Goal: Task Accomplishment & Management: Use online tool/utility

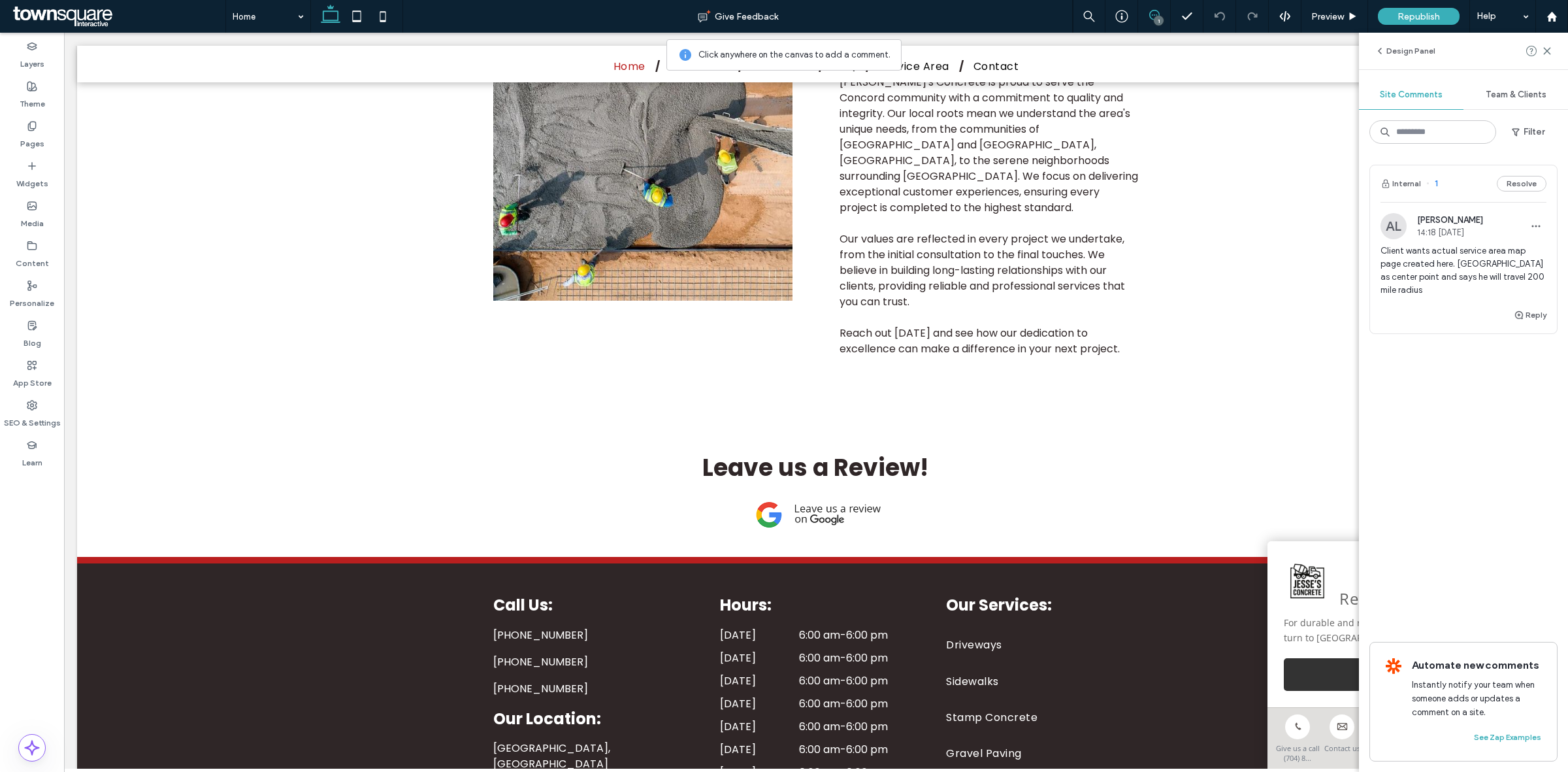
click at [1438, 272] on span "Client wants actual service area map page created here. Concord as center point…" at bounding box center [1463, 270] width 166 height 52
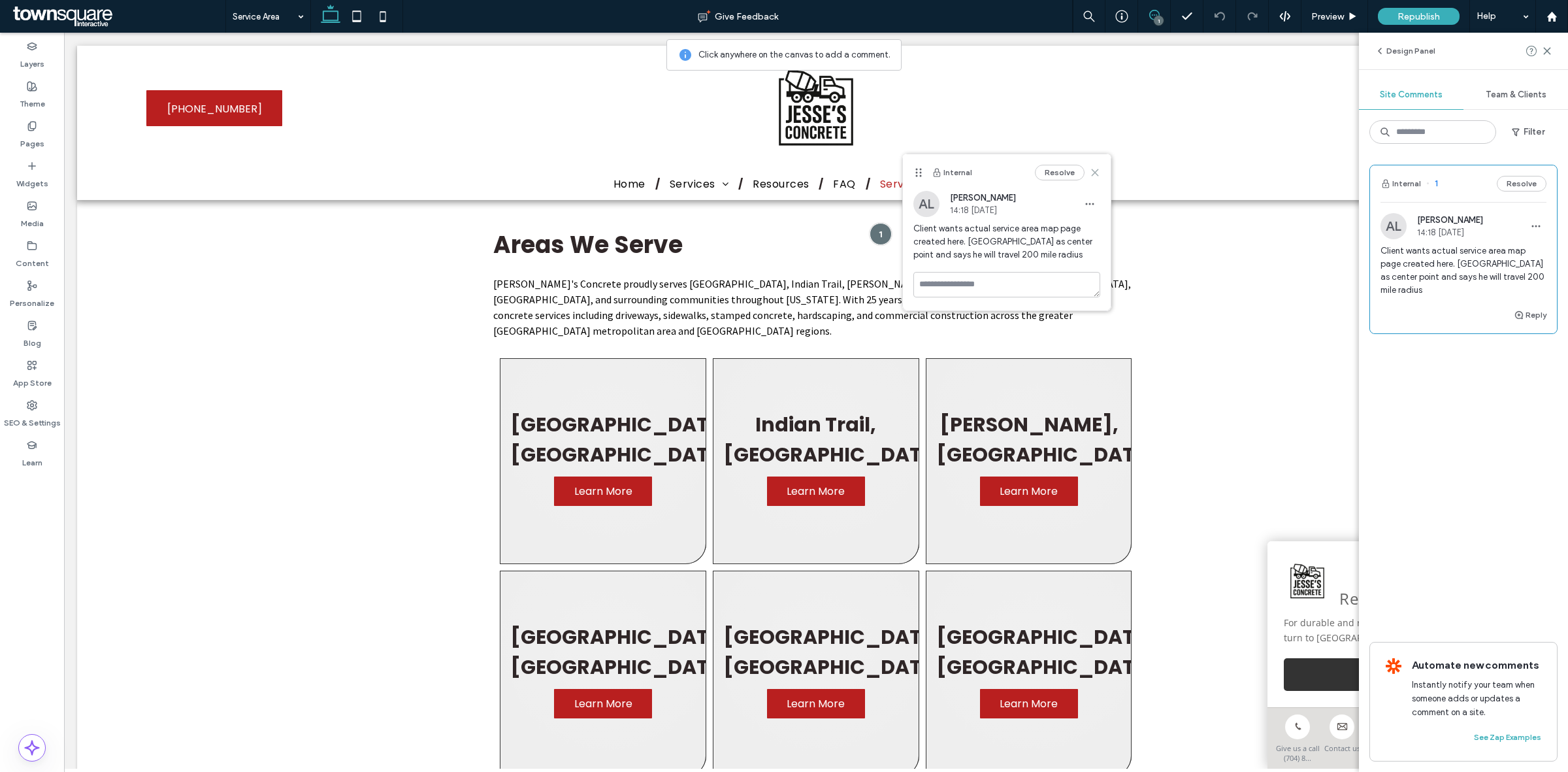
click at [1093, 167] on icon at bounding box center [1095, 173] width 11 height 11
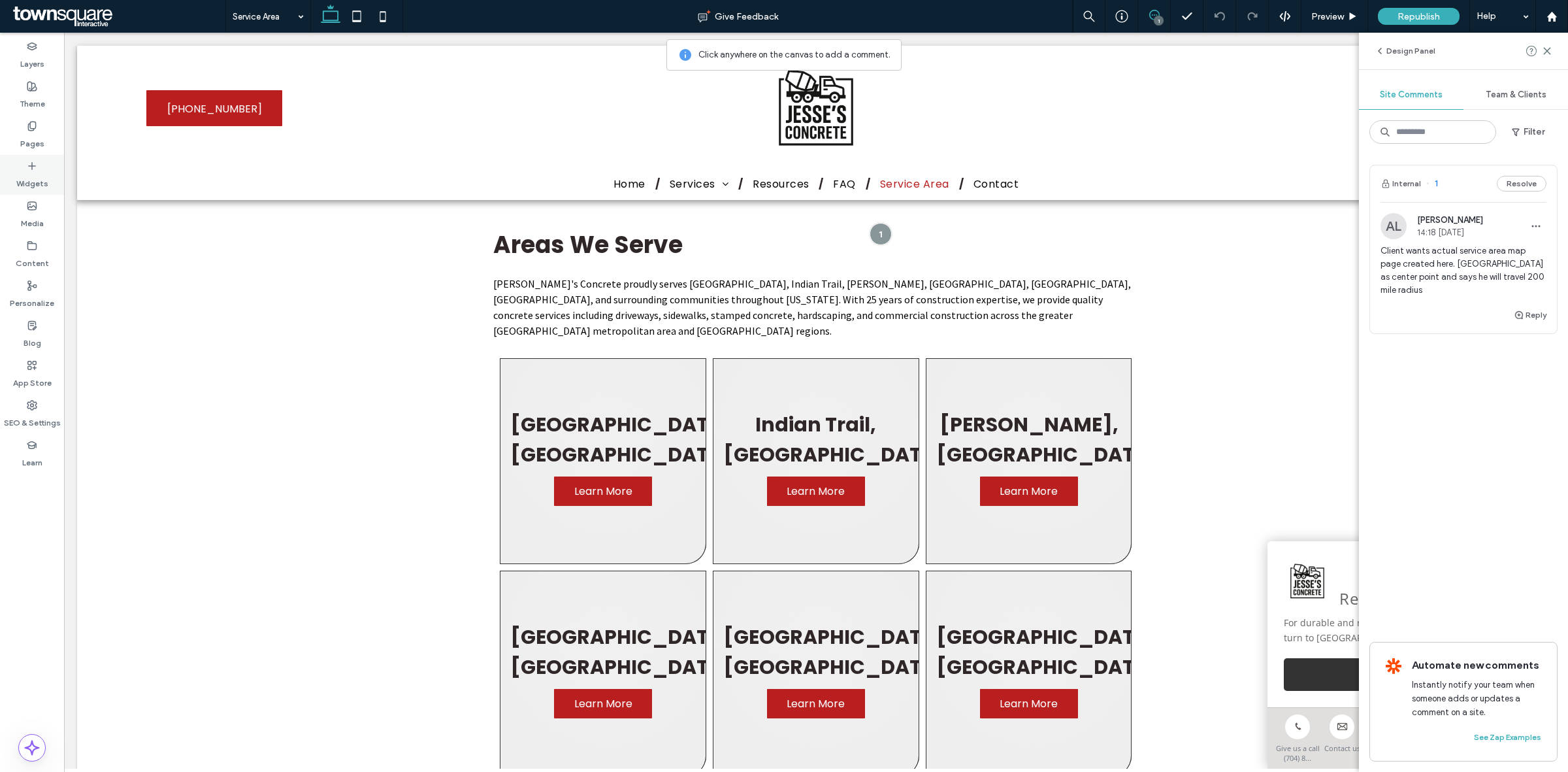
click at [31, 168] on use at bounding box center [31, 165] width 6 height 6
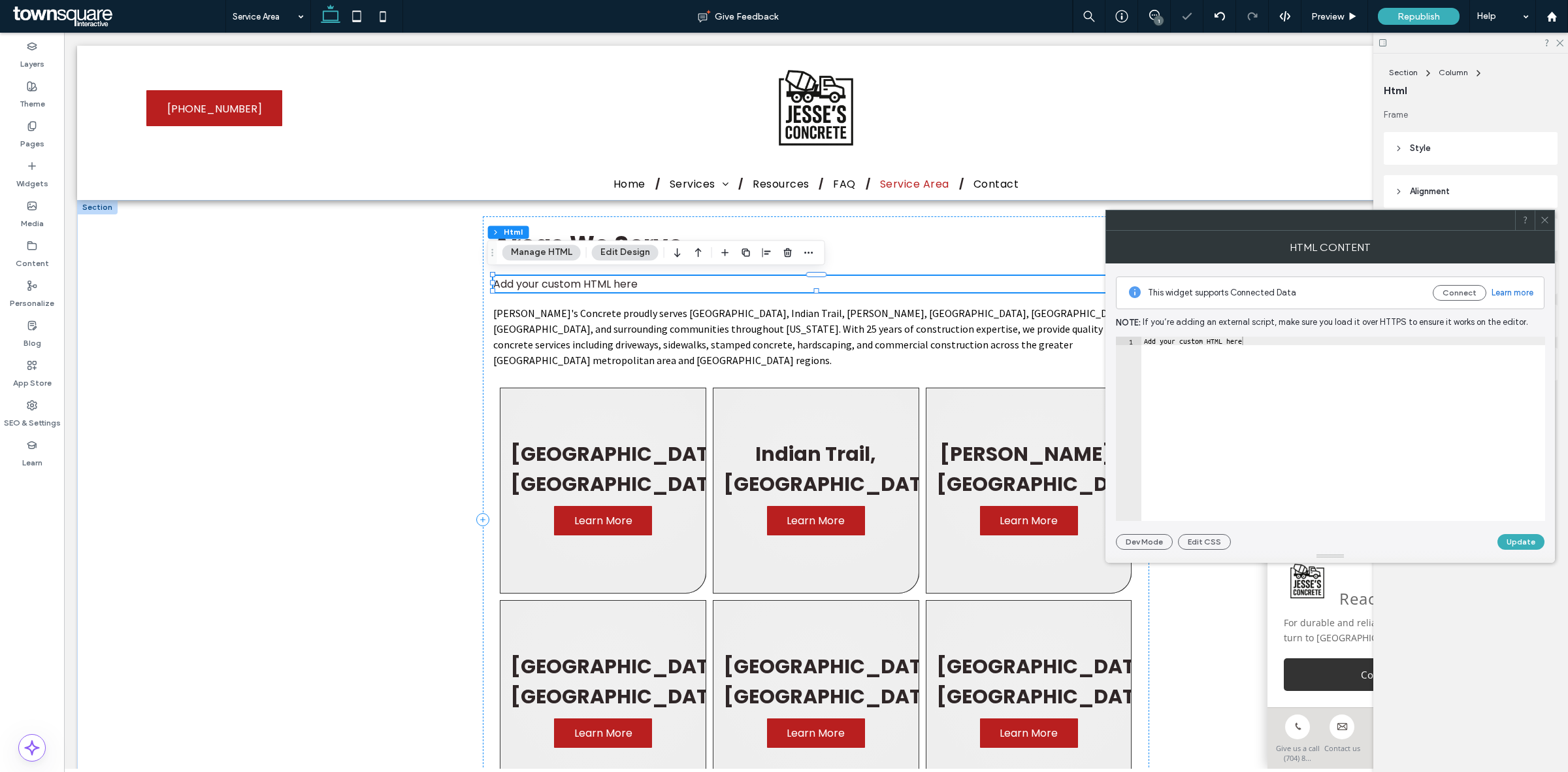
click at [1276, 397] on div "Add your custom HTML here" at bounding box center [1343, 437] width 404 height 201
paste textarea "**********"
click at [1445, 335] on div "**********" at bounding box center [1331, 406] width 429 height 286
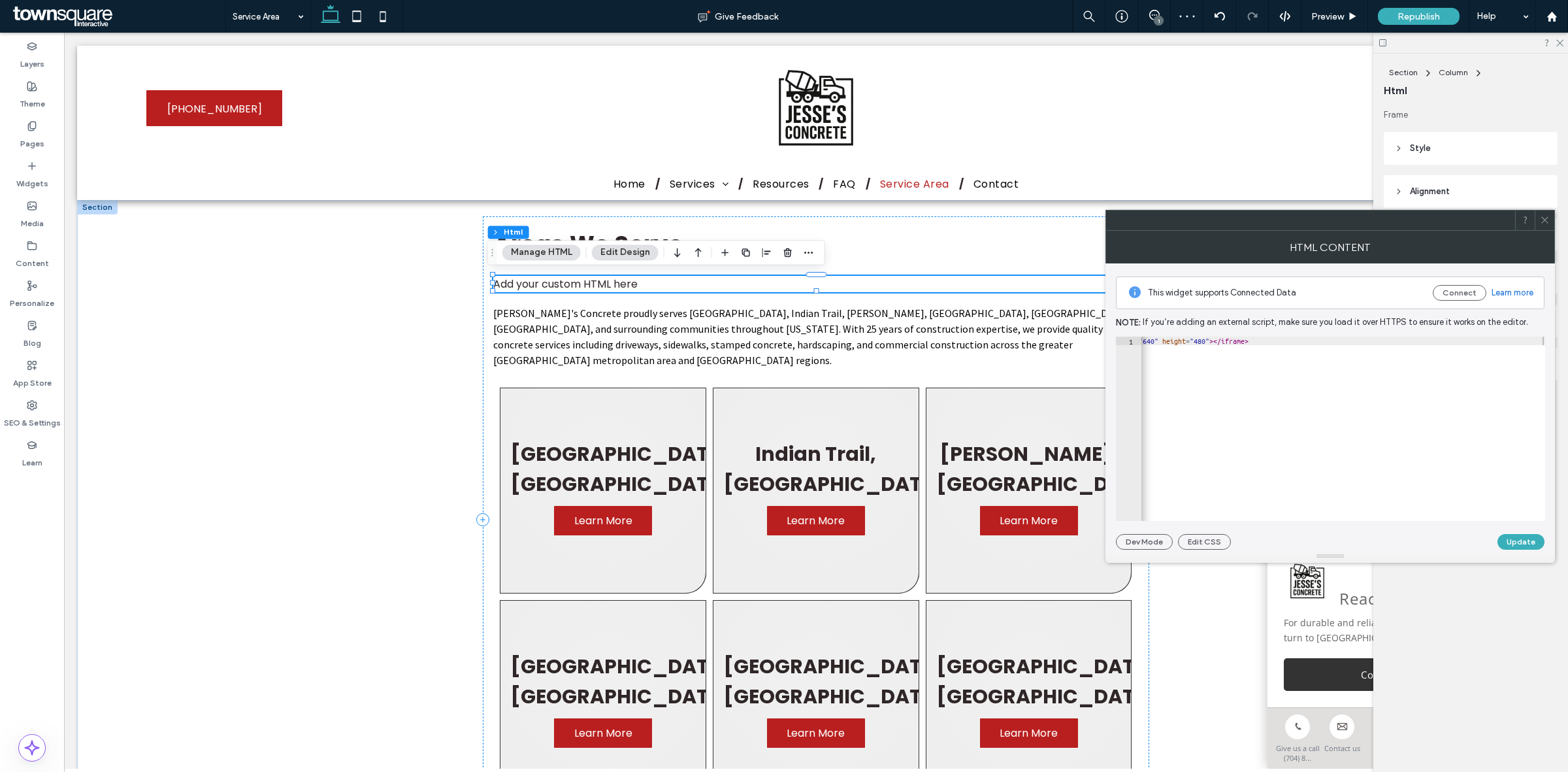
click at [1445, 341] on div "< iframe src = "https://www.google.com/maps/d/embed?mid=1iXT2Hkhf1QYPDvkBNA5uFe…" at bounding box center [1265, 437] width 562 height 201
type textarea "**********"
click at [1523, 541] on button "Update" at bounding box center [1521, 542] width 47 height 16
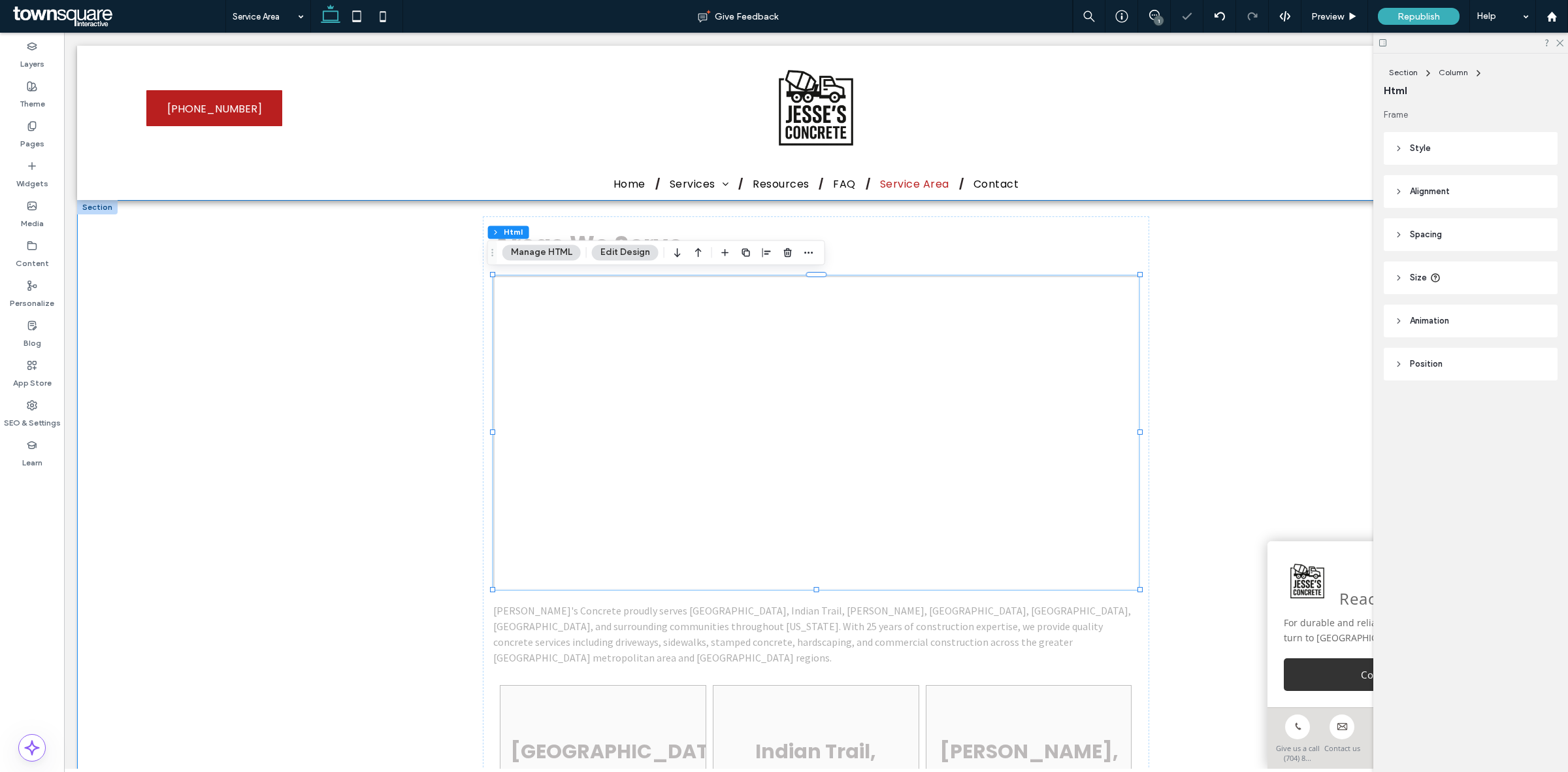
scroll to position [0, 0]
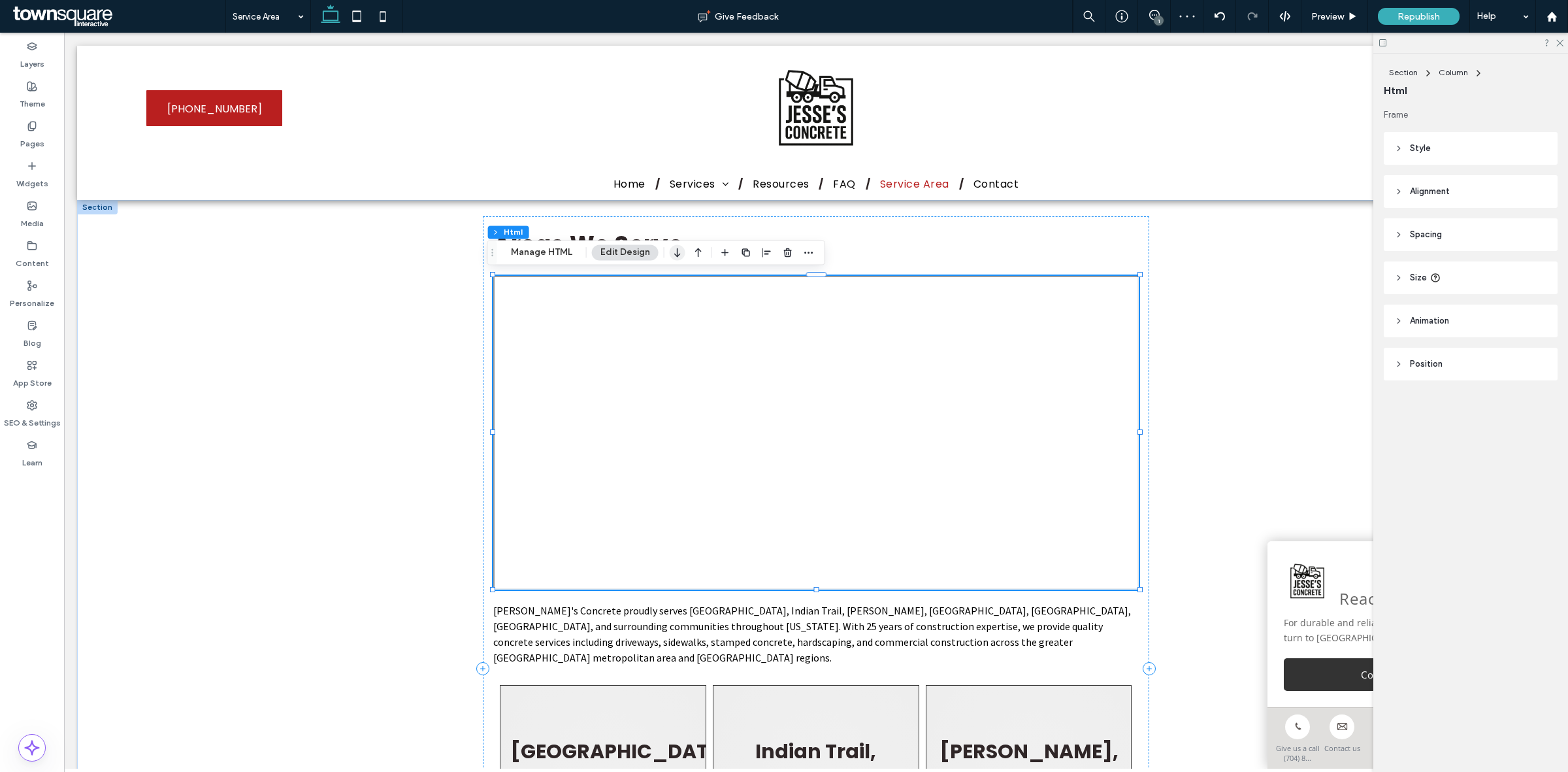
click at [681, 253] on icon "button" at bounding box center [678, 252] width 16 height 23
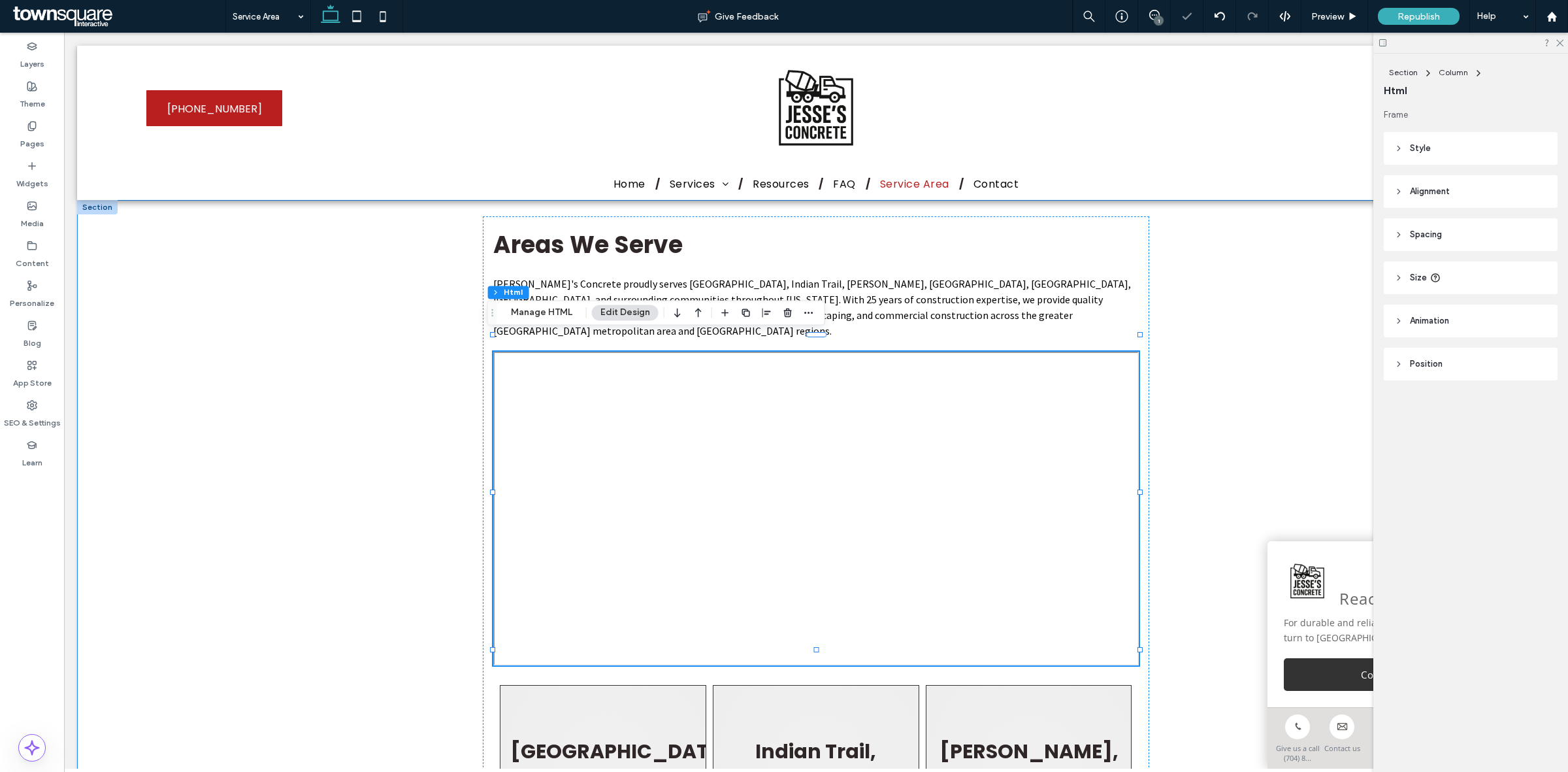
click at [293, 398] on div "Areas We Serve Jesse's Concrete proudly serves Concord, Indian Trail, Stallings…" at bounding box center [816, 676] width 1478 height 953
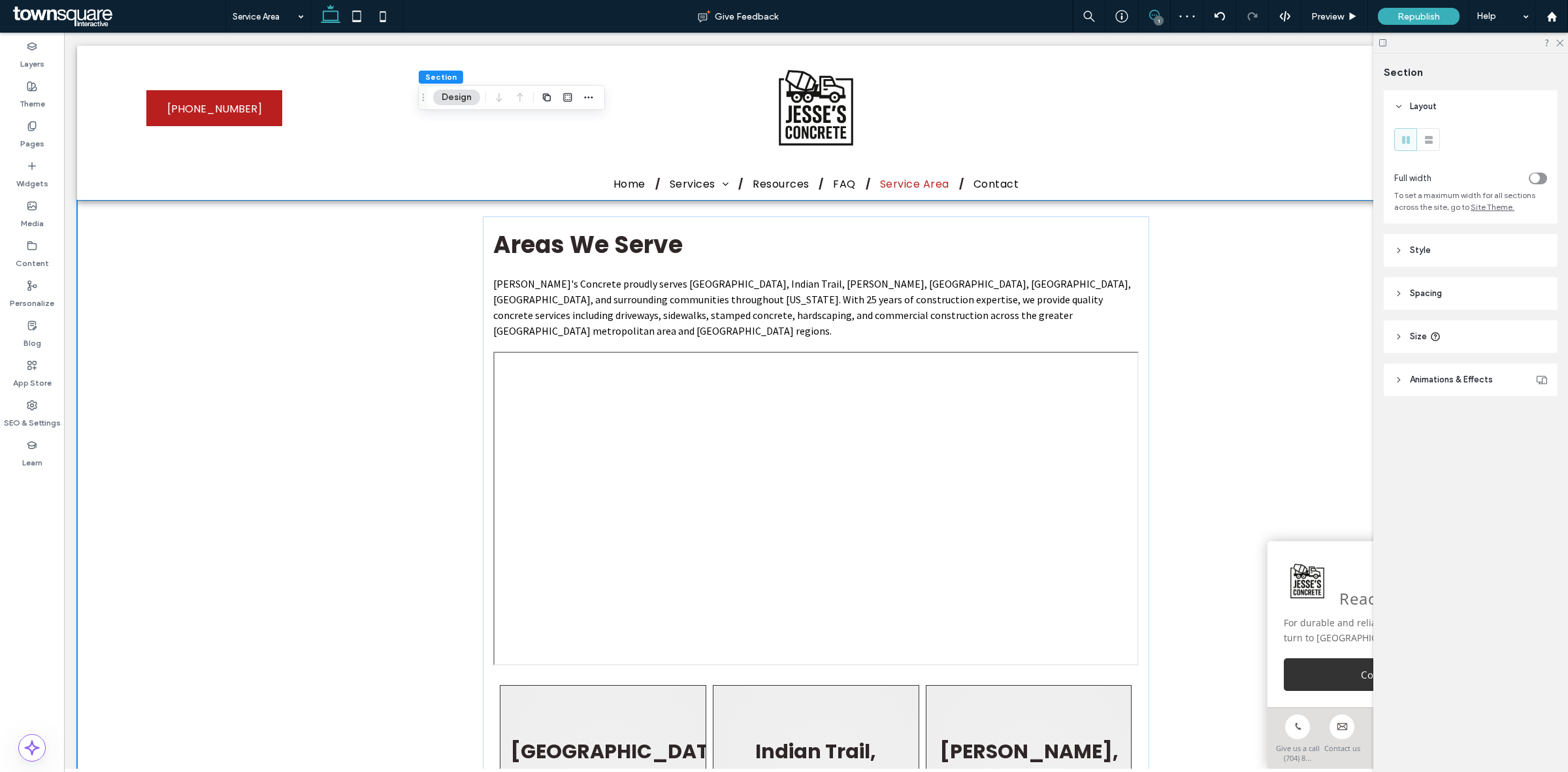
click at [1158, 12] on use at bounding box center [1154, 15] width 11 height 11
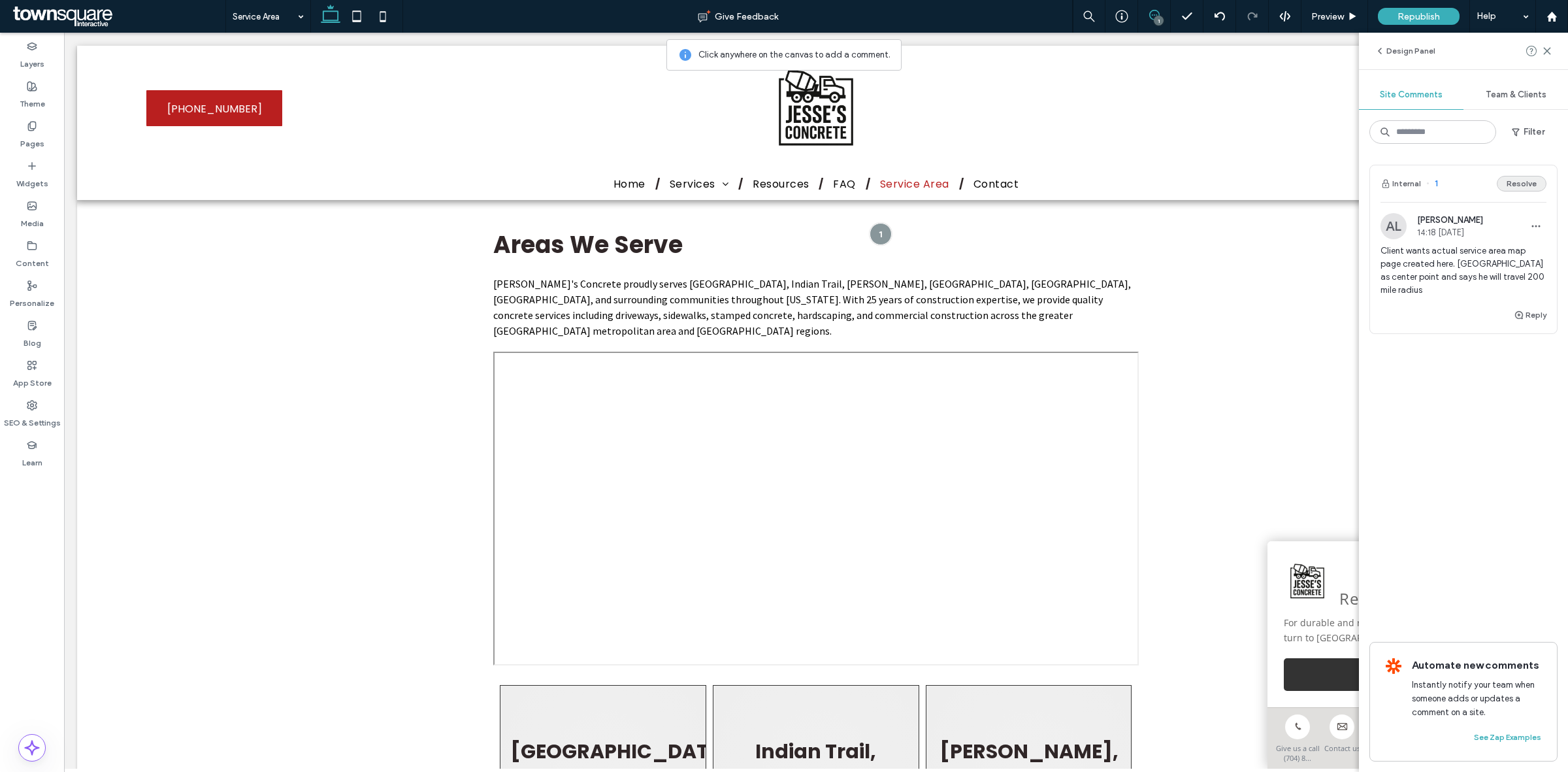
click at [1521, 186] on button "Resolve" at bounding box center [1522, 184] width 50 height 16
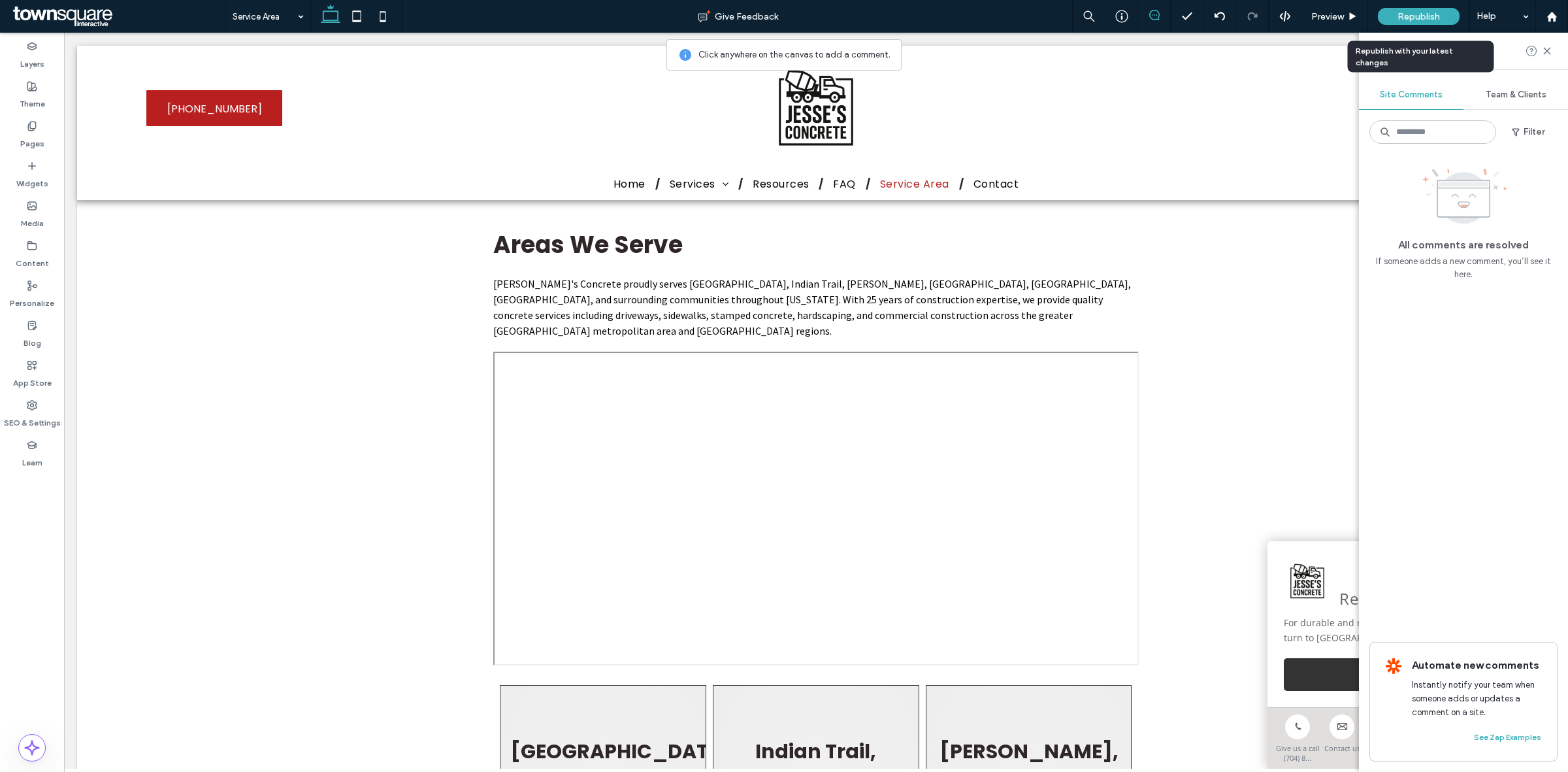
click at [1422, 18] on span "Republish" at bounding box center [1419, 16] width 43 height 11
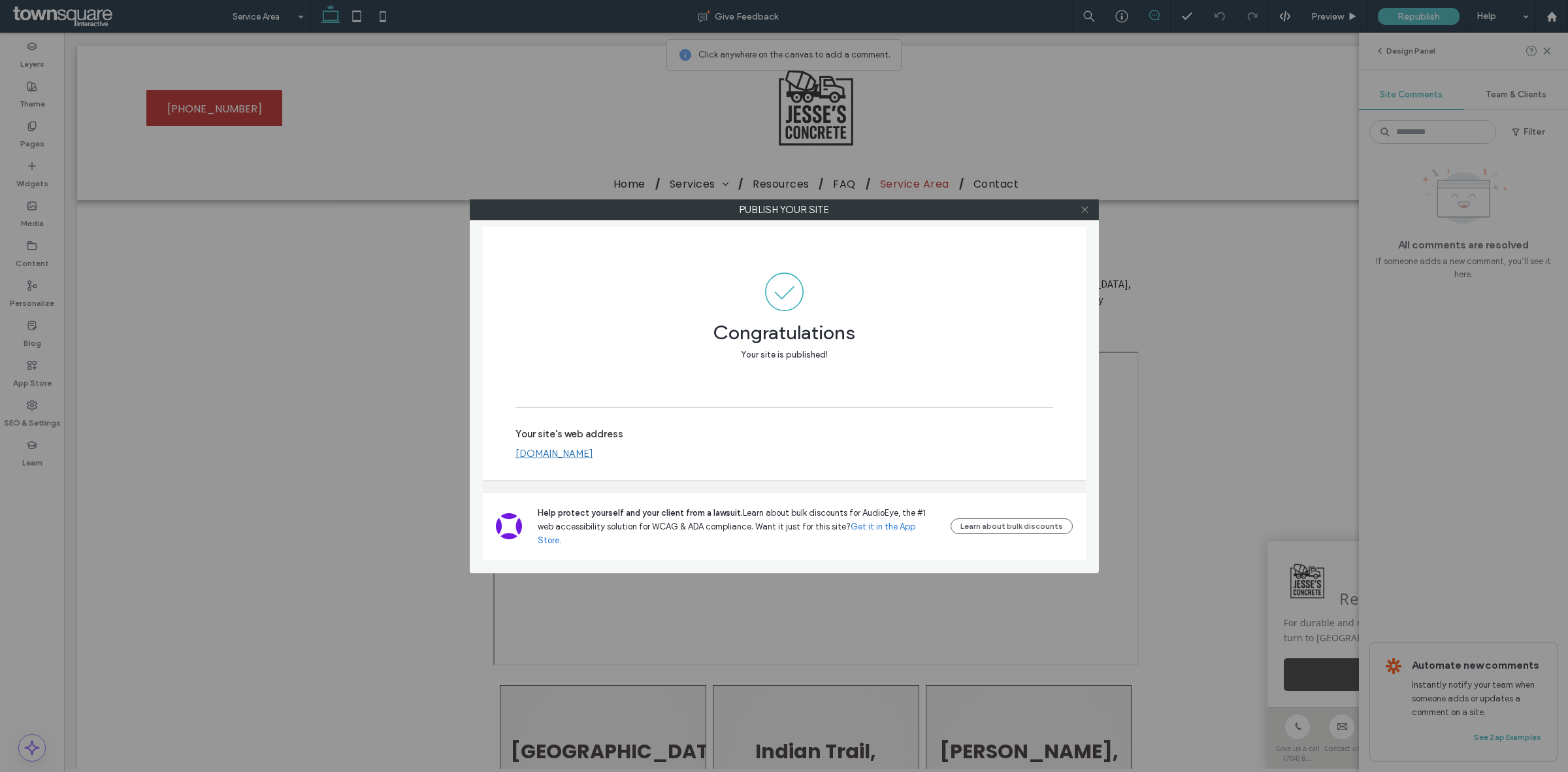
click at [1082, 208] on icon at bounding box center [1084, 209] width 10 height 10
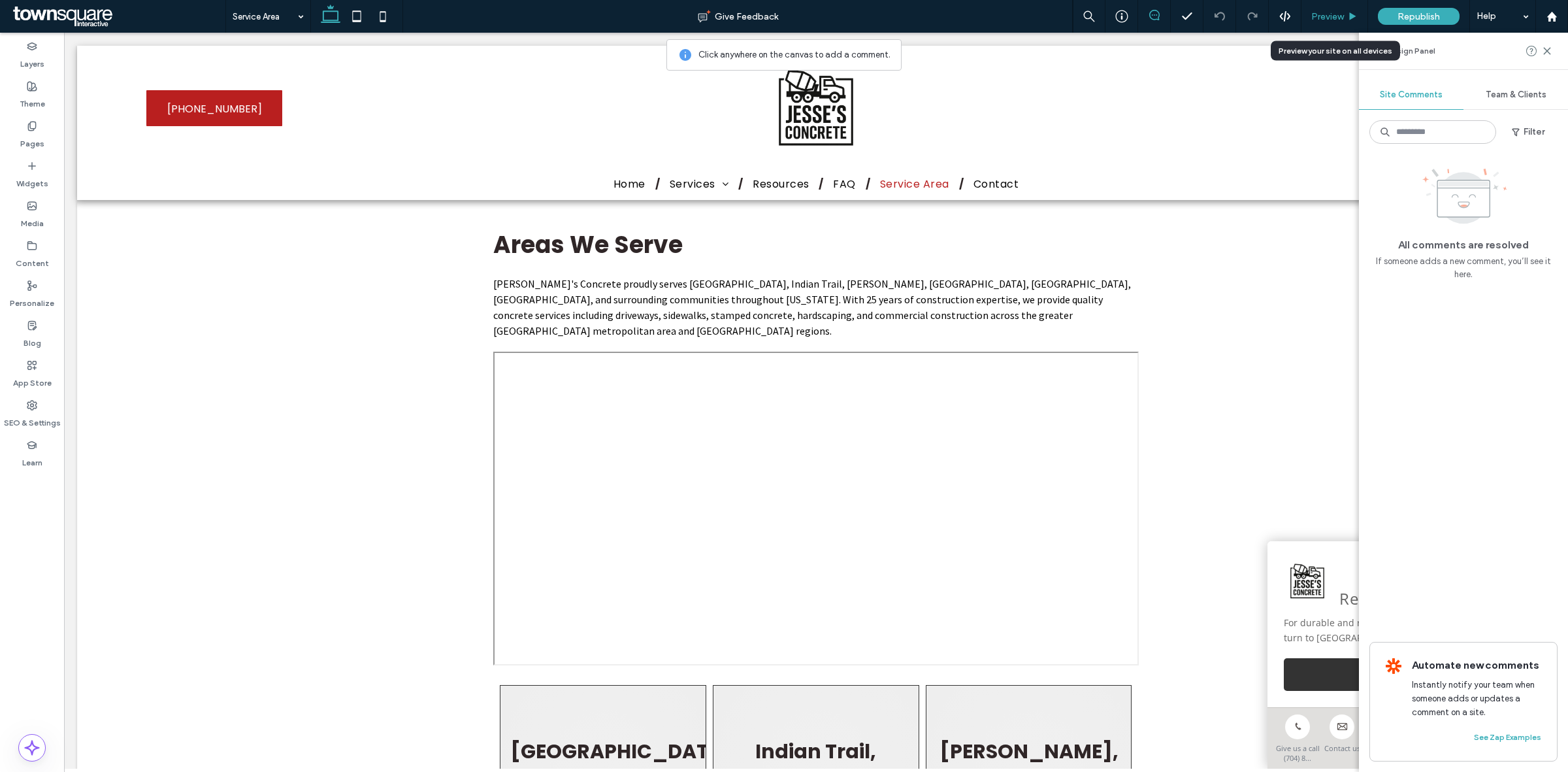
click at [1321, 23] on div "Preview" at bounding box center [1334, 16] width 67 height 33
click at [1343, 14] on span "Preview" at bounding box center [1327, 16] width 33 height 11
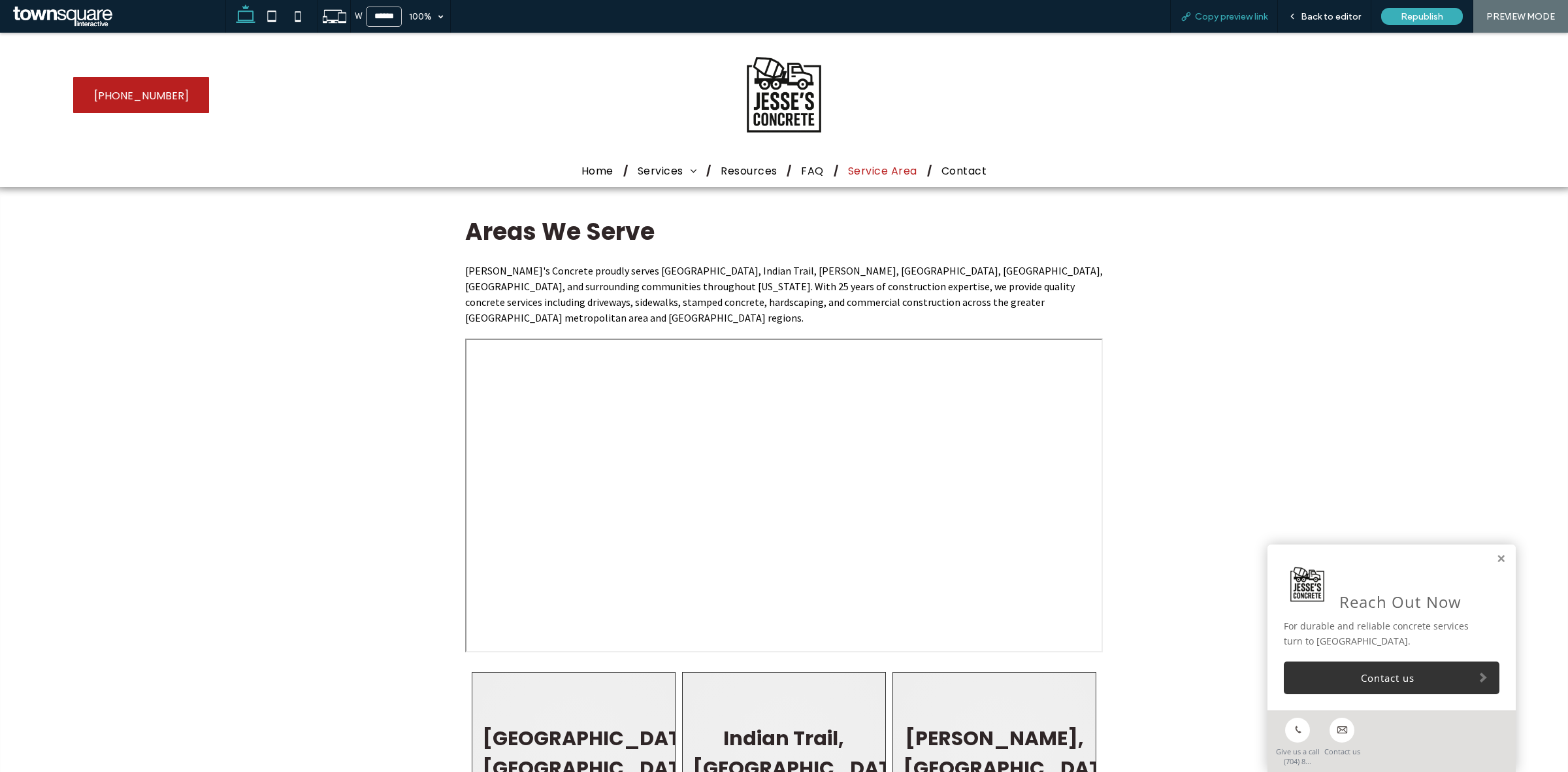
click at [1227, 13] on span "Copy preview link" at bounding box center [1232, 16] width 73 height 11
click at [1235, 334] on div "Areas We Serve Jesse's Concrete proudly serves Concord, Indian Trail, Stallings…" at bounding box center [784, 663] width 1568 height 953
click at [1302, 295] on div "Areas We Serve Jesse's Concrete proudly serves Concord, Indian Trail, Stallings…" at bounding box center [784, 663] width 1568 height 953
click at [1308, 319] on div "Areas We Serve Jesse's Concrete proudly serves Concord, Indian Trail, Stallings…" at bounding box center [784, 663] width 1568 height 953
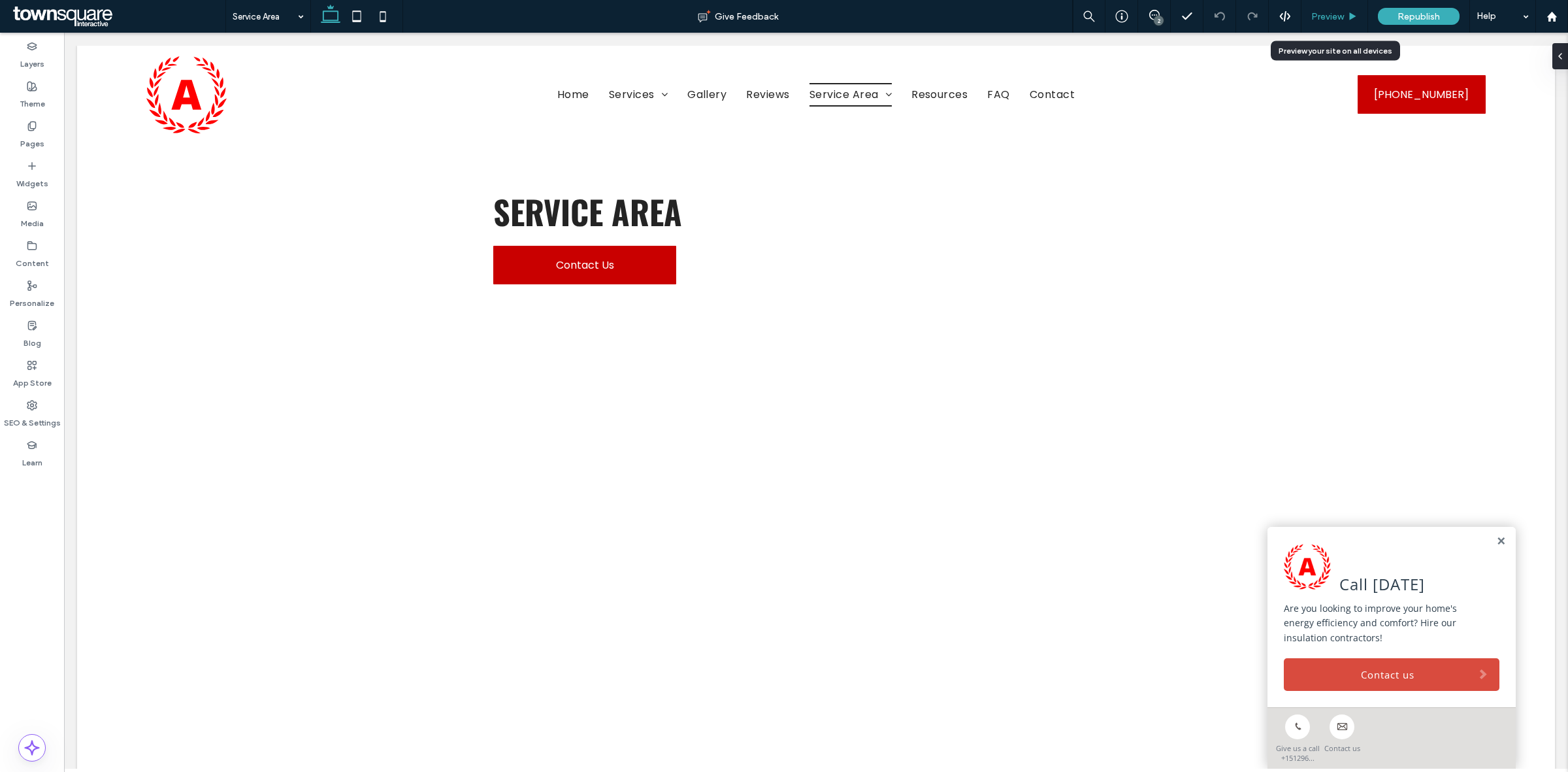
click at [1315, 4] on div "Preview" at bounding box center [1334, 16] width 67 height 33
click at [1105, 398] on div at bounding box center [816, 527] width 645 height 314
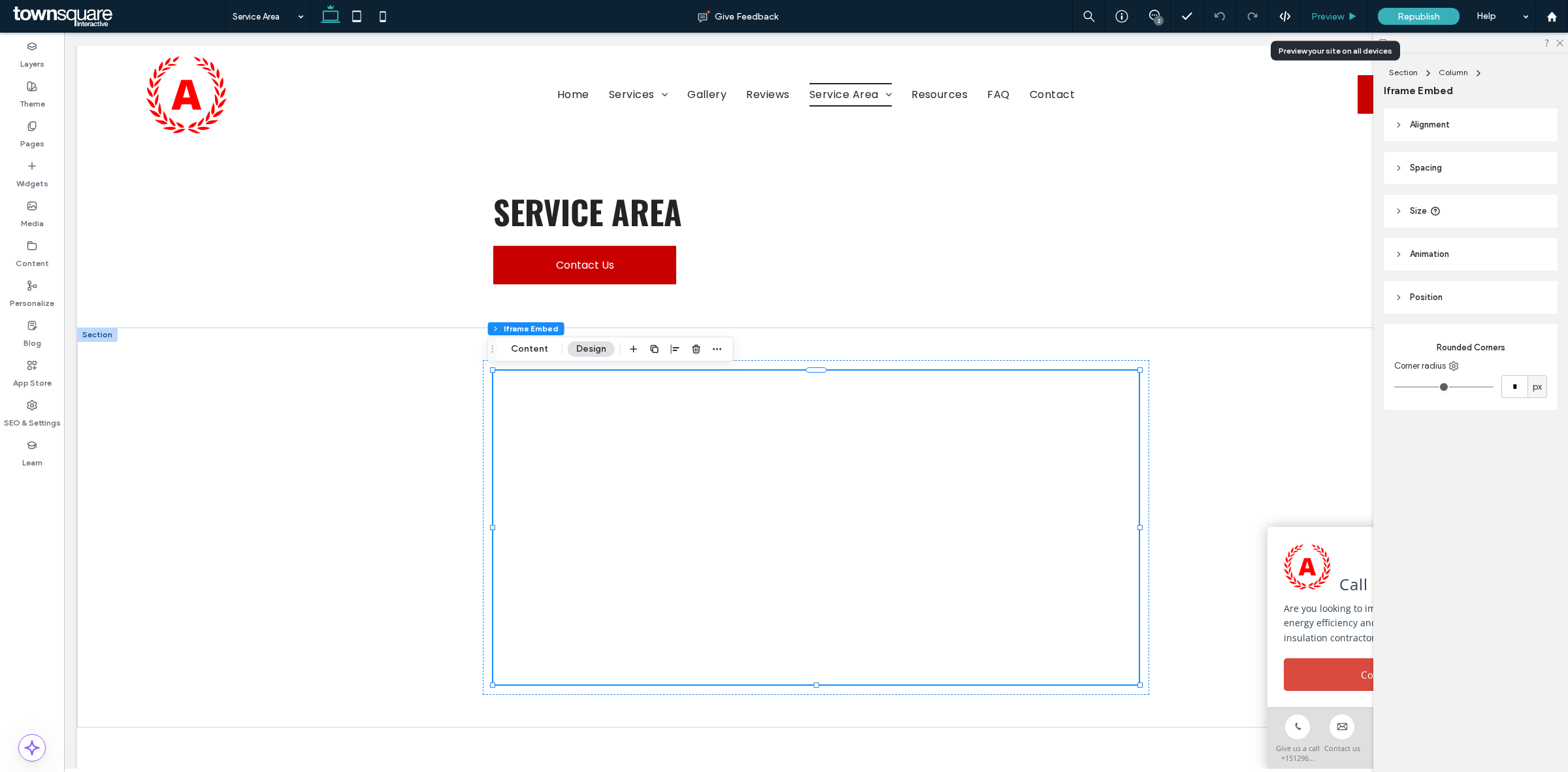
click at [1329, 24] on div "Preview" at bounding box center [1334, 16] width 67 height 33
click at [1330, 20] on span "Preview" at bounding box center [1327, 16] width 33 height 11
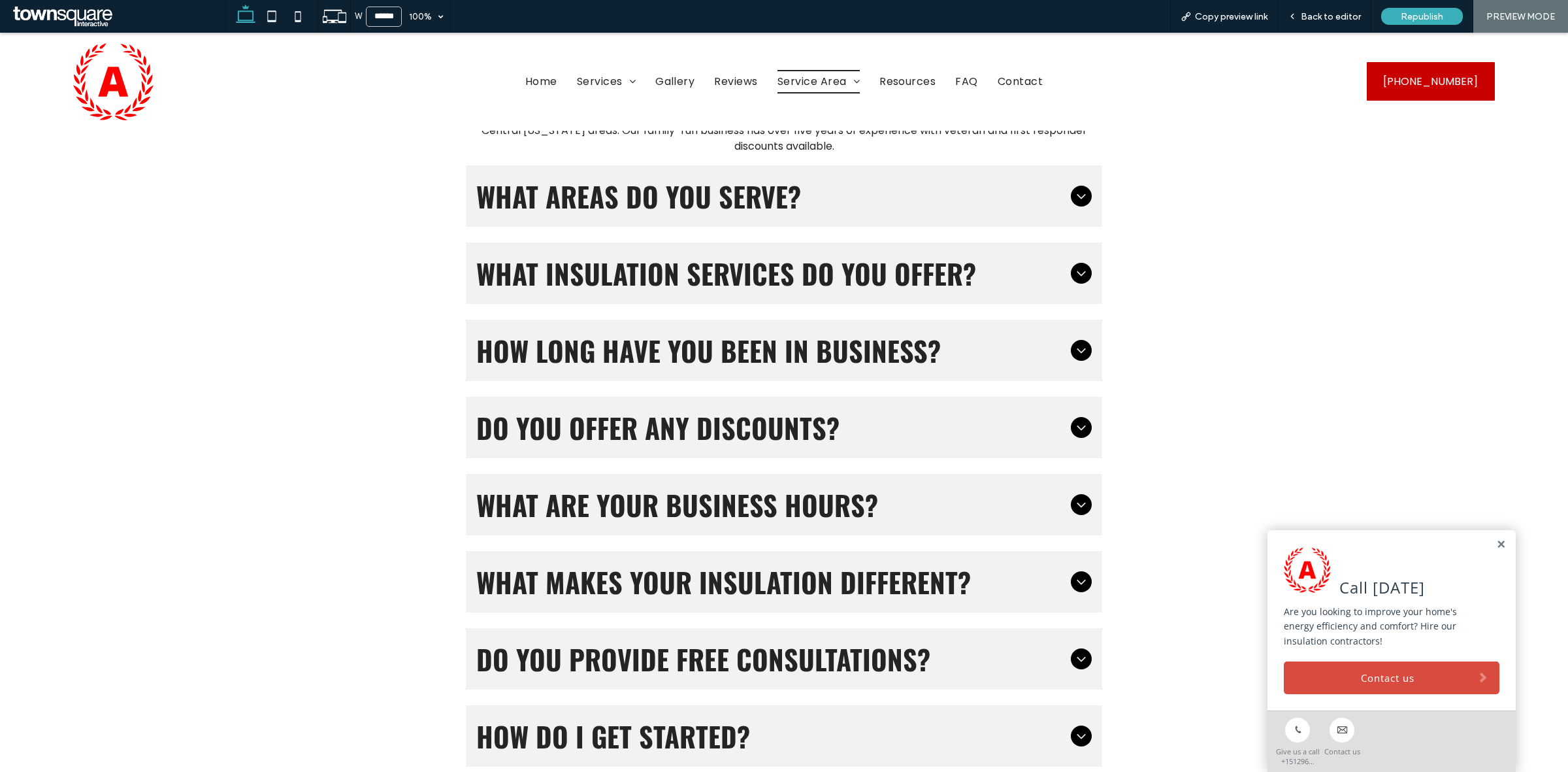
scroll to position [882, 0]
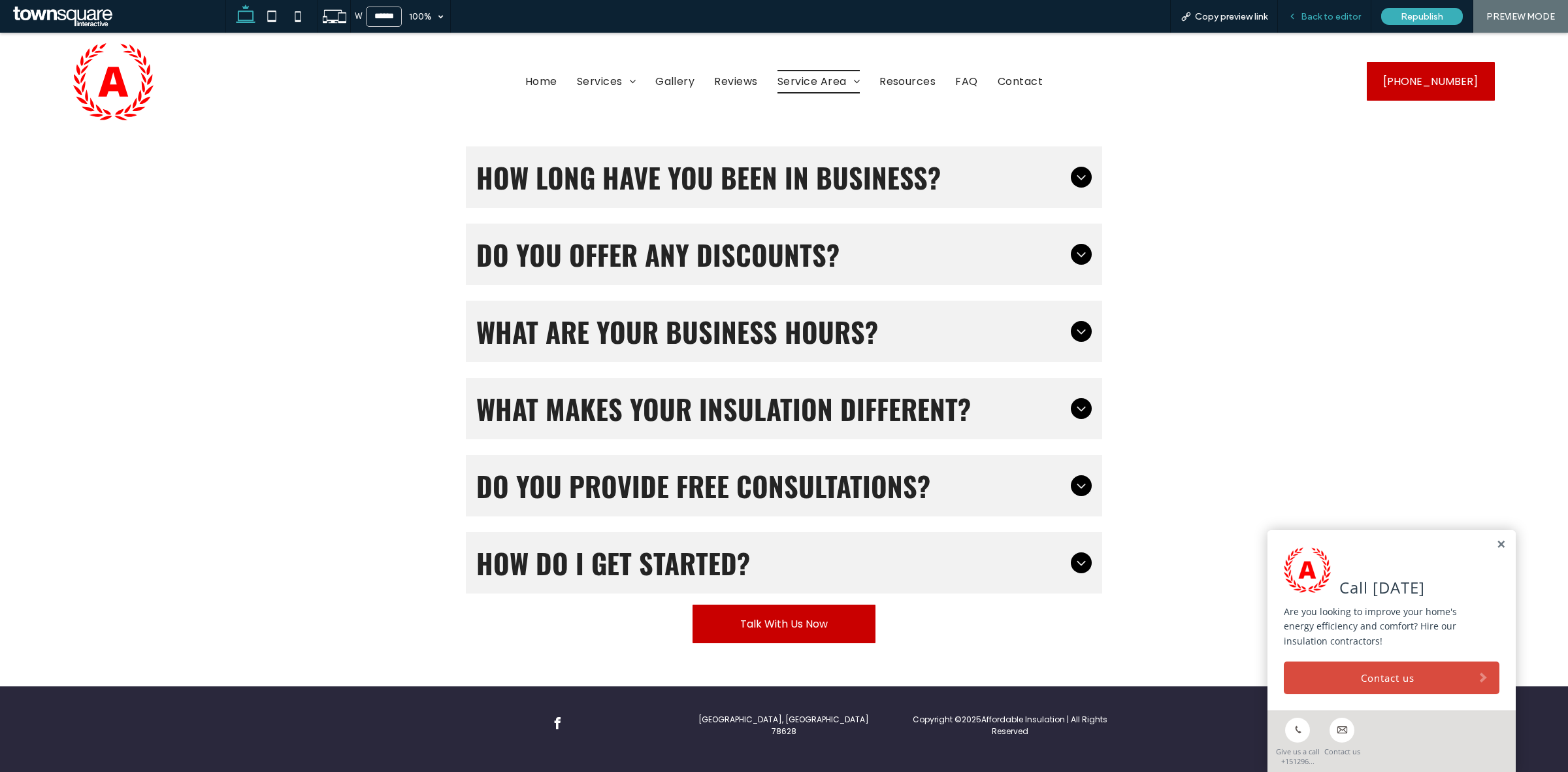
click at [1297, 12] on icon at bounding box center [1292, 16] width 9 height 9
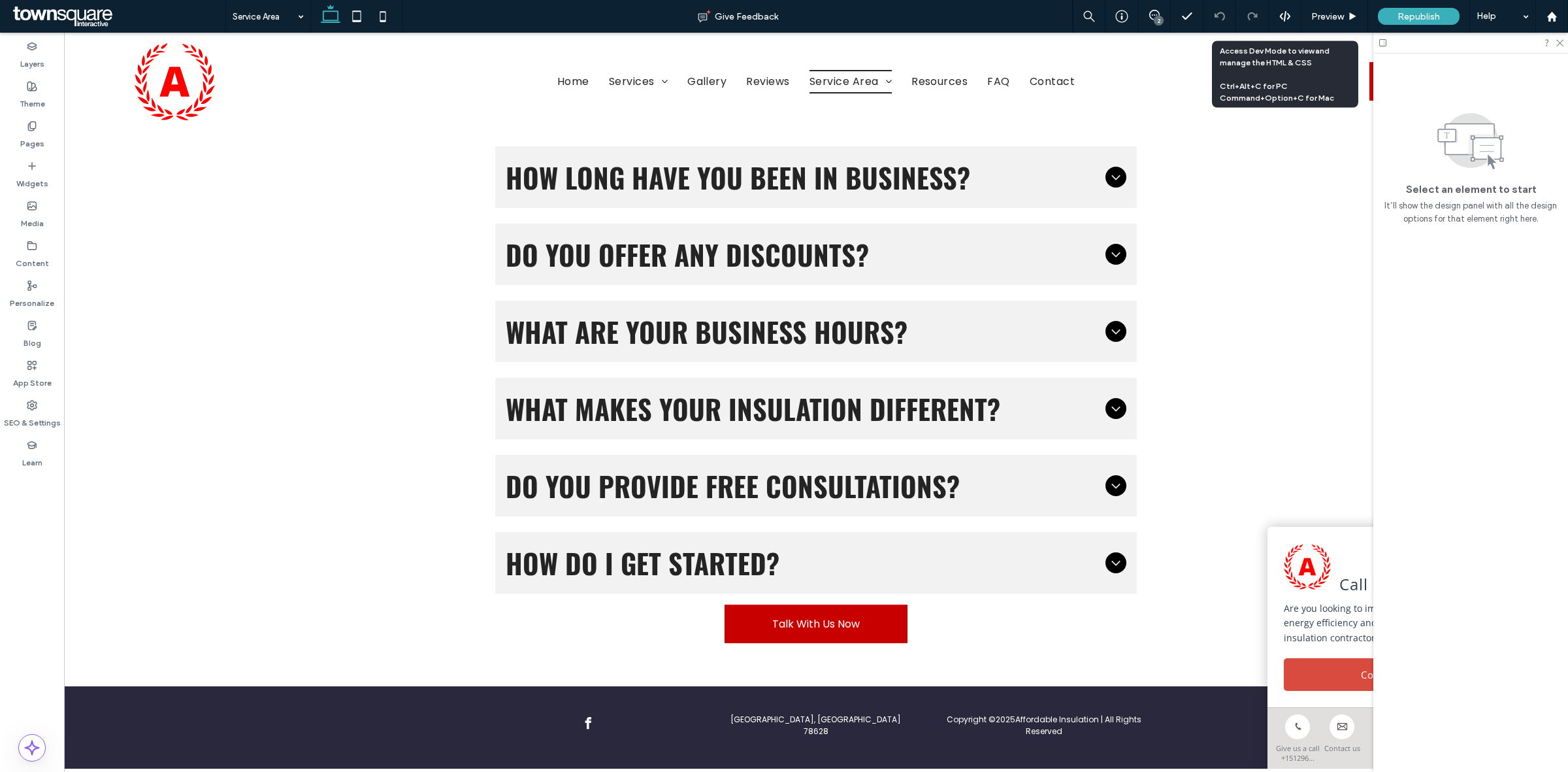
scroll to position [895, 0]
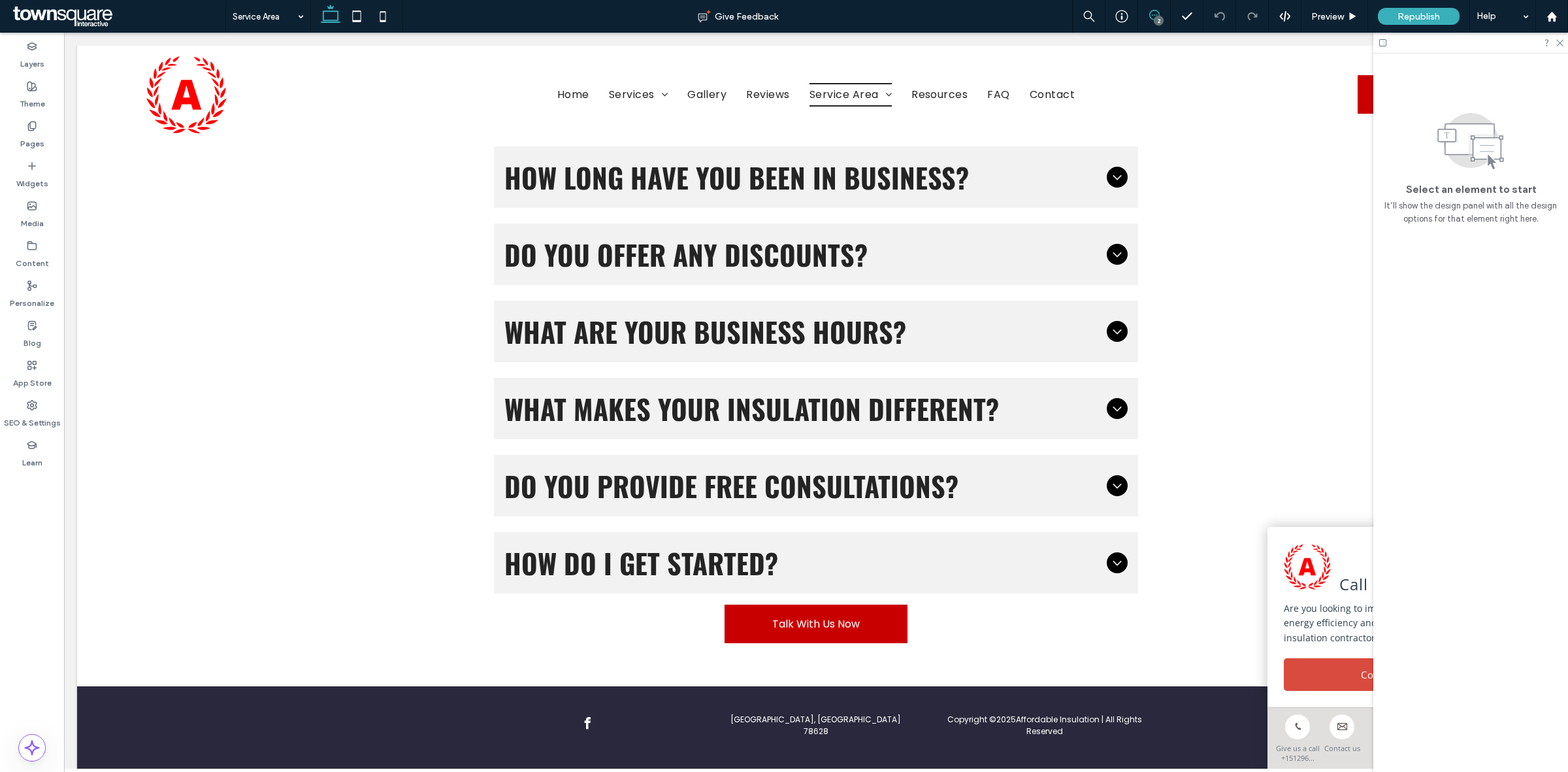
click at [1152, 12] on icon at bounding box center [1154, 15] width 11 height 11
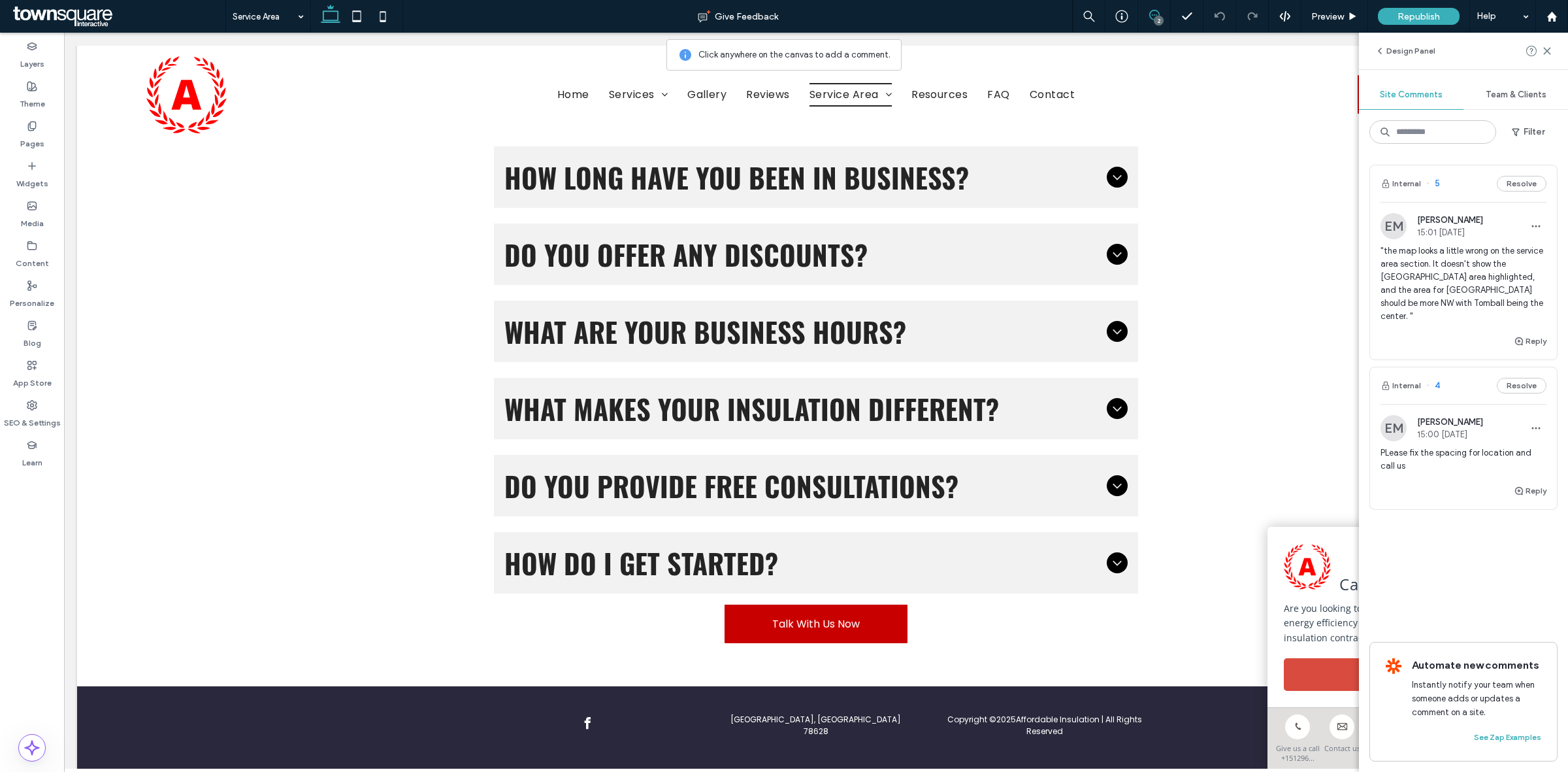
click at [1497, 446] on span "PLease fix the spacing for location and call us" at bounding box center [1463, 459] width 166 height 26
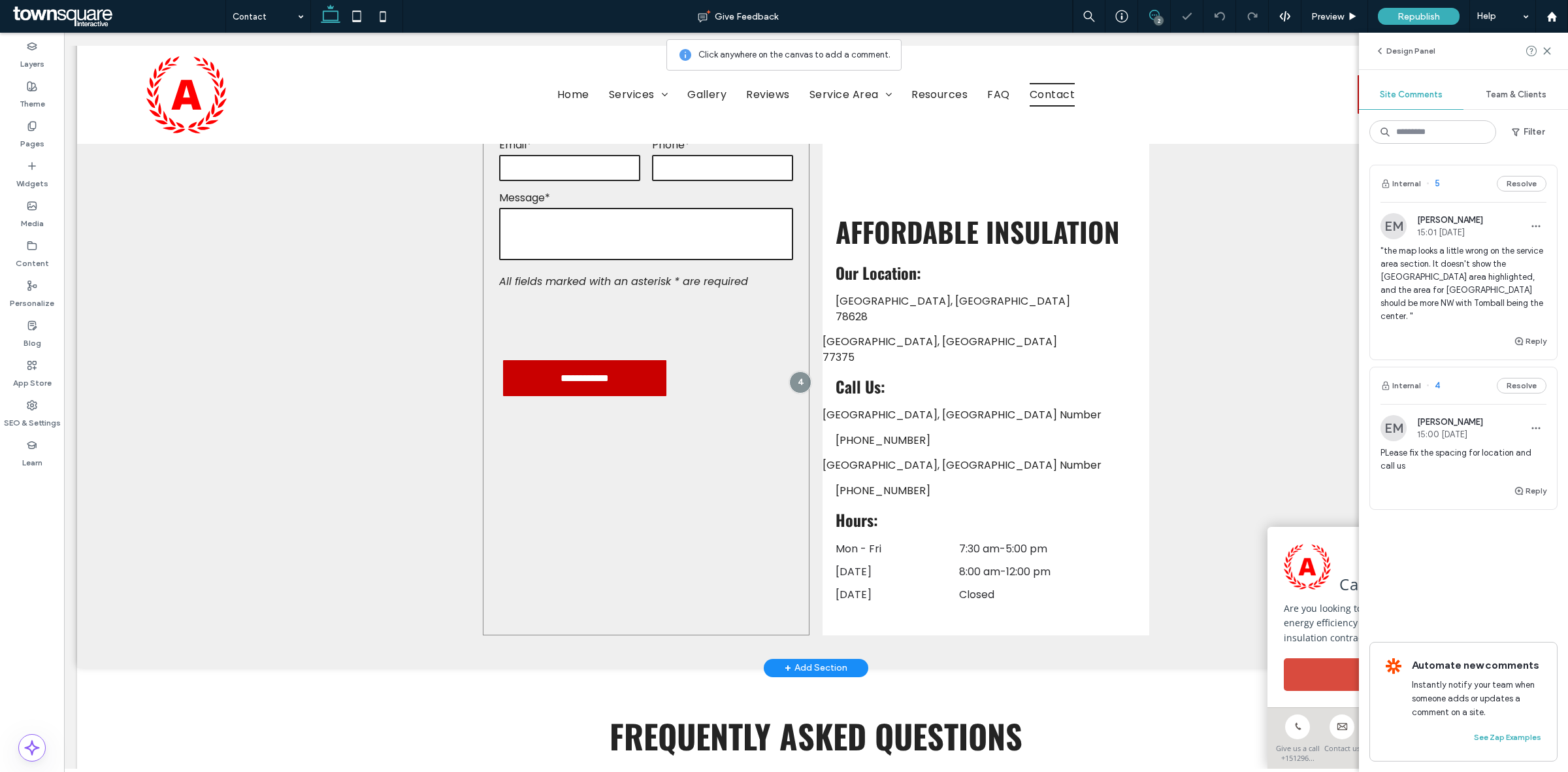
scroll to position [548, 0]
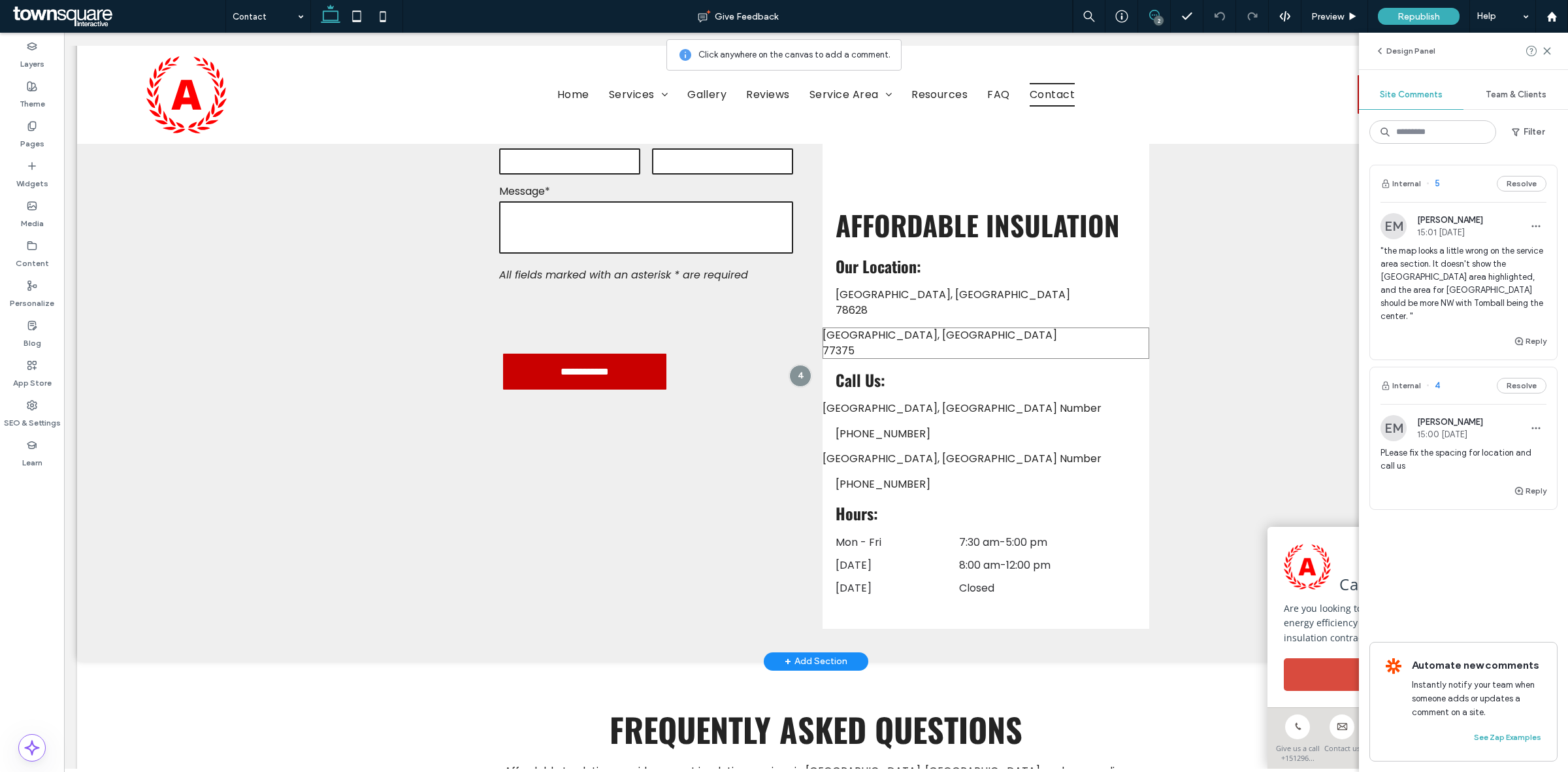
click at [935, 343] on p "77375" at bounding box center [985, 351] width 326 height 16
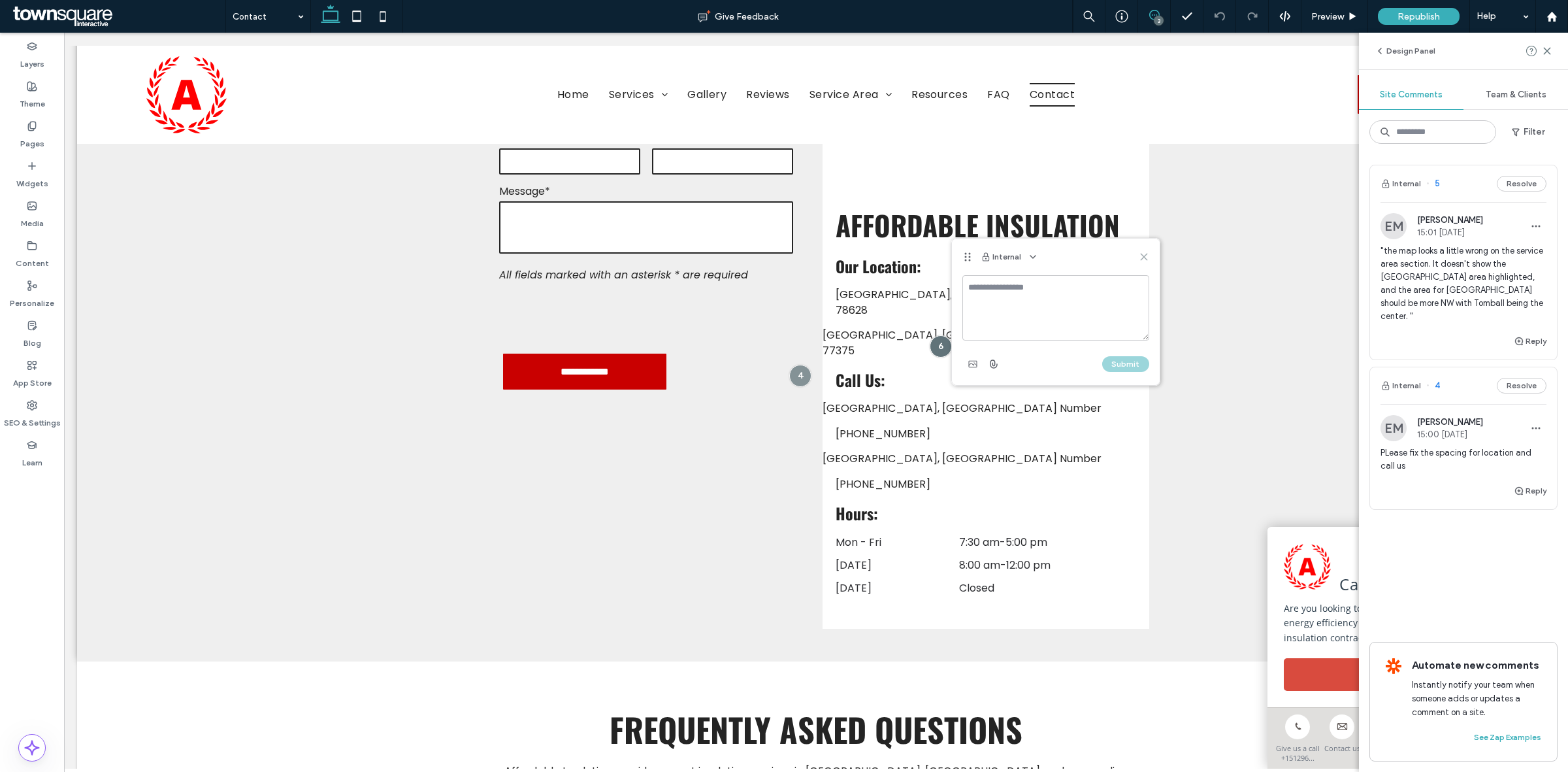
click at [1144, 252] on icon at bounding box center [1145, 257] width 11 height 11
click at [1550, 47] on icon at bounding box center [1548, 51] width 11 height 11
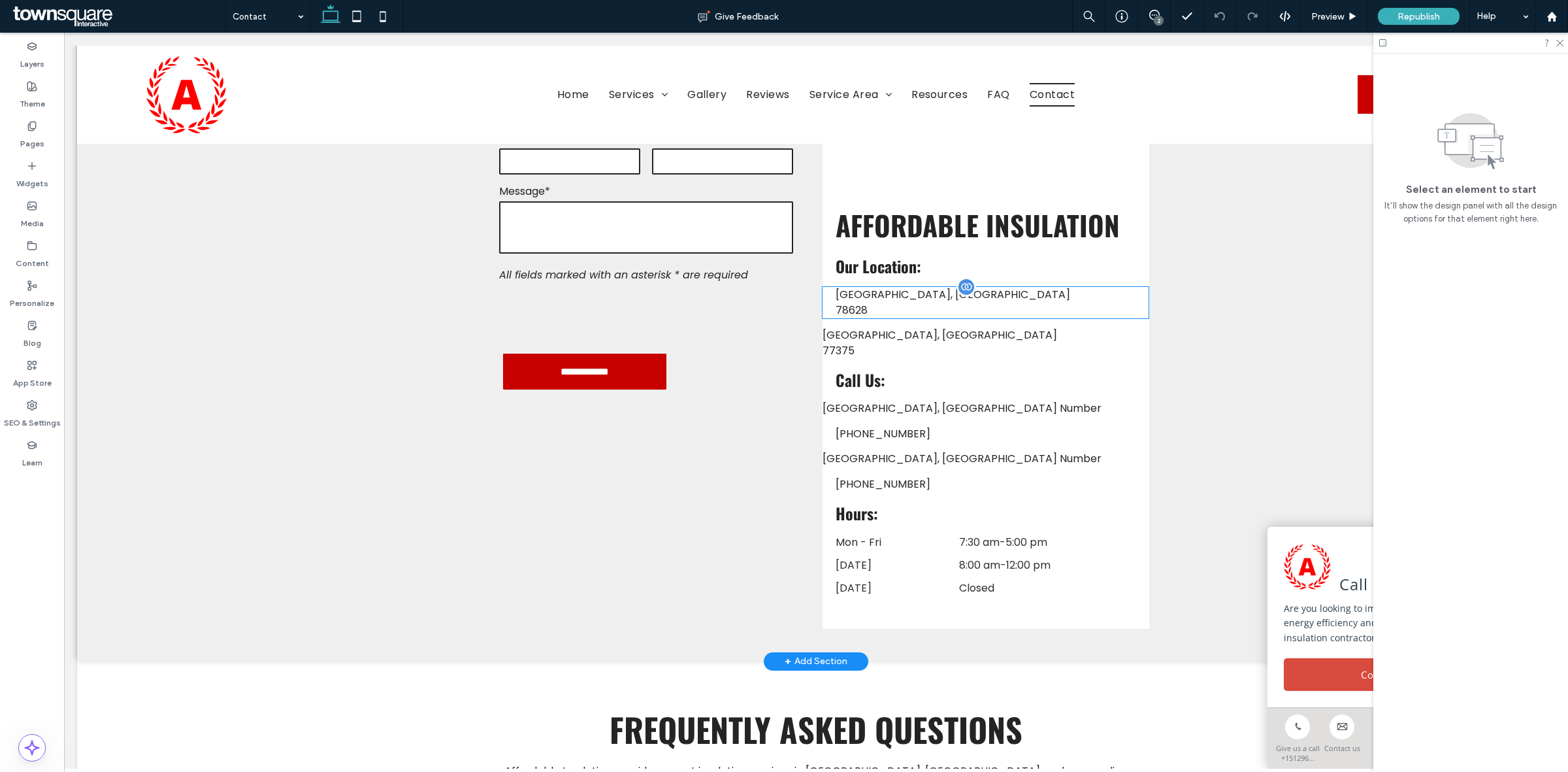
click at [920, 302] on p "78628" at bounding box center [985, 310] width 300 height 16
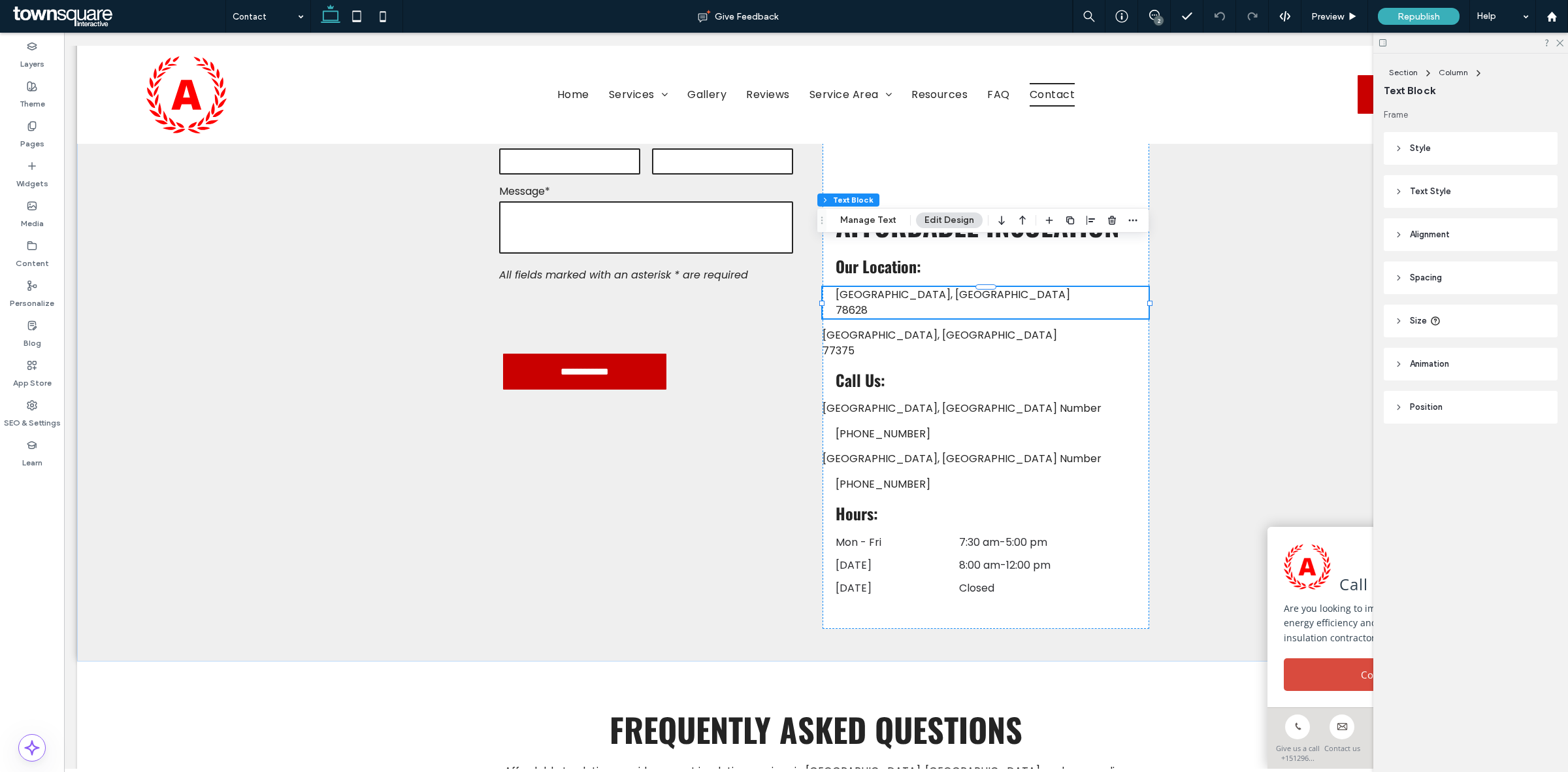
click at [1469, 183] on header "Text Style" at bounding box center [1470, 191] width 173 height 33
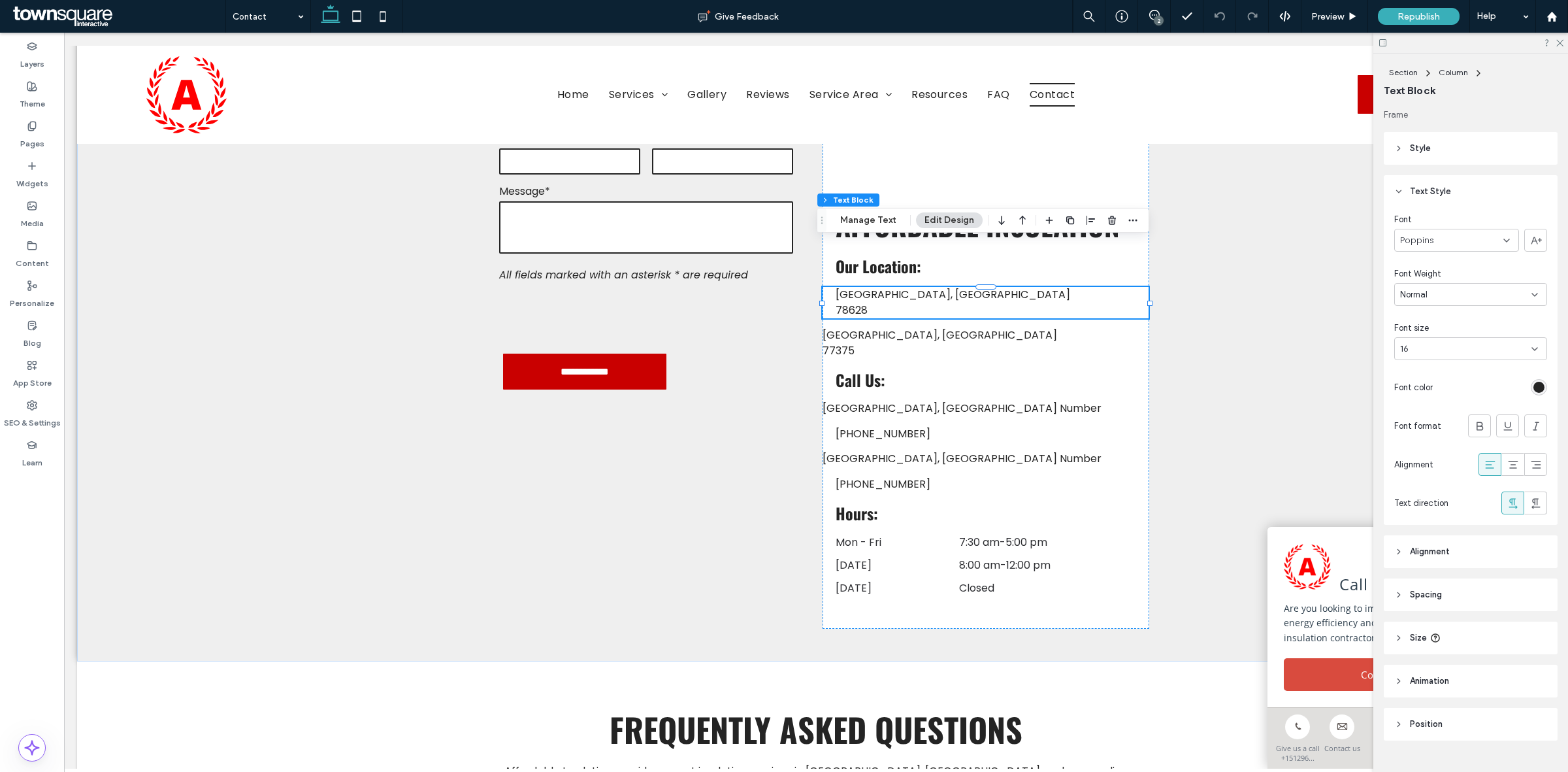
click at [1474, 190] on header "Text Style" at bounding box center [1470, 191] width 173 height 33
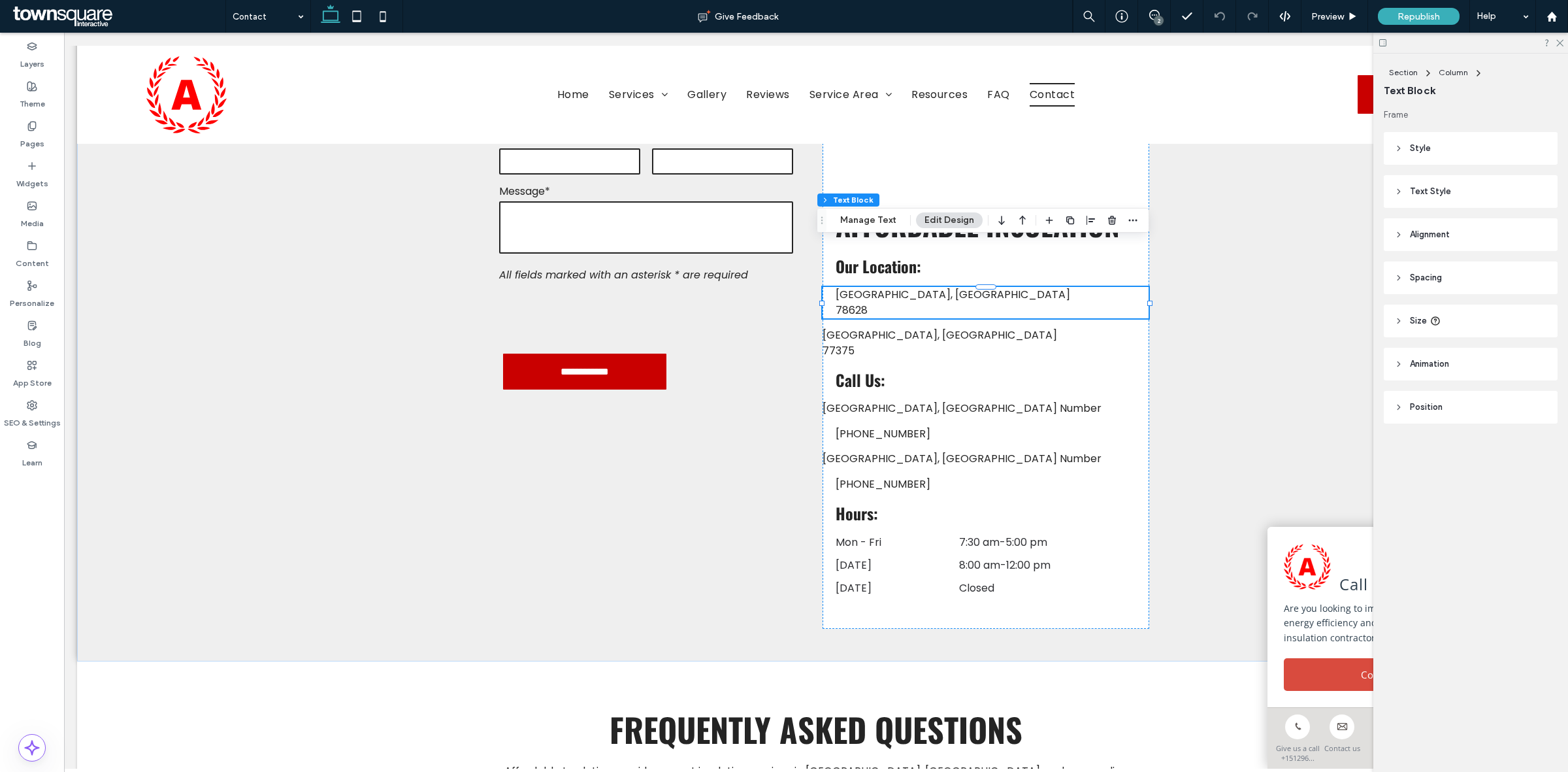
click at [1461, 156] on header "Style" at bounding box center [1470, 148] width 173 height 33
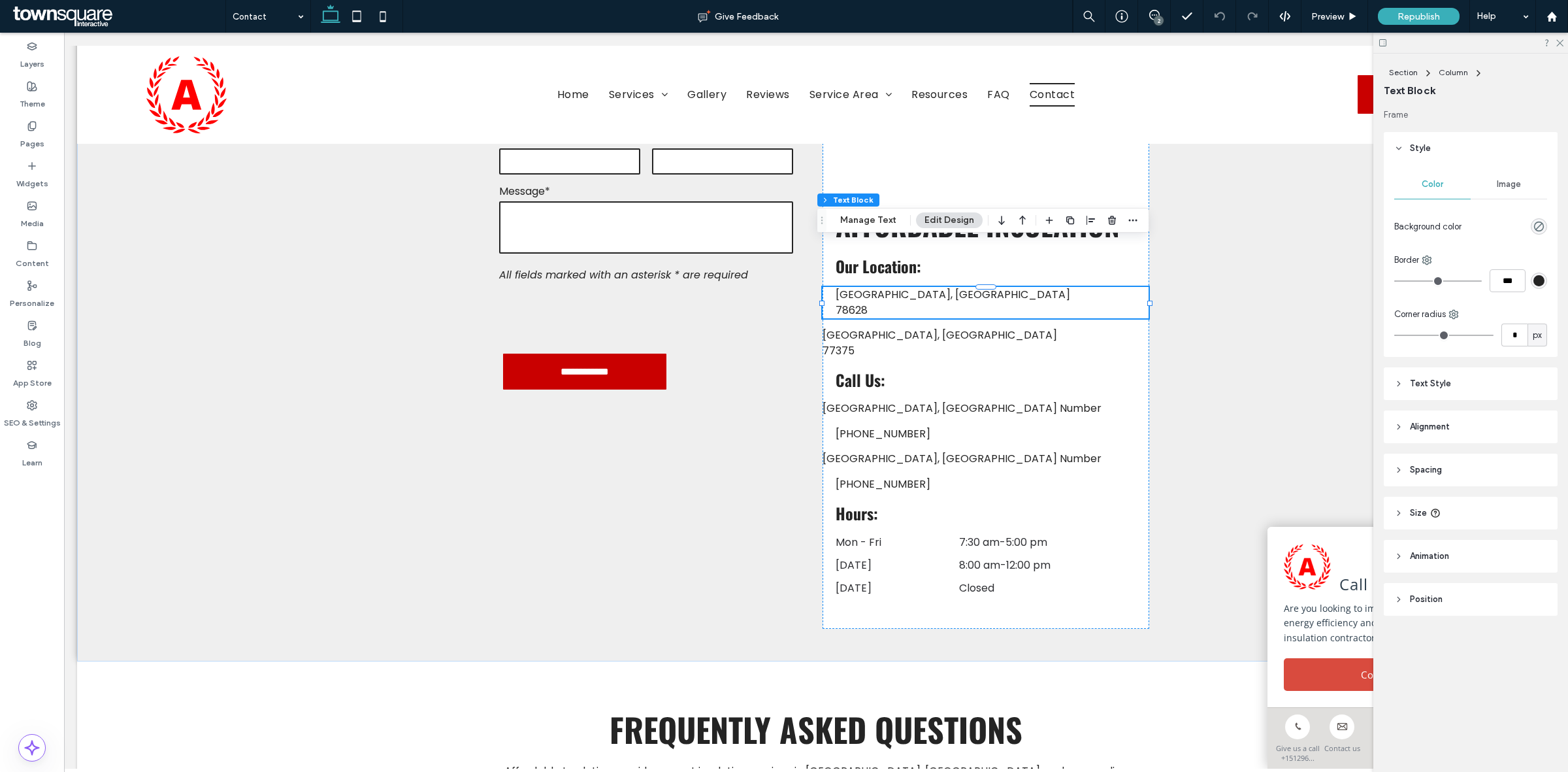
click at [1459, 149] on header "Style" at bounding box center [1470, 148] width 173 height 33
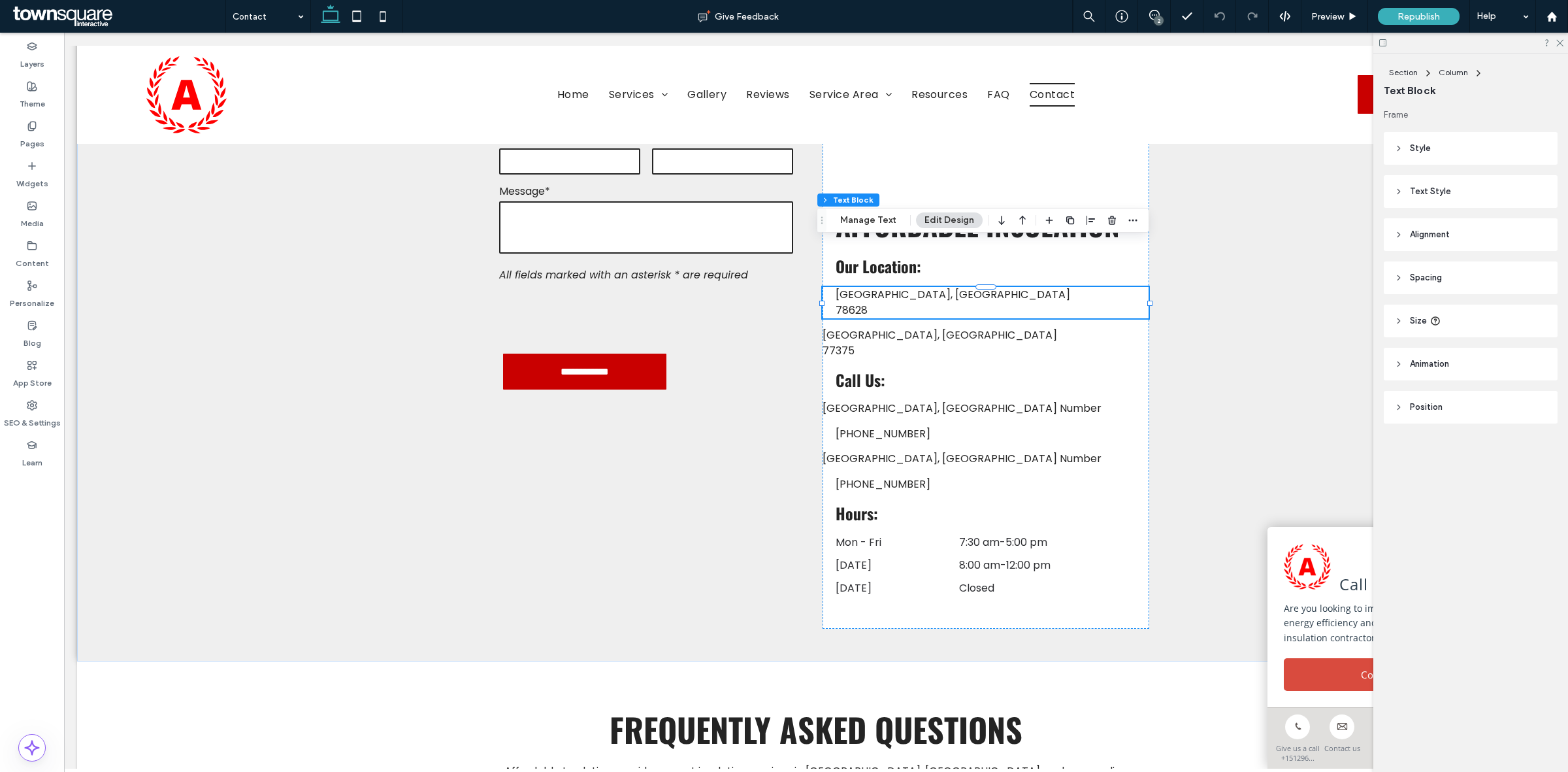
click at [1469, 234] on header "Alignment" at bounding box center [1470, 234] width 173 height 33
click at [1484, 273] on header "Spacing" at bounding box center [1470, 277] width 173 height 33
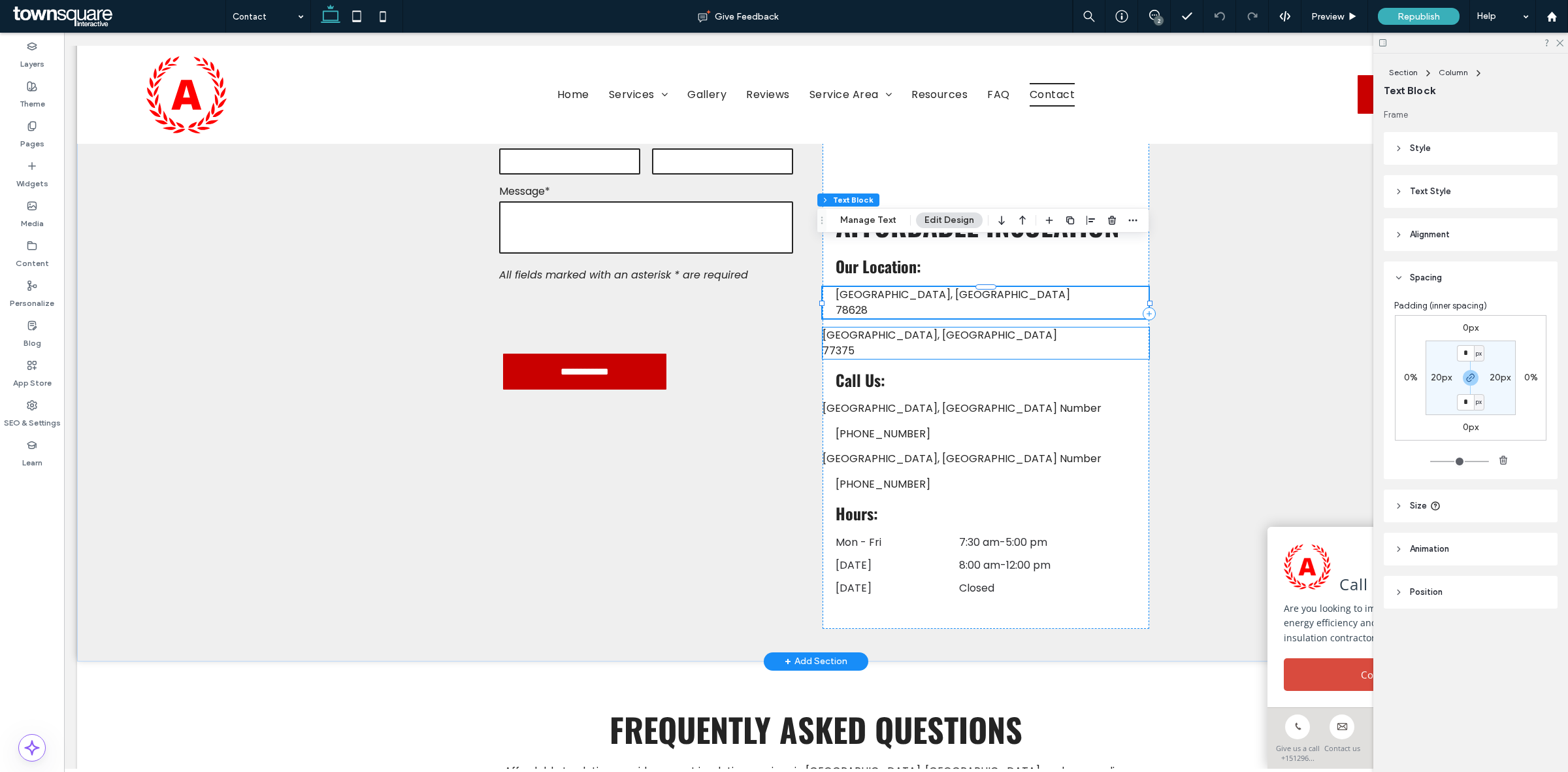
click at [977, 343] on p "77375" at bounding box center [985, 351] width 326 height 16
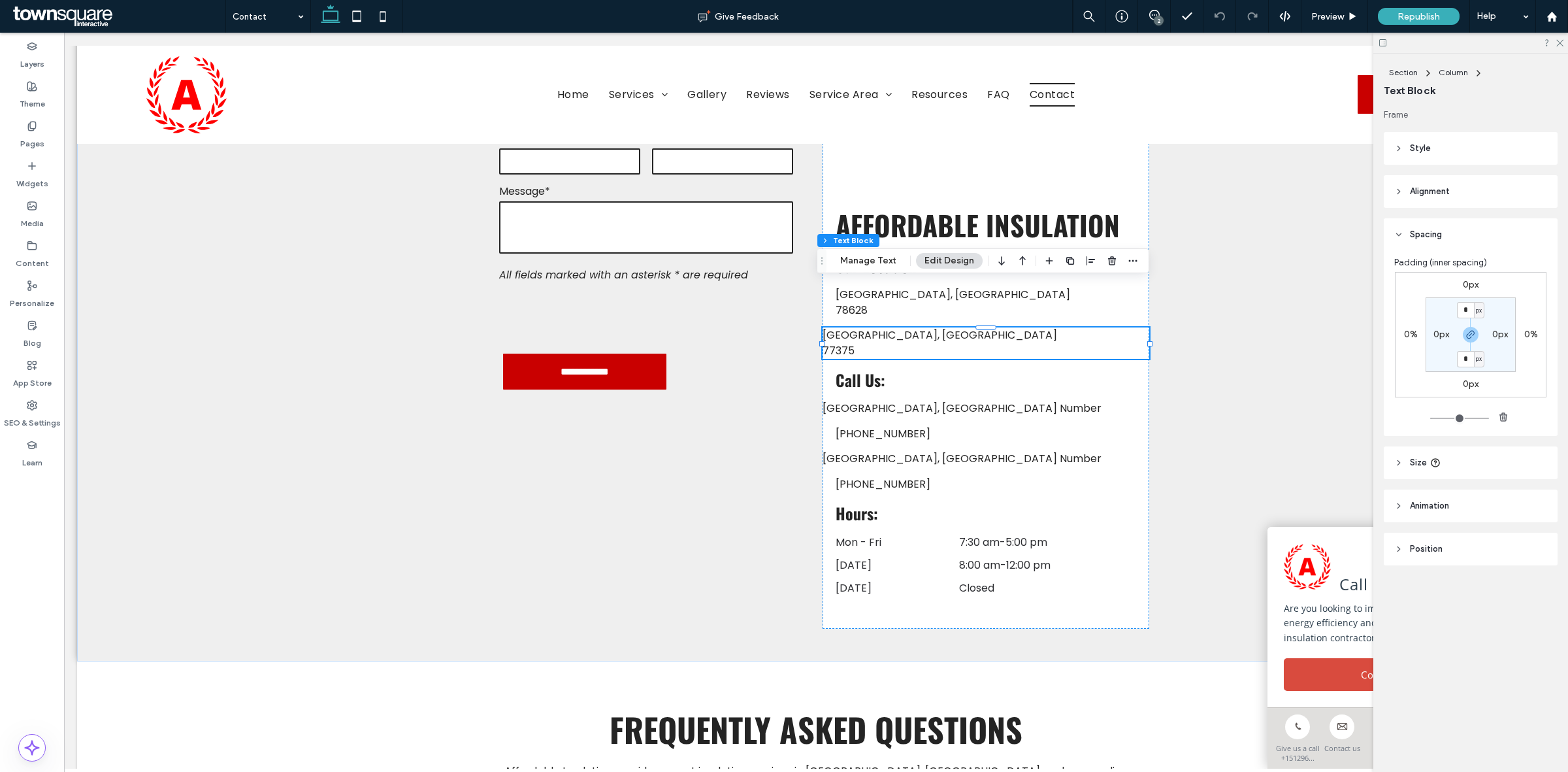
click at [1441, 334] on label "0px" at bounding box center [1442, 334] width 16 height 11
type input "**"
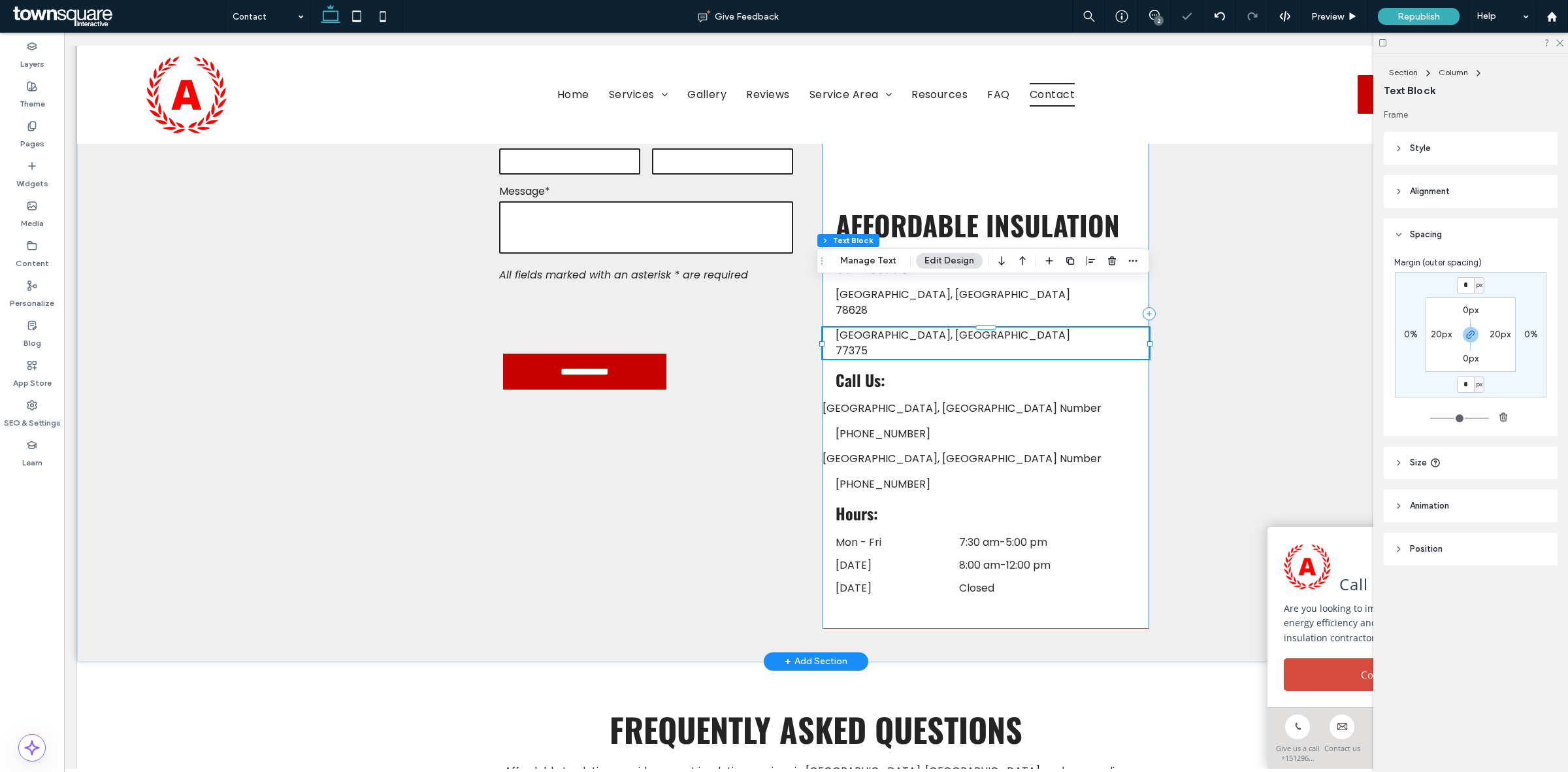
click at [1057, 377] on div "Affordable Insulation Georgetown, TX 78628 Our Location: Tomball, TX 77375 Call…" at bounding box center [985, 313] width 326 height 629
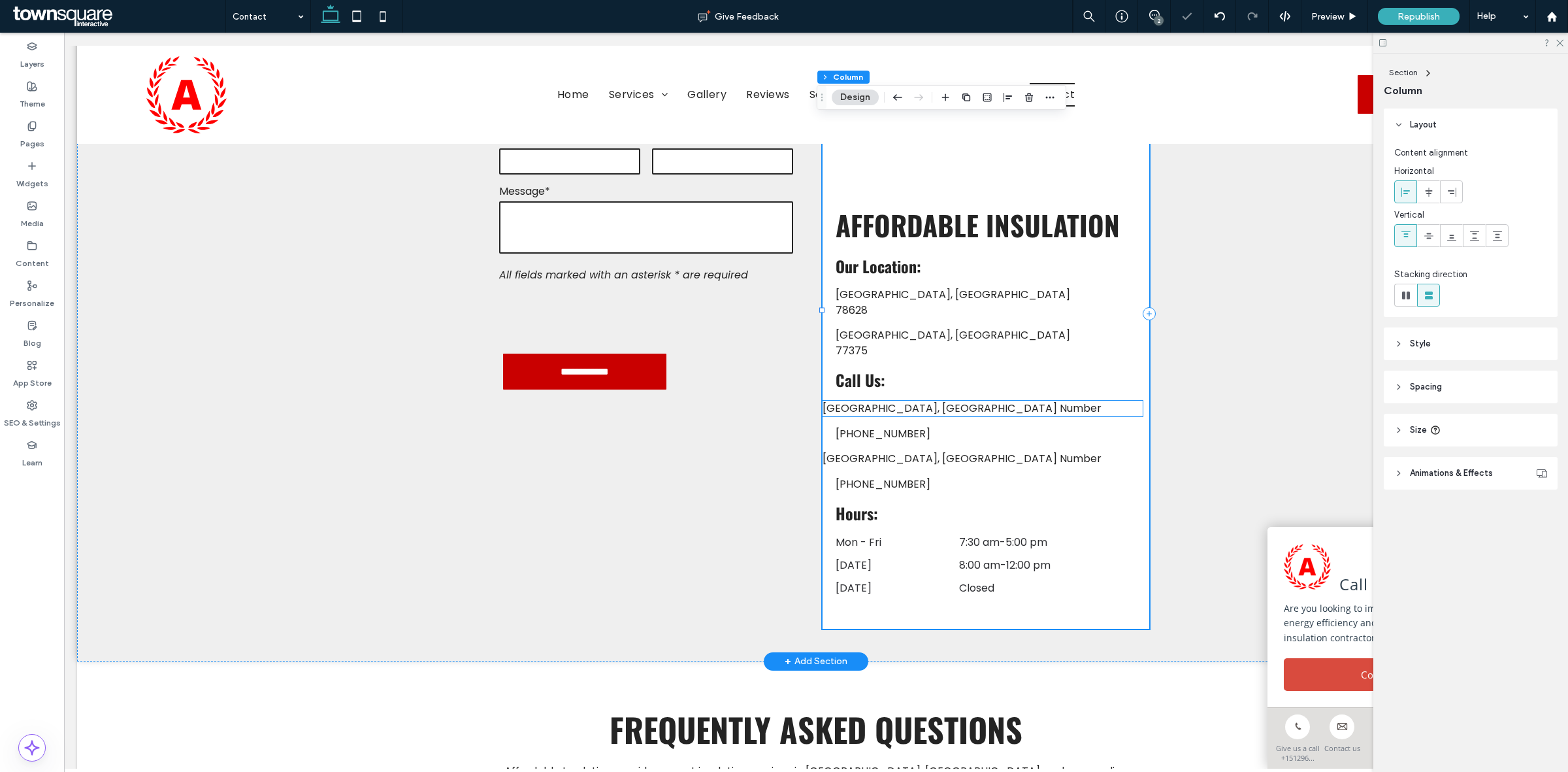
click at [1015, 400] on p "Georgetown, TX Number" at bounding box center [983, 408] width 320 height 16
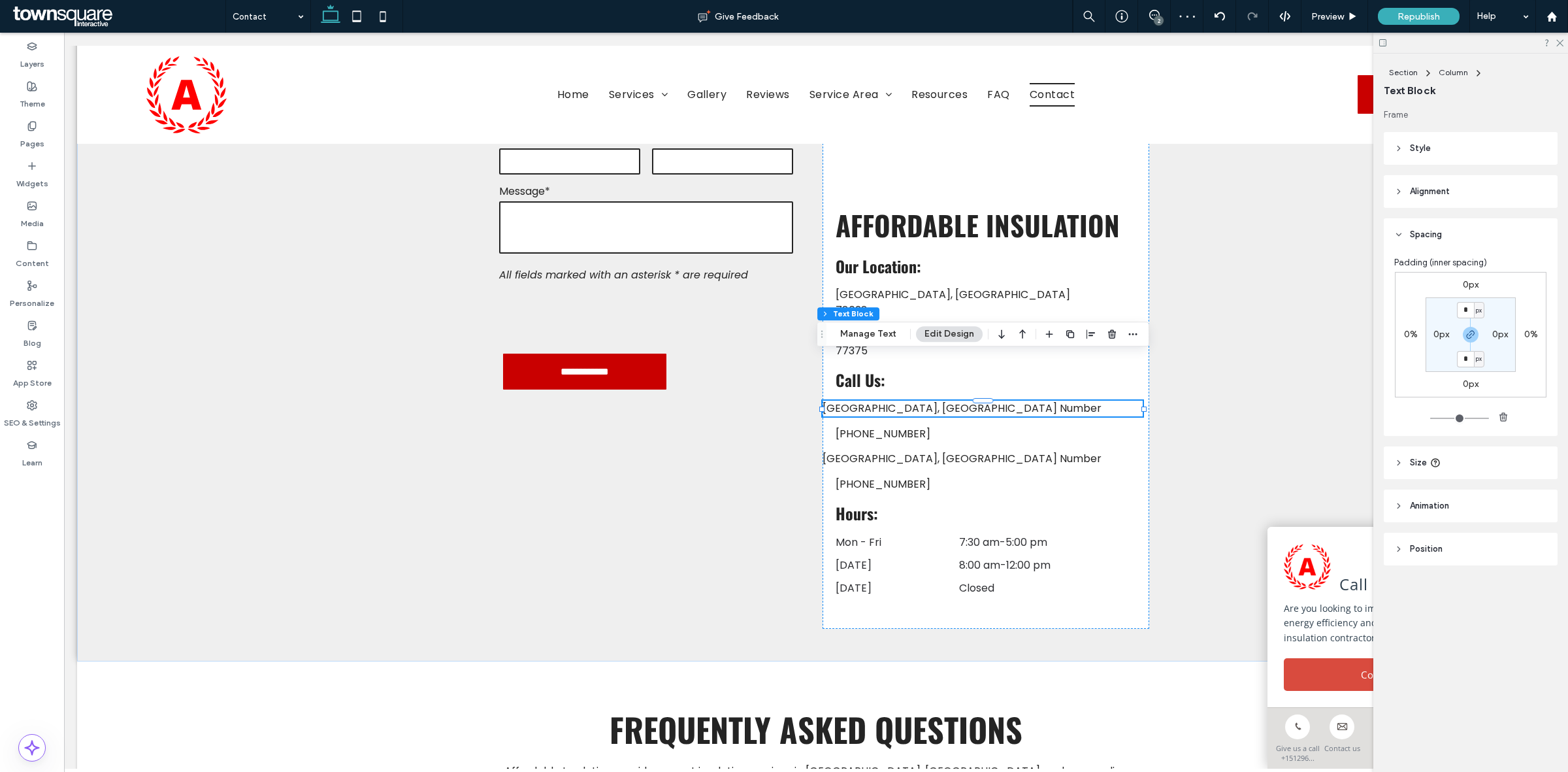
click at [1435, 331] on label "0px" at bounding box center [1442, 334] width 16 height 11
type input "**"
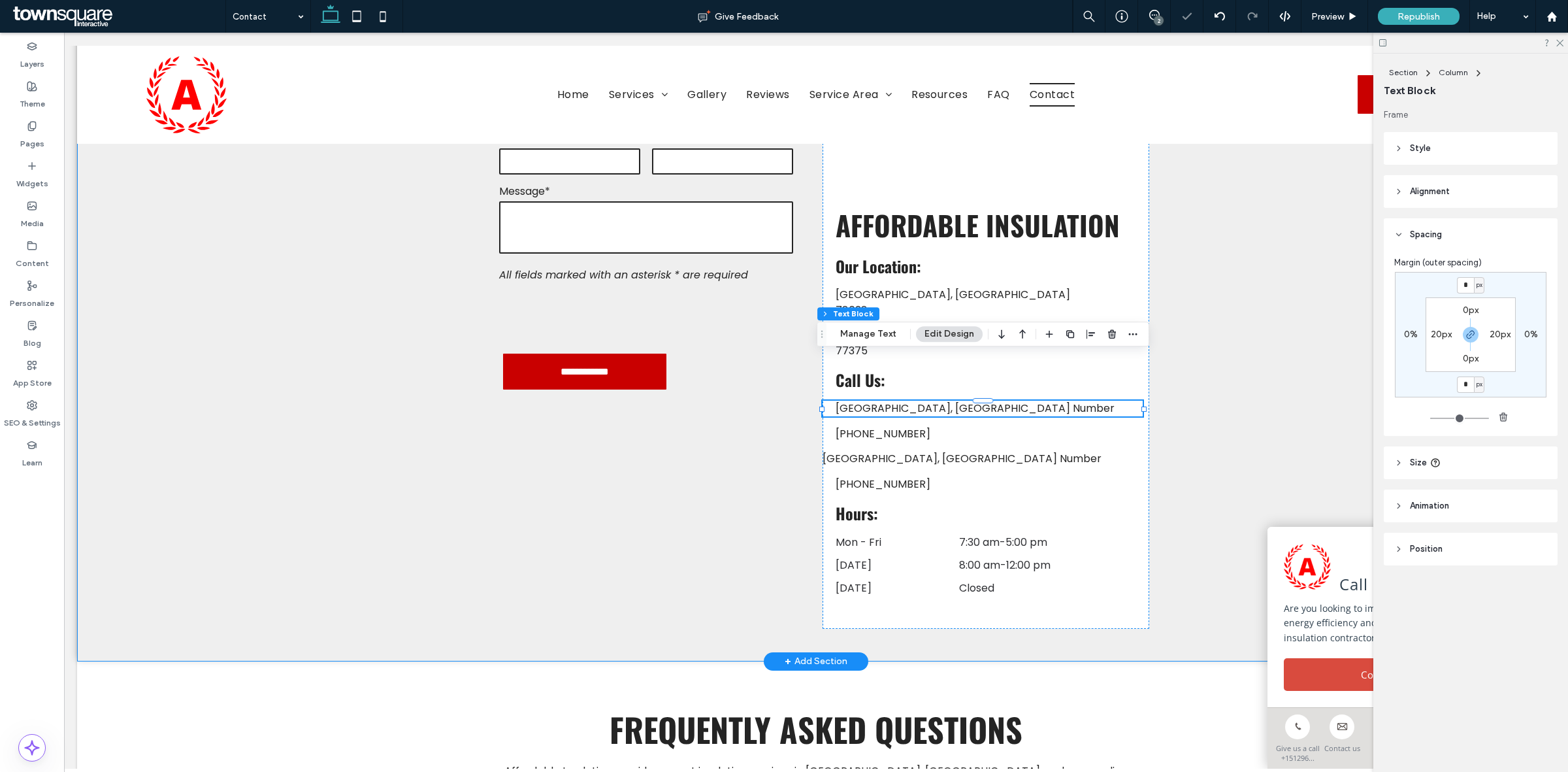
click at [1314, 383] on div "**********" at bounding box center [816, 314] width 1478 height 695
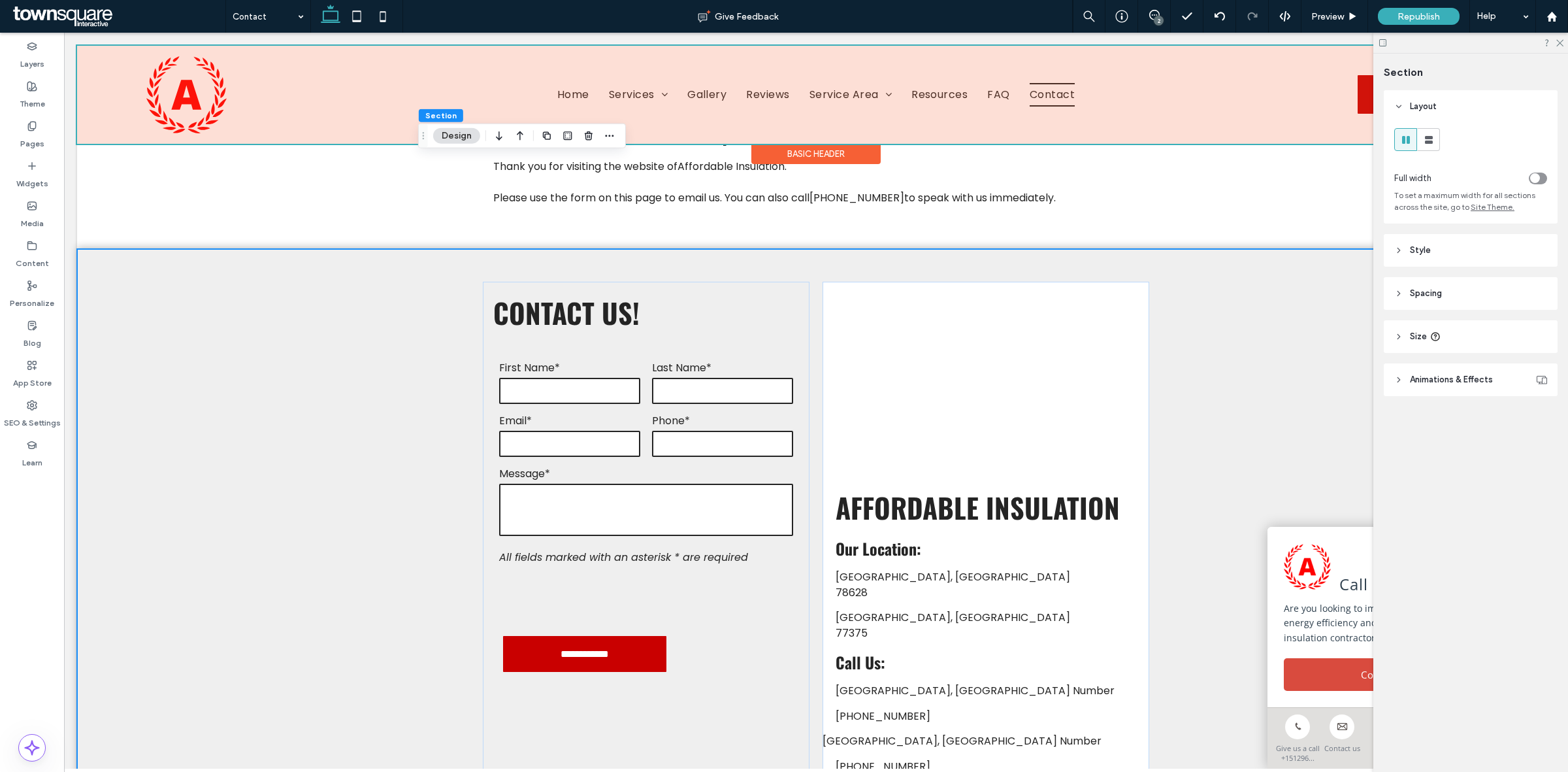
scroll to position [221, 0]
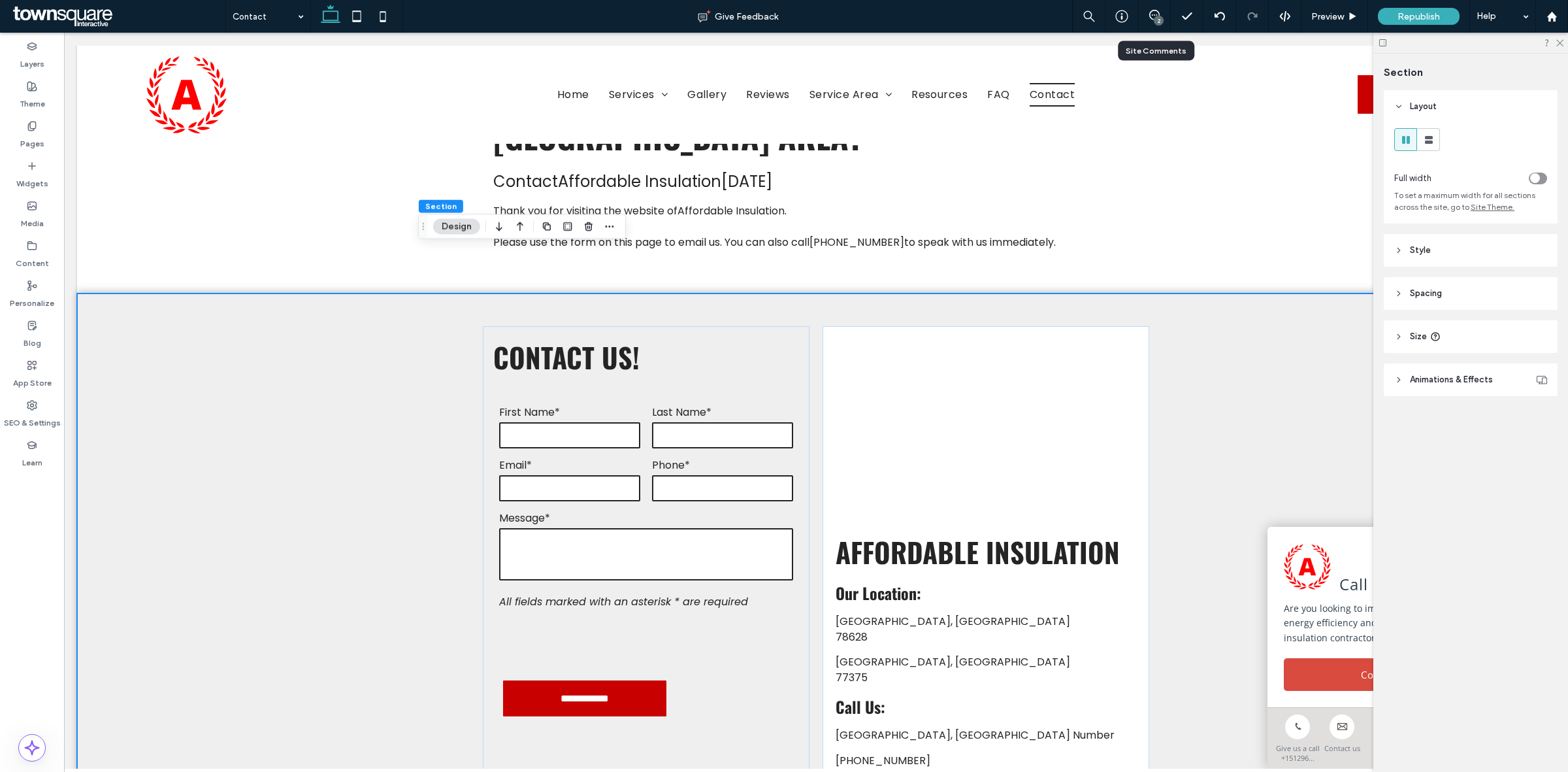
click at [1161, 26] on div "2" at bounding box center [1154, 16] width 33 height 33
click at [1149, 11] on icon at bounding box center [1154, 15] width 11 height 11
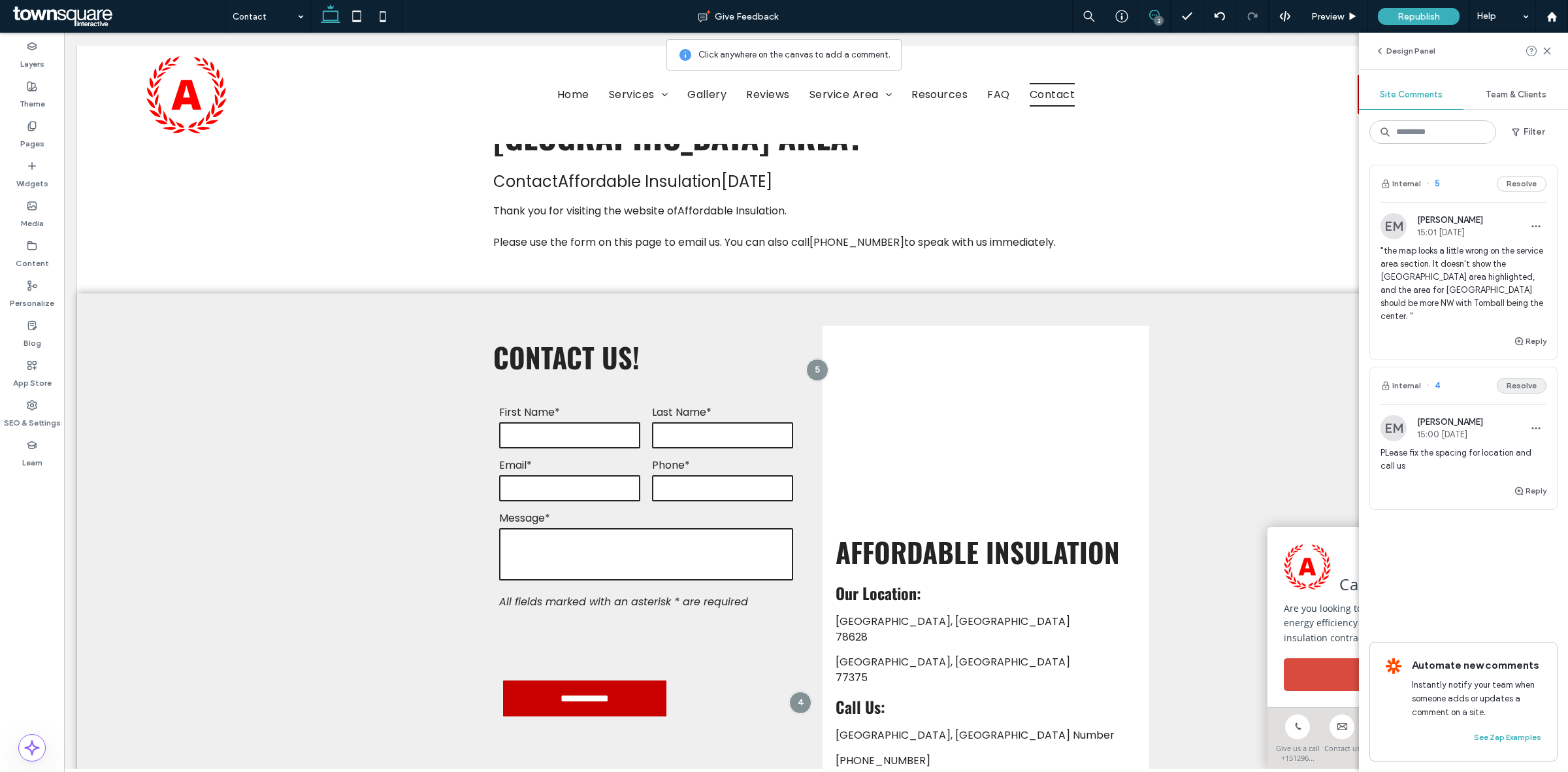
click at [1527, 379] on button "Resolve" at bounding box center [1522, 386] width 50 height 16
click at [1517, 181] on button "Resolve" at bounding box center [1522, 184] width 50 height 16
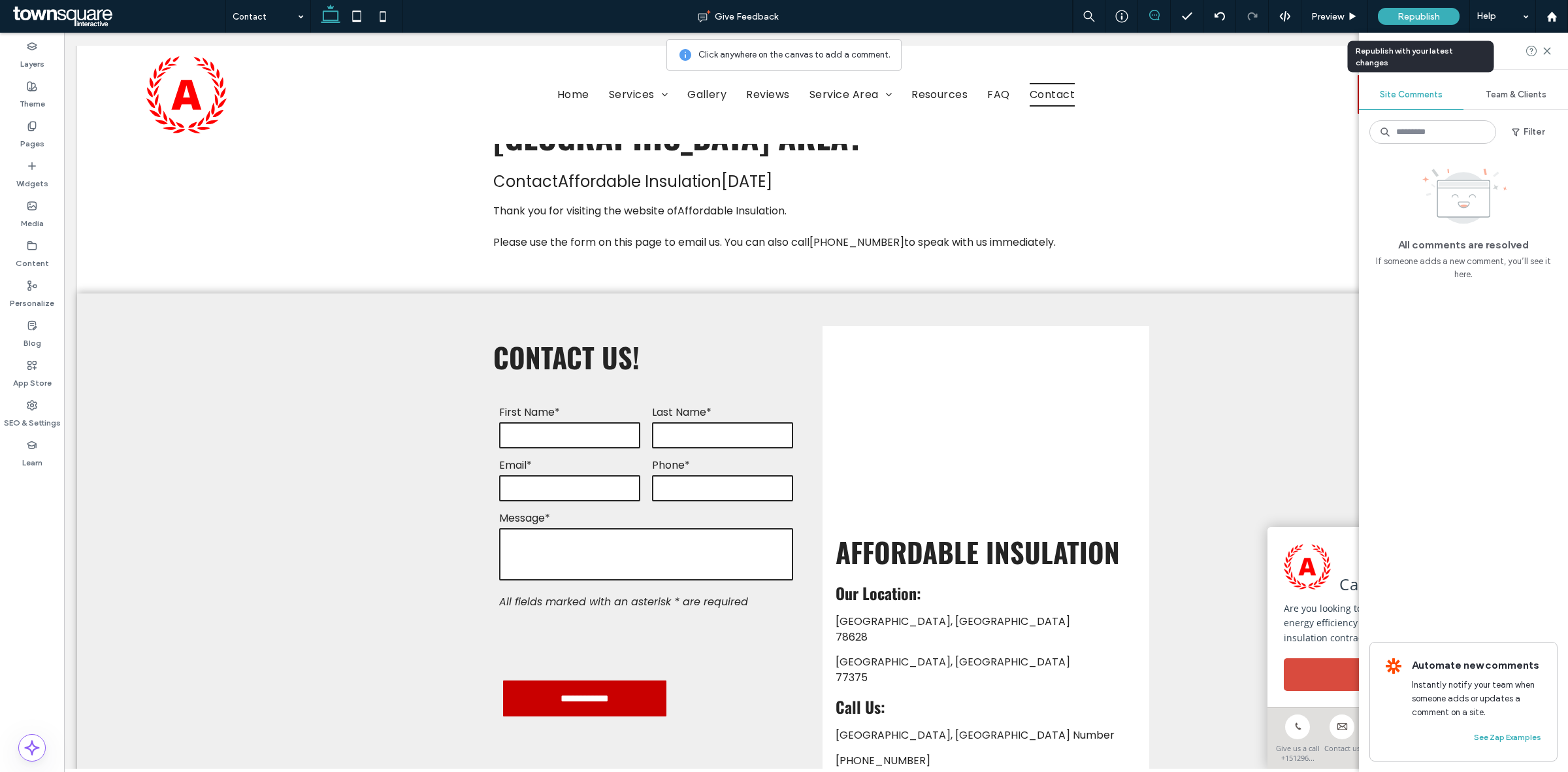
click at [1432, 20] on span "Republish" at bounding box center [1419, 16] width 43 height 11
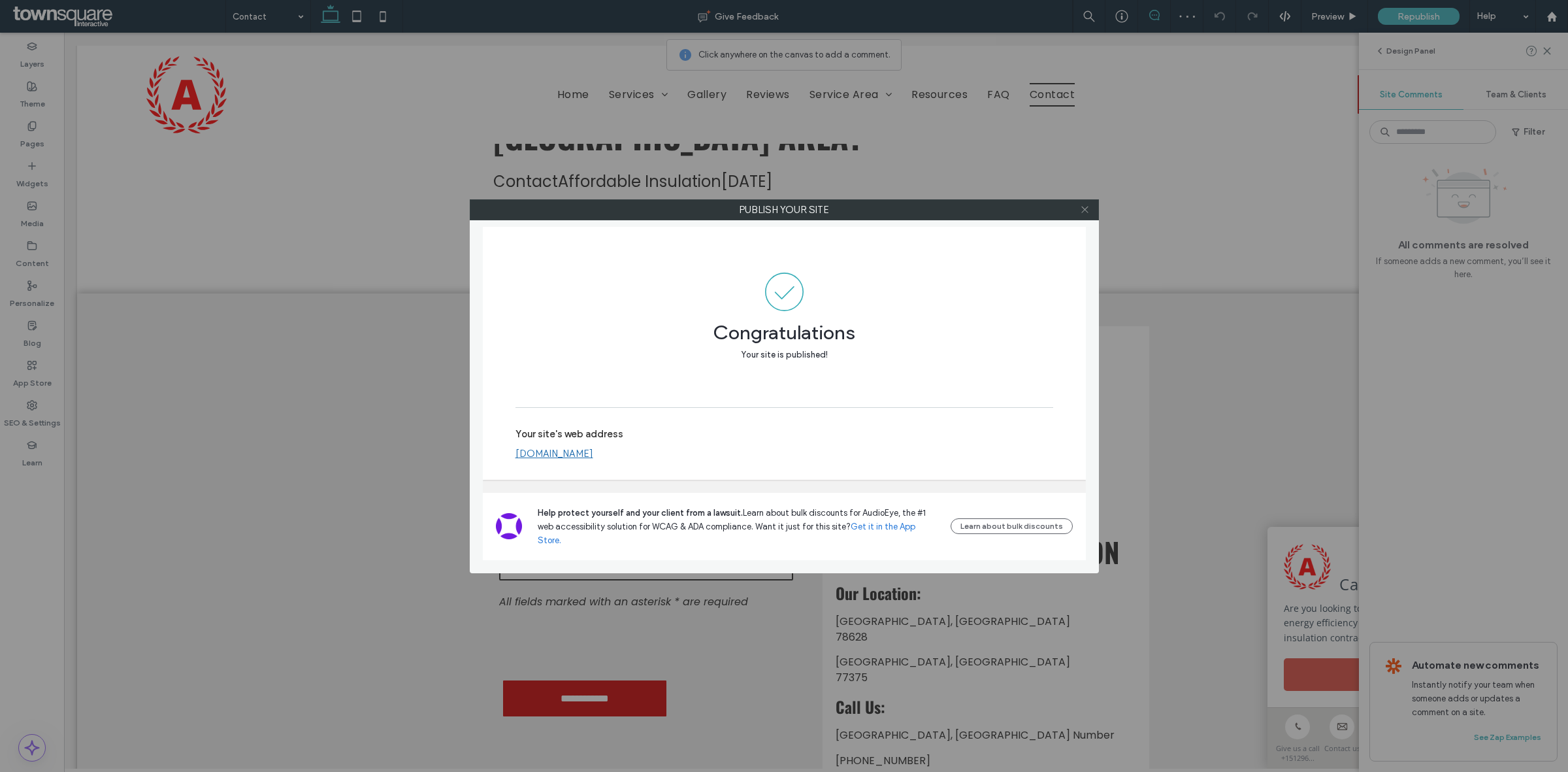
click at [1086, 211] on icon at bounding box center [1084, 209] width 10 height 10
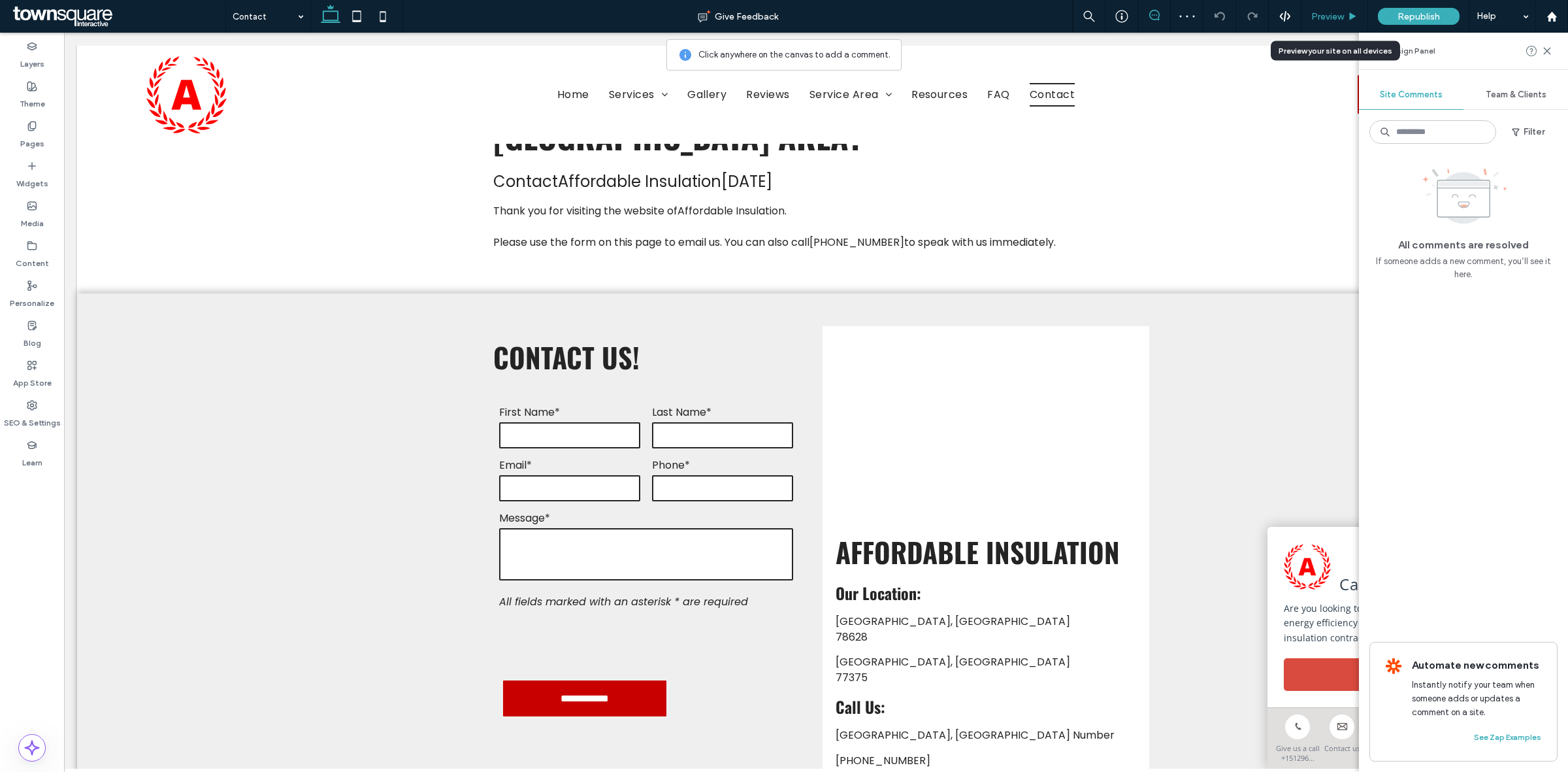
click at [1330, 18] on span "Preview" at bounding box center [1327, 16] width 33 height 11
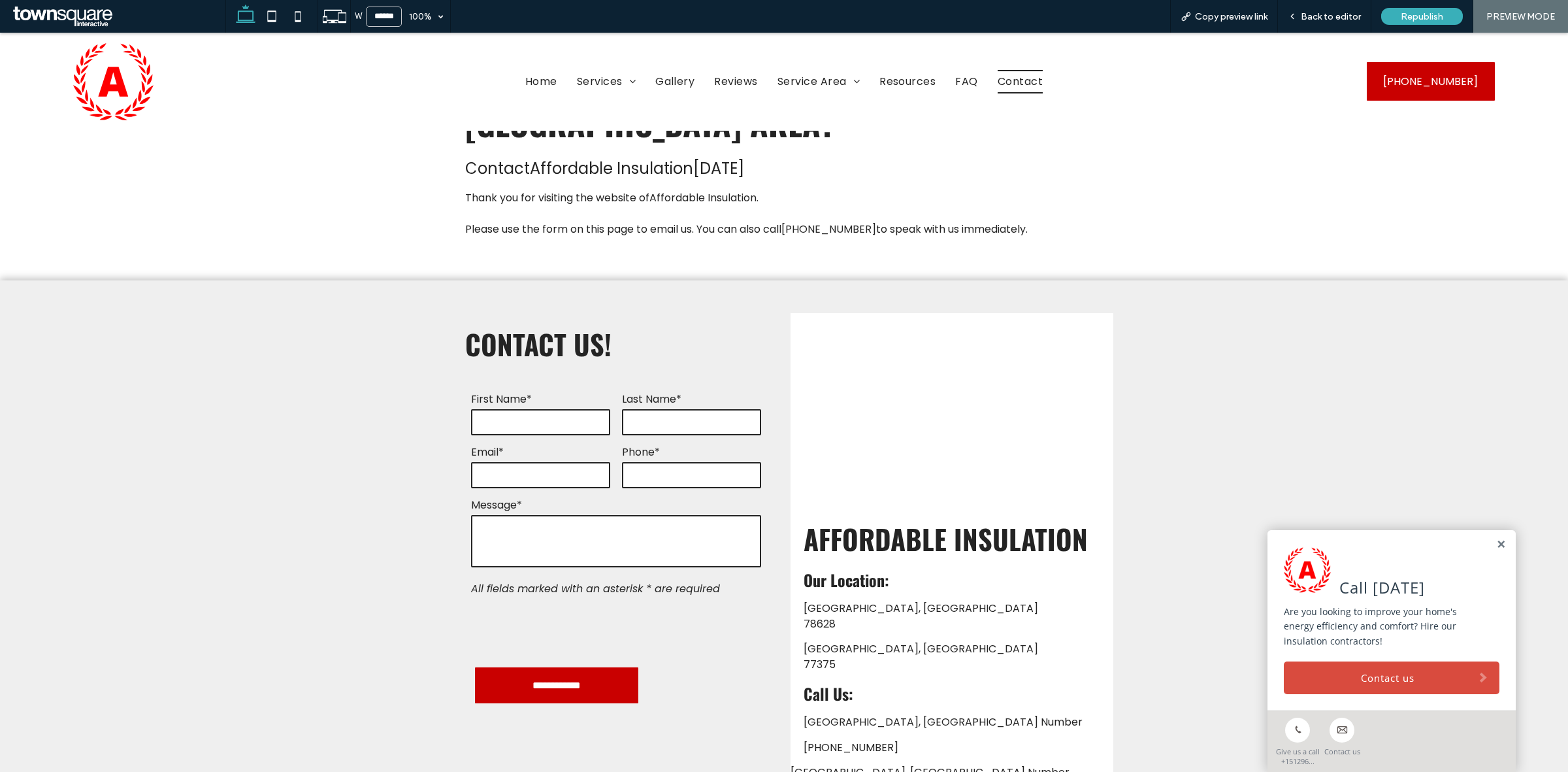
scroll to position [208, 0]
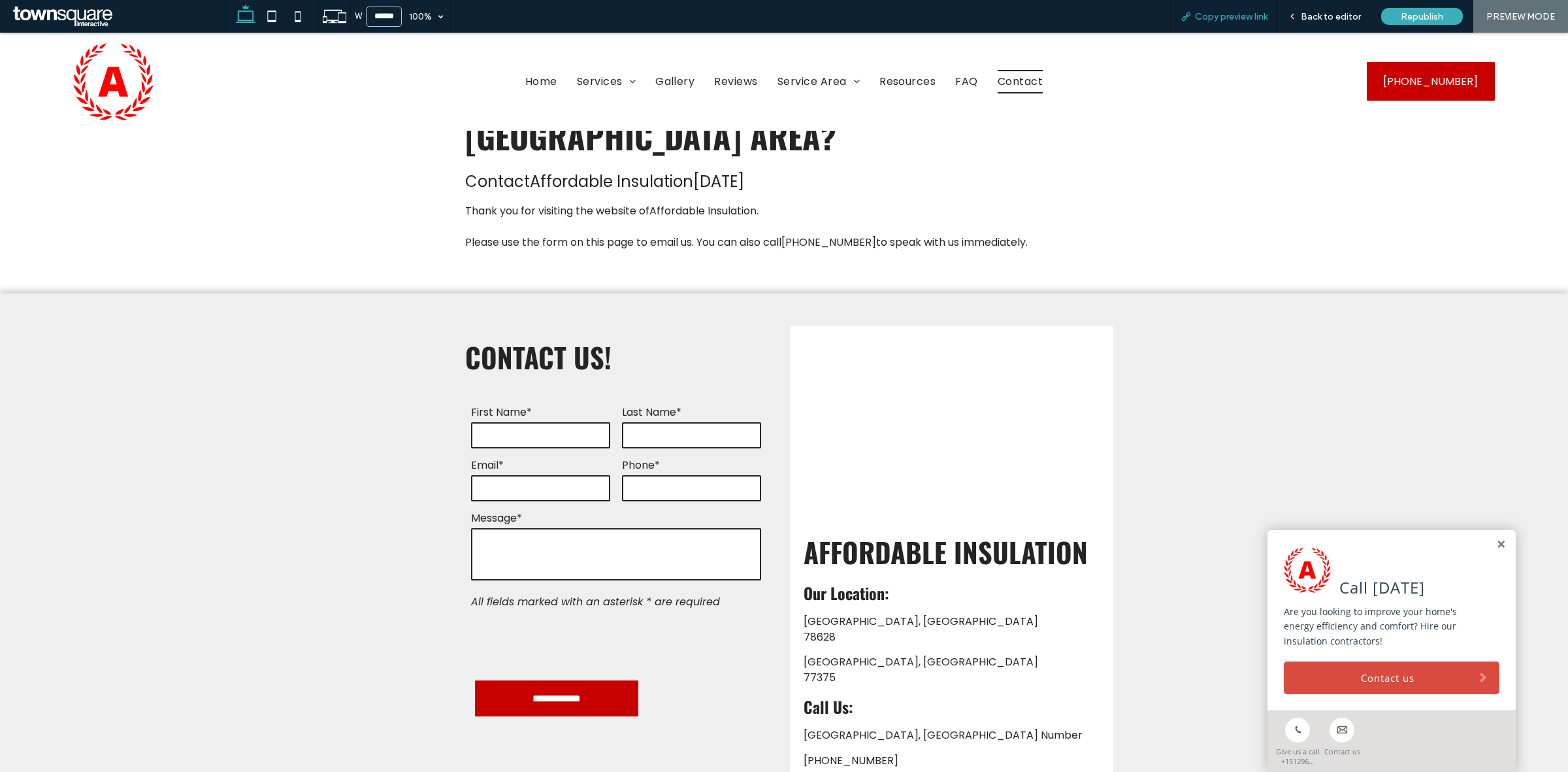
click at [1253, 20] on span "Copy preview link" at bounding box center [1232, 16] width 73 height 11
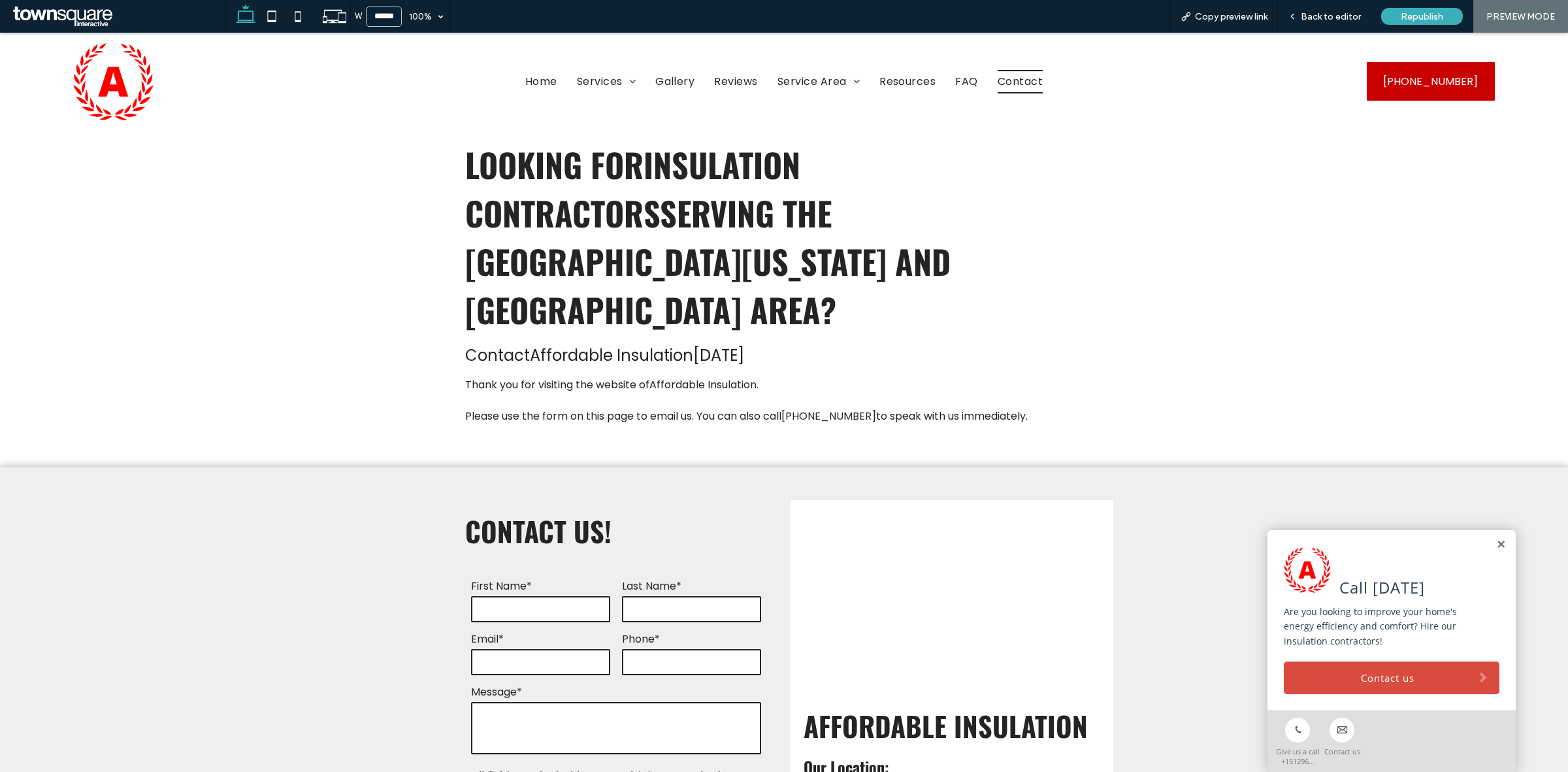
scroll to position [82, 0]
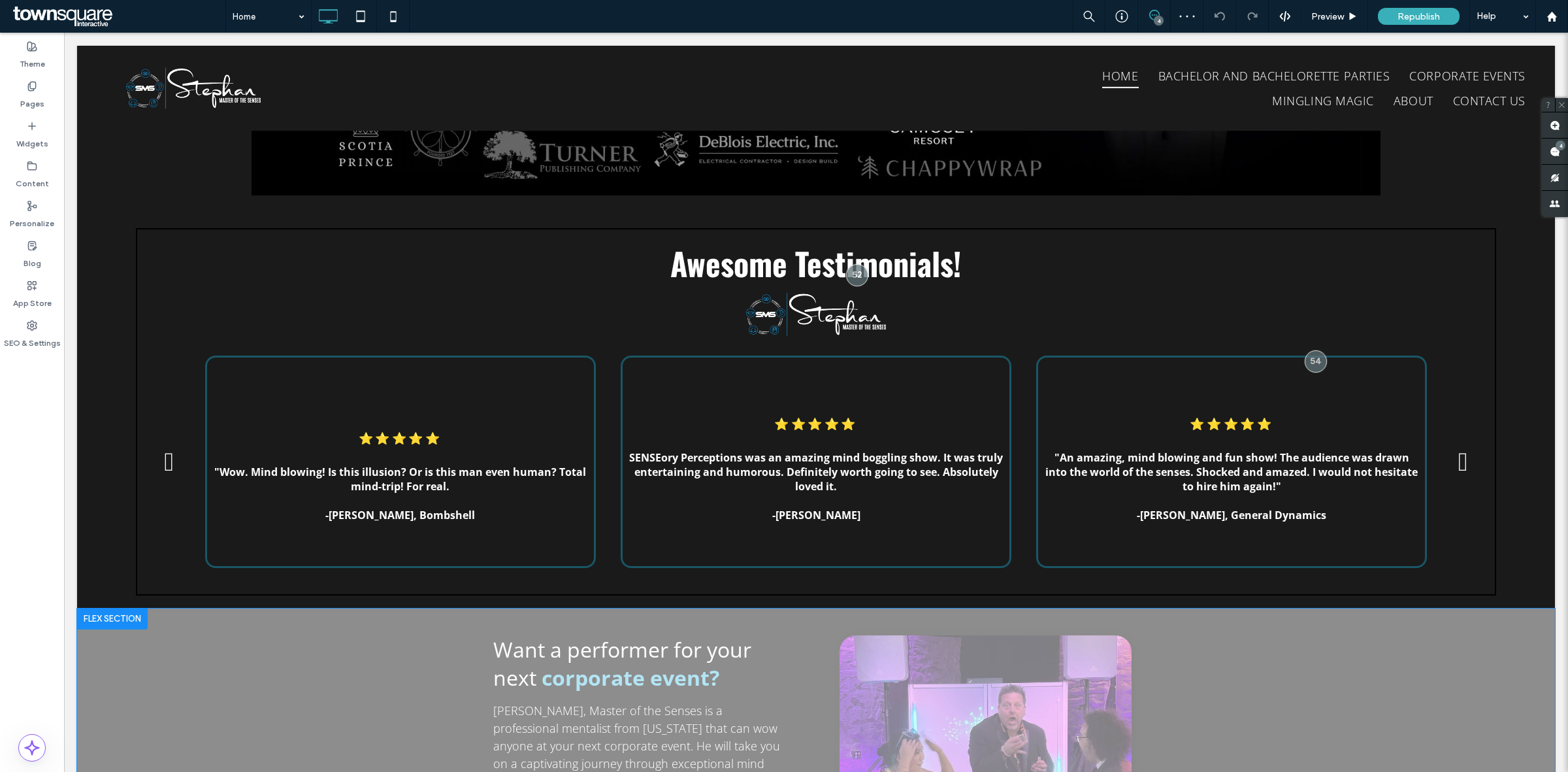
scroll to position [2368, 0]
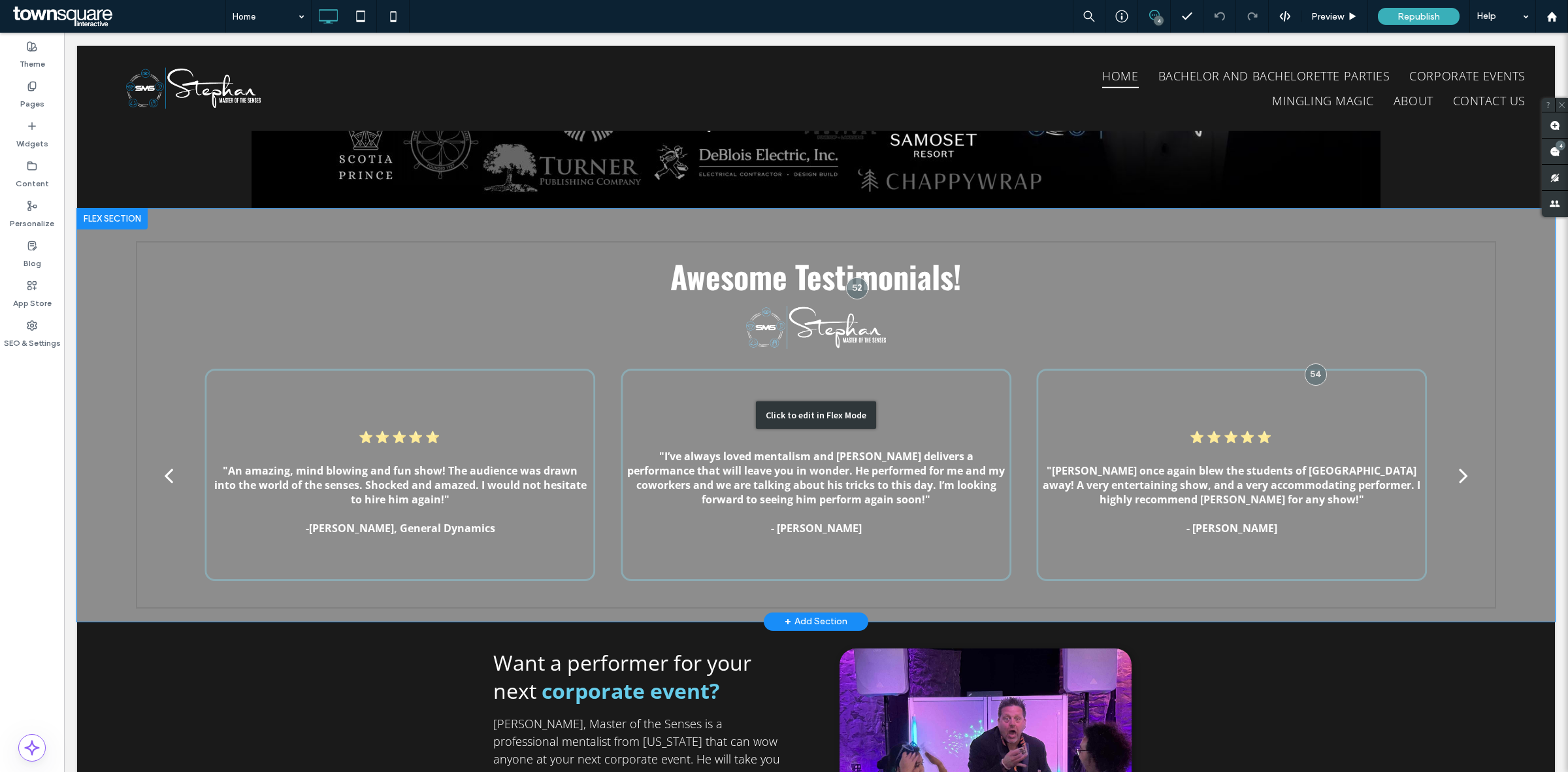
click at [631, 339] on div "Click to edit in Flex Mode" at bounding box center [816, 414] width 1478 height 413
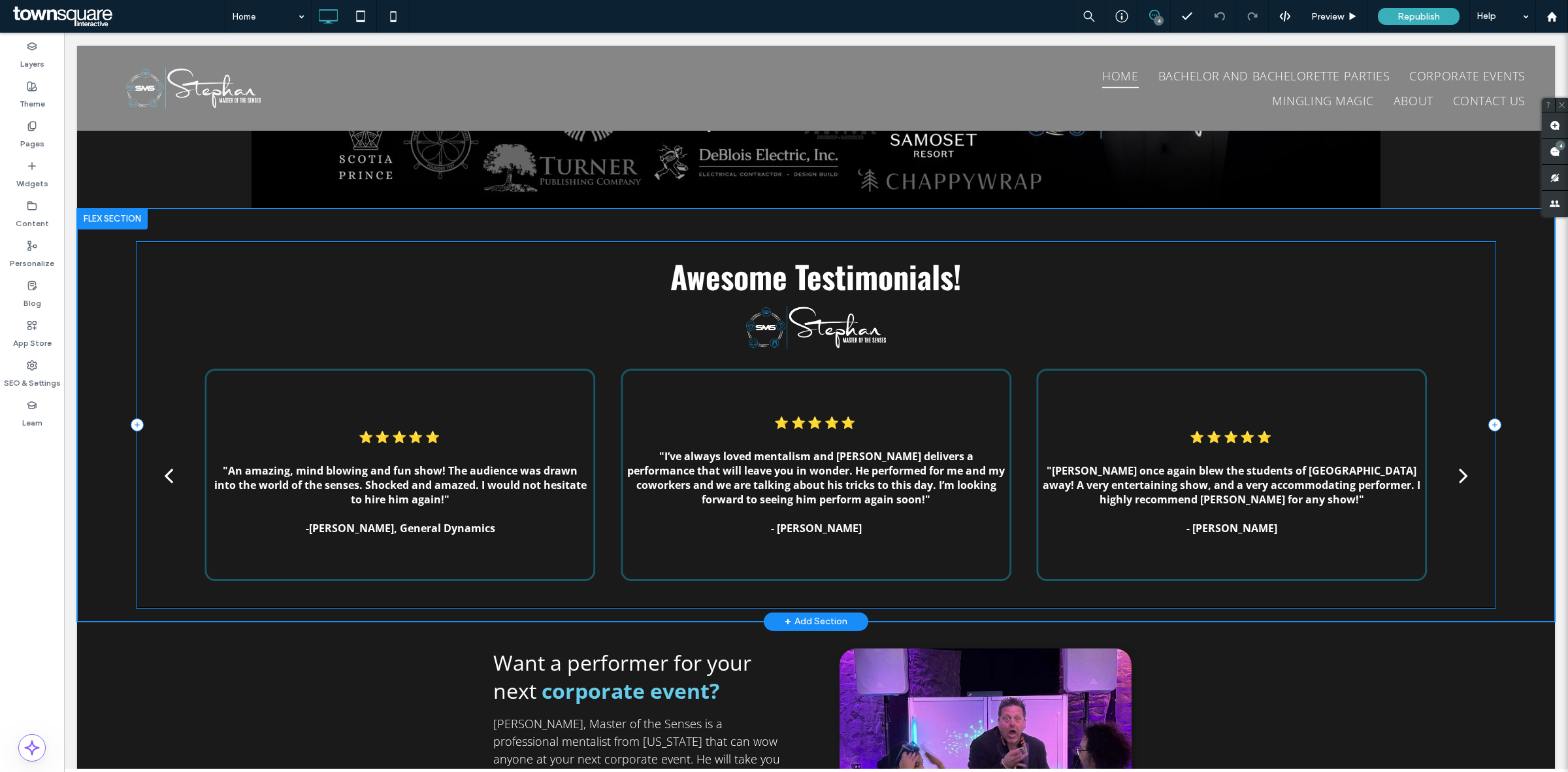
scroll to position [2354, 0]
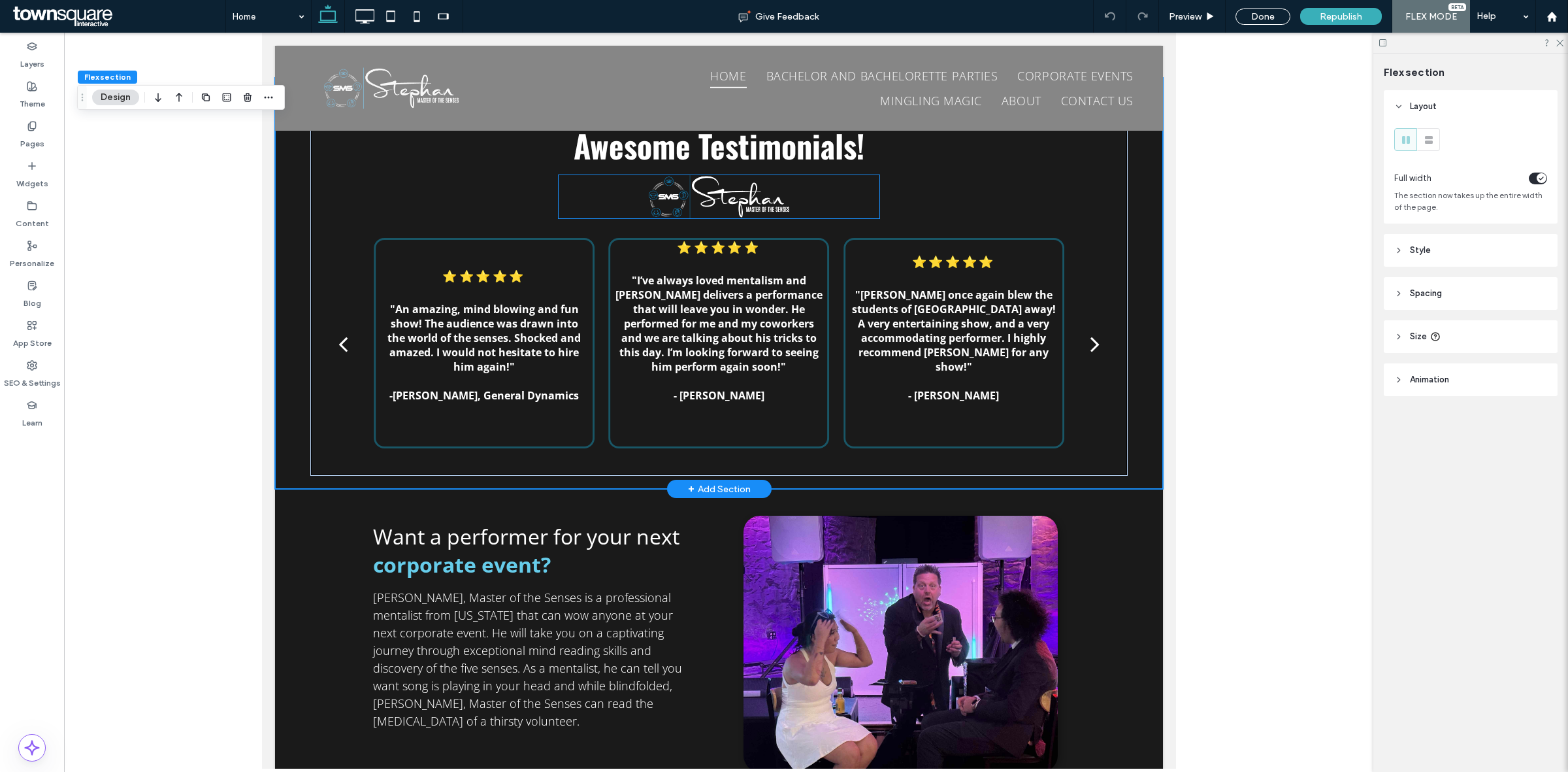
click at [719, 175] on img at bounding box center [718, 197] width 321 height 43
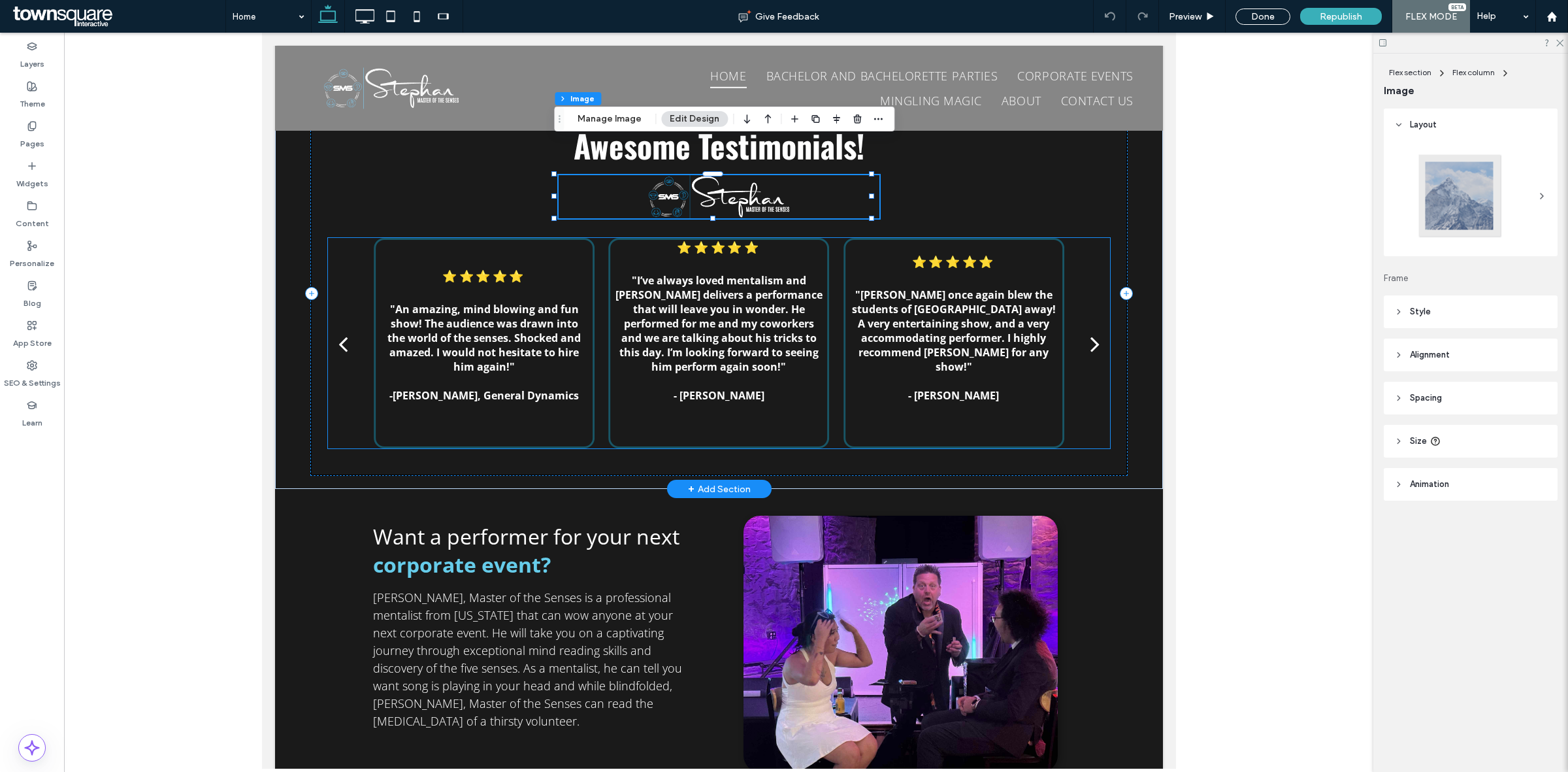
click at [502, 261] on div "⭐⭐⭐⭐⭐ "An amazing, mind blowing and fun show! The audience was drawn into the w…" at bounding box center [483, 339] width 221 height 180
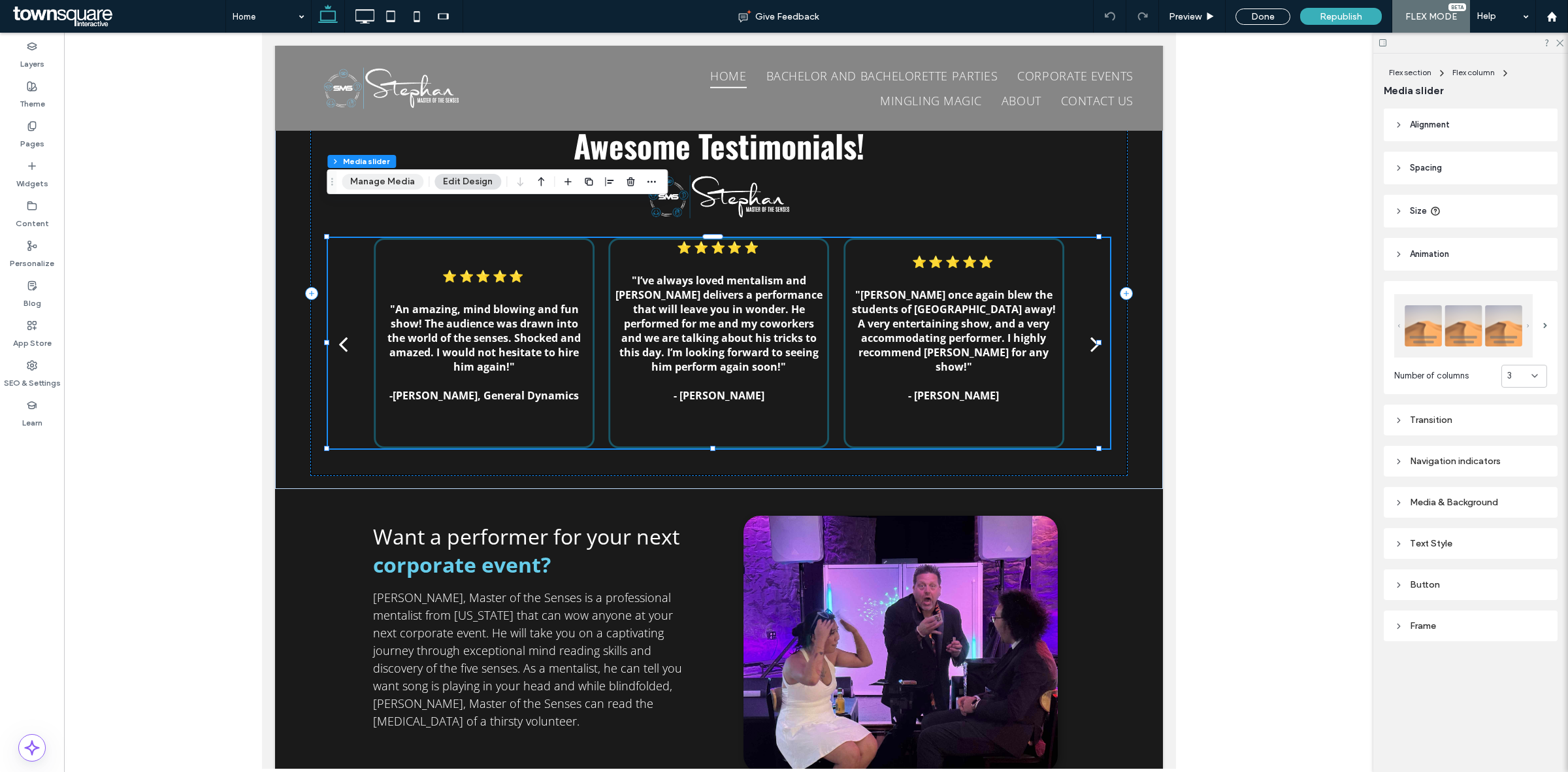
click at [384, 179] on button "Manage Media" at bounding box center [382, 181] width 82 height 16
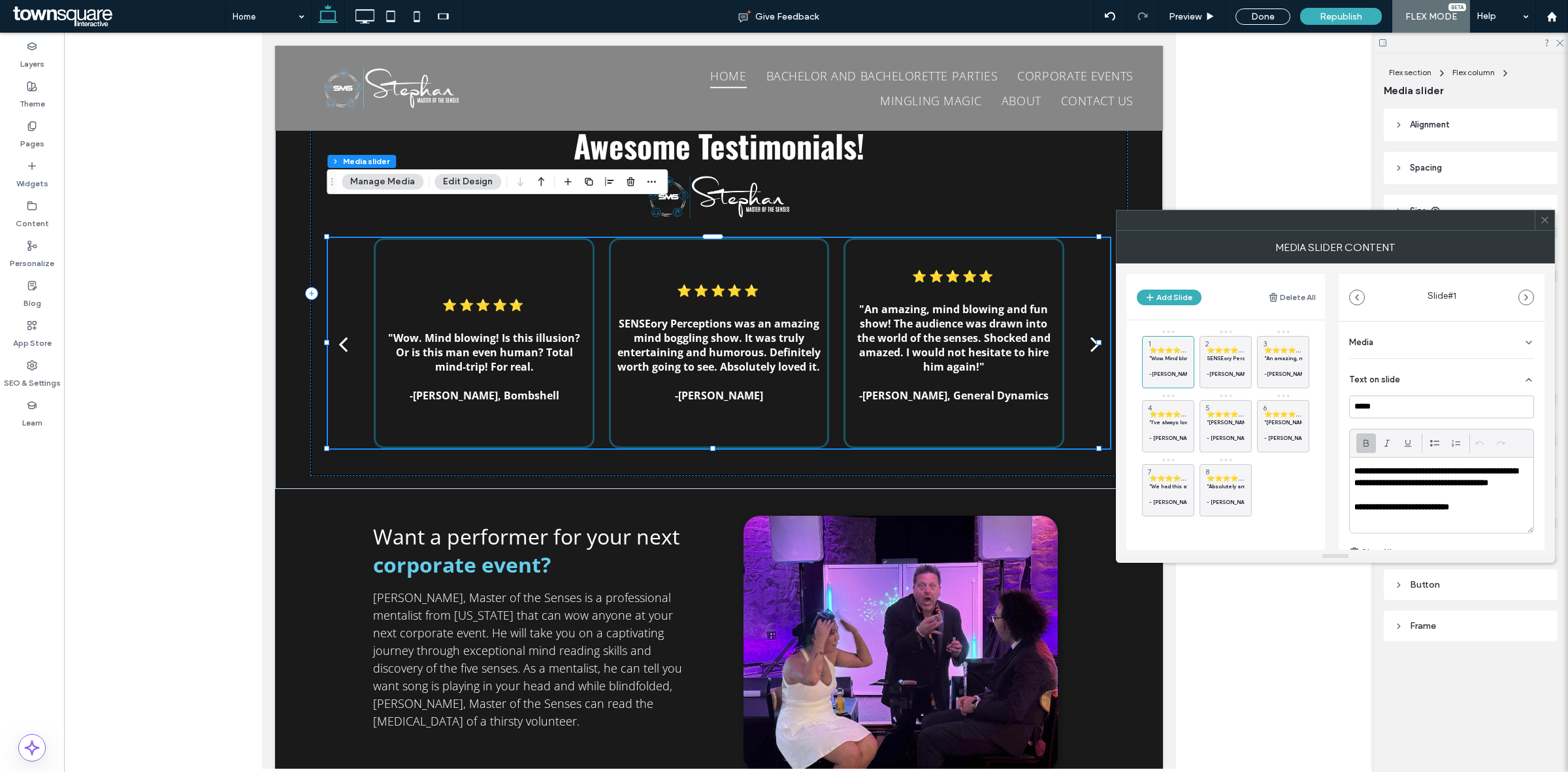
click at [1393, 340] on div "Media" at bounding box center [1442, 339] width 185 height 36
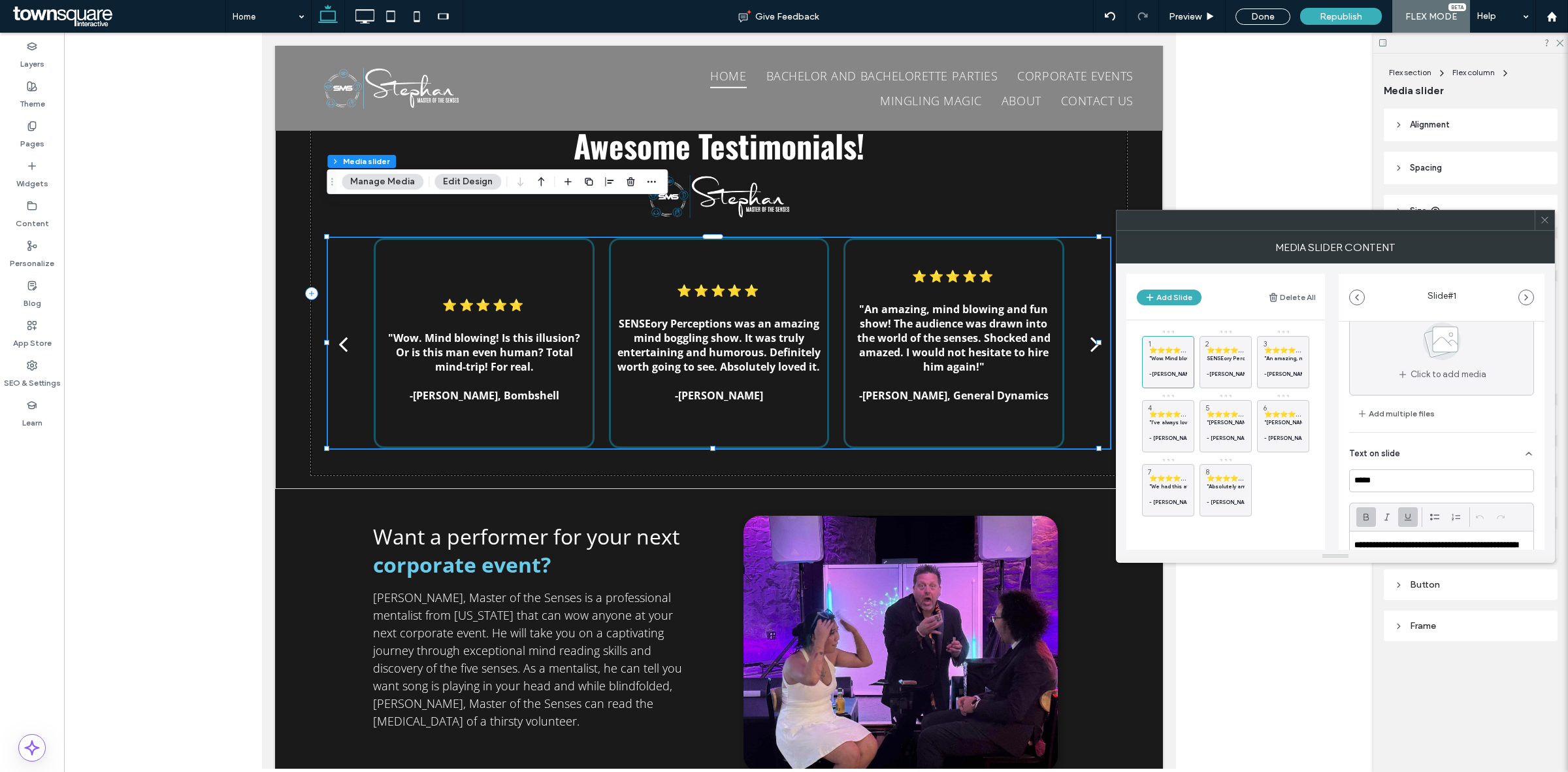
scroll to position [82, 0]
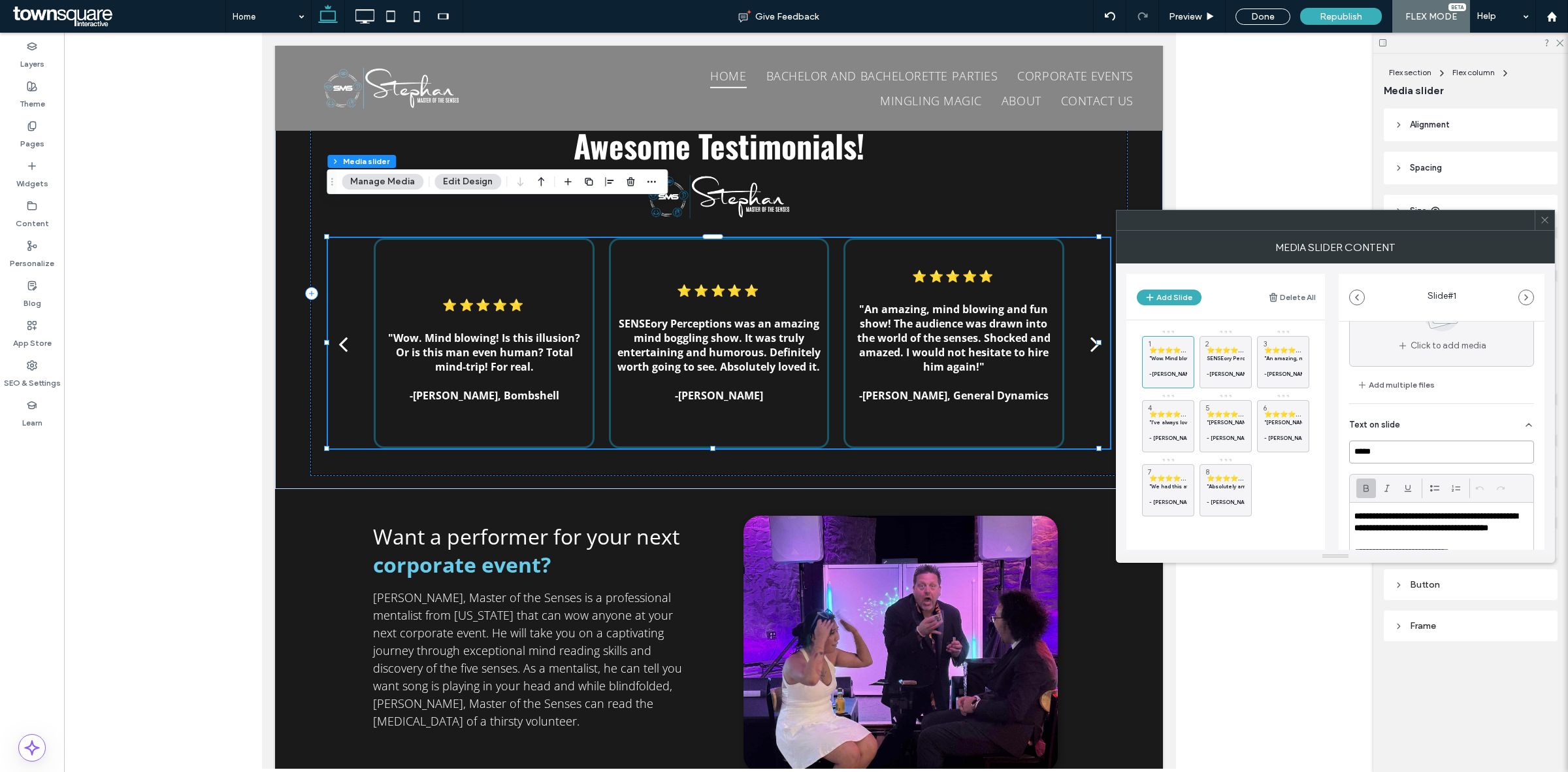
drag, startPoint x: 1442, startPoint y: 447, endPoint x: 1336, endPoint y: 451, distance: 106.1
click at [1336, 451] on div "Add Slide Delete All ⭐⭐⭐⭐⭐ "Wow. Mind blowing! Is this illusion? Or is this man…" at bounding box center [1336, 406] width 418 height 286
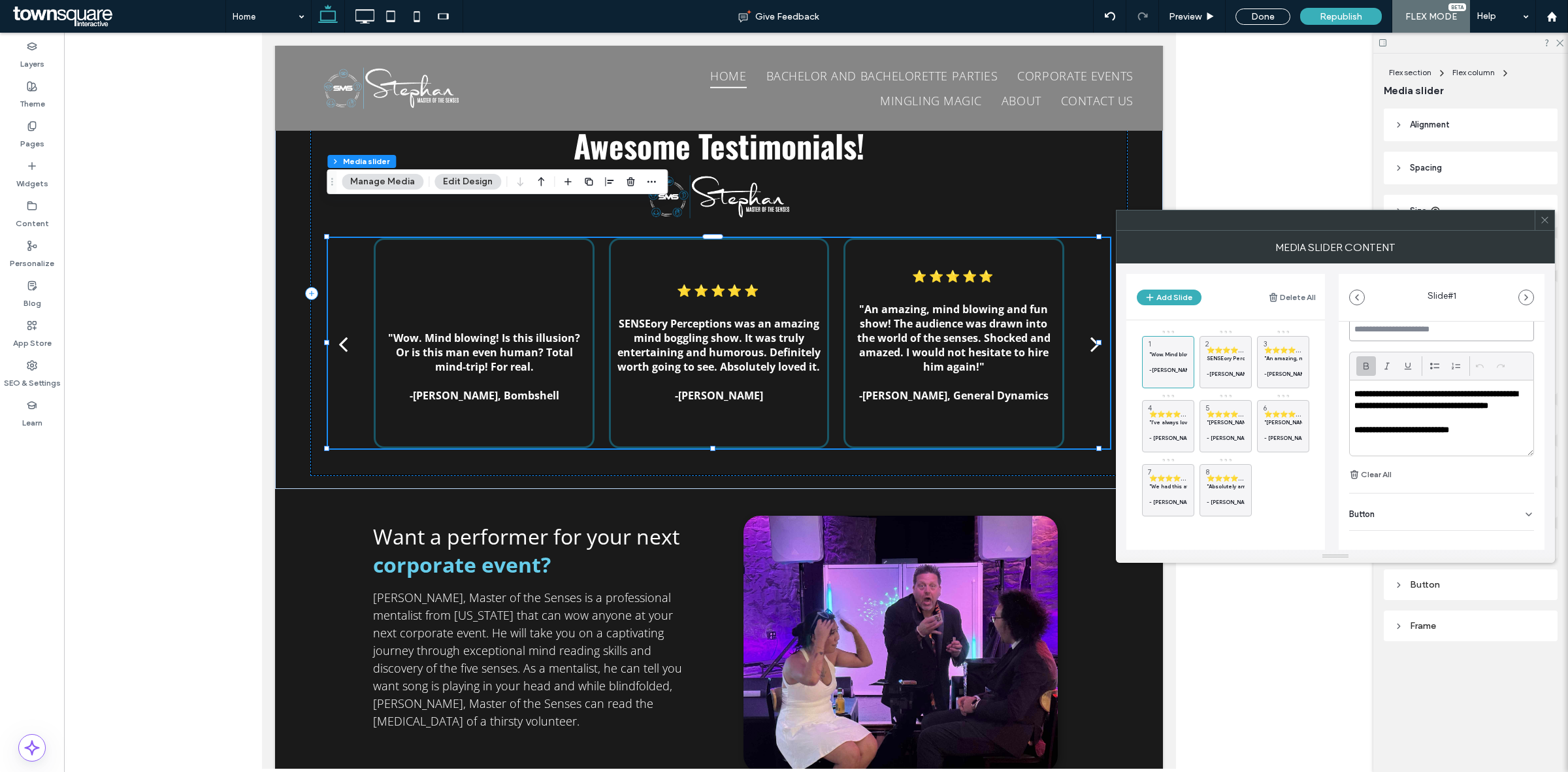
scroll to position [216, 0]
click at [1485, 424] on p "**********" at bounding box center [1442, 418] width 174 height 12
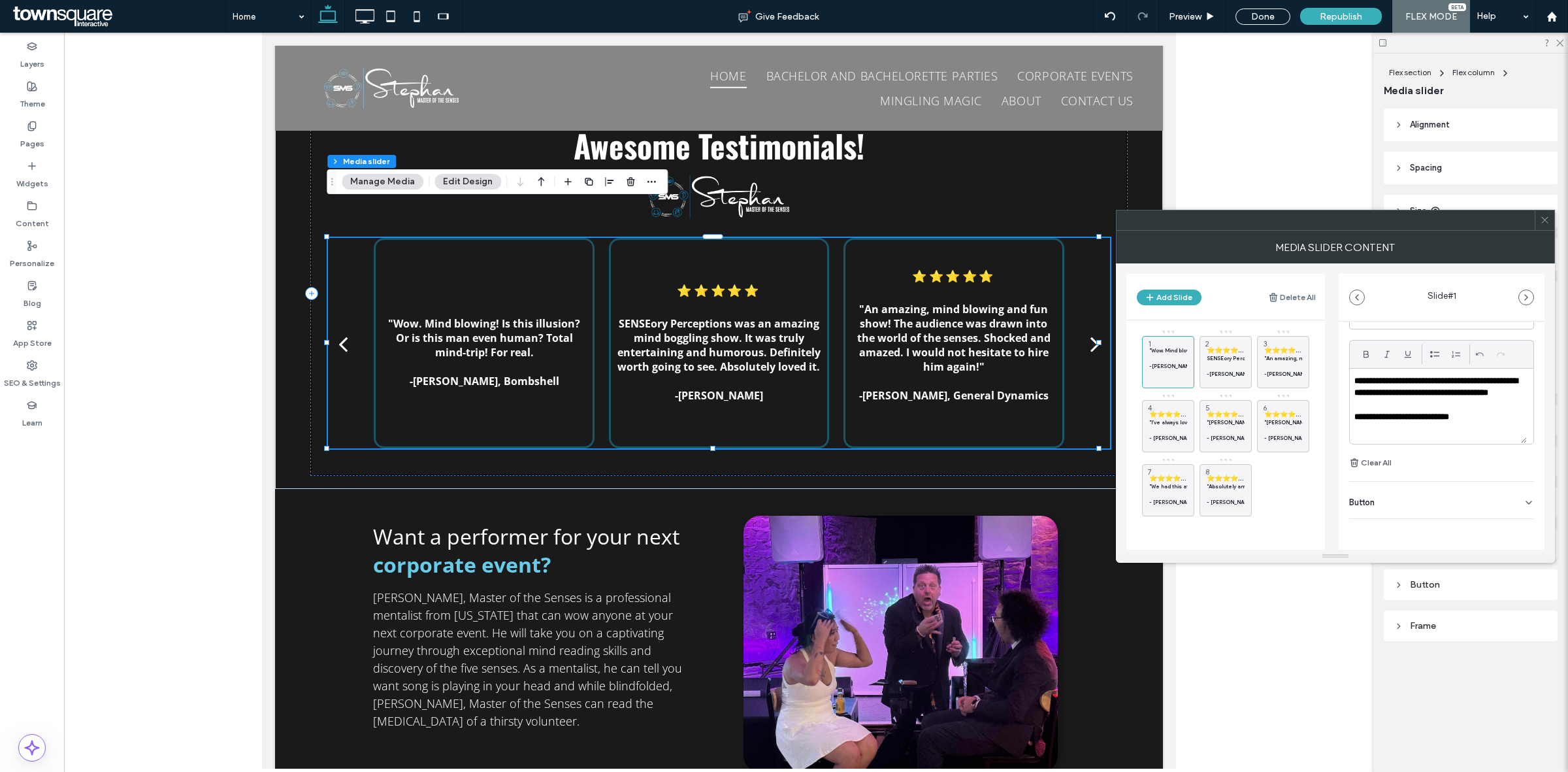
paste div
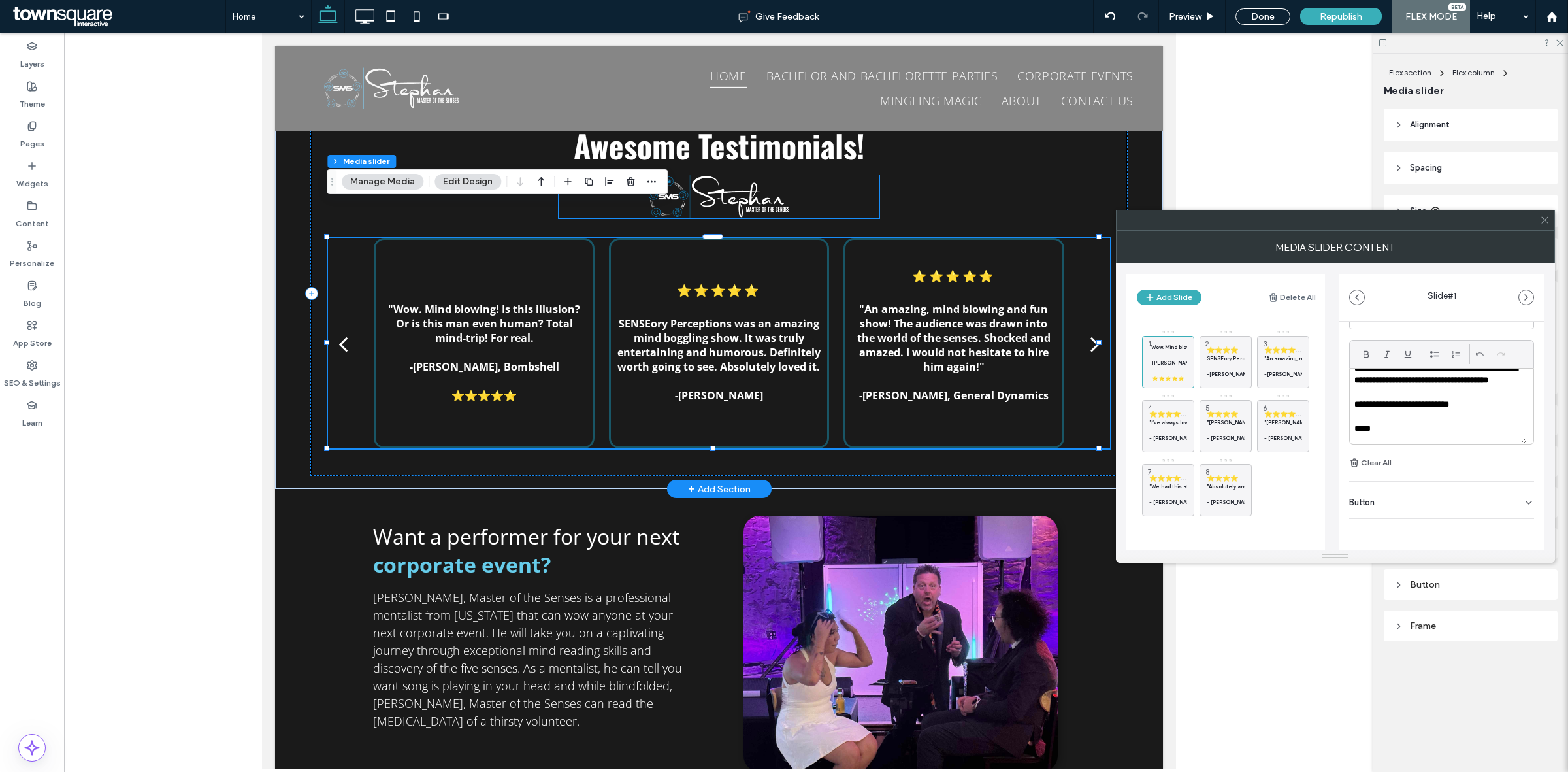
click at [712, 175] on img at bounding box center [718, 197] width 321 height 43
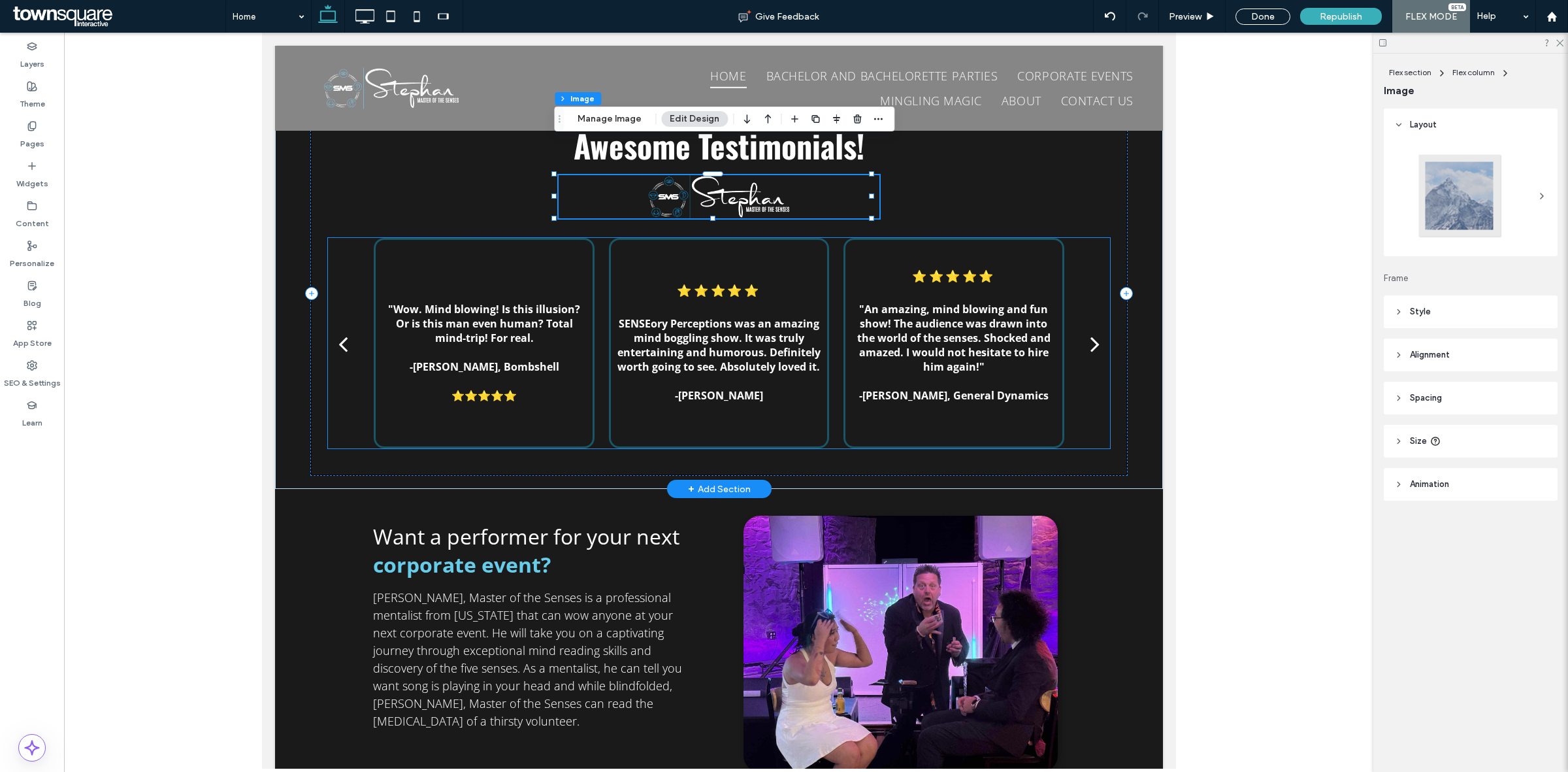
click at [471, 302] on strong ""Wow. Mind blowing! Is this illusion? Or is this man even human? Total mind-tri…" at bounding box center [484, 323] width 192 height 43
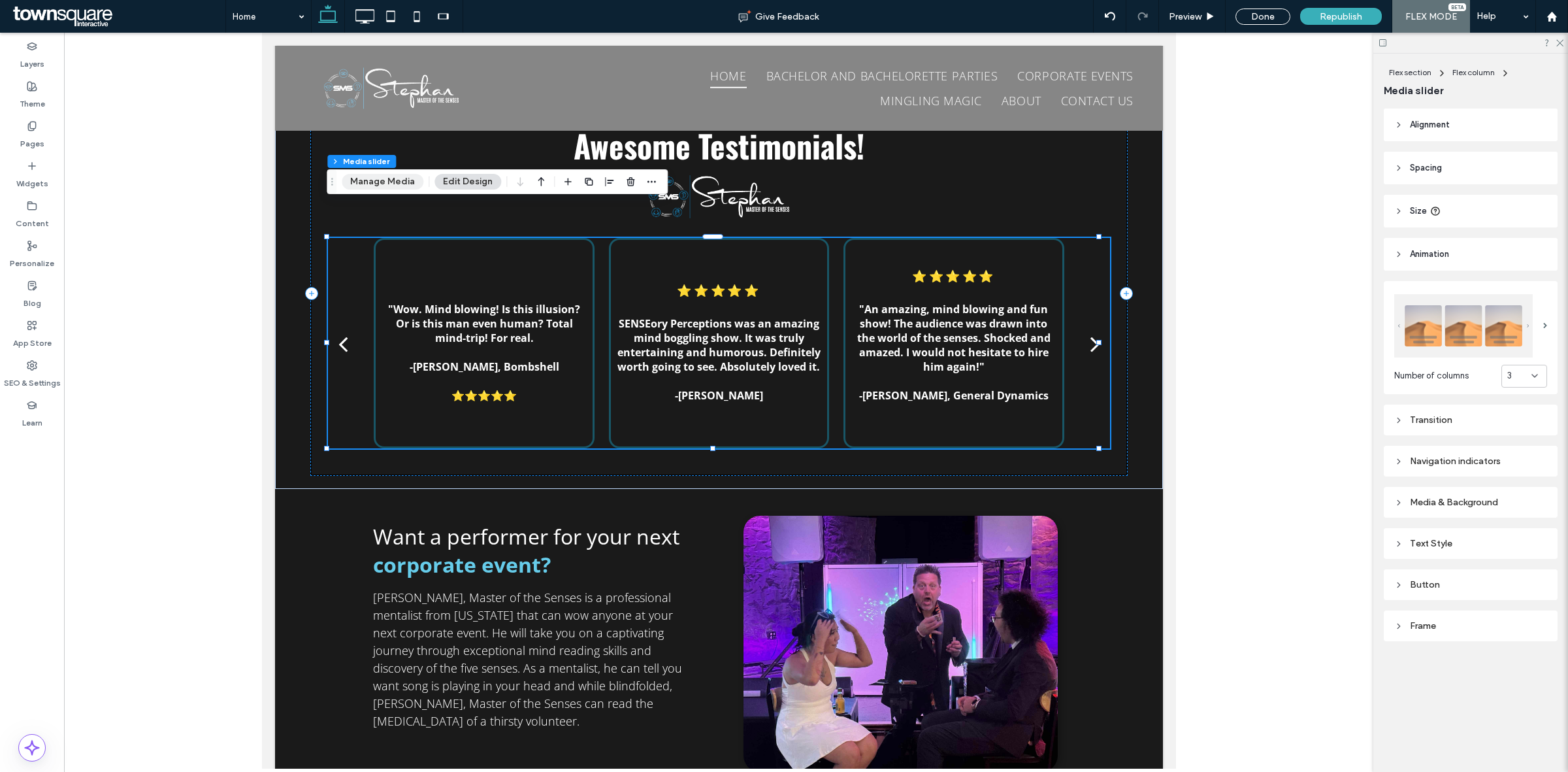
click at [383, 183] on button "Manage Media" at bounding box center [382, 181] width 82 height 16
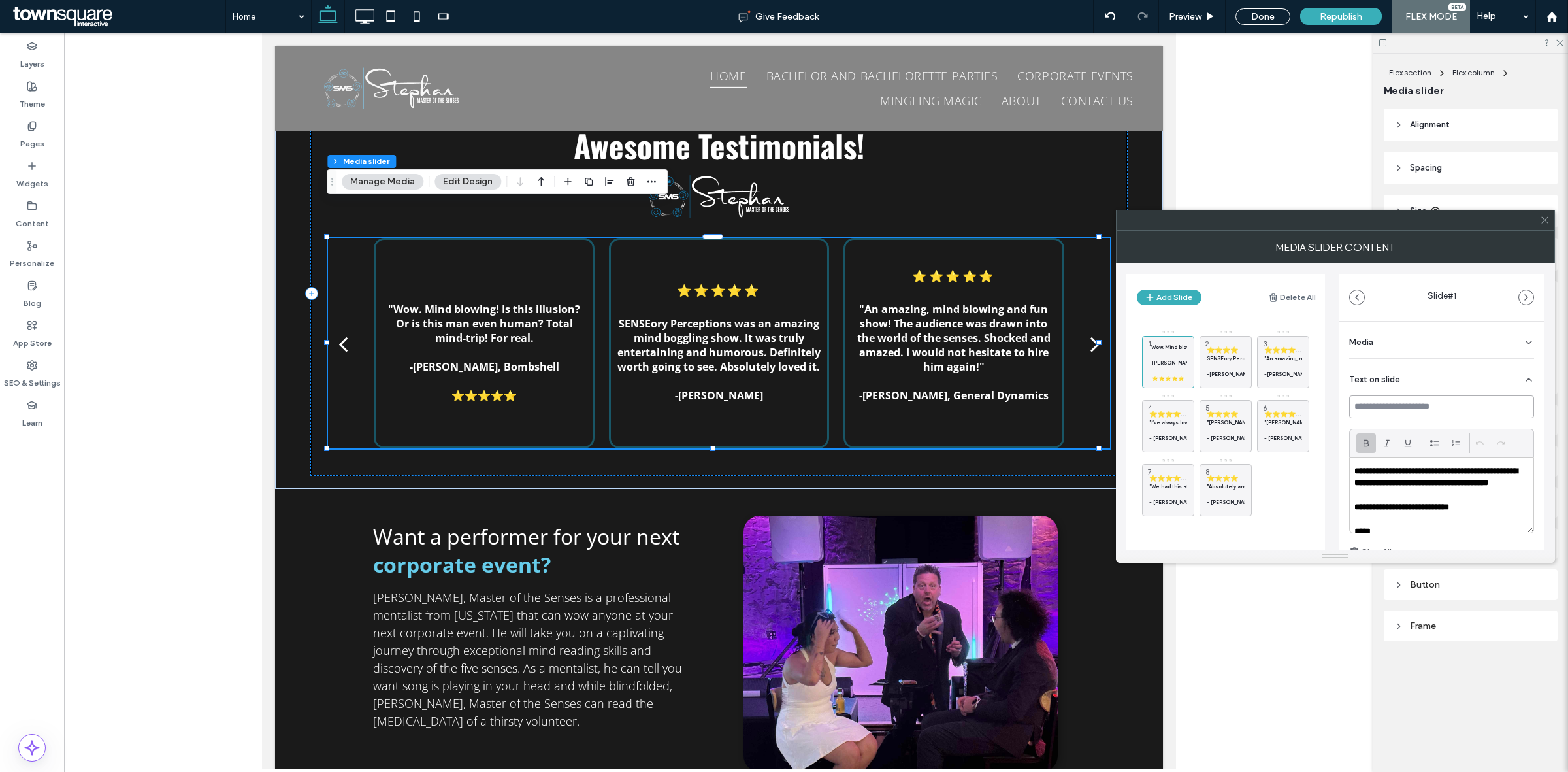
click at [1437, 407] on input at bounding box center [1442, 406] width 185 height 23
click at [1451, 343] on div "Media" at bounding box center [1442, 339] width 185 height 36
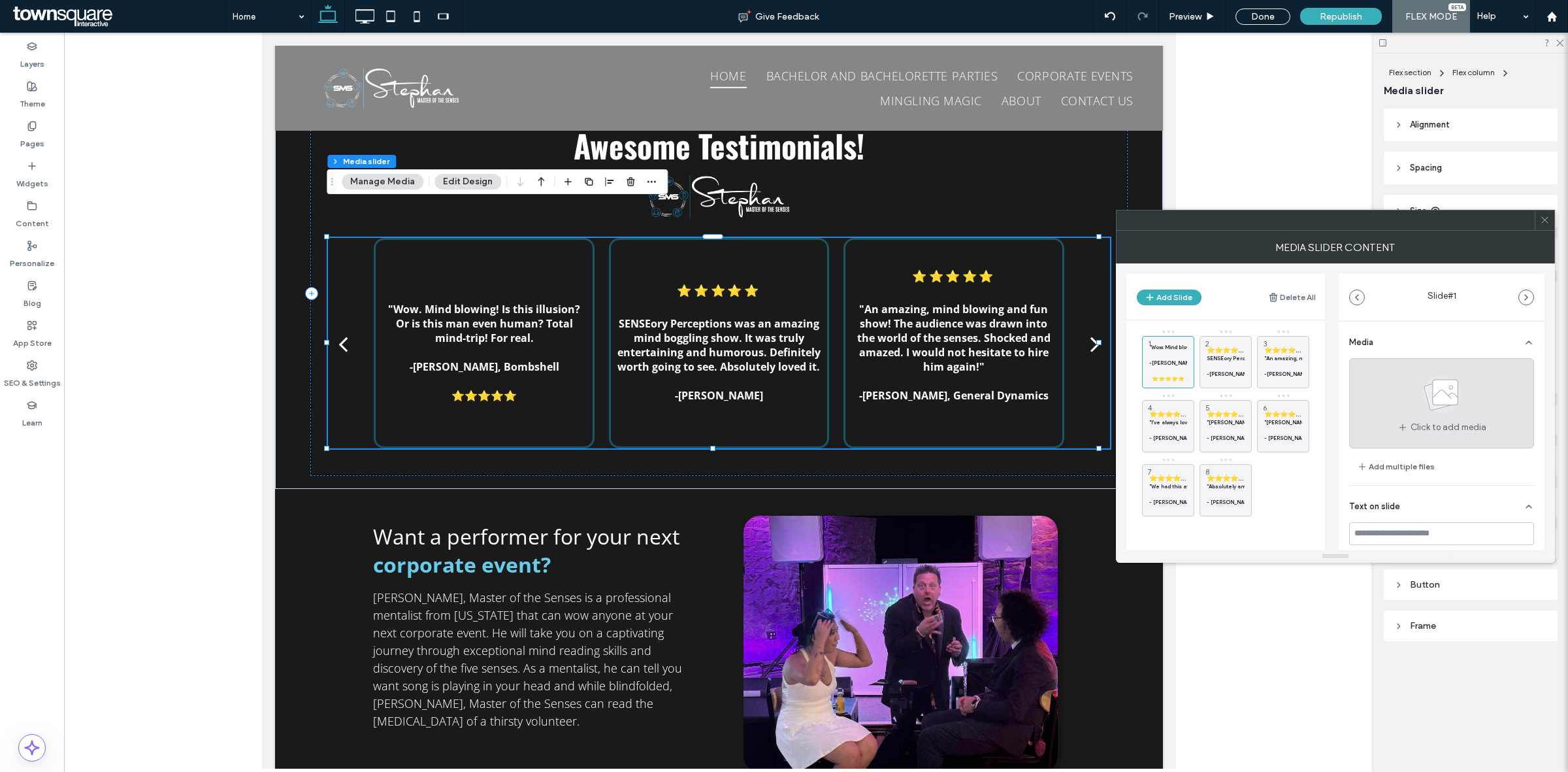
click at [1474, 406] on div "Click to add media" at bounding box center [1442, 403] width 185 height 90
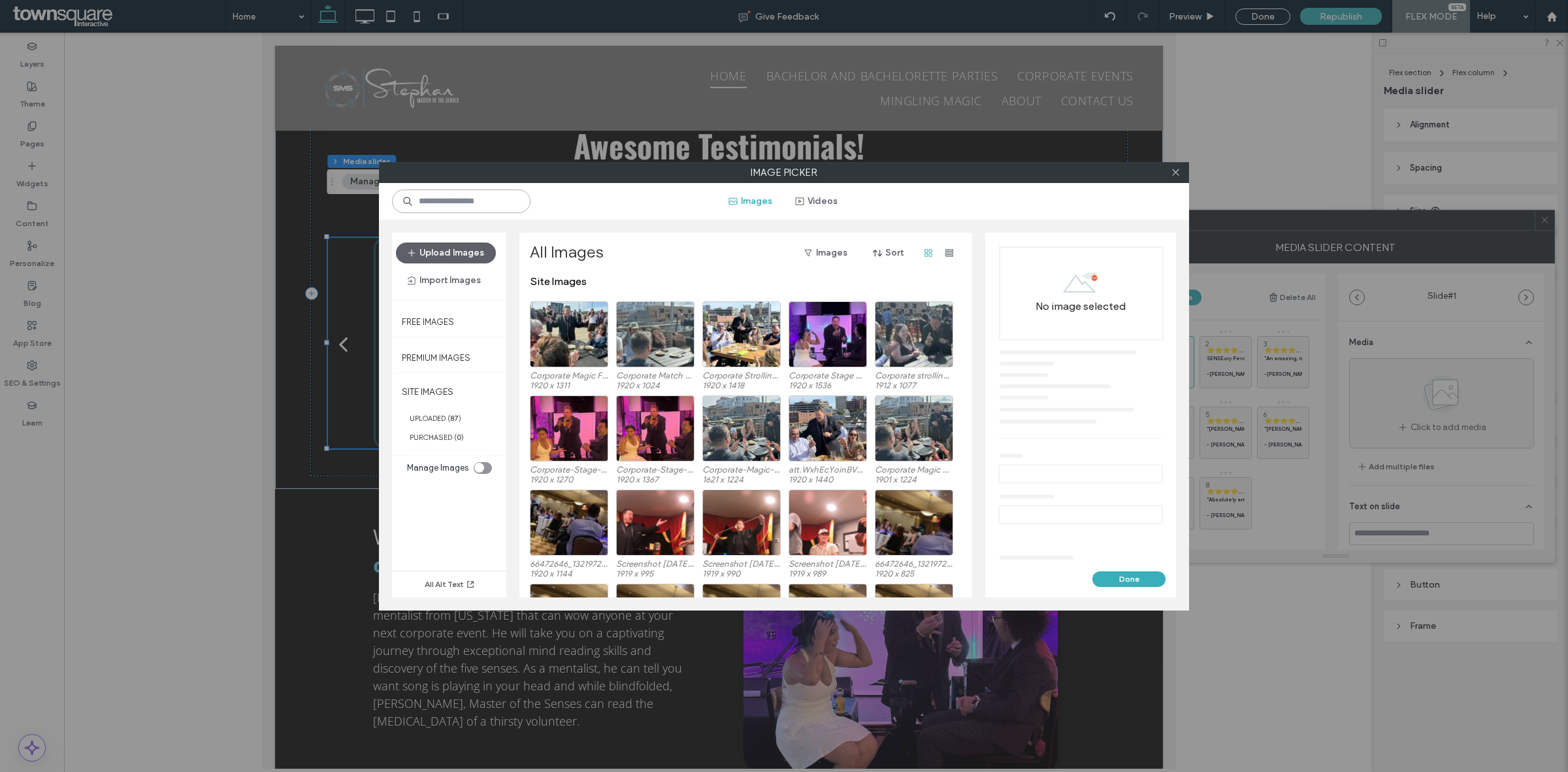
click at [494, 191] on input at bounding box center [462, 201] width 139 height 23
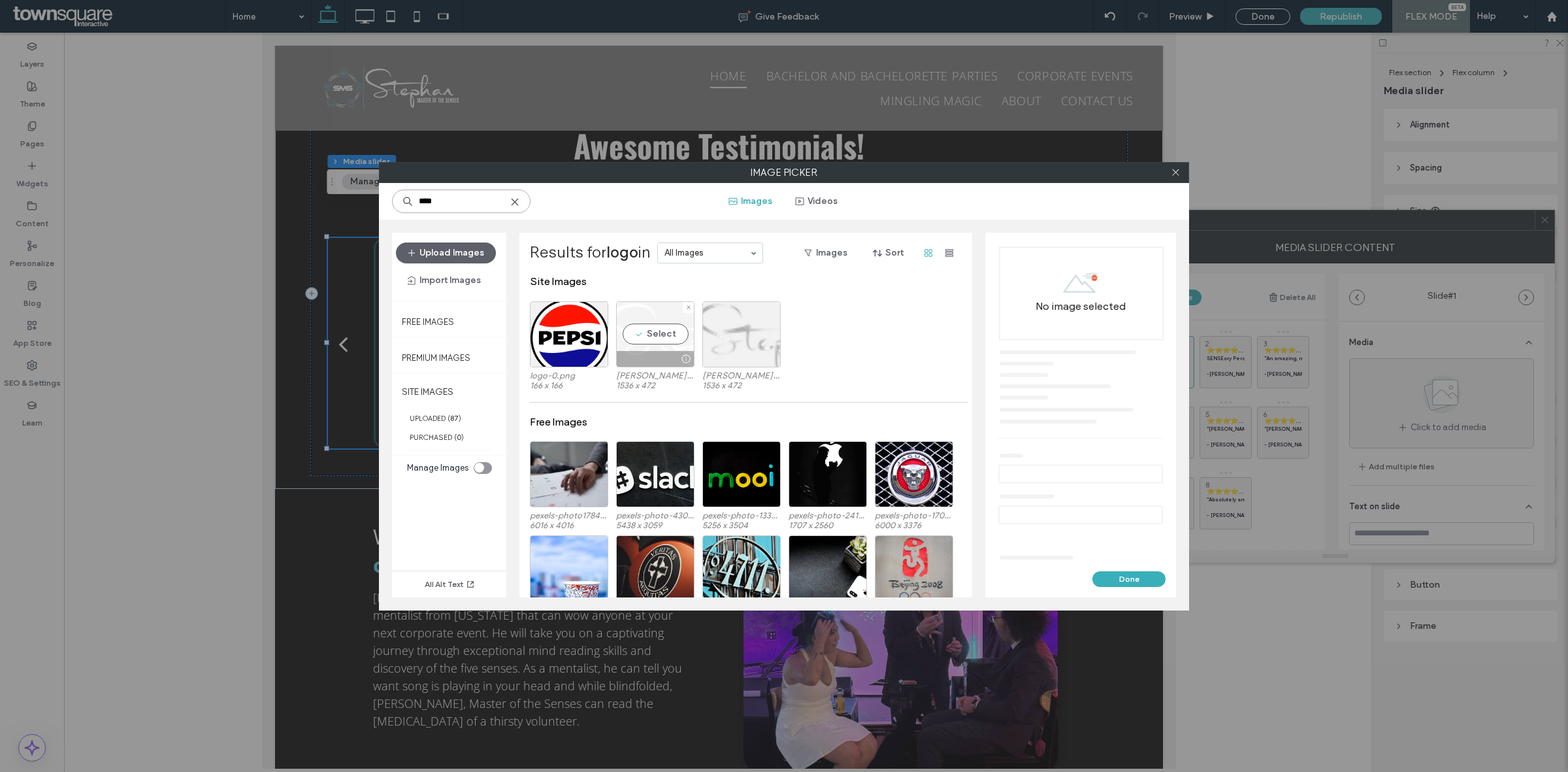
type input "****"
click at [658, 334] on div "Select" at bounding box center [655, 334] width 78 height 66
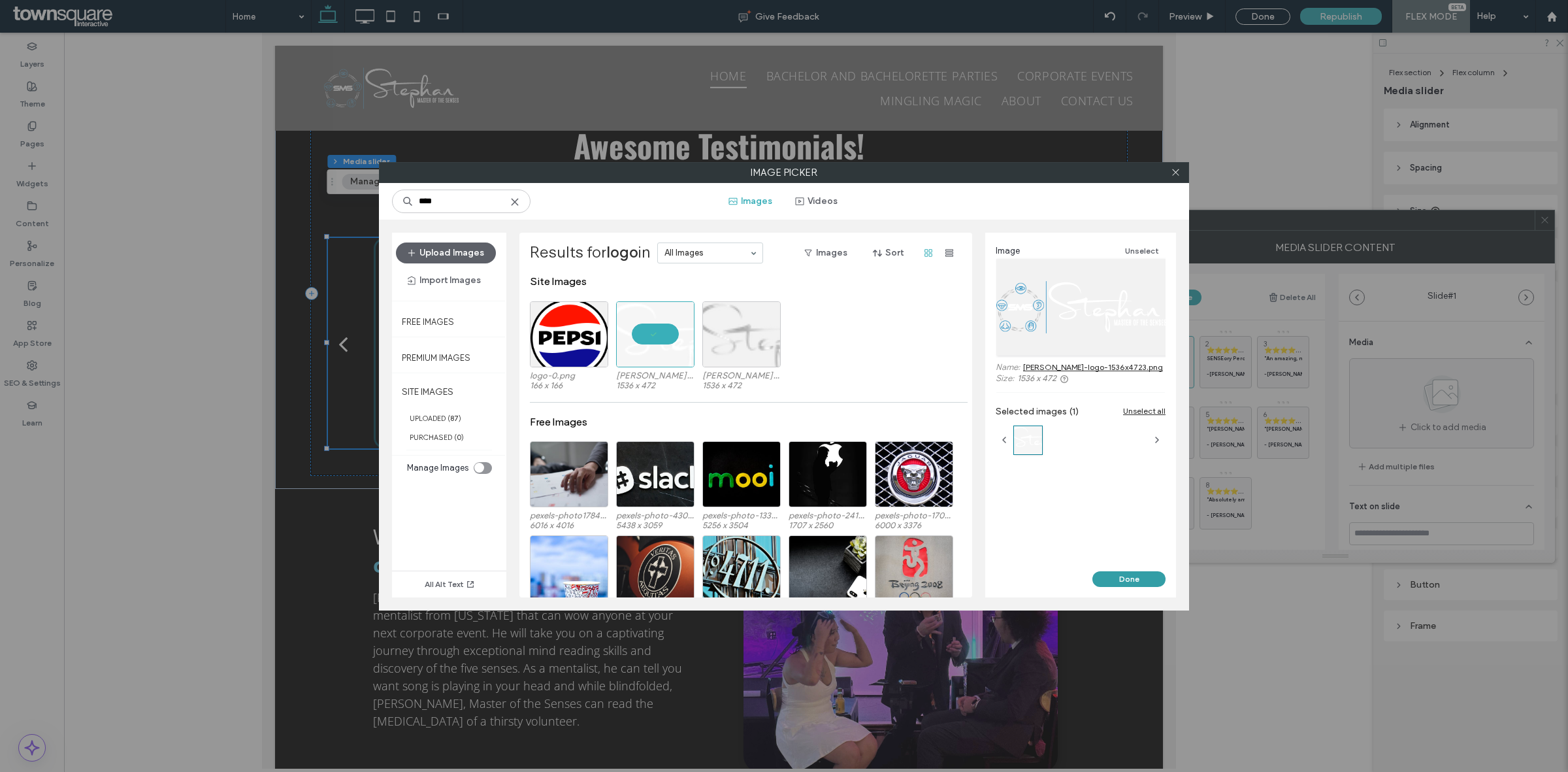
click at [1132, 583] on button "Done" at bounding box center [1129, 579] width 73 height 16
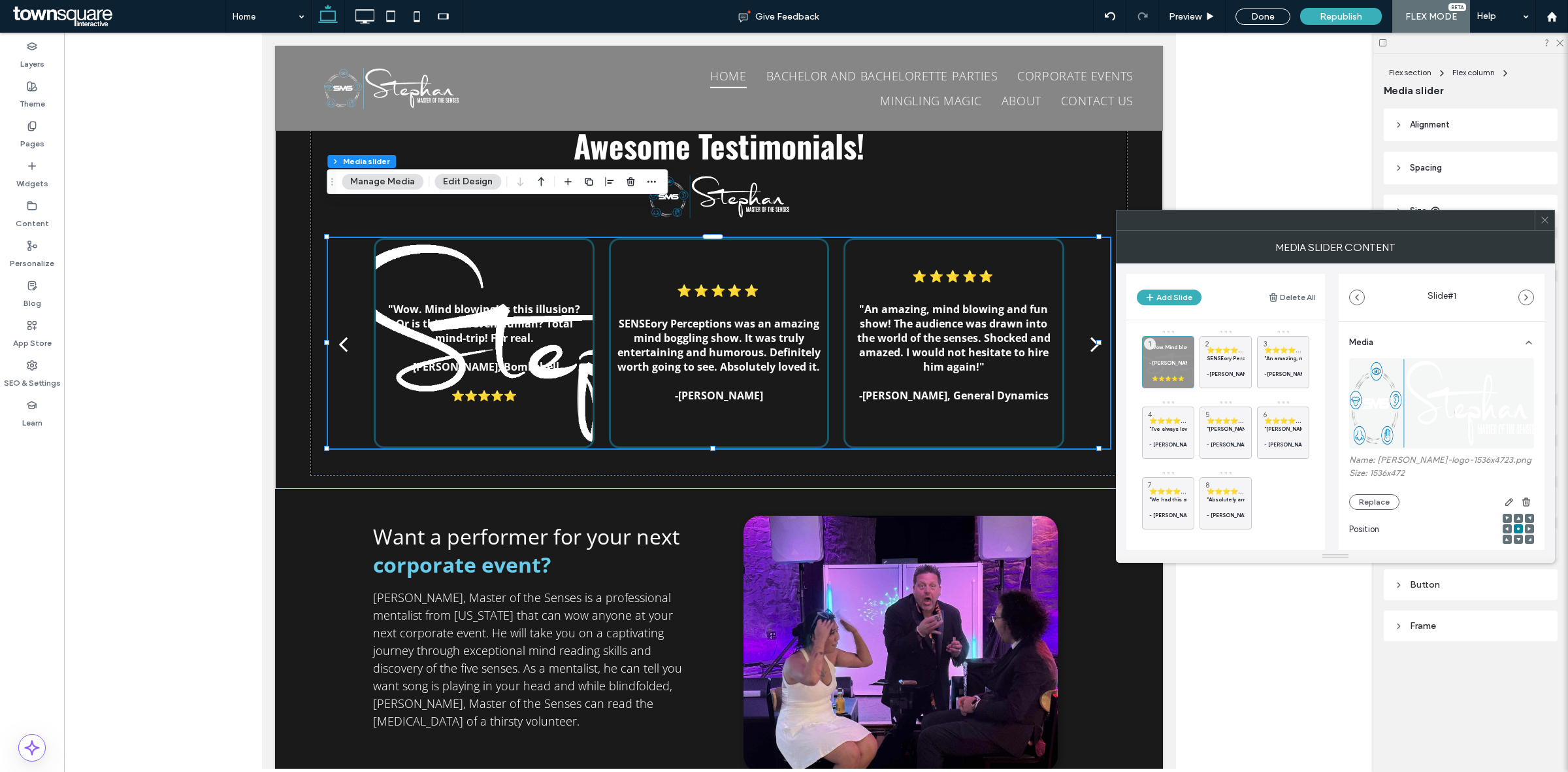
click at [1548, 224] on icon at bounding box center [1545, 220] width 10 height 10
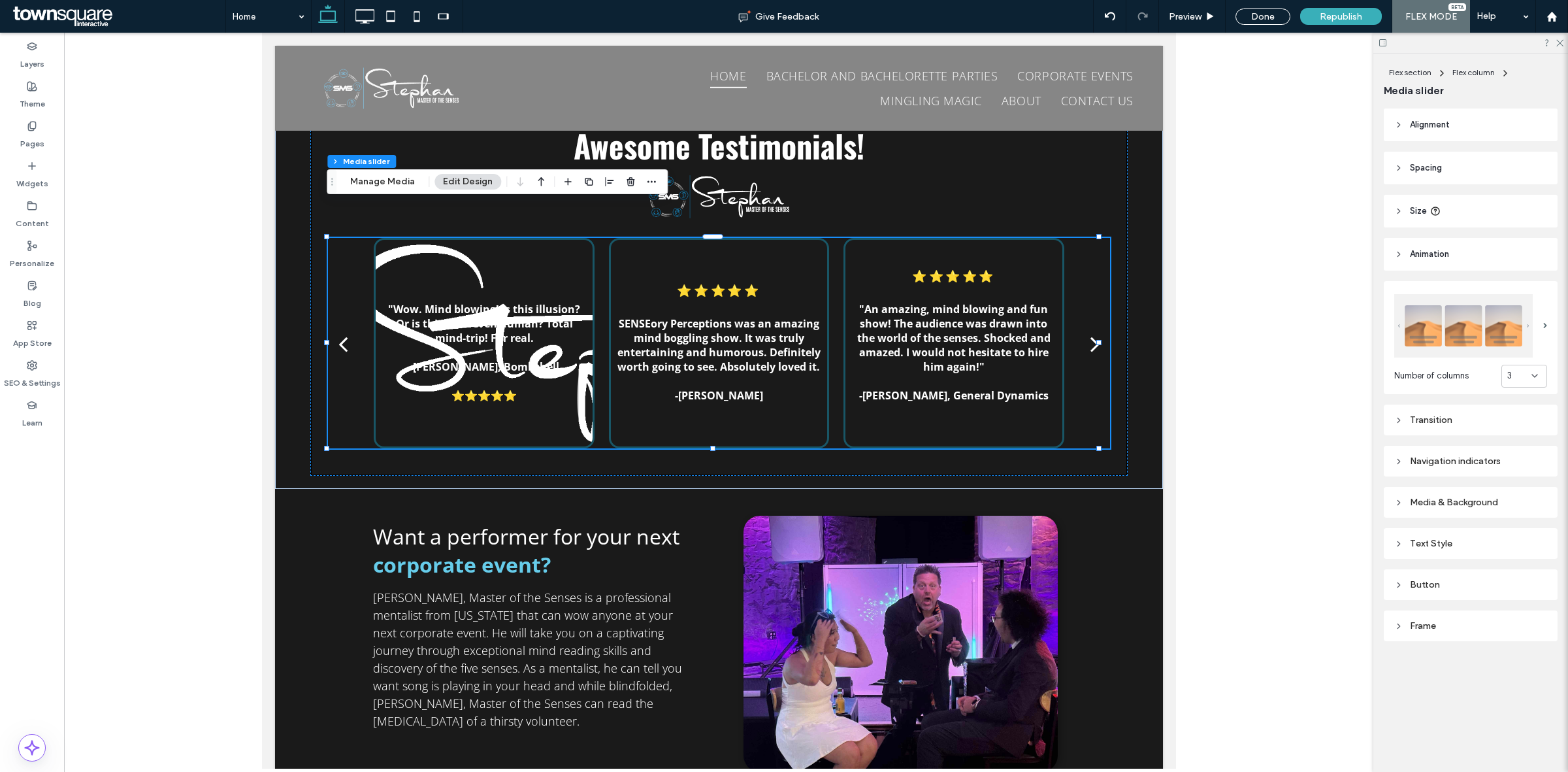
click at [1484, 497] on div "Media & Background" at bounding box center [1471, 502] width 153 height 11
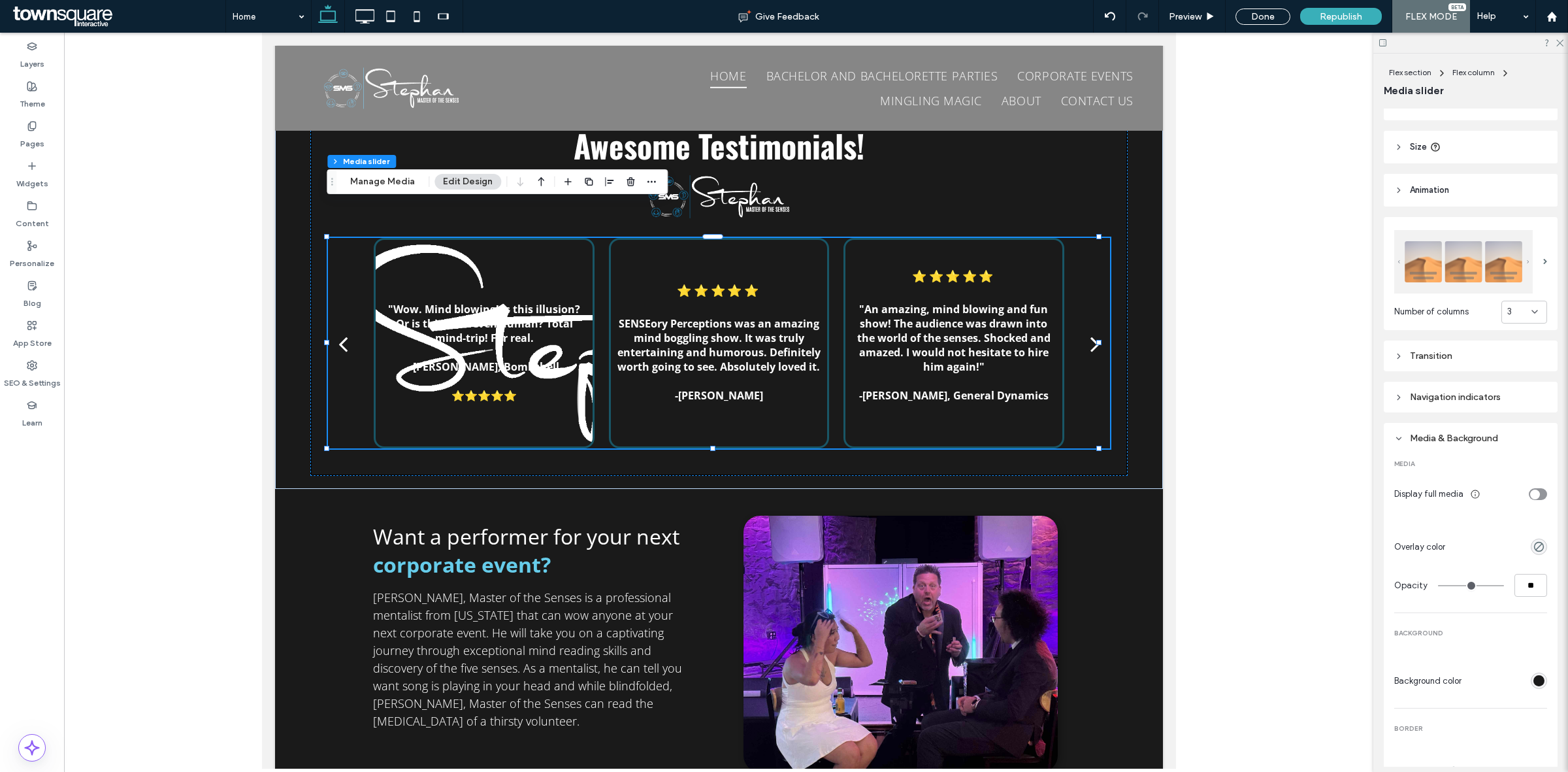
scroll to position [164, 0]
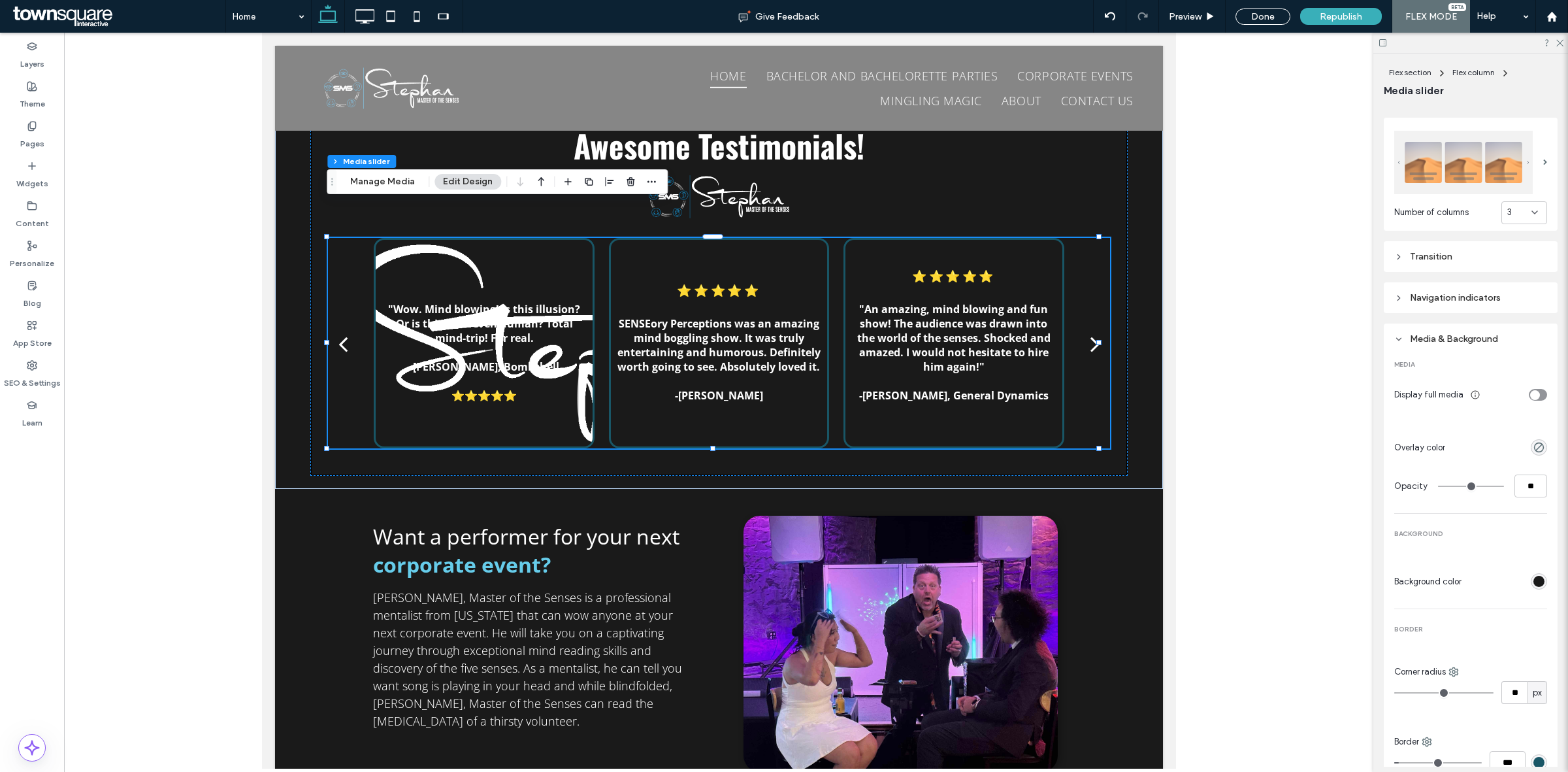
click at [1531, 390] on div "toggle" at bounding box center [1535, 395] width 10 height 10
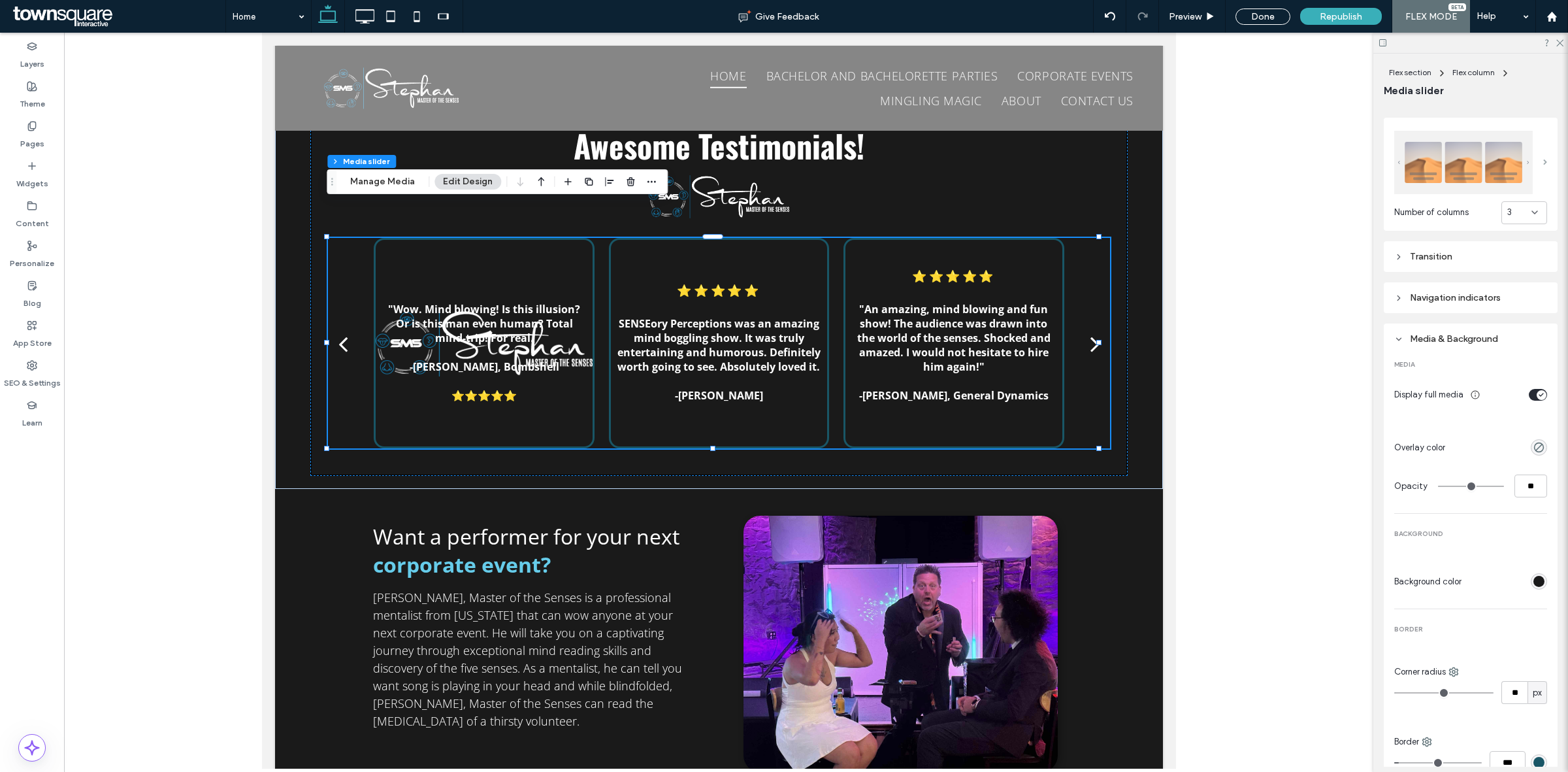
click at [1543, 159] on span at bounding box center [1545, 162] width 4 height 6
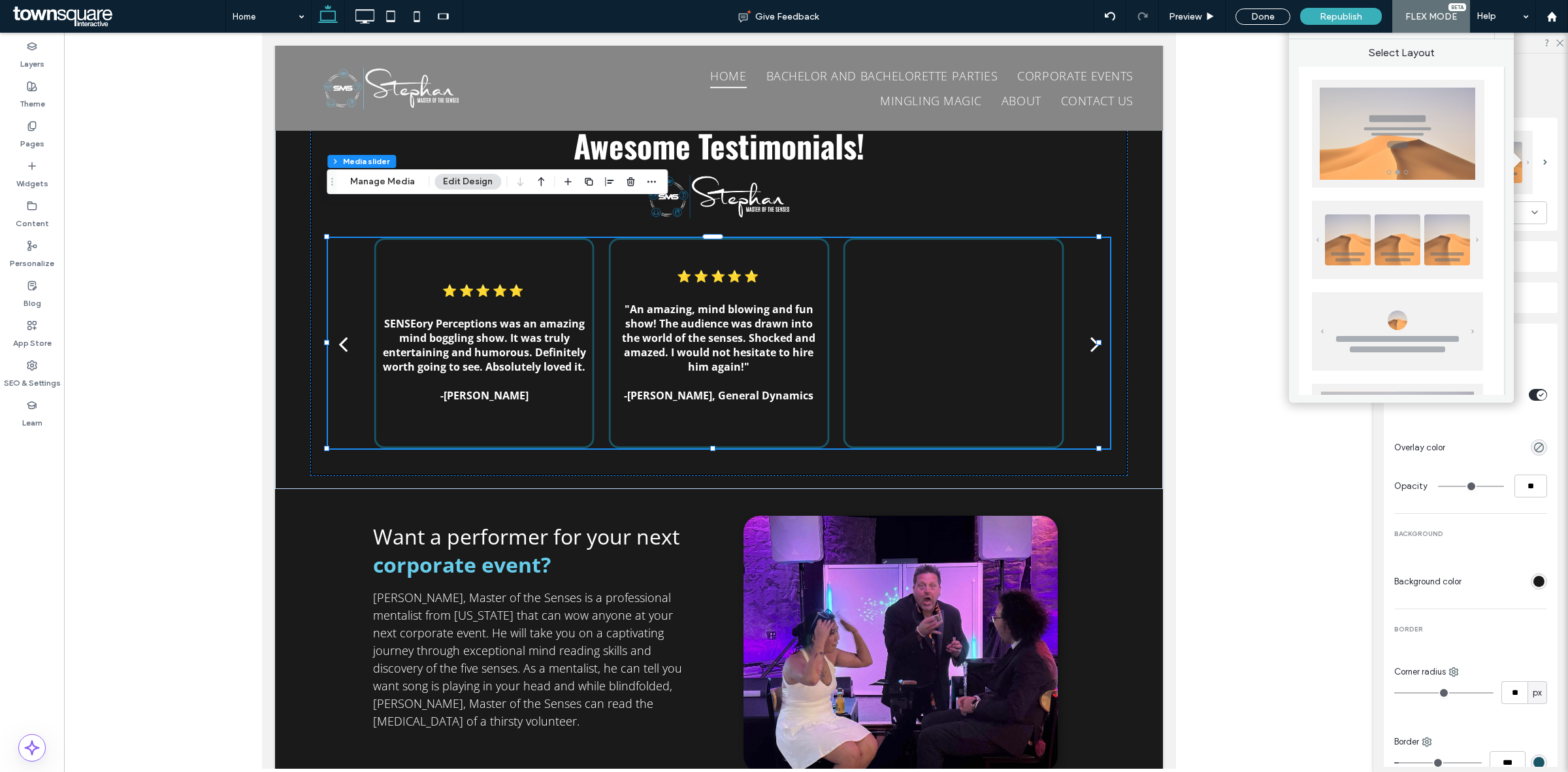
scroll to position [322, 0]
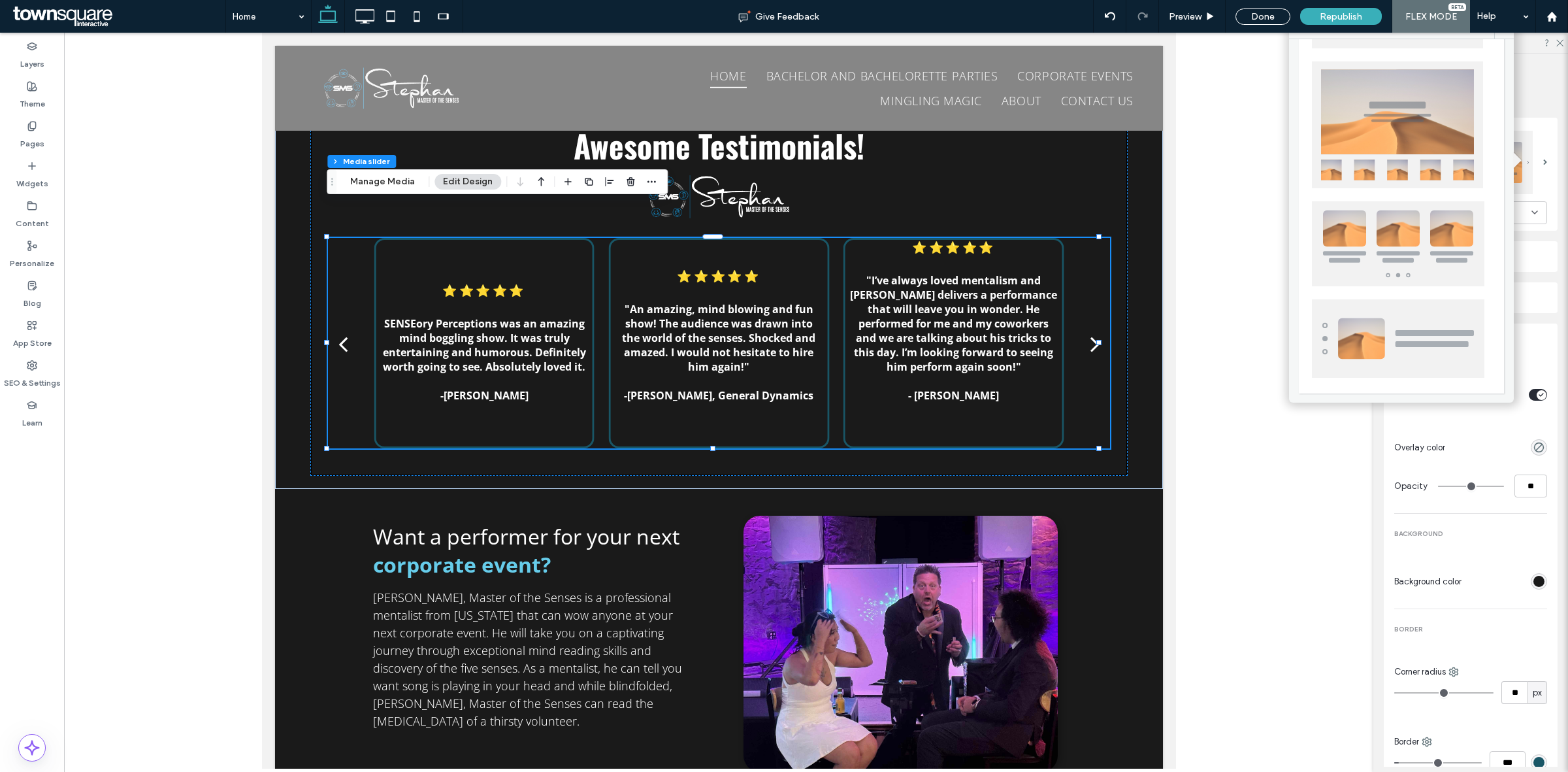
click at [1403, 222] on img at bounding box center [1398, 244] width 173 height 85
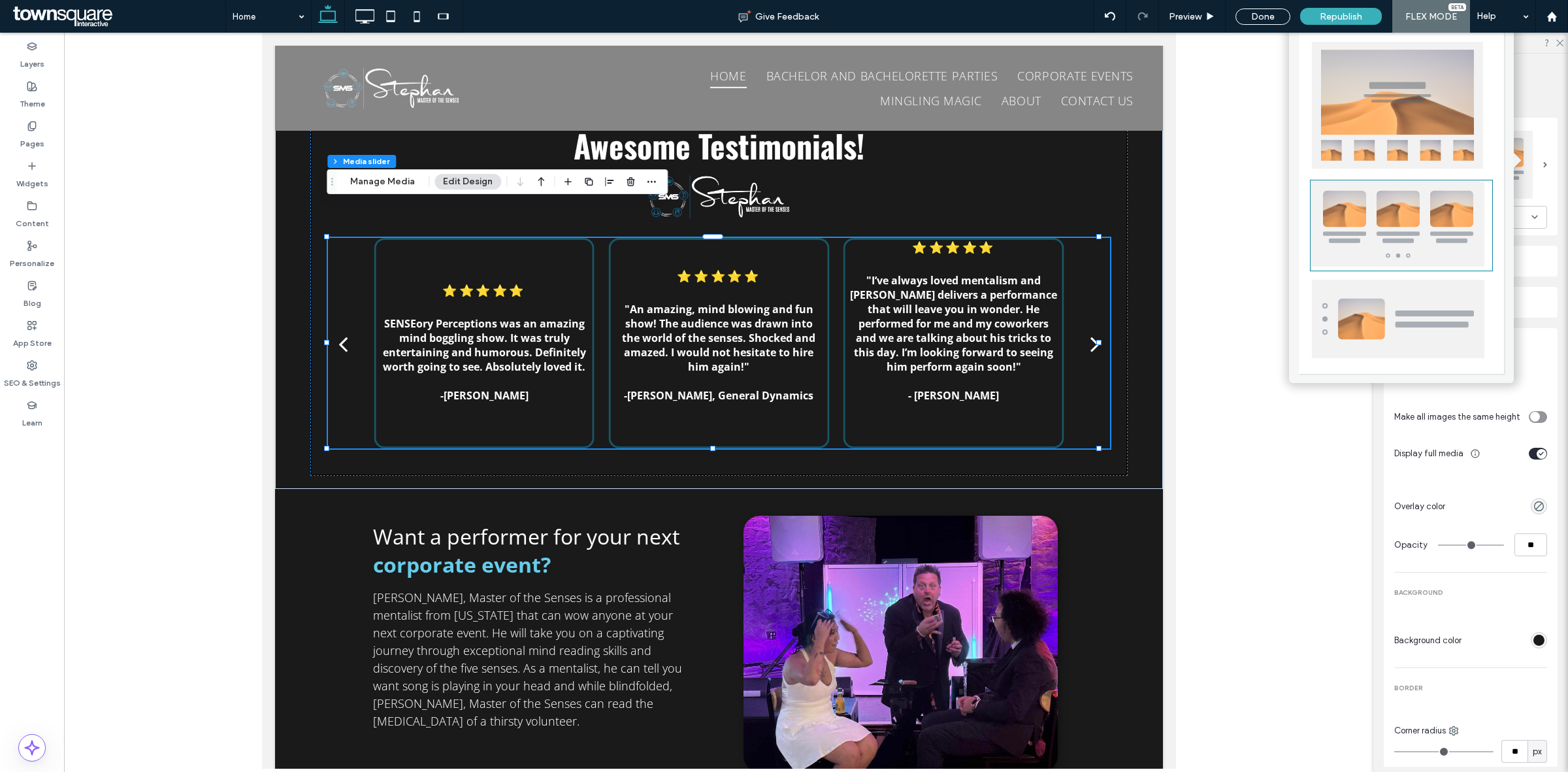
type input "*"
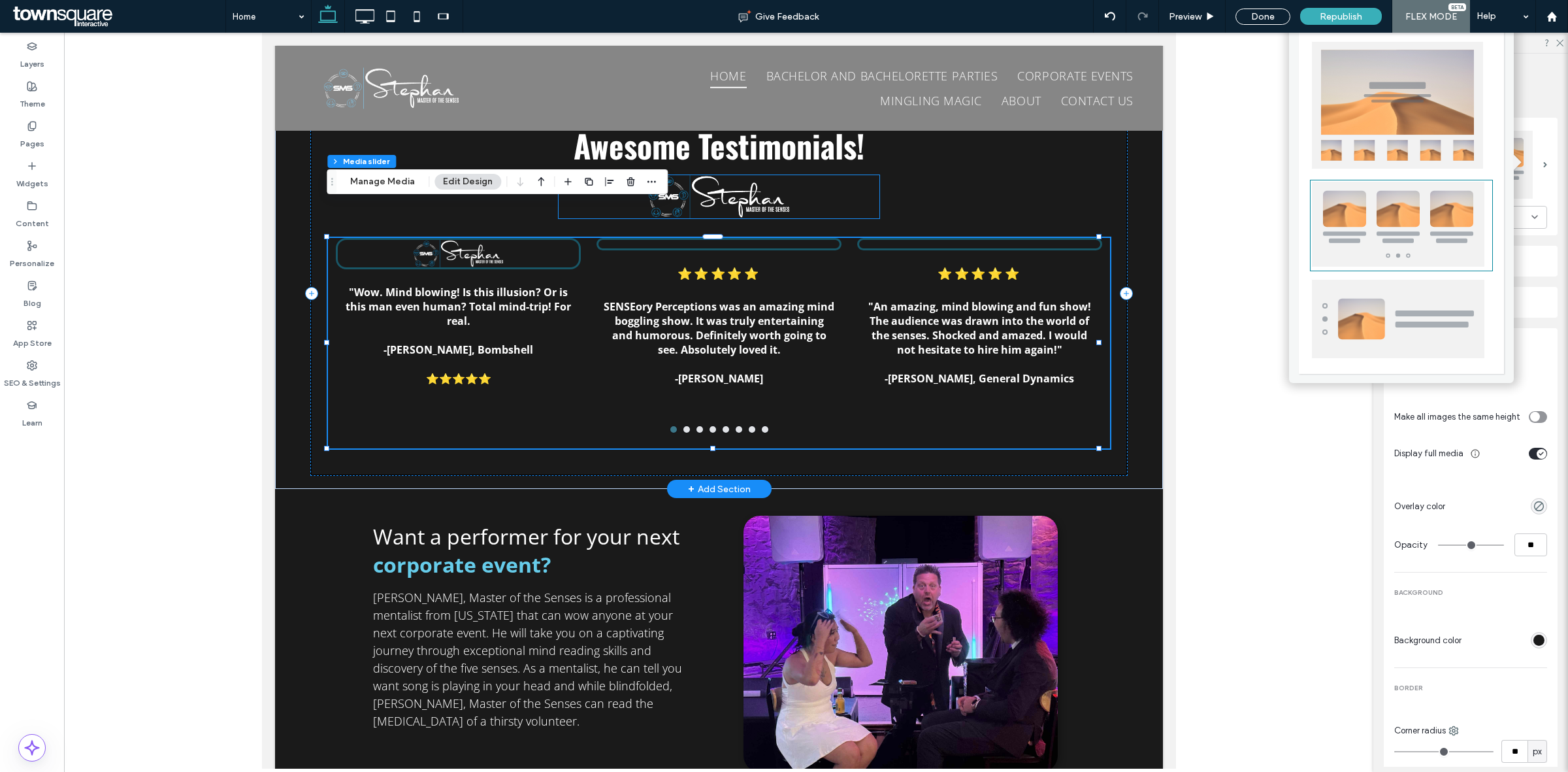
click at [725, 175] on img at bounding box center [718, 197] width 321 height 43
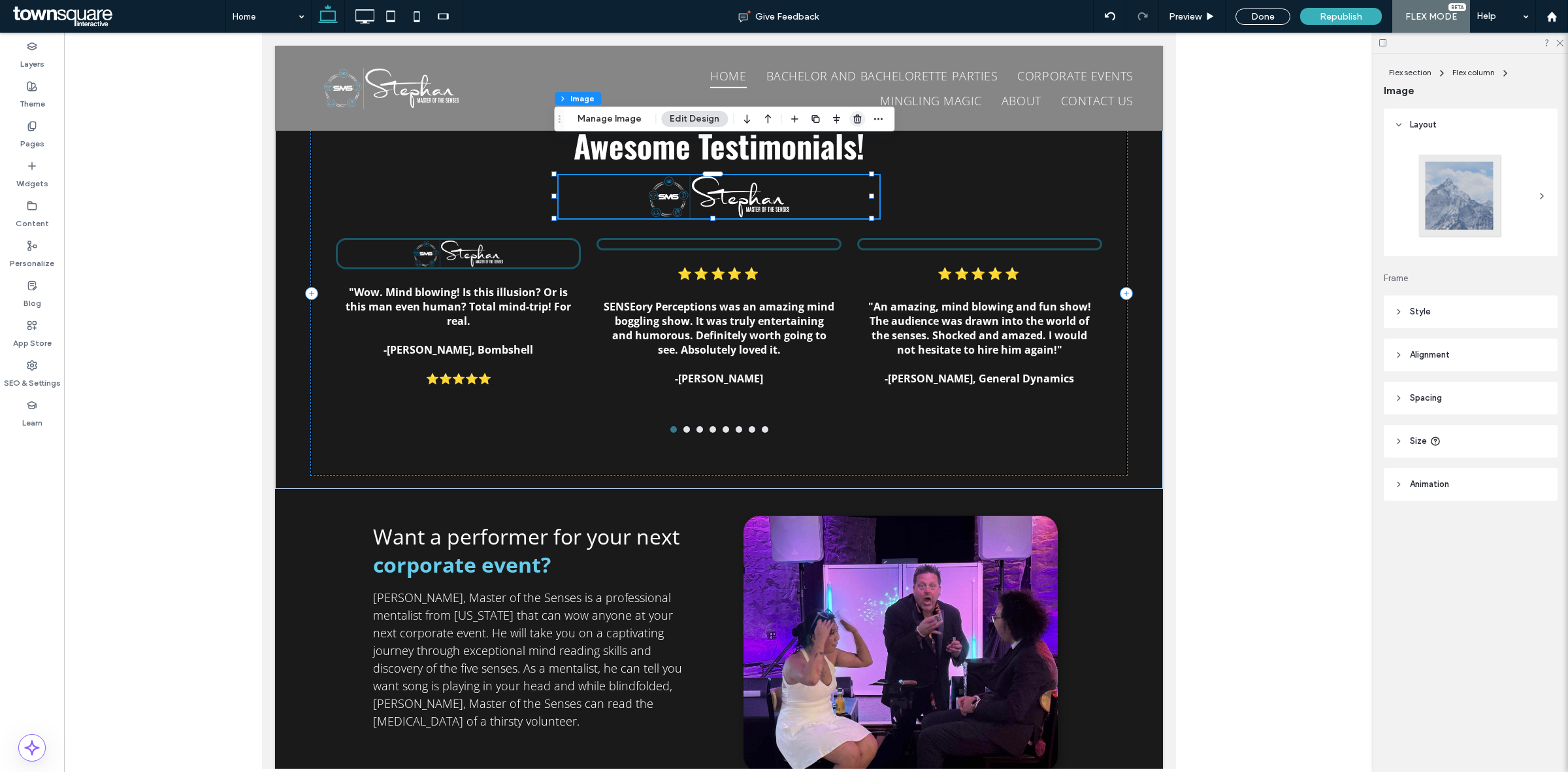
click at [853, 119] on icon "button" at bounding box center [857, 119] width 11 height 11
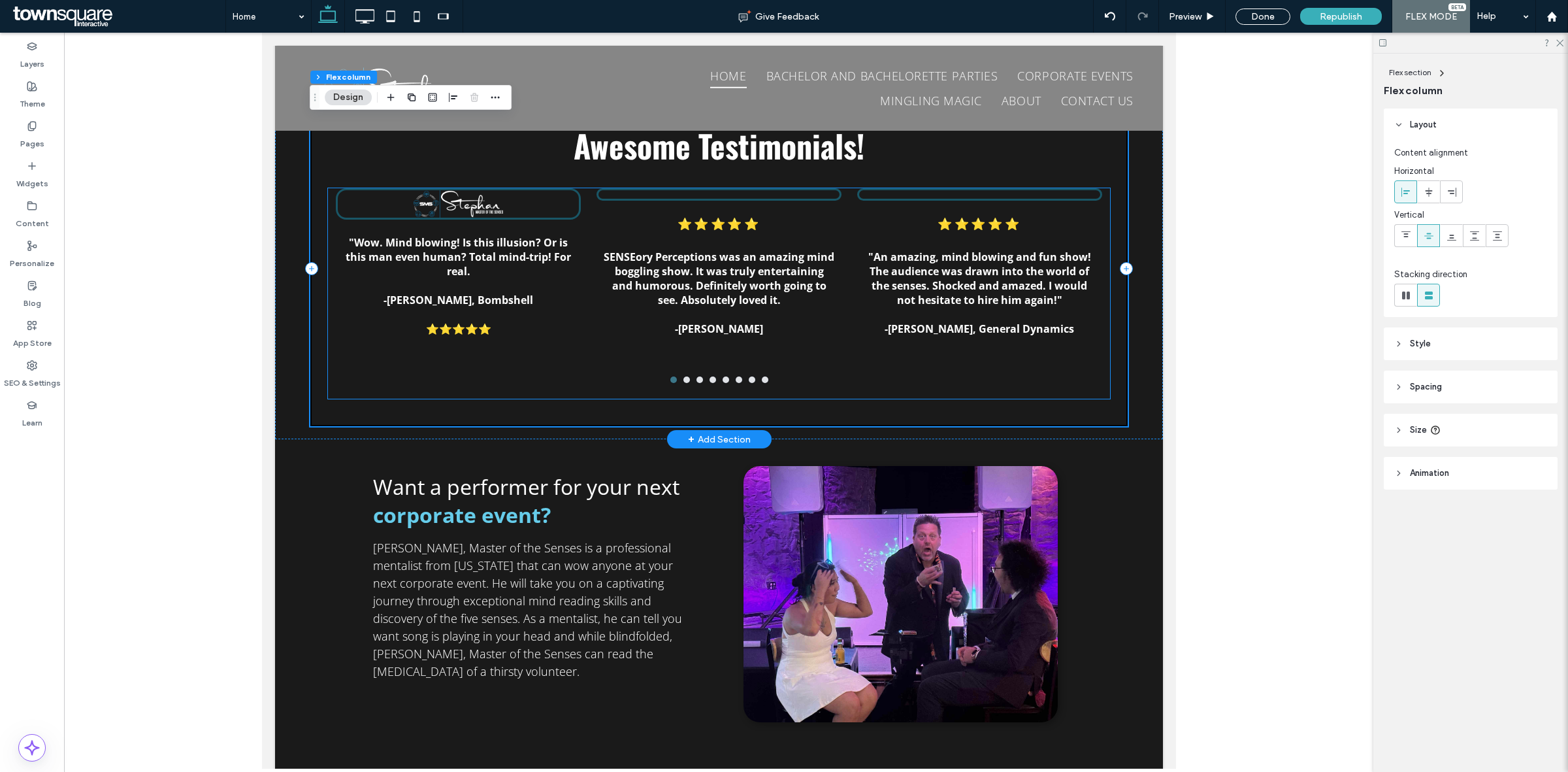
click at [679, 189] on div "⭐⭐⭐⭐⭐ SENSEory Perceptions was an amazing mind boggling show. It was truly ente…" at bounding box center [718, 275] width 245 height 173
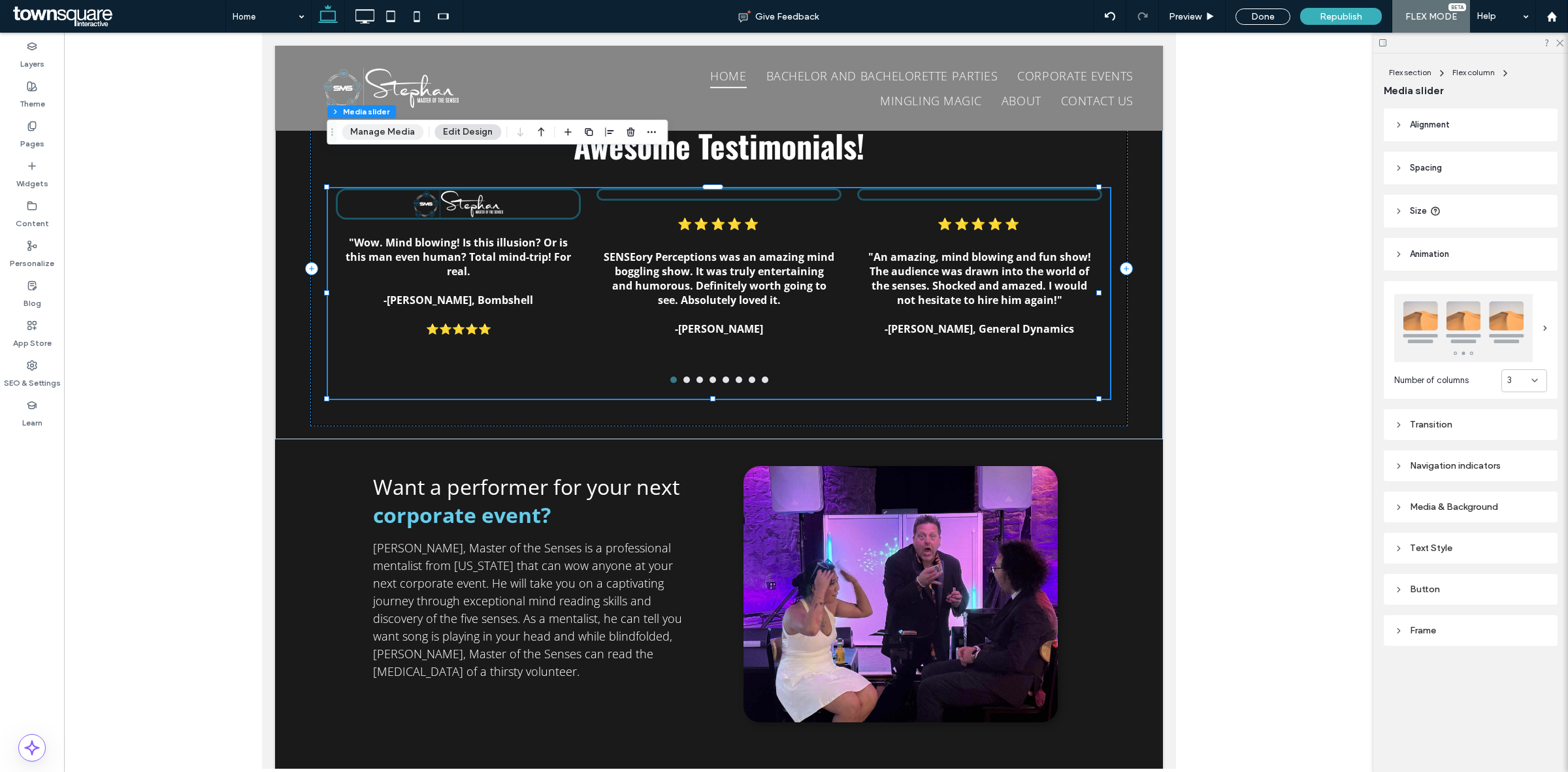
click at [381, 132] on button "Manage Media" at bounding box center [382, 133] width 82 height 16
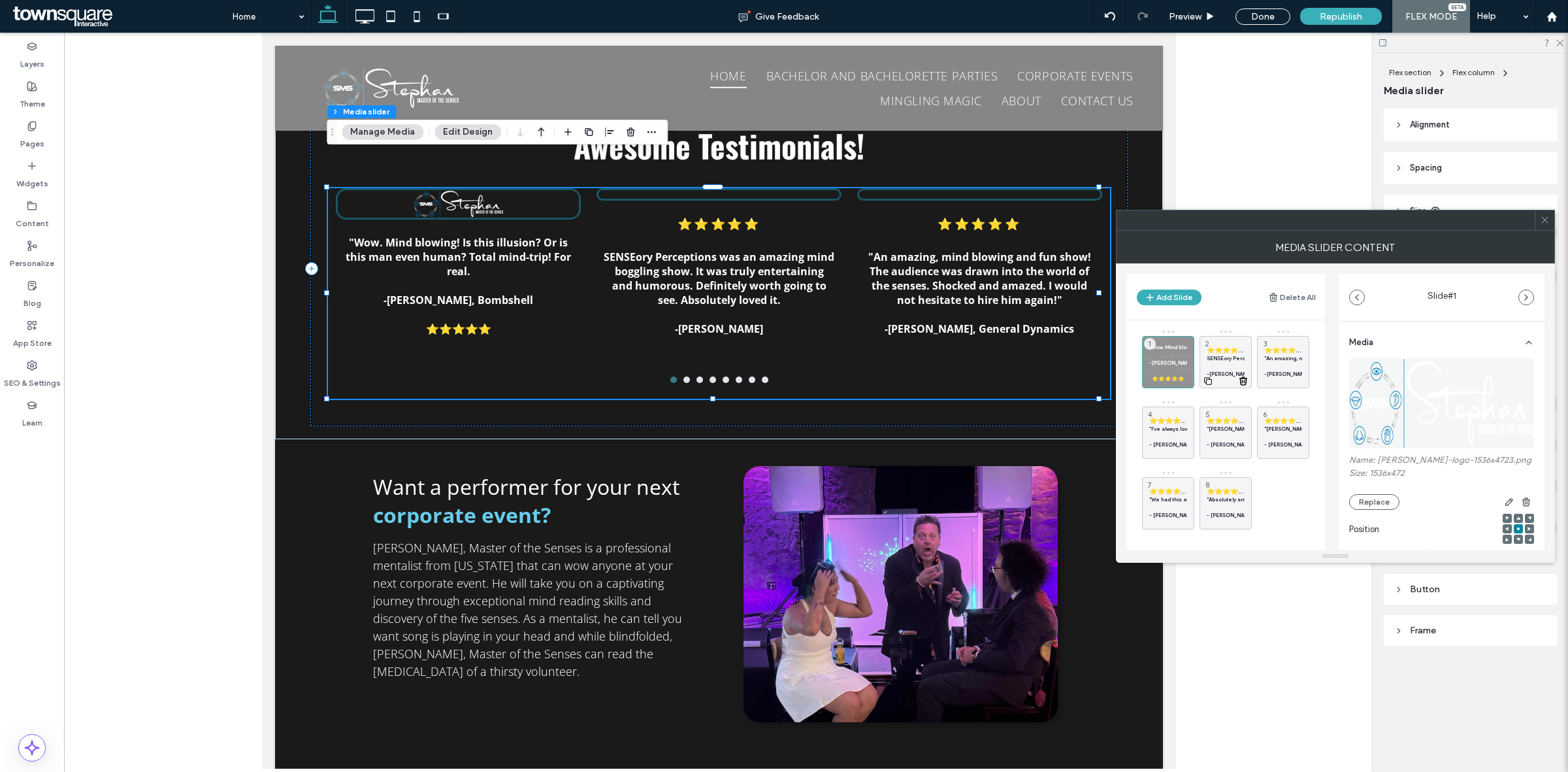
click at [1226, 358] on strong "SENSEory Perceptions was an amazing mind boggling show. It was truly entertaini…" at bounding box center [1398, 358] width 383 height 6
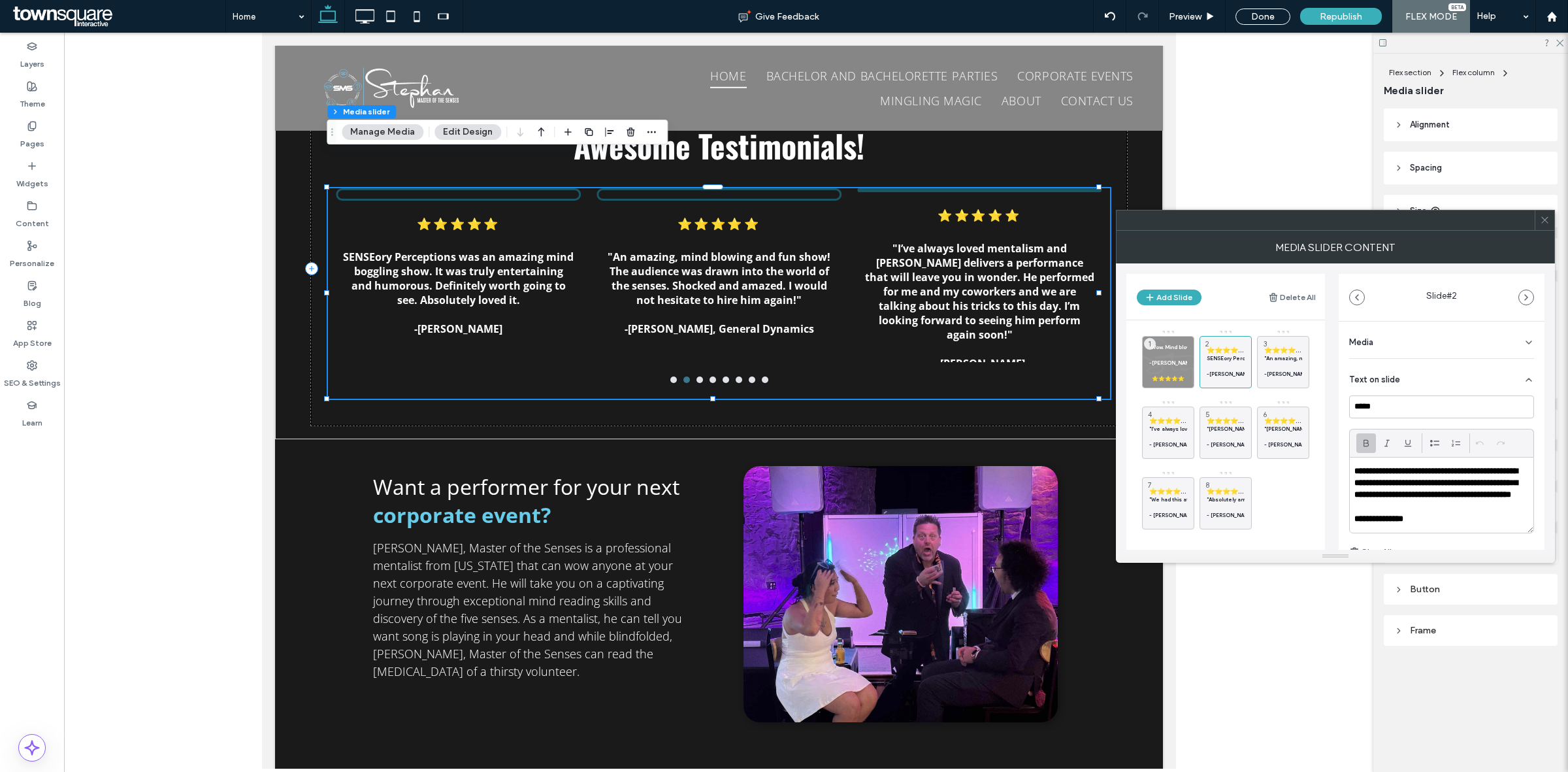
click at [1465, 334] on div "Media" at bounding box center [1442, 339] width 185 height 36
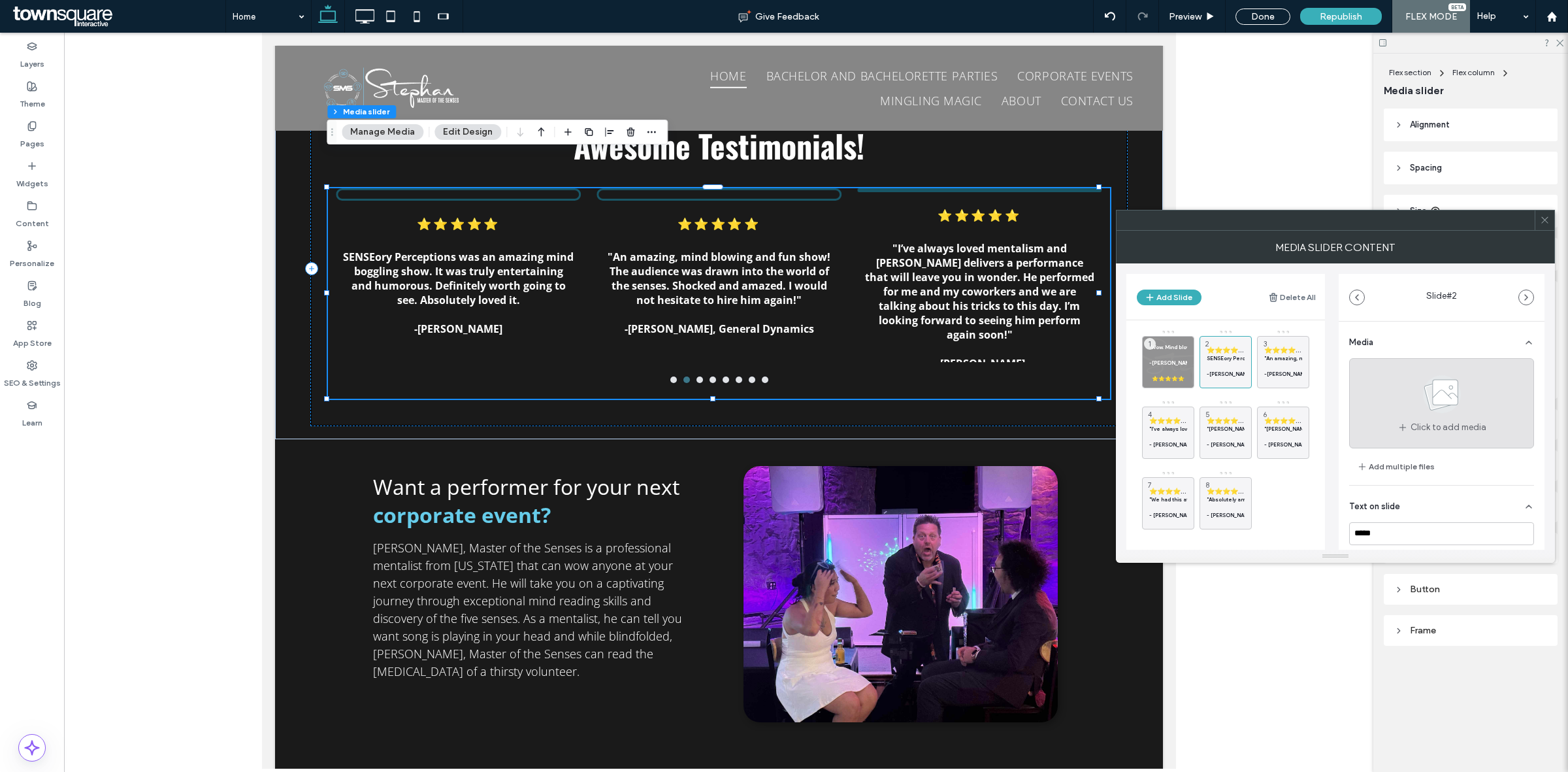
click at [1415, 417] on span at bounding box center [1442, 397] width 65 height 48
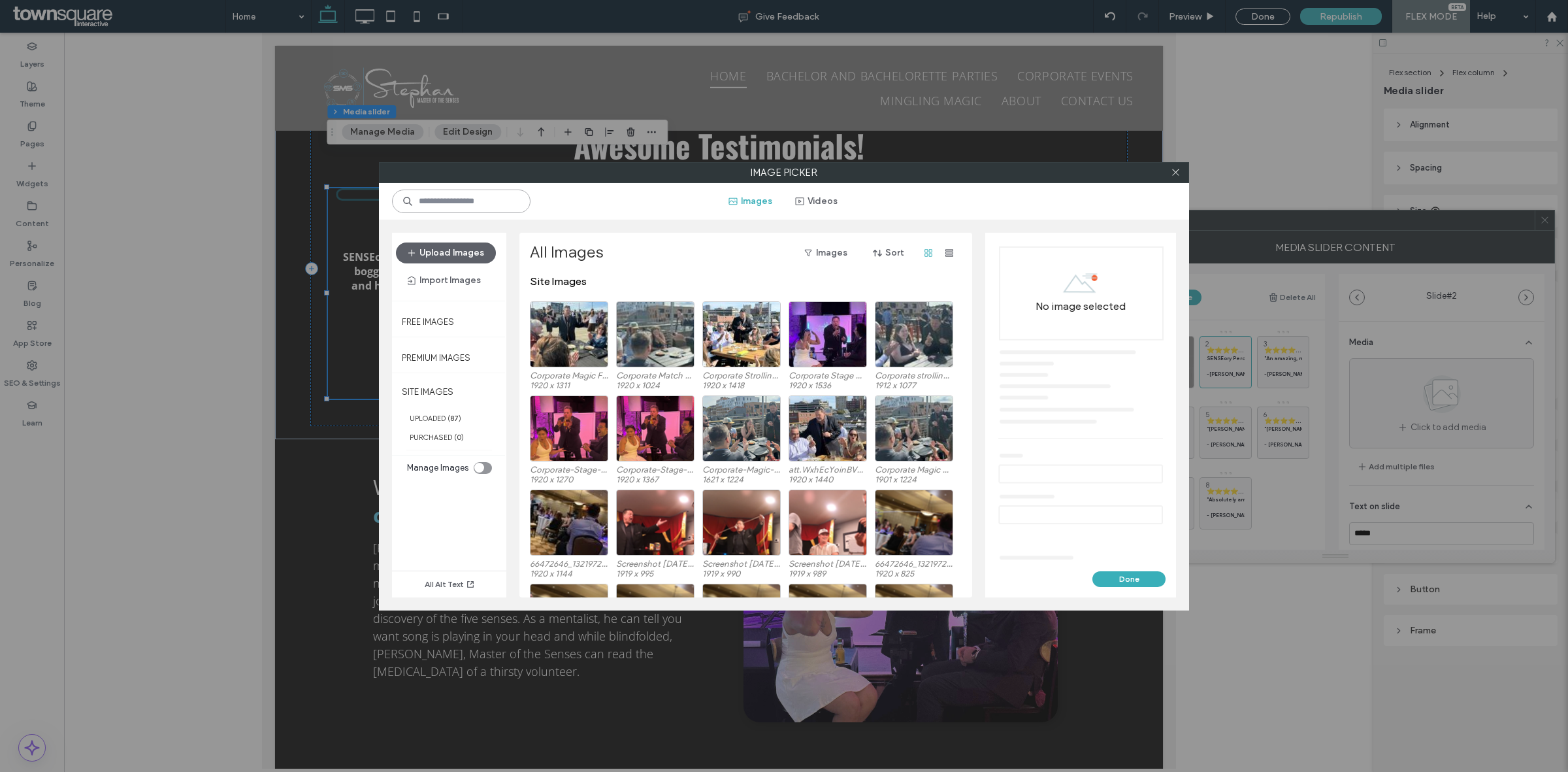
click at [485, 197] on input at bounding box center [462, 201] width 139 height 23
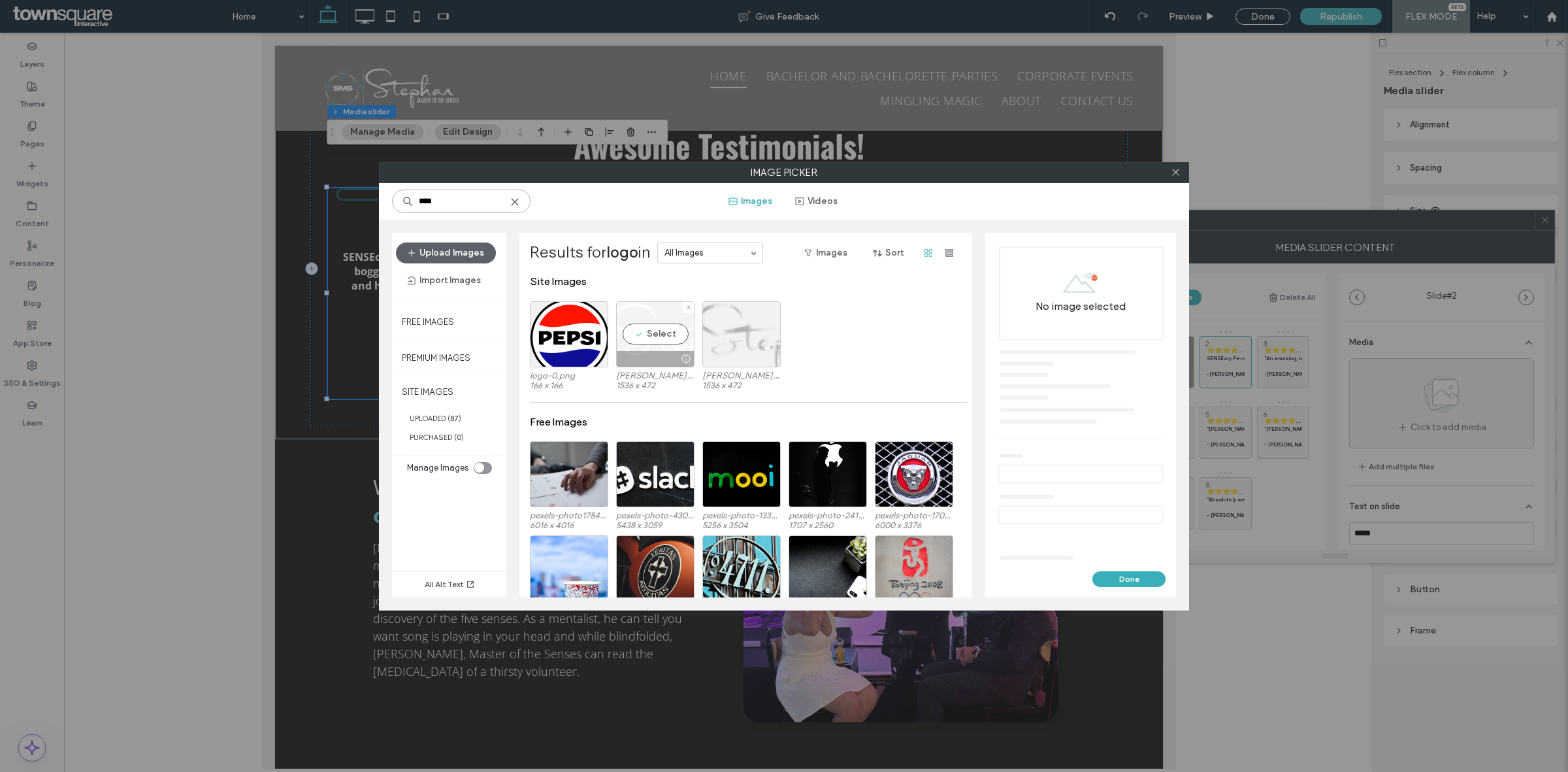
type input "****"
click at [654, 335] on div "Select" at bounding box center [655, 334] width 78 height 66
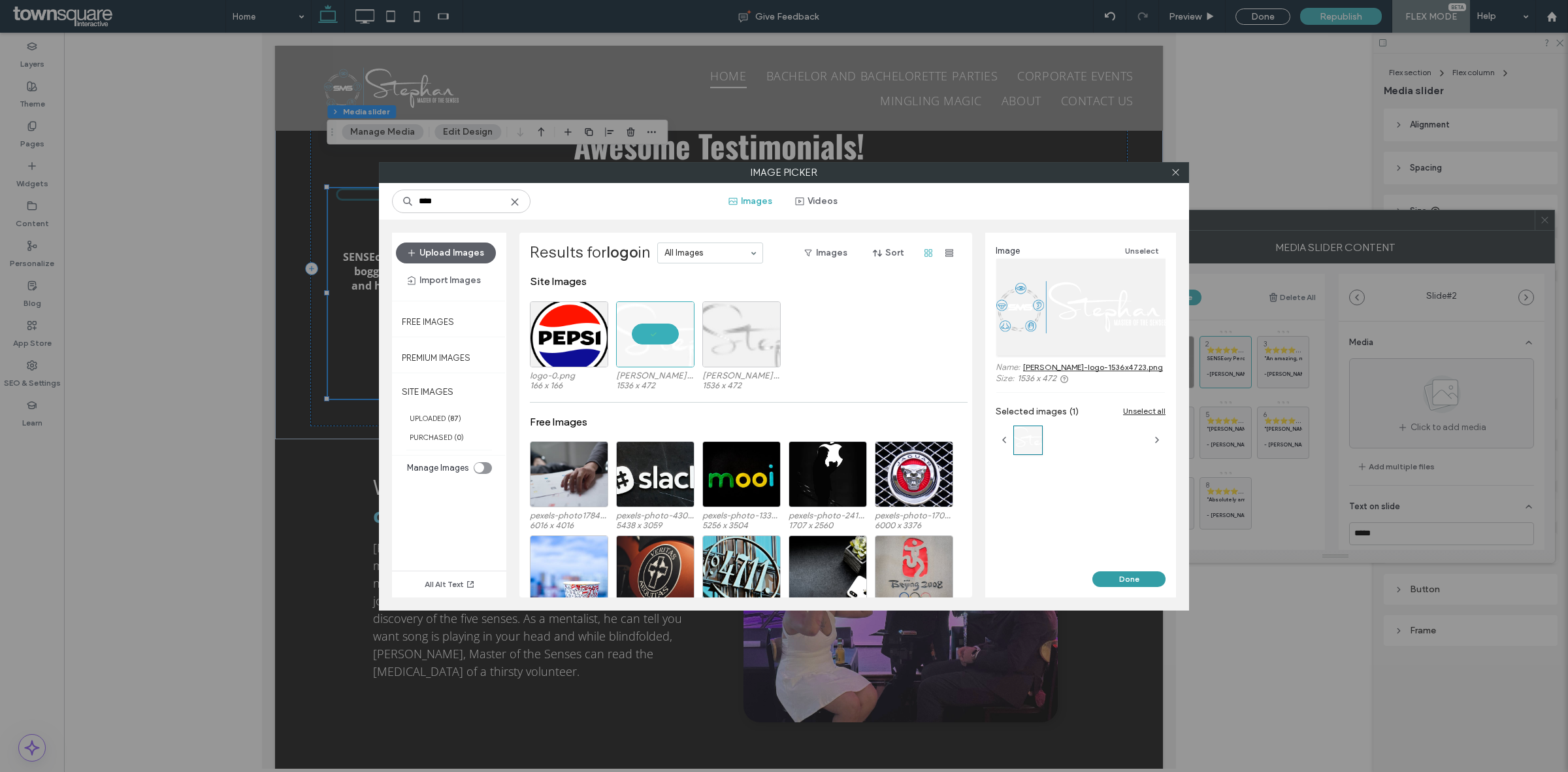
click at [1130, 583] on button "Done" at bounding box center [1129, 579] width 73 height 16
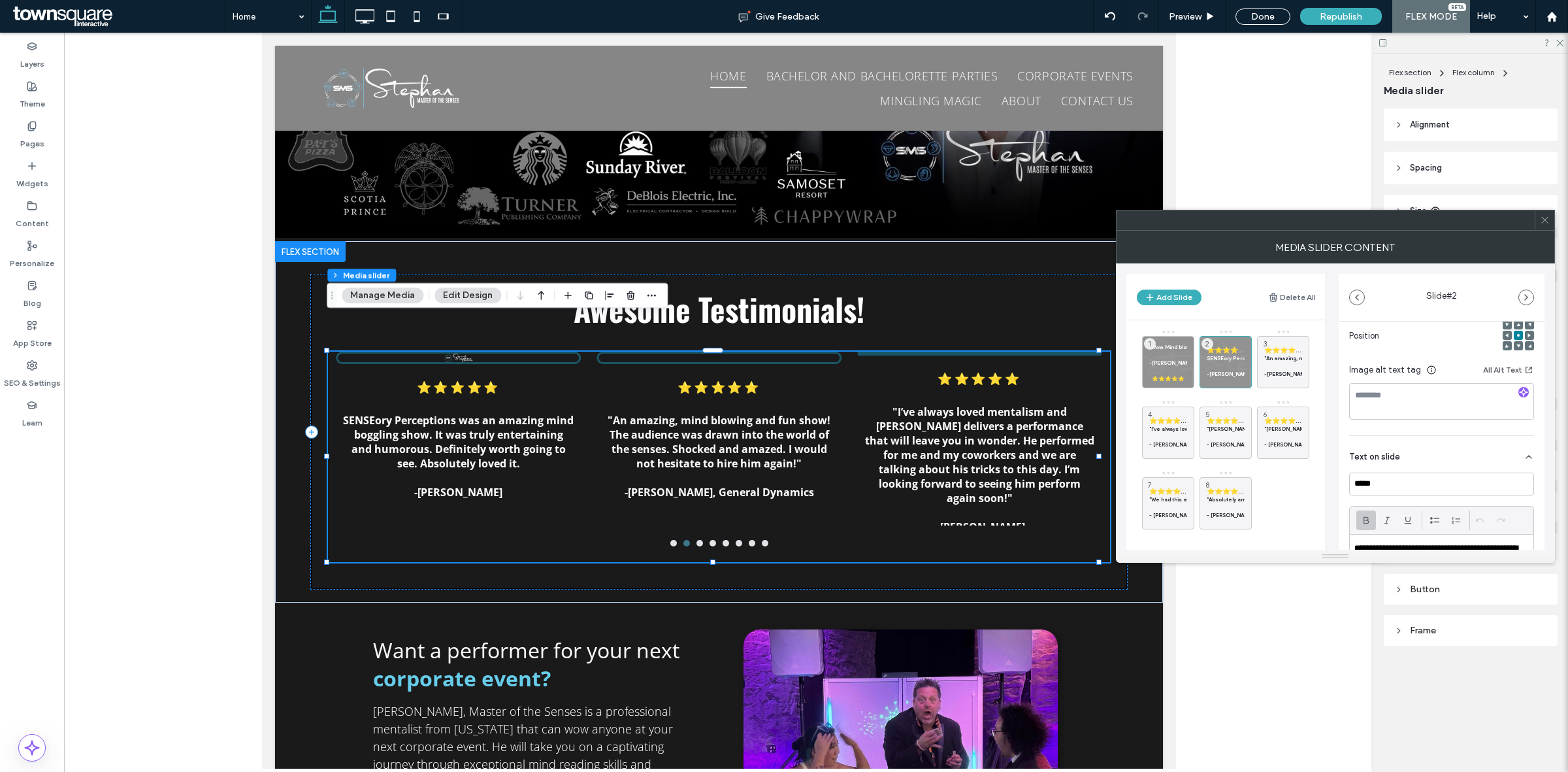
scroll to position [245, 0]
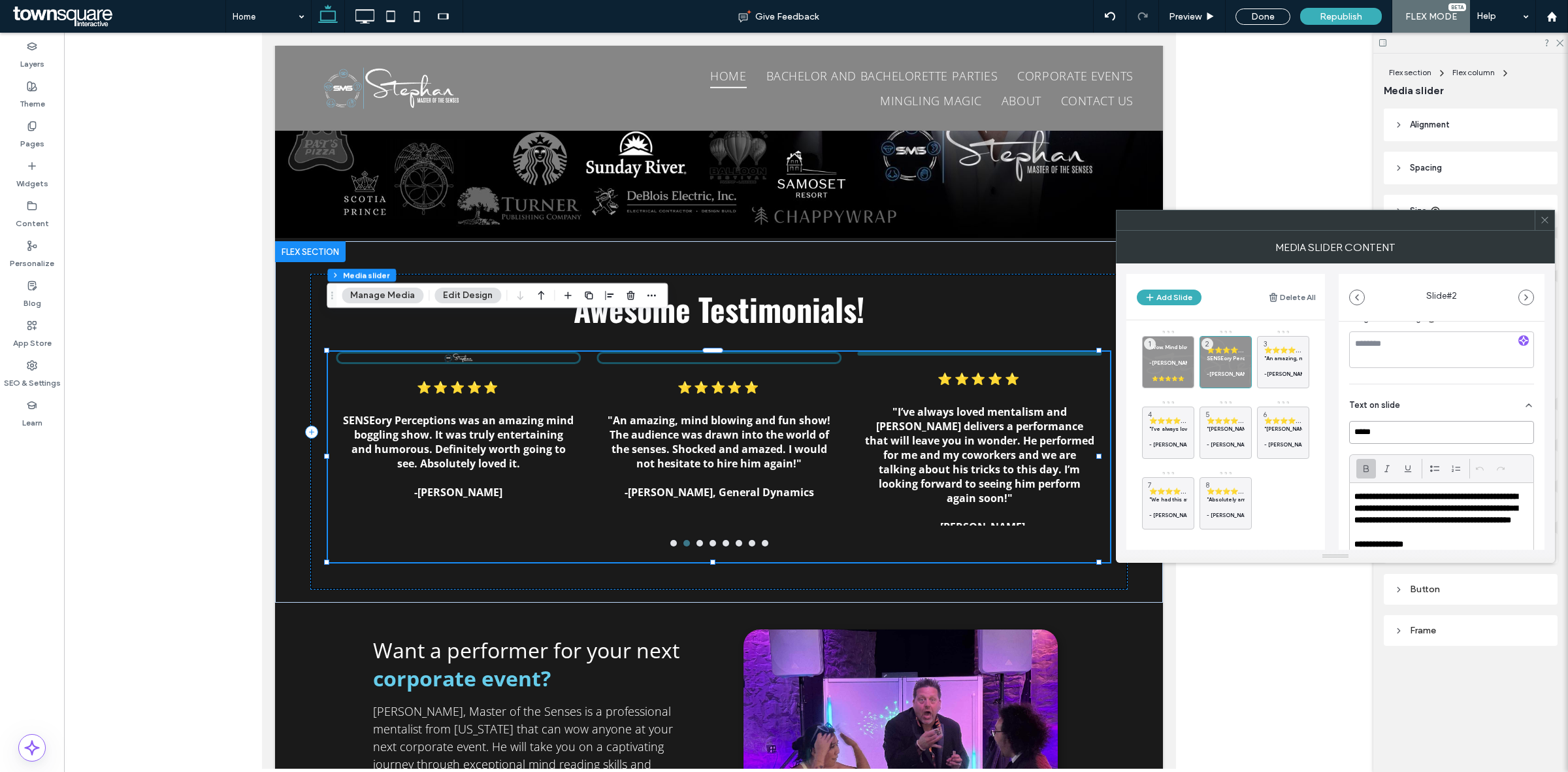
click at [1462, 438] on input "*****" at bounding box center [1442, 432] width 185 height 23
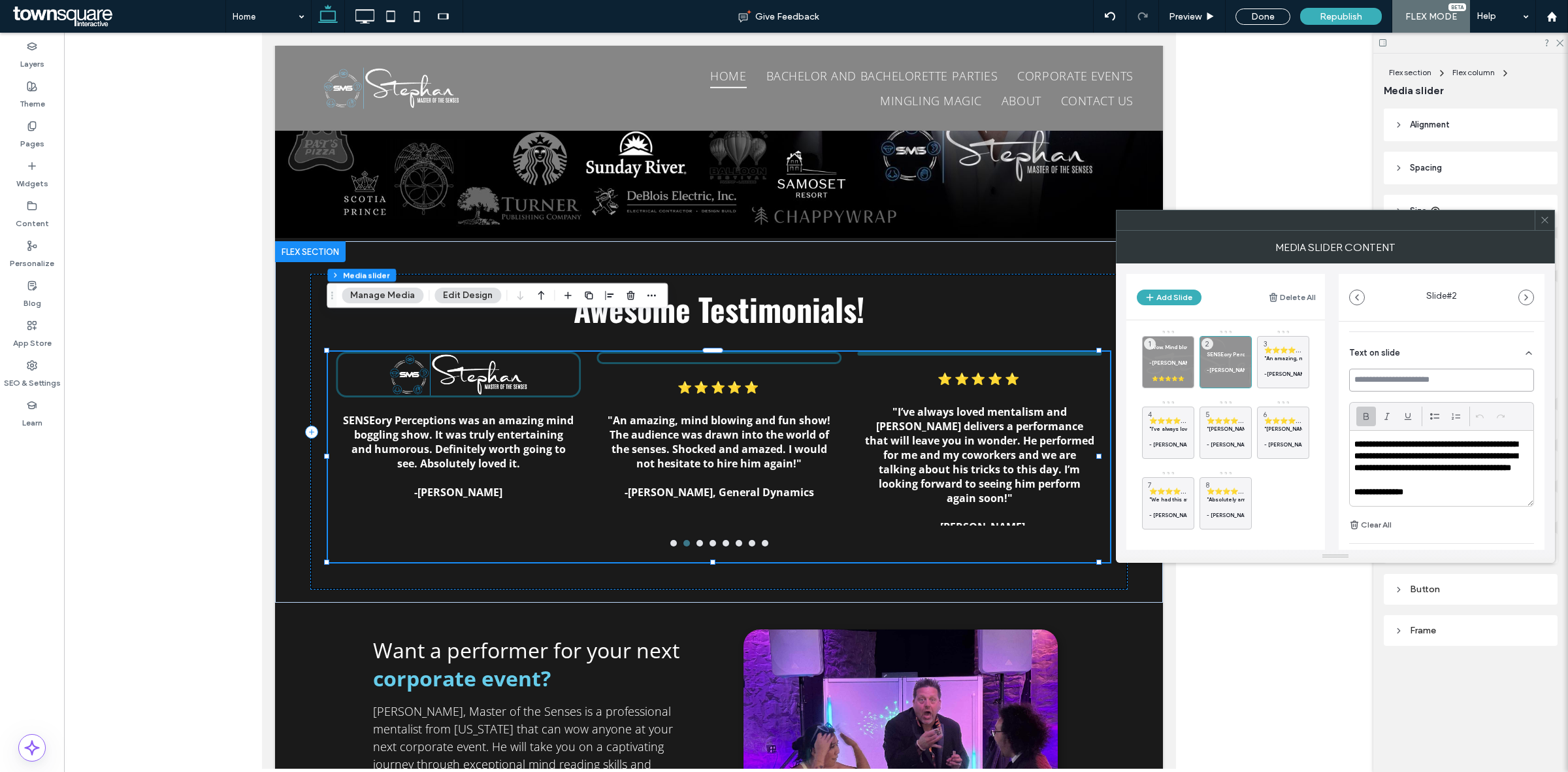
scroll to position [361, 0]
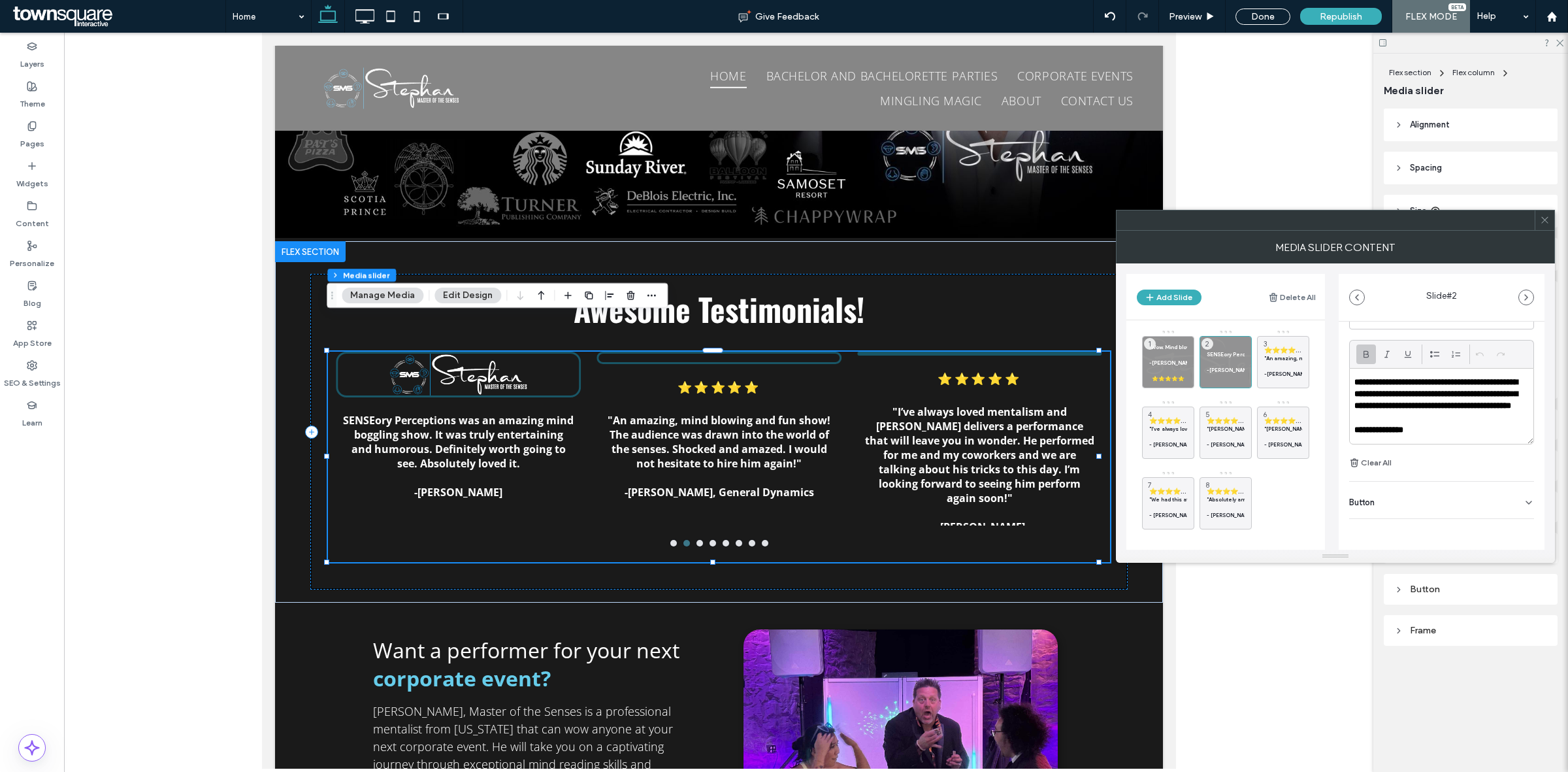
click at [1458, 424] on p at bounding box center [1442, 418] width 174 height 12
click at [1451, 433] on p "**********" at bounding box center [1438, 428] width 168 height 12
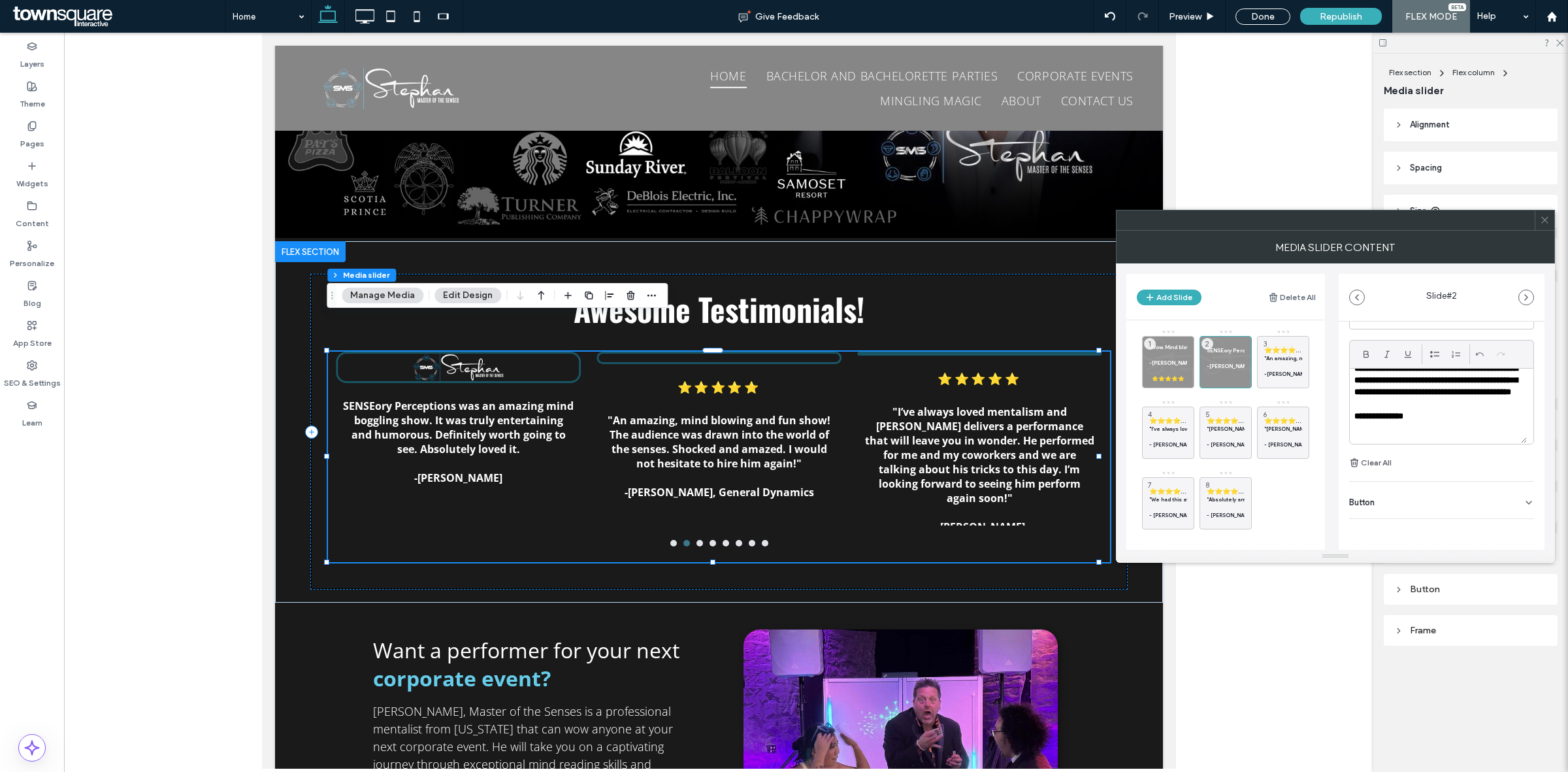
paste div
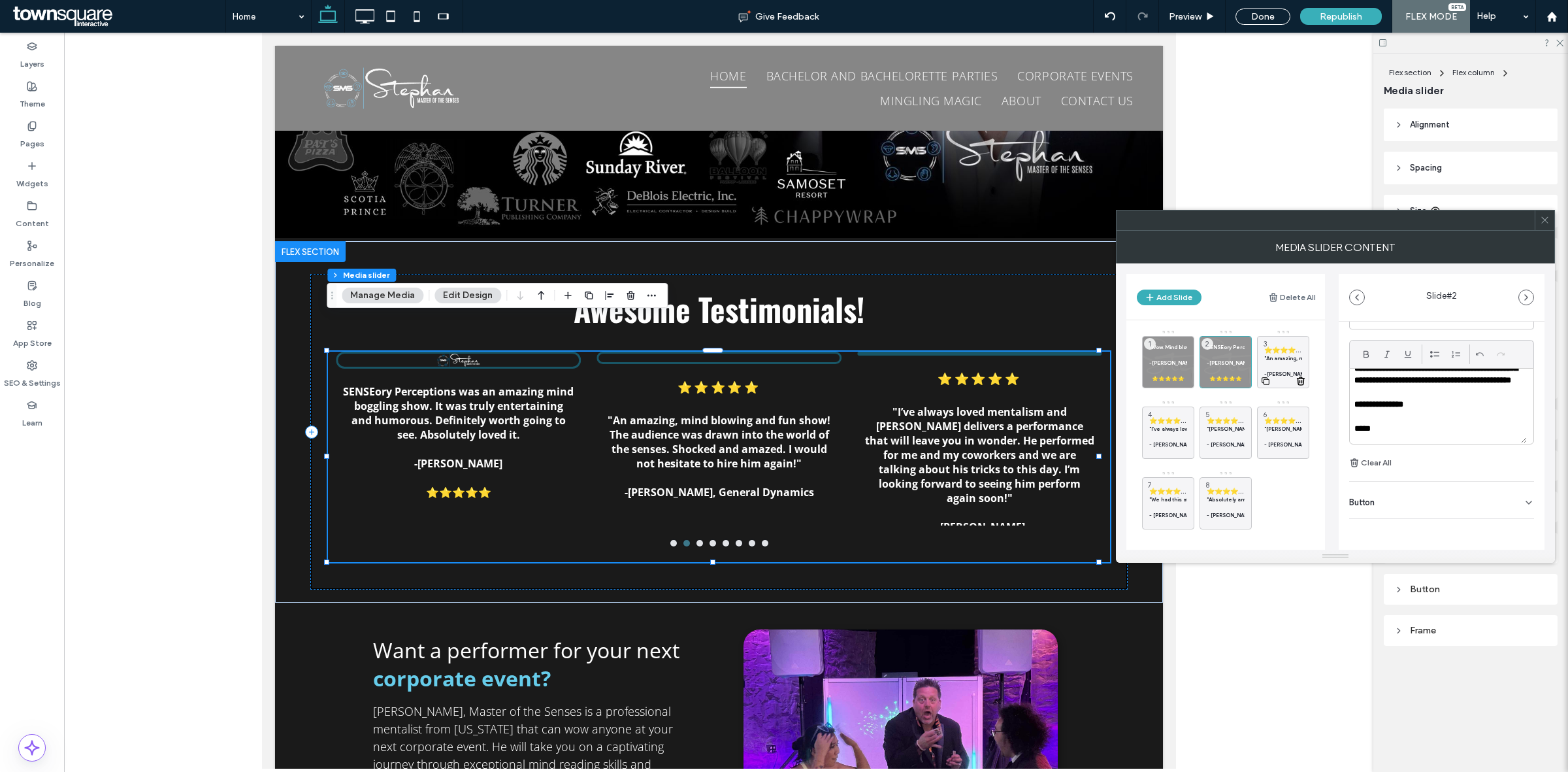
click at [1287, 355] on strong ""An amazing, mind blowing and fun show! The audience was drawn into the world o…" at bounding box center [1467, 358] width 405 height 6
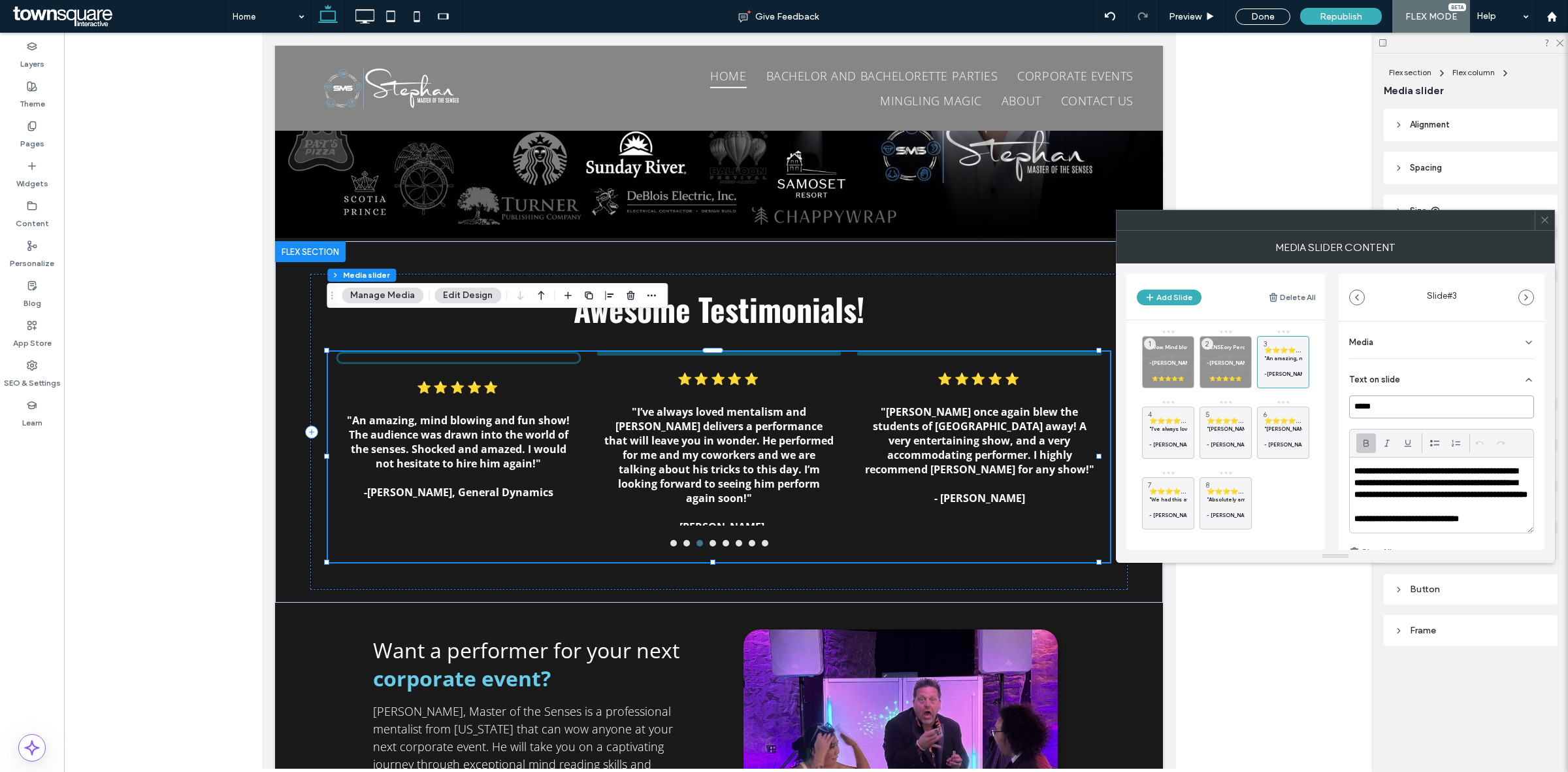
click at [1437, 406] on input "*****" at bounding box center [1442, 406] width 185 height 23
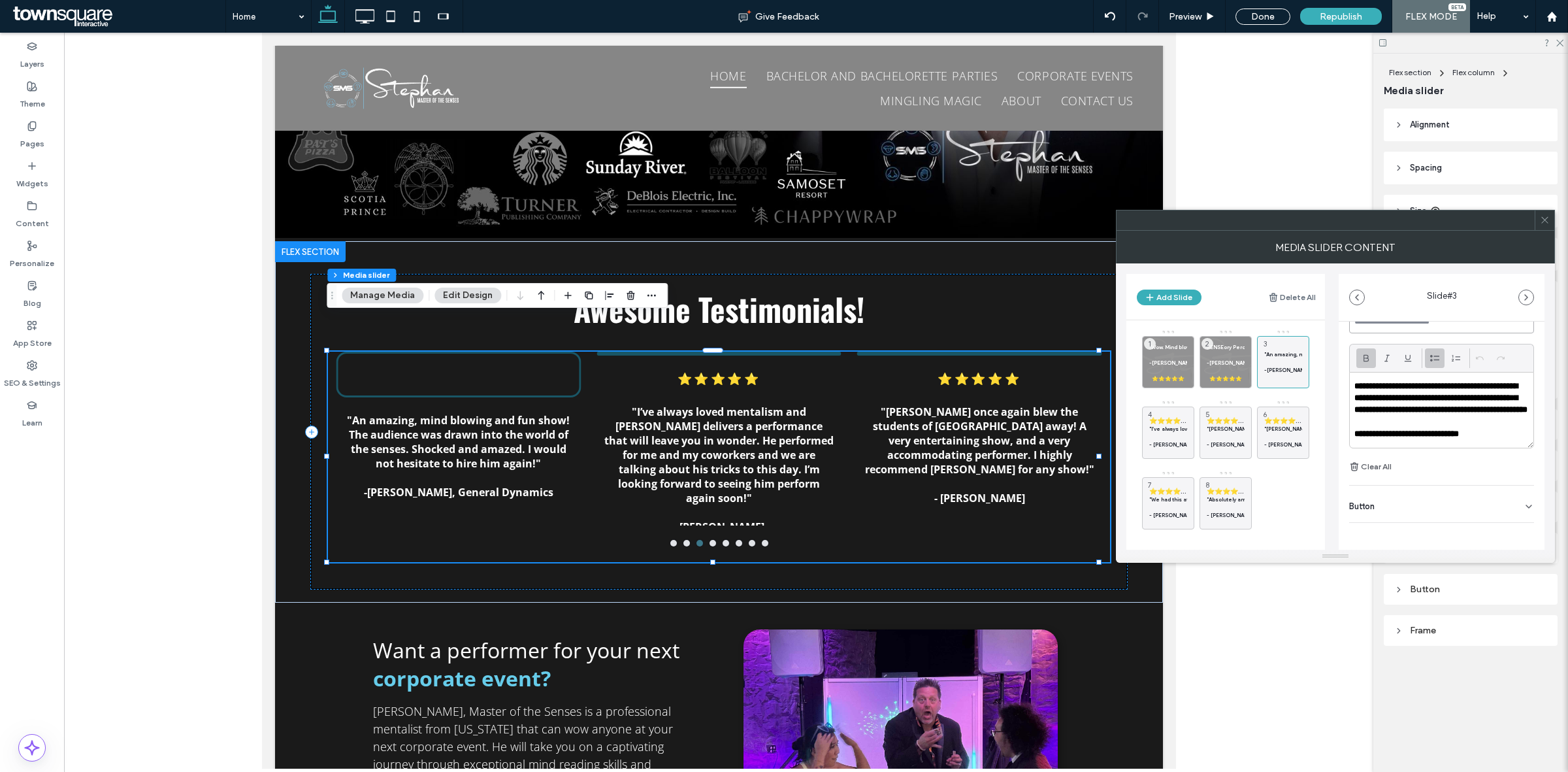
scroll to position [8, 0]
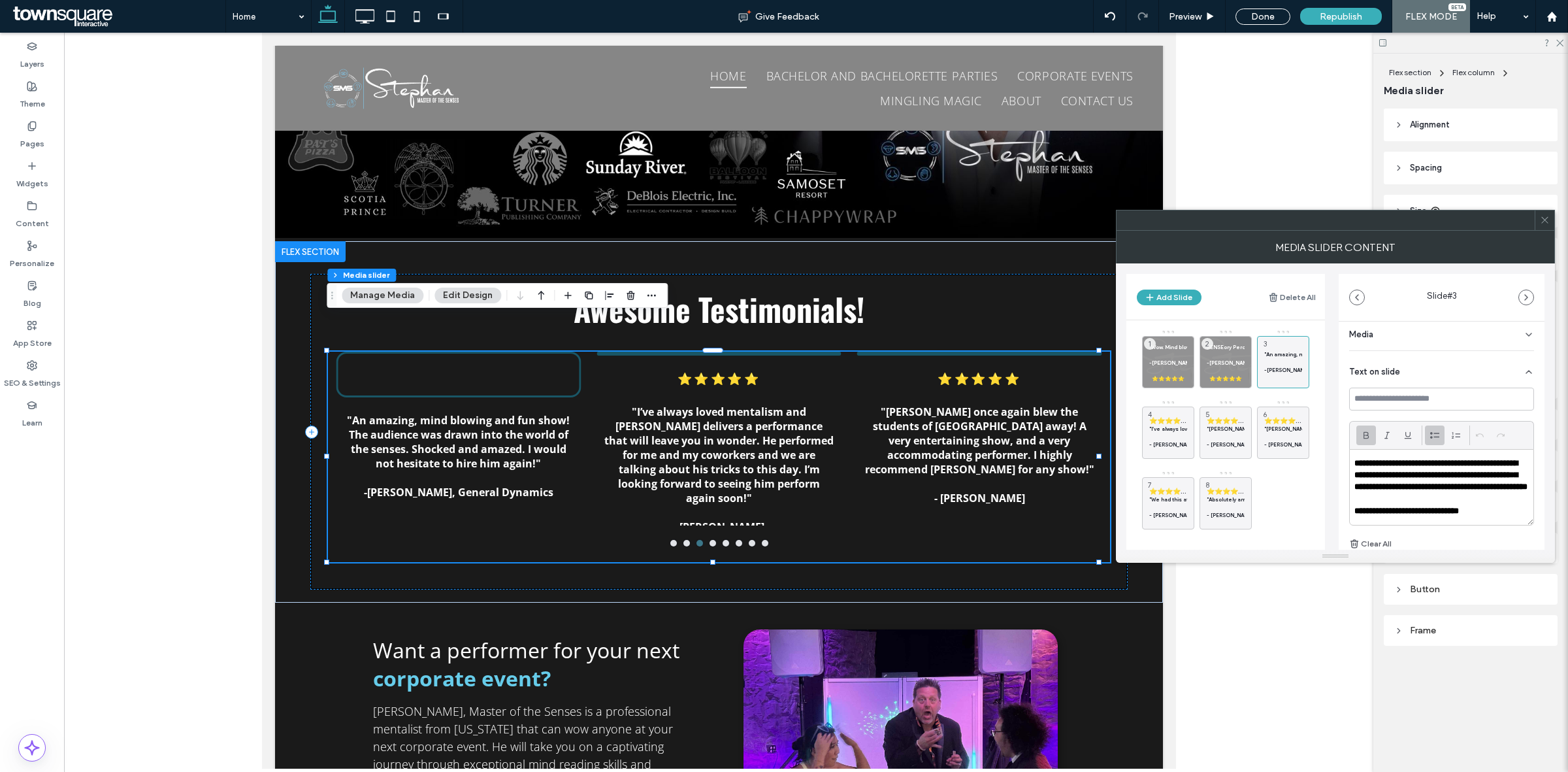
click at [1439, 443] on span at bounding box center [1435, 435] width 11 height 20
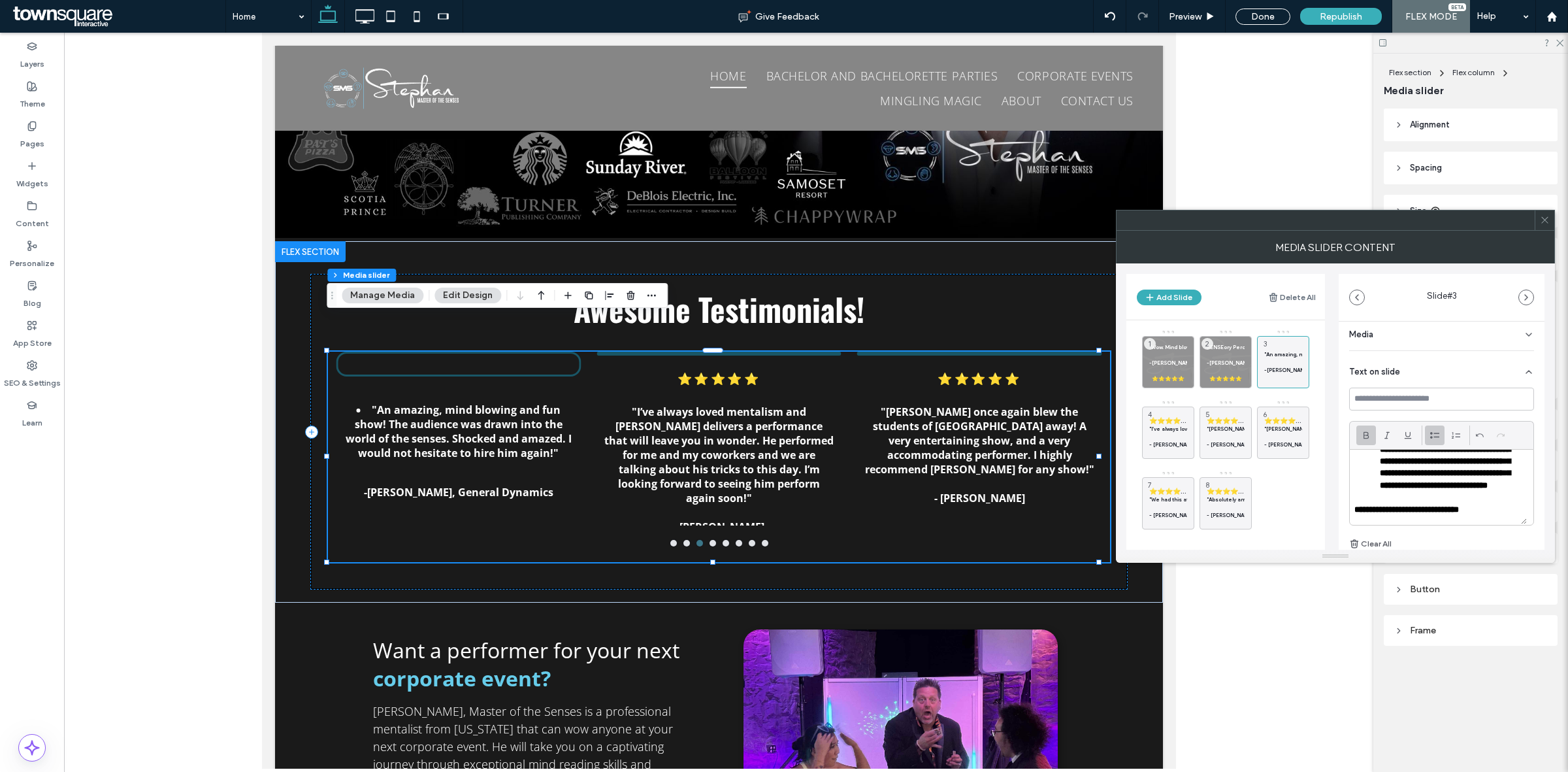
scroll to position [24, 0]
click at [1499, 516] on p "**********" at bounding box center [1438, 509] width 168 height 12
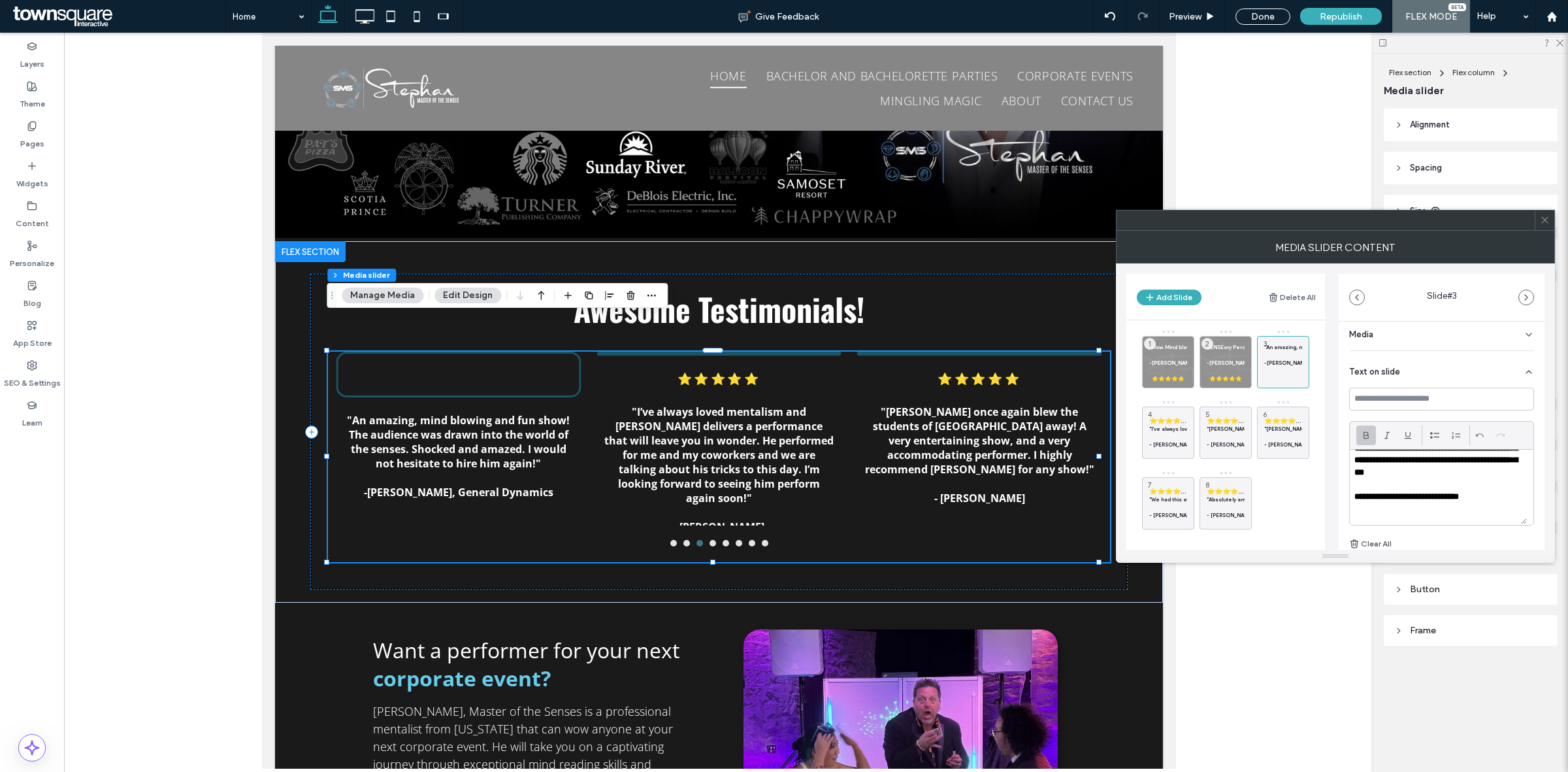
paste div
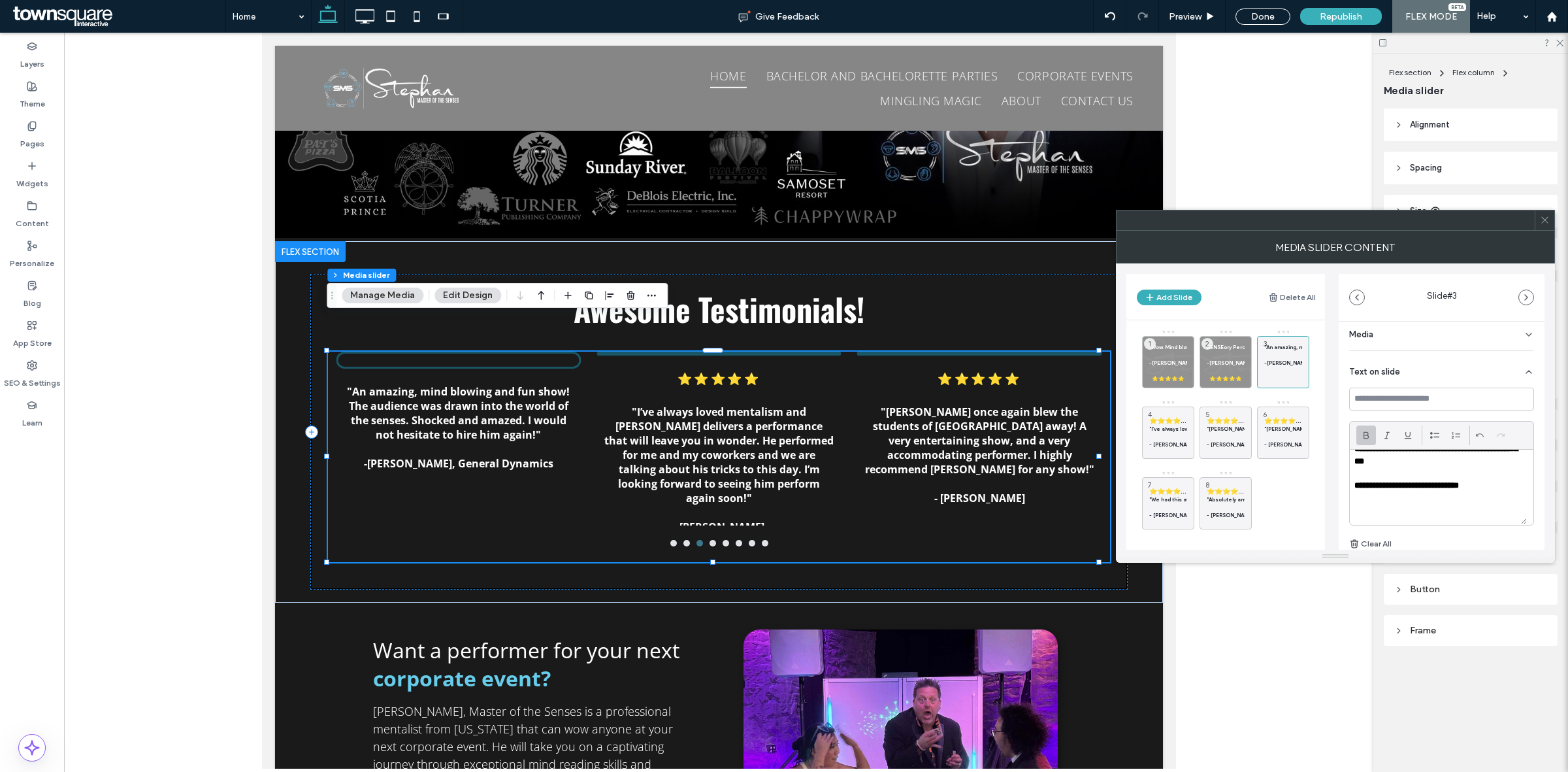
scroll to position [39, 0]
click at [1442, 329] on div "Media" at bounding box center [1442, 332] width 185 height 36
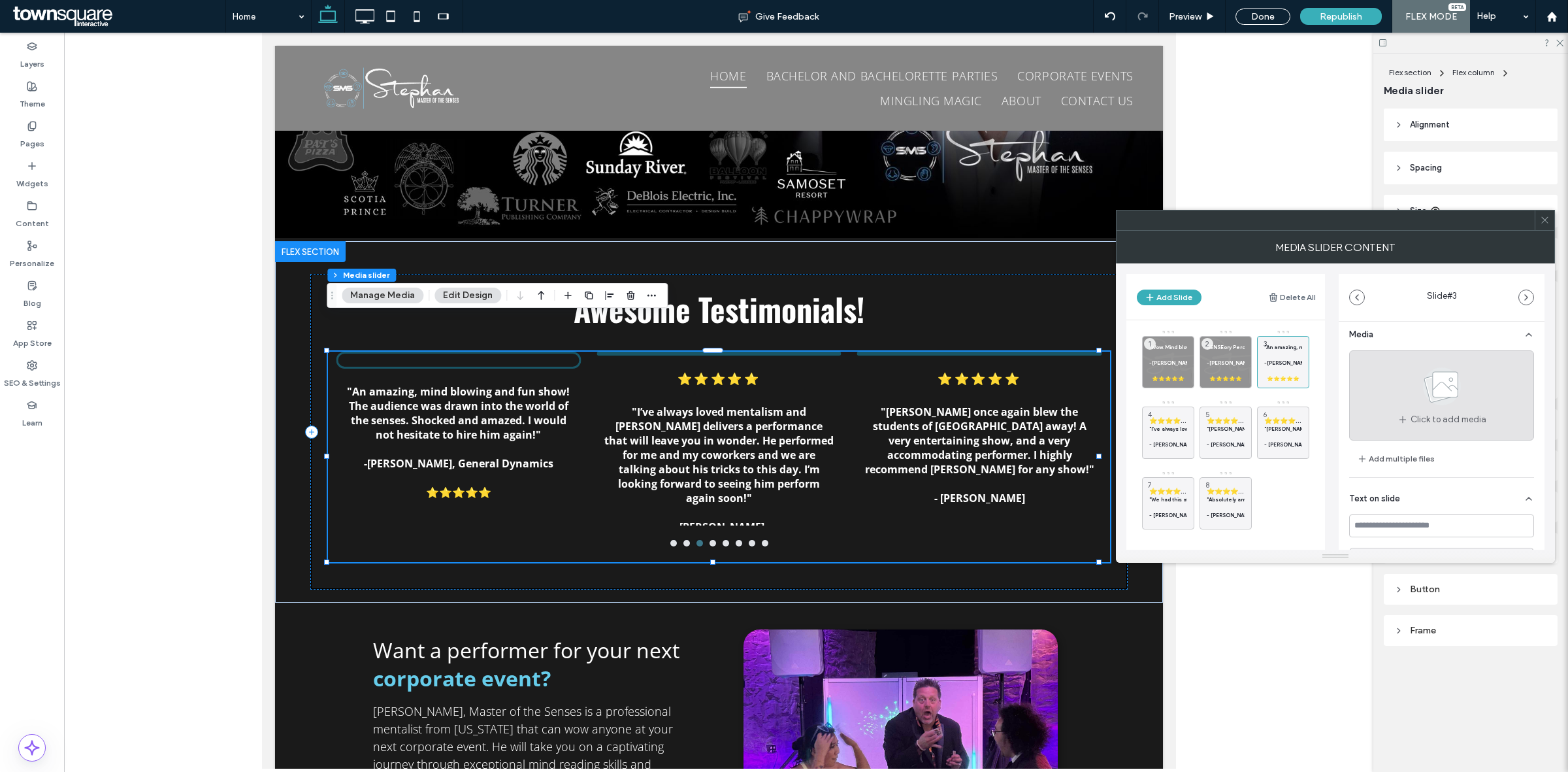
click at [1426, 417] on span "Click to add media" at bounding box center [1448, 419] width 76 height 13
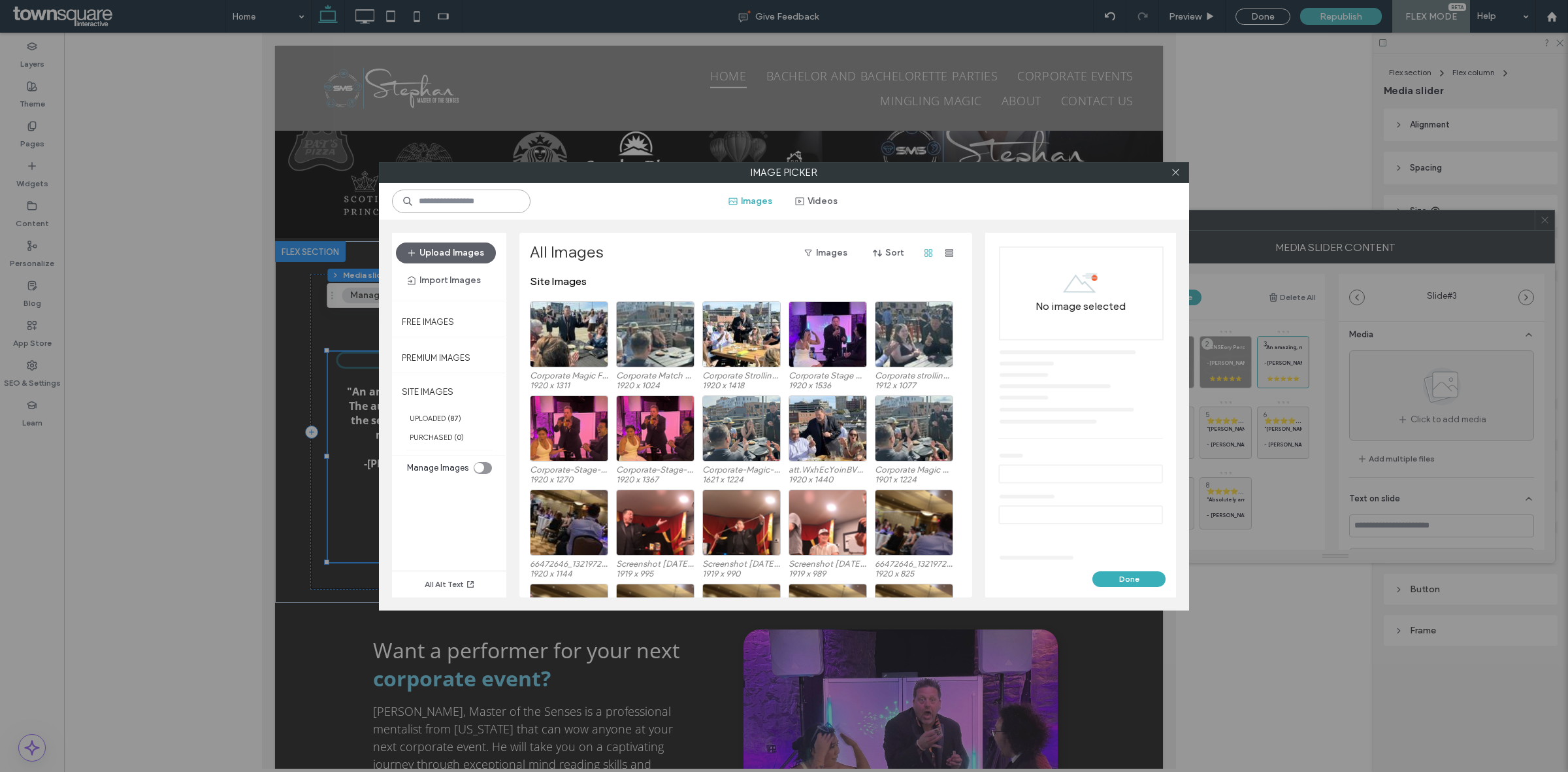
click at [469, 203] on input at bounding box center [462, 201] width 139 height 23
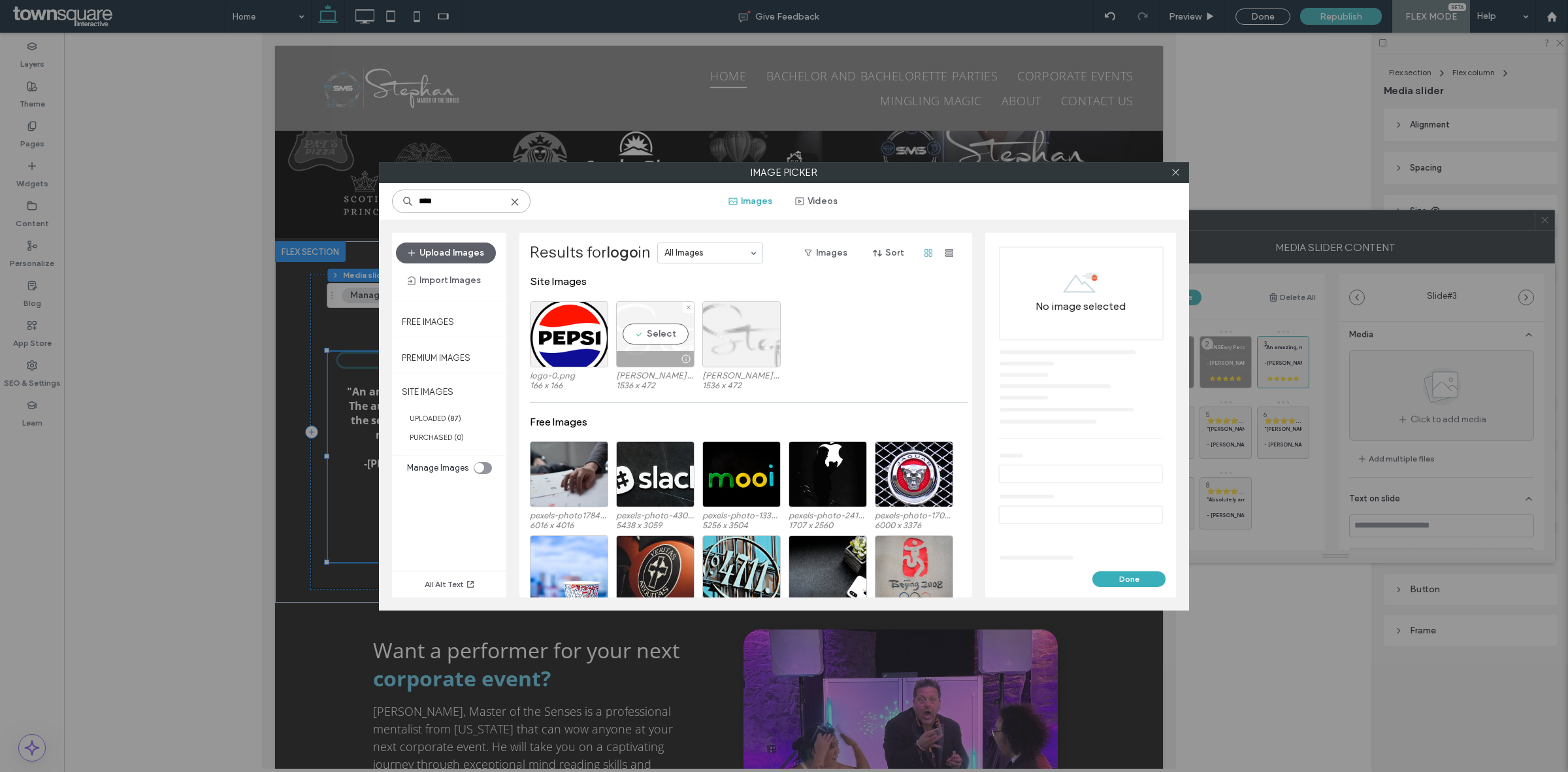
type input "****"
click at [663, 326] on div "Select" at bounding box center [655, 334] width 78 height 66
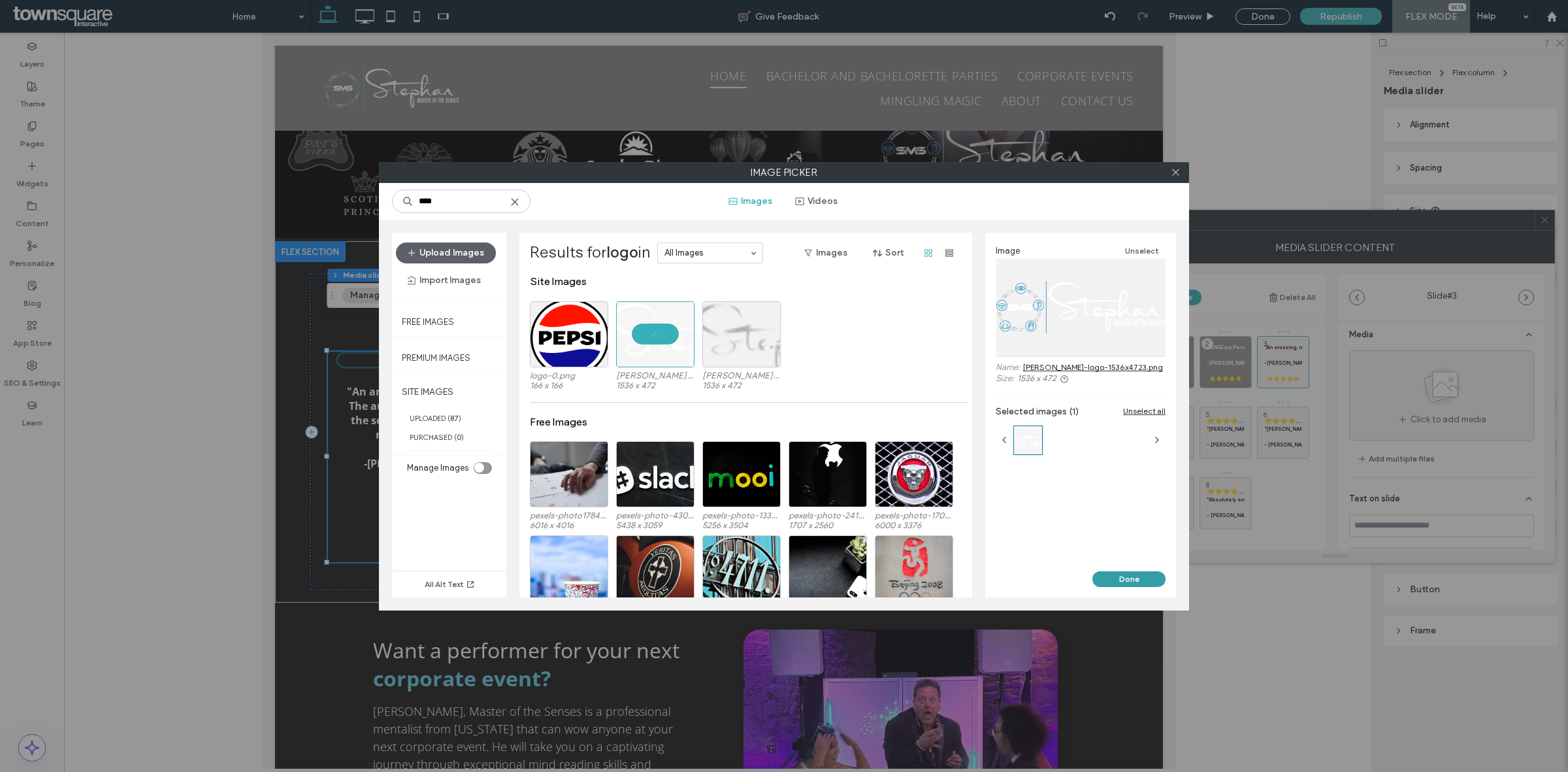
click at [1144, 580] on button "Done" at bounding box center [1129, 579] width 73 height 16
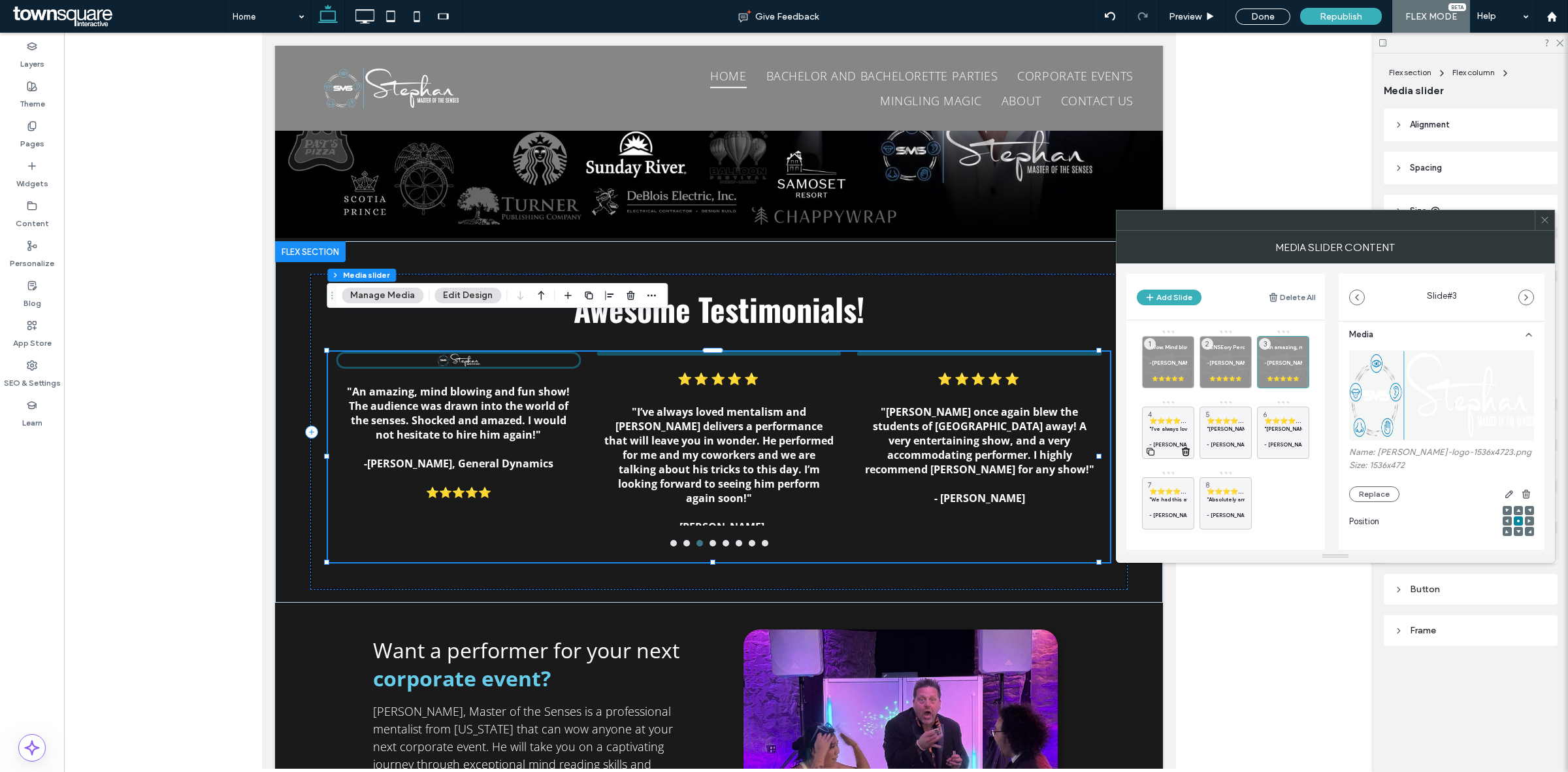
click at [1165, 431] on strong ""I’ve always loved mentalism and [PERSON_NAME] delivers a performance that will…" at bounding box center [1464, 428] width 630 height 6
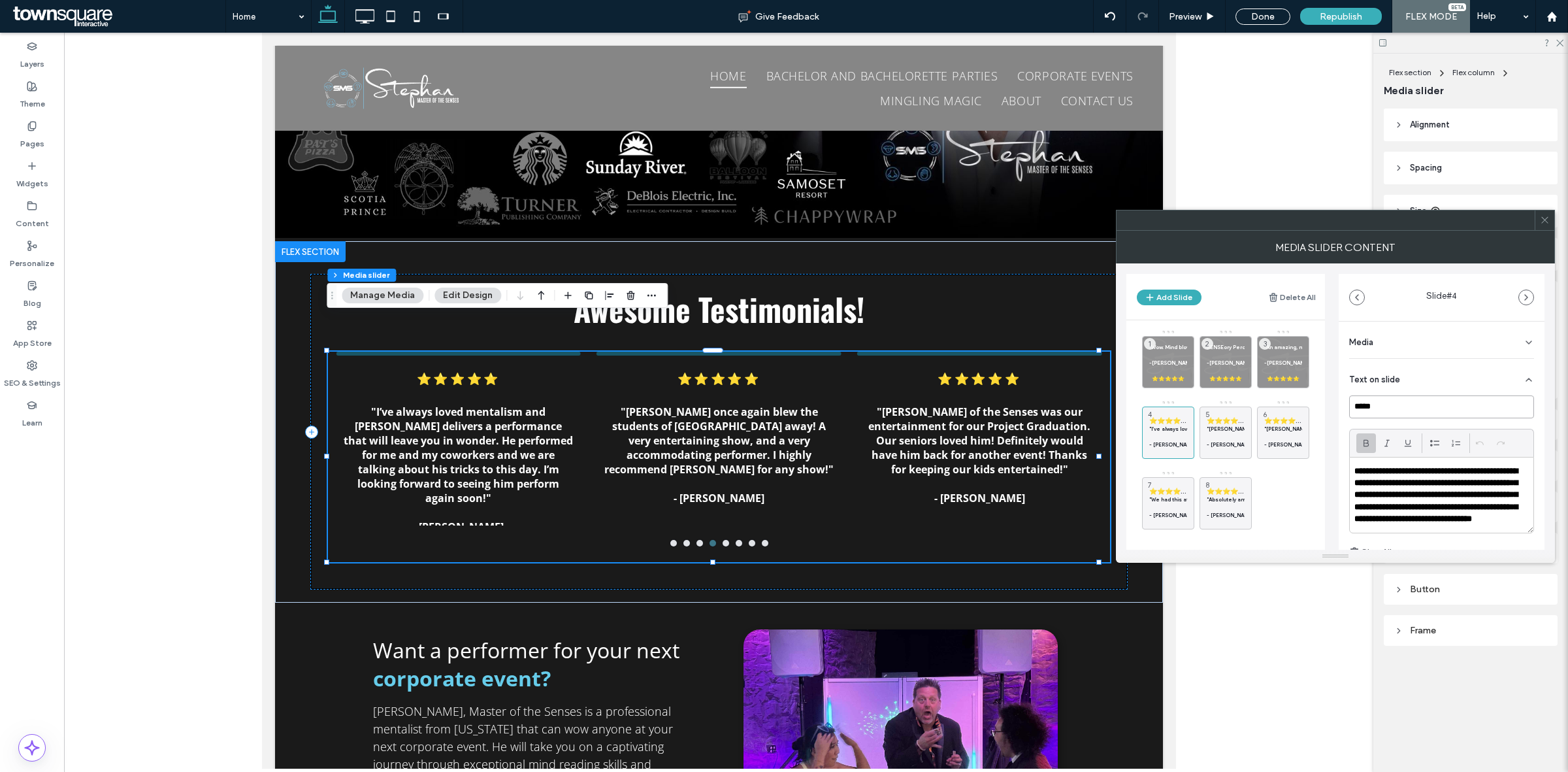
click at [1426, 406] on input "*****" at bounding box center [1442, 406] width 185 height 23
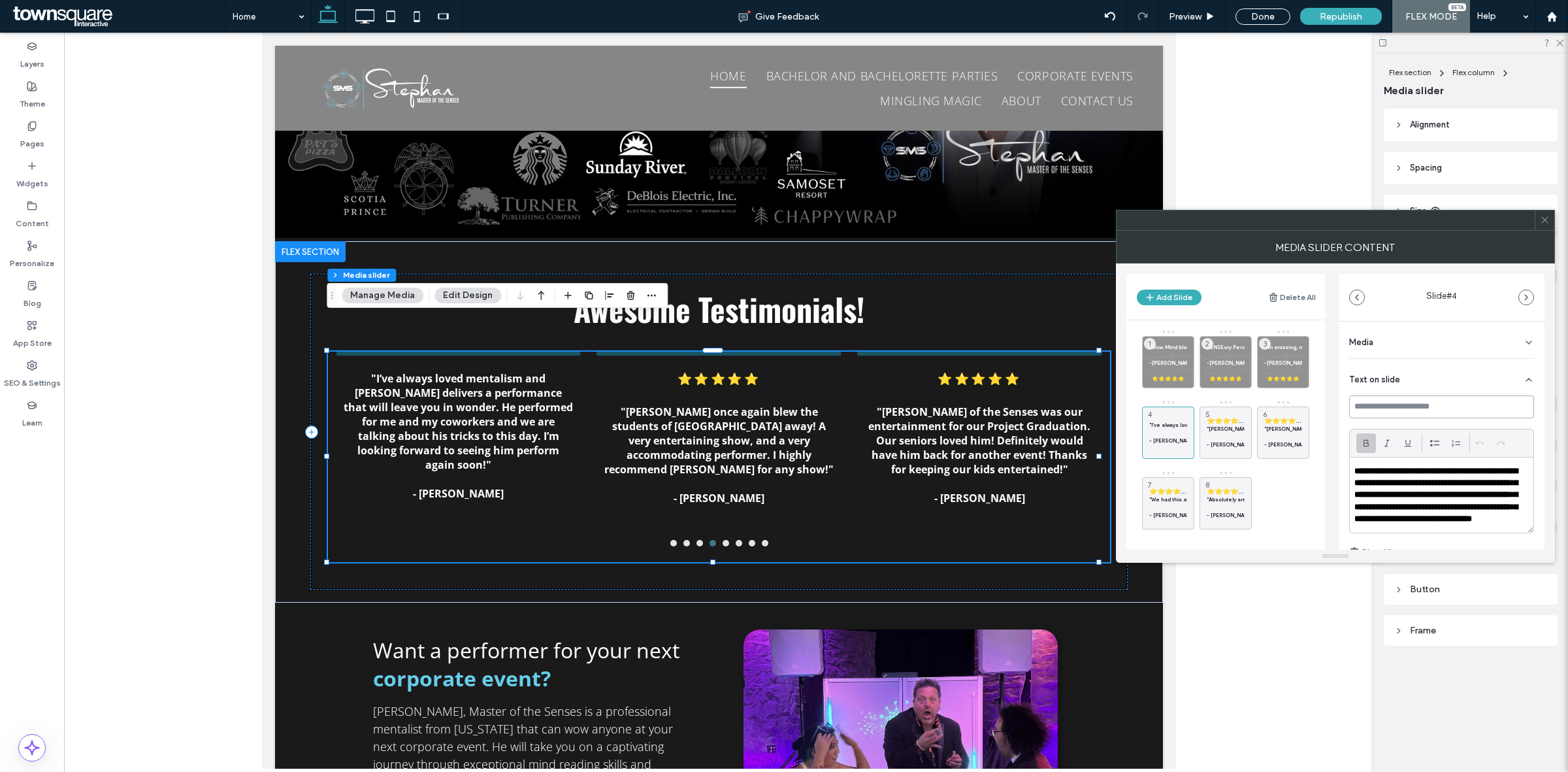
scroll to position [49, 0]
click at [1445, 531] on div "**********" at bounding box center [1438, 495] width 177 height 75
paste div
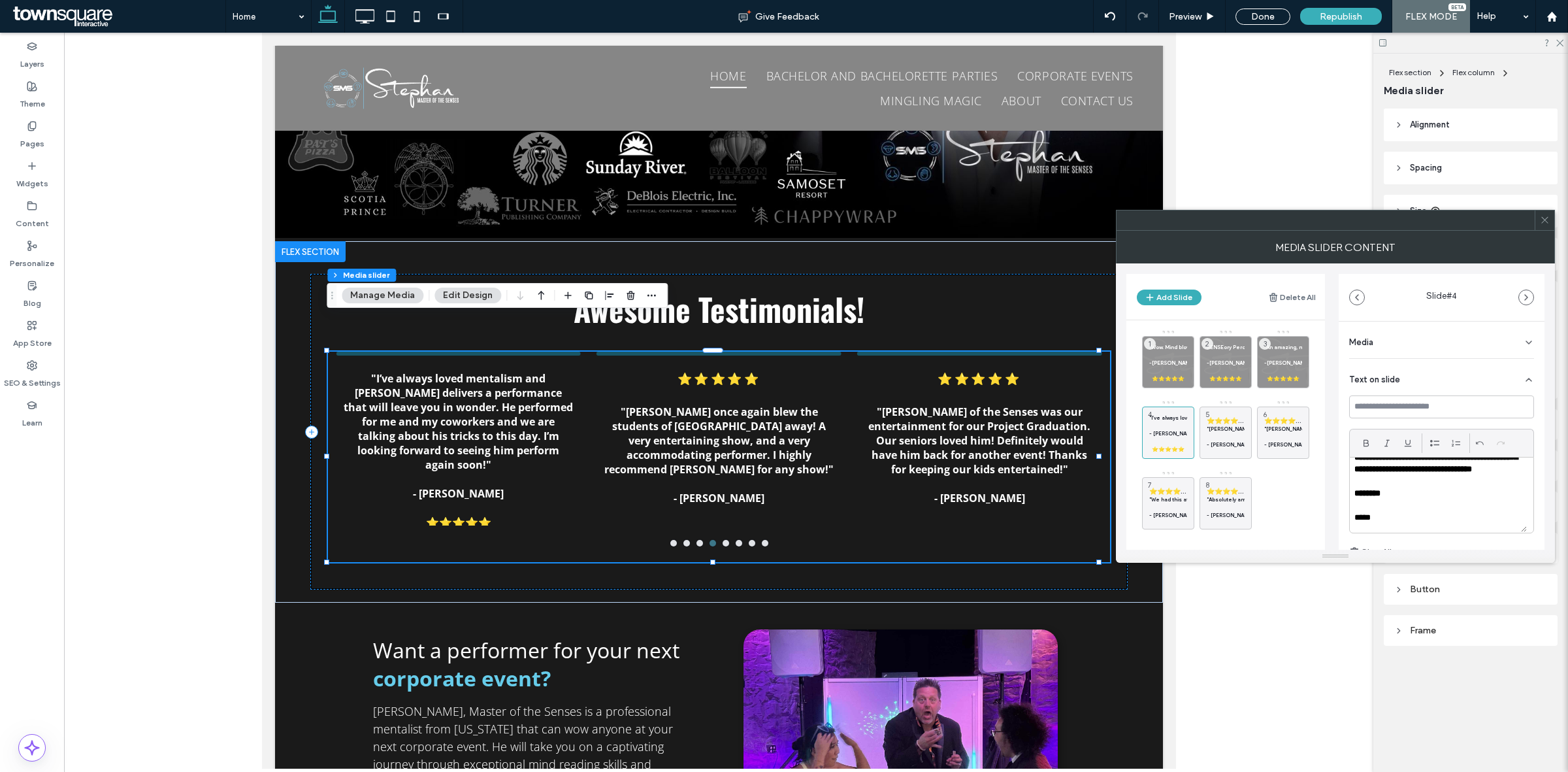
click at [1496, 345] on div "Media" at bounding box center [1442, 339] width 185 height 36
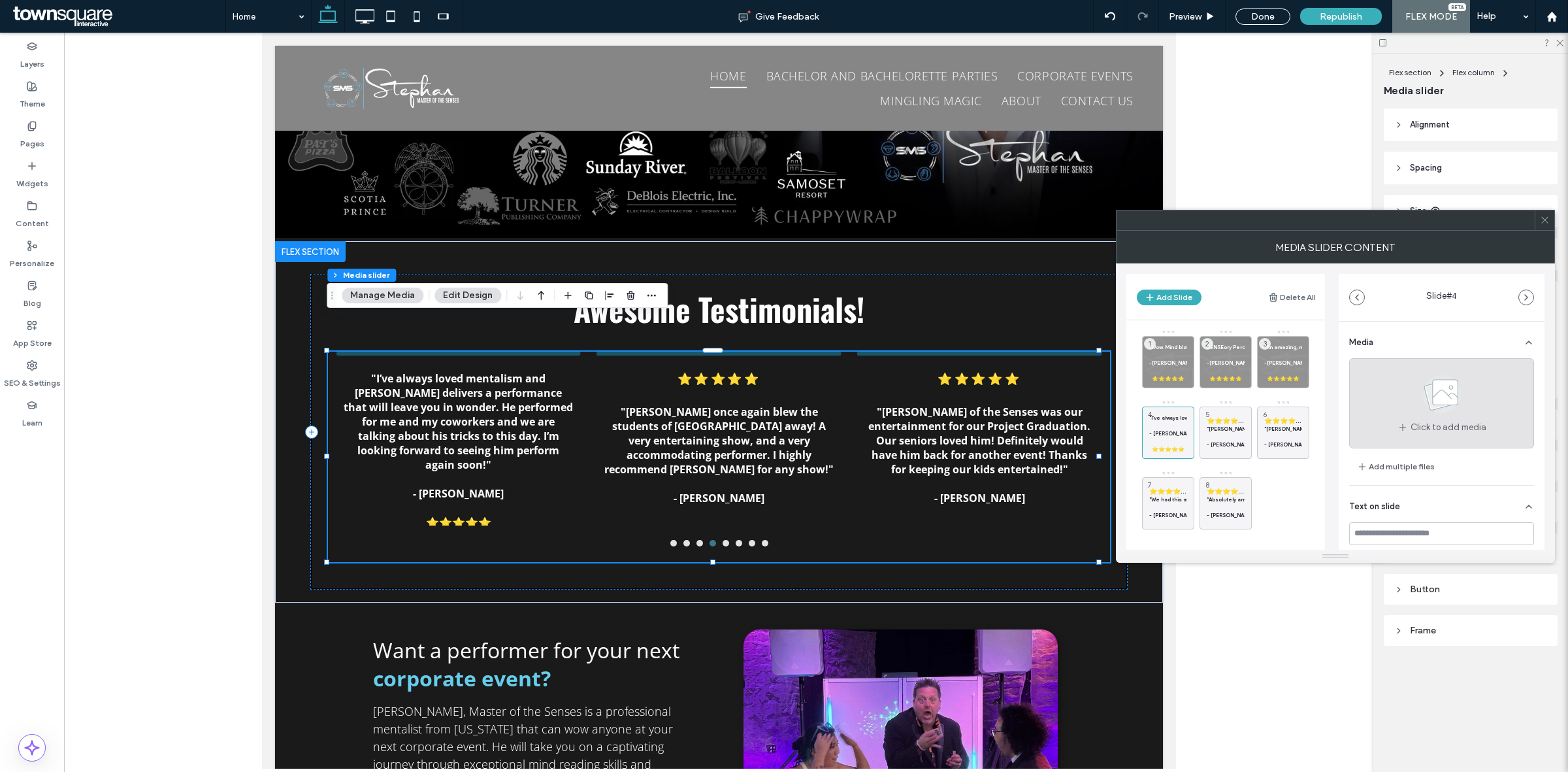
click at [1459, 409] on icon at bounding box center [1442, 394] width 65 height 43
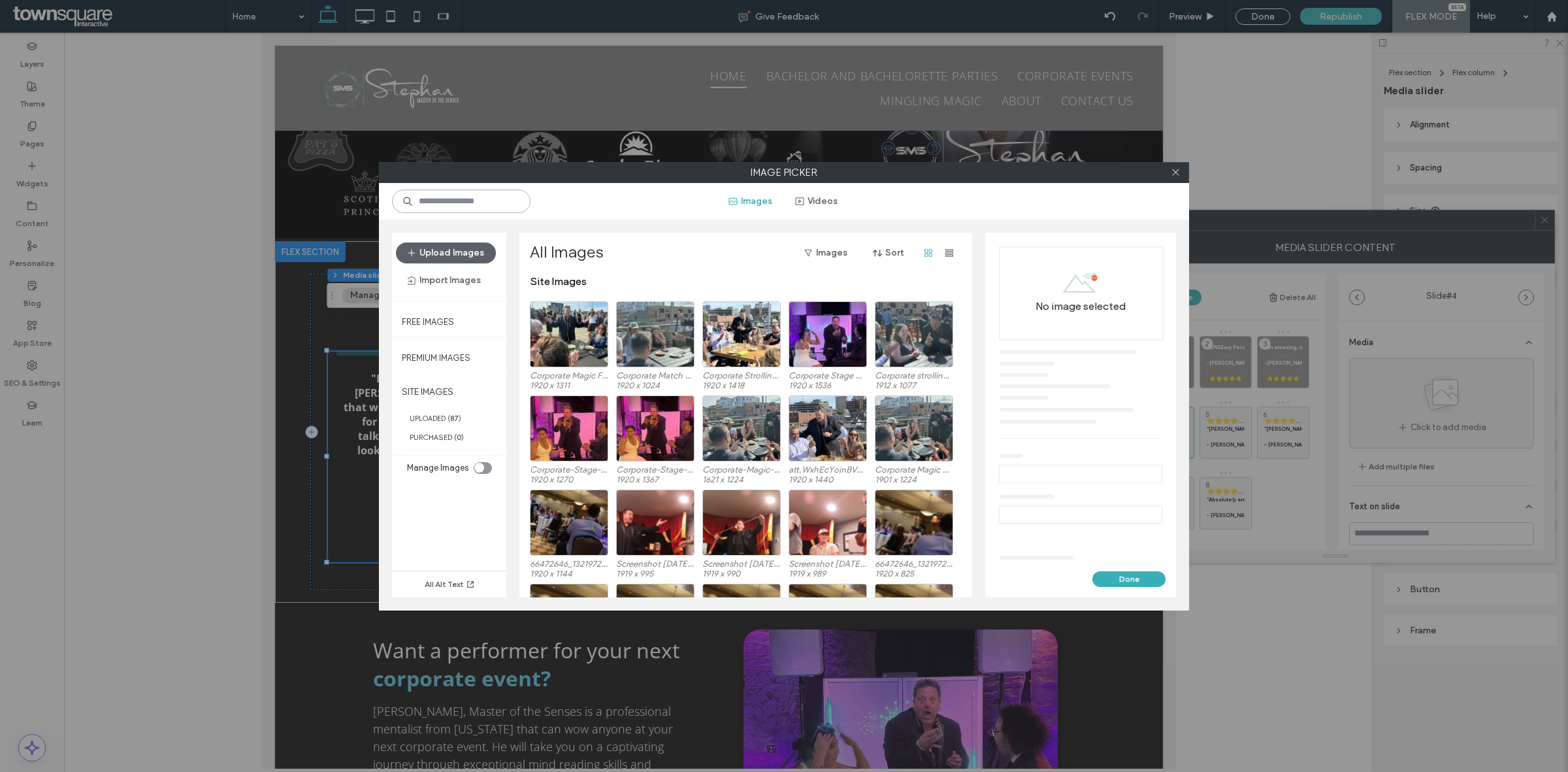
click at [471, 213] on input at bounding box center [462, 201] width 139 height 23
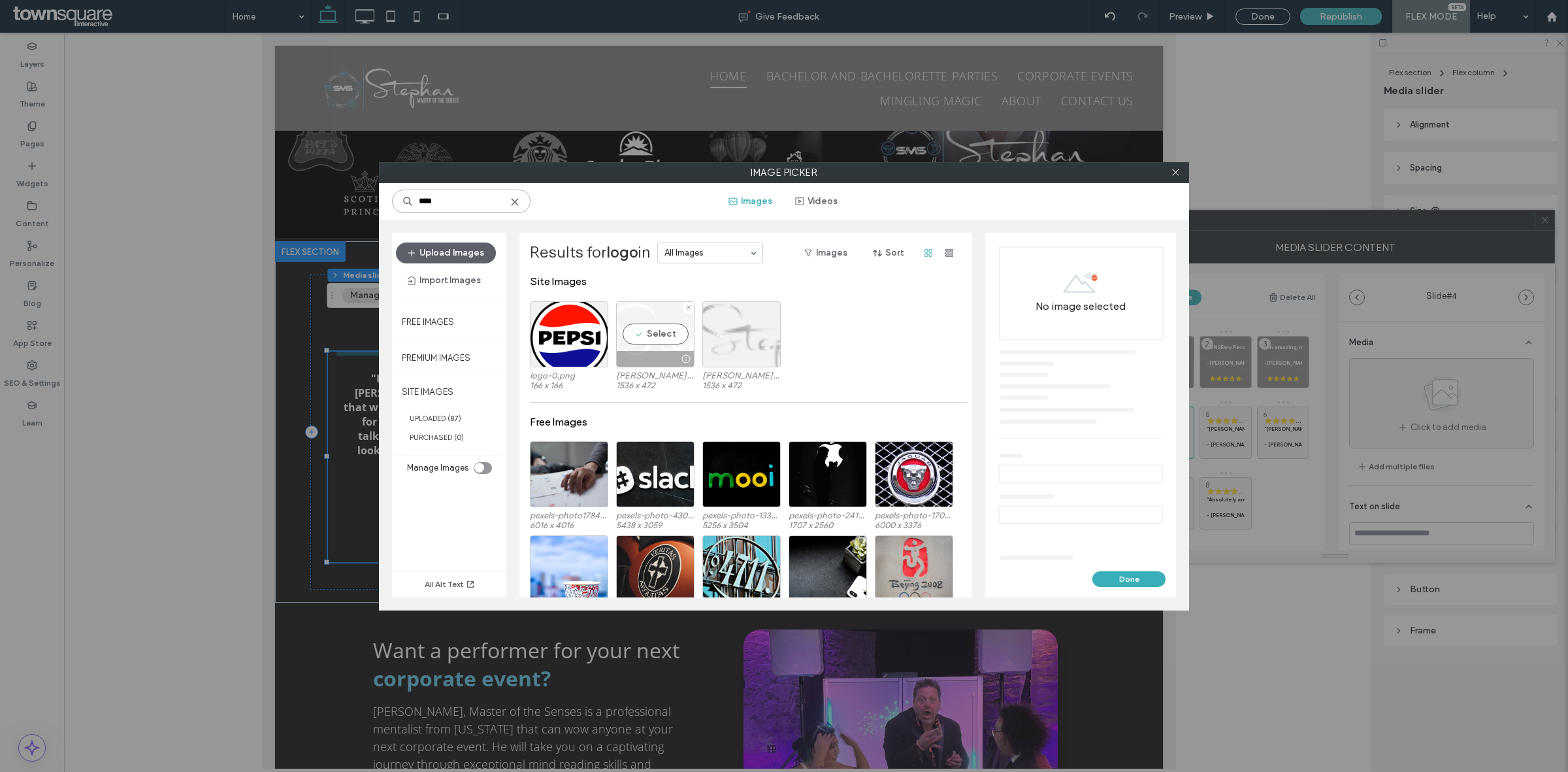
type input "****"
click at [661, 331] on div "Select" at bounding box center [655, 334] width 78 height 66
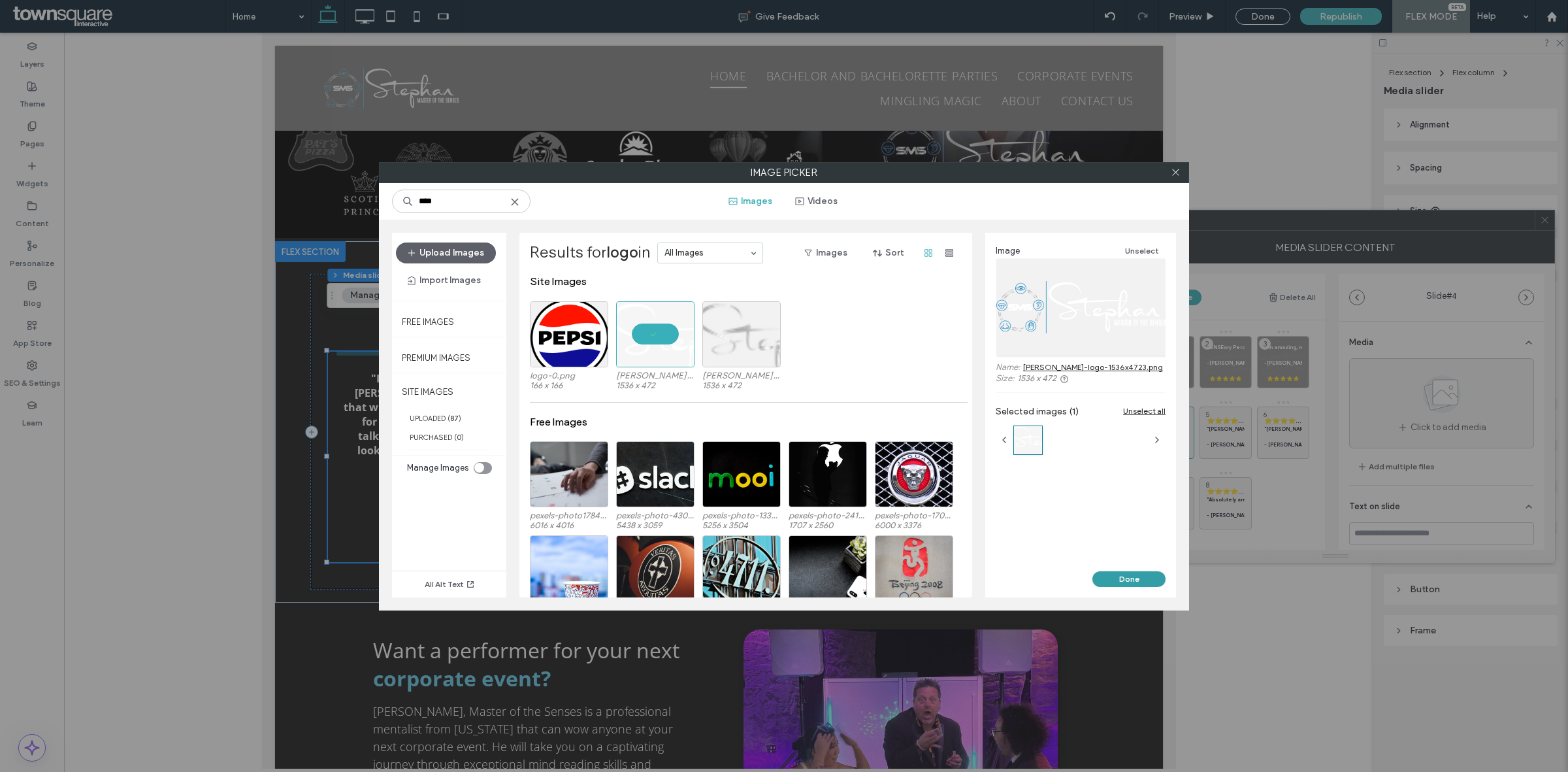
click at [1108, 580] on button "Done" at bounding box center [1129, 579] width 73 height 16
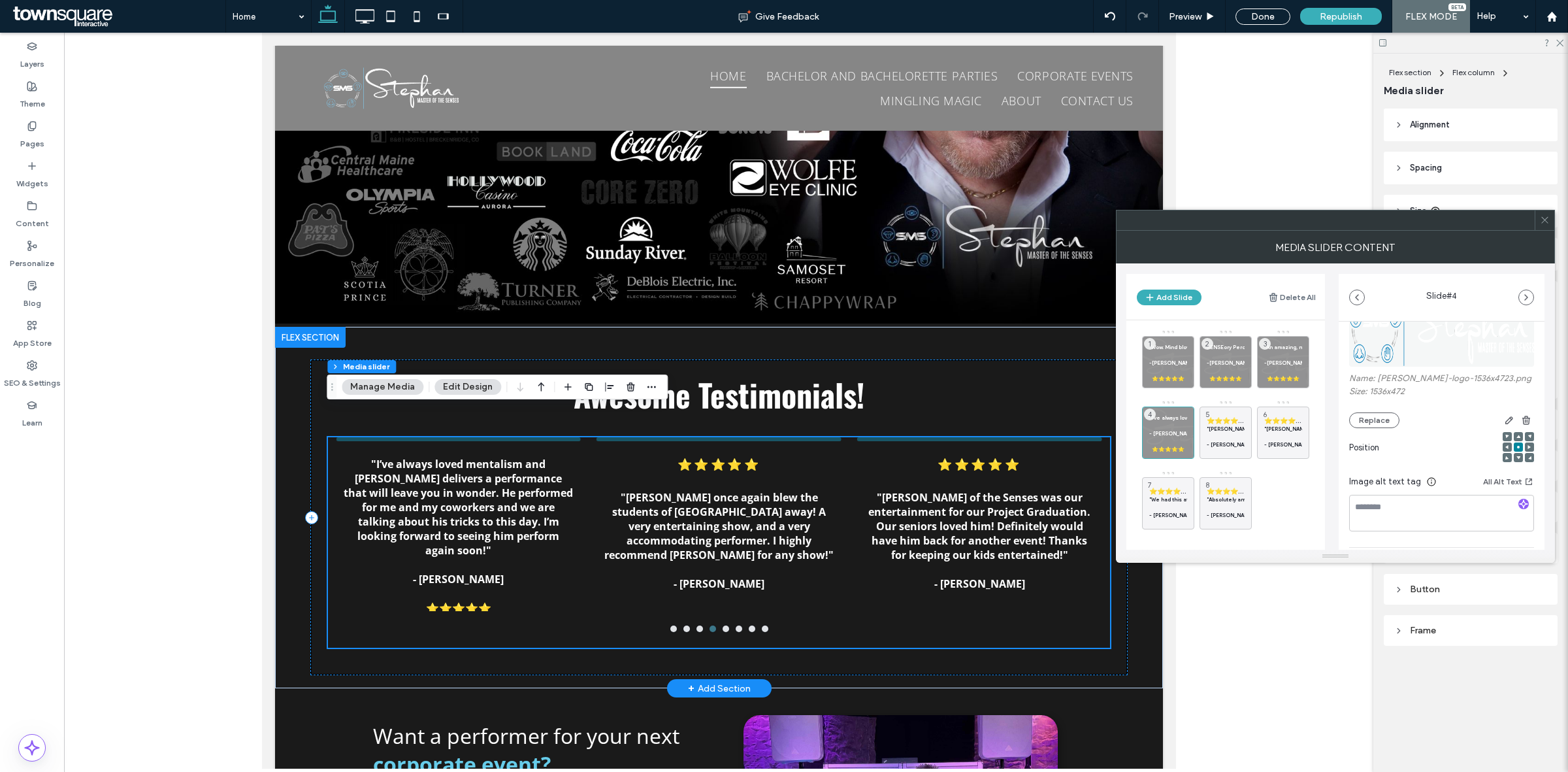
scroll to position [2109, 0]
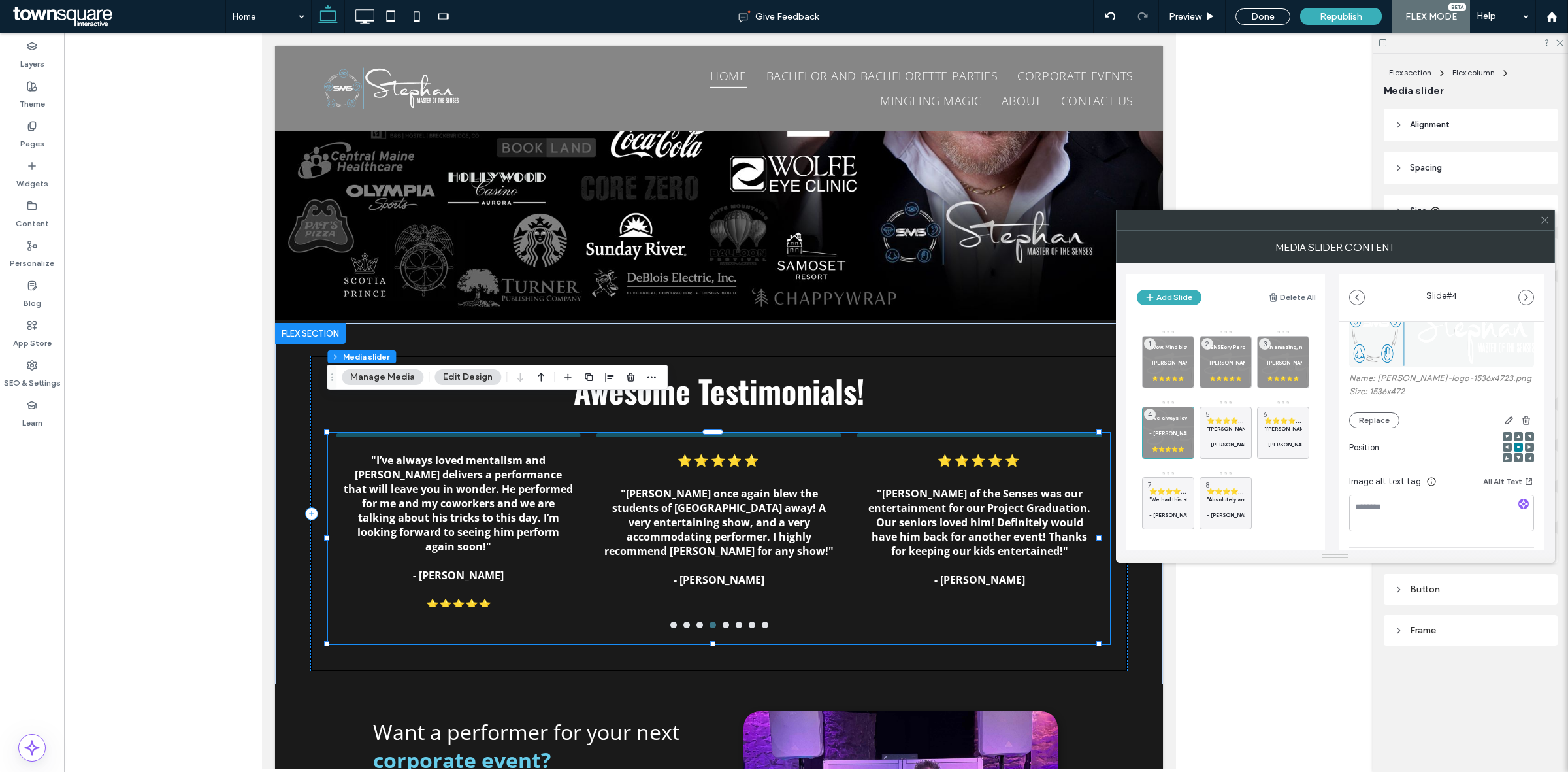
click at [1454, 467] on div "Position" at bounding box center [1442, 450] width 185 height 45
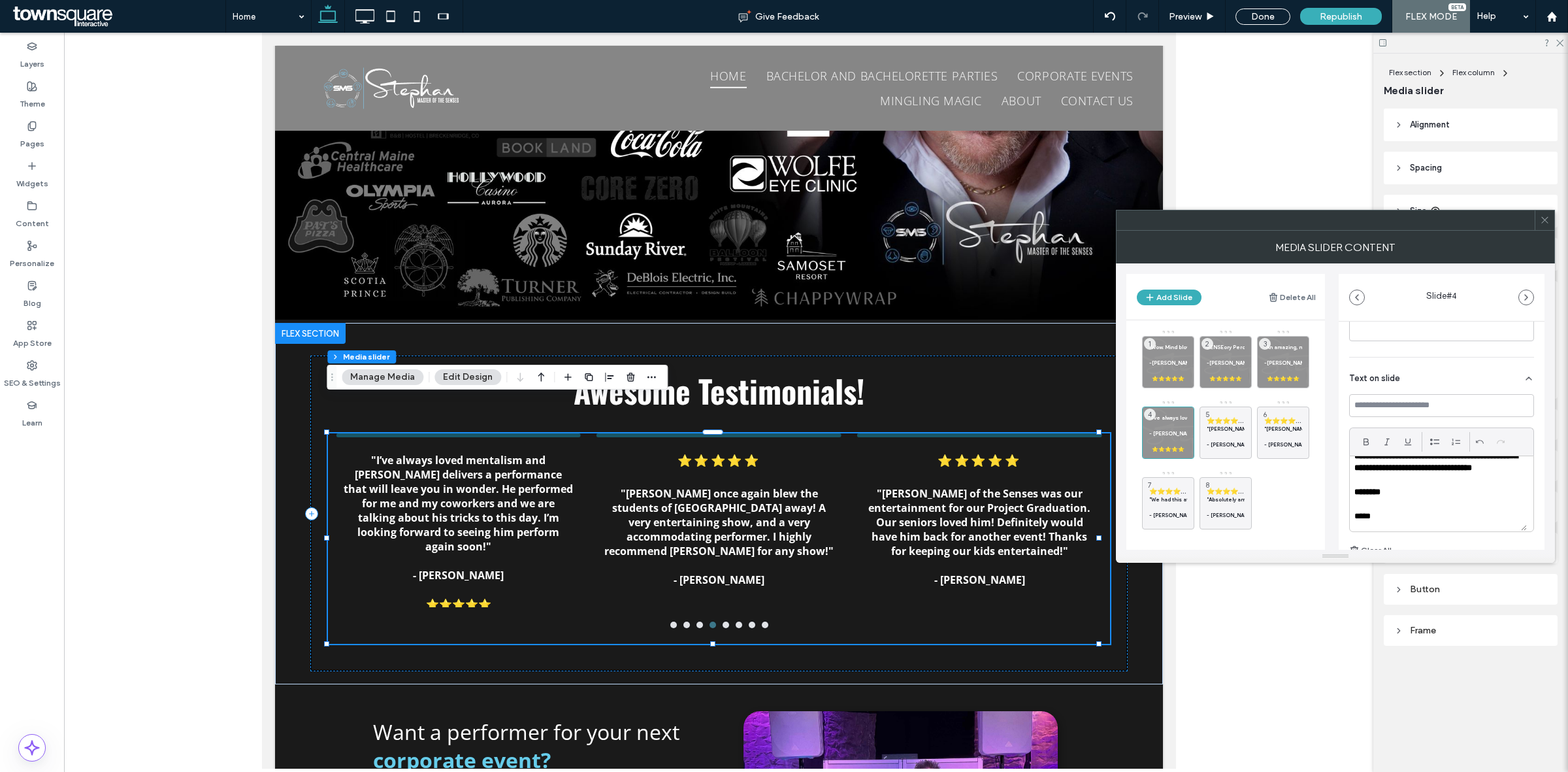
scroll to position [245, 0]
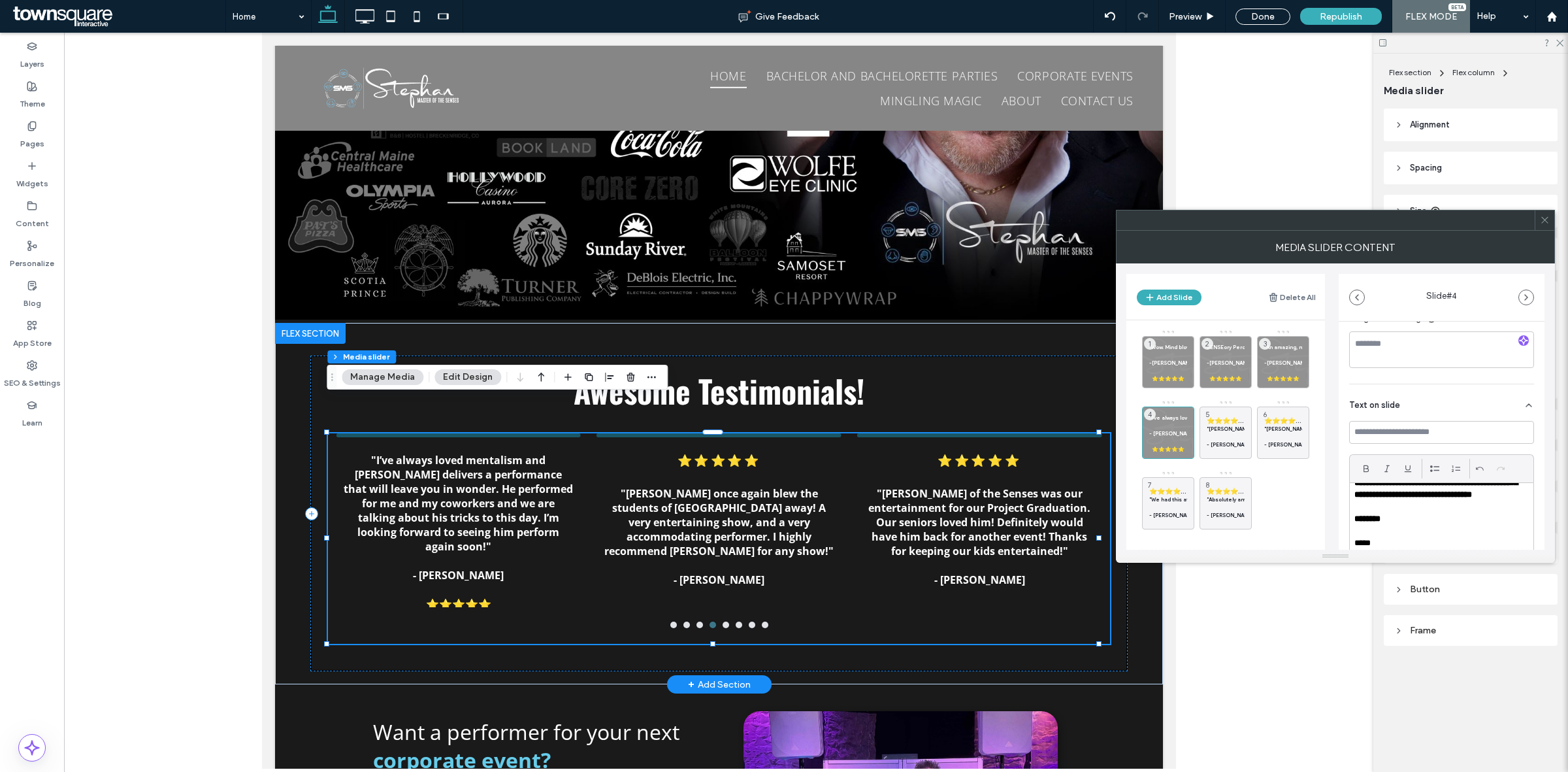
click at [474, 433] on div ""I’ve always loved mentalism and [PERSON_NAME] delivers a performance that will…" at bounding box center [457, 519] width 245 height 173
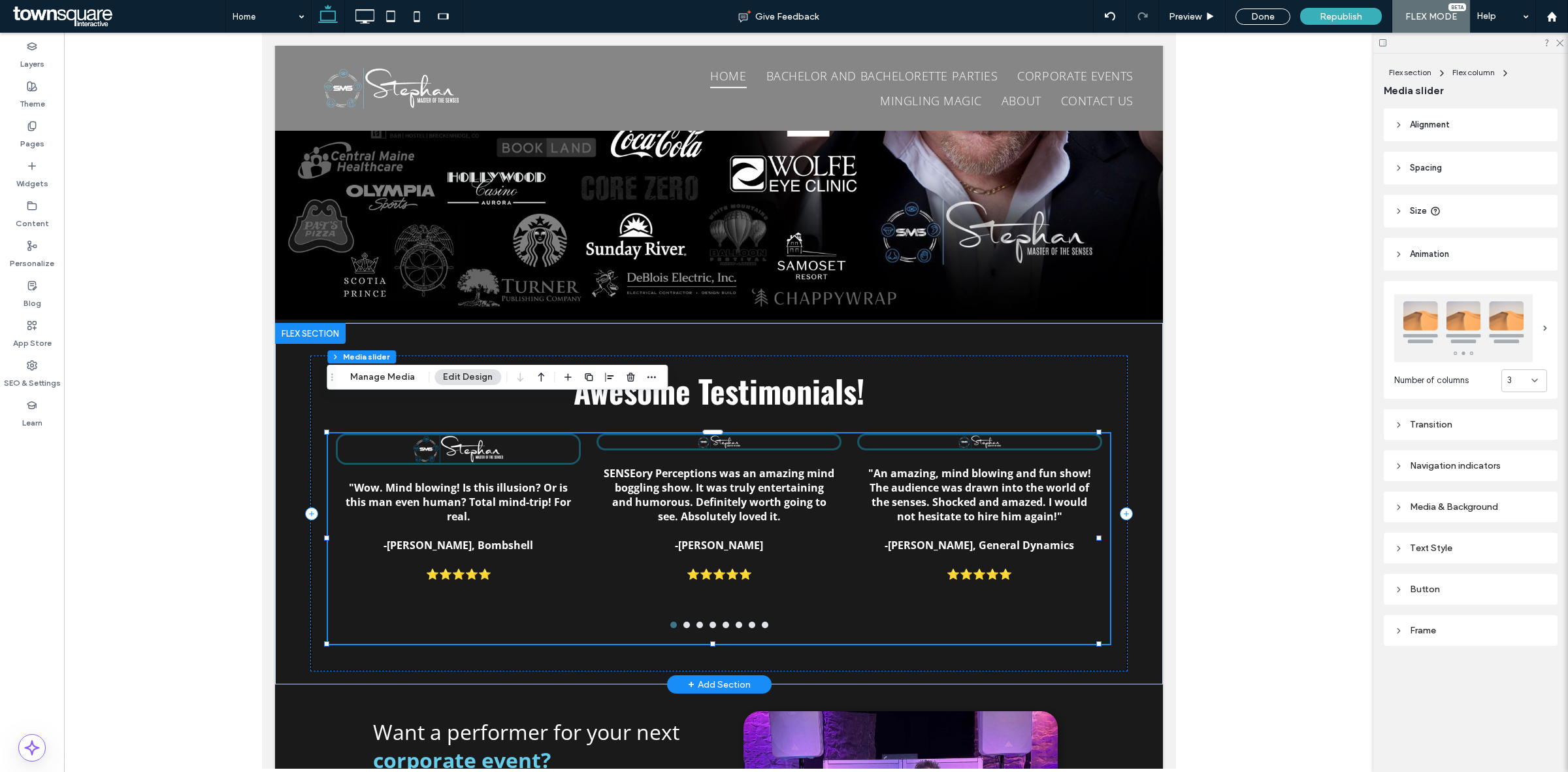
click at [651, 435] on div at bounding box center [718, 441] width 241 height 13
click at [370, 380] on button "Manage Media" at bounding box center [382, 377] width 82 height 16
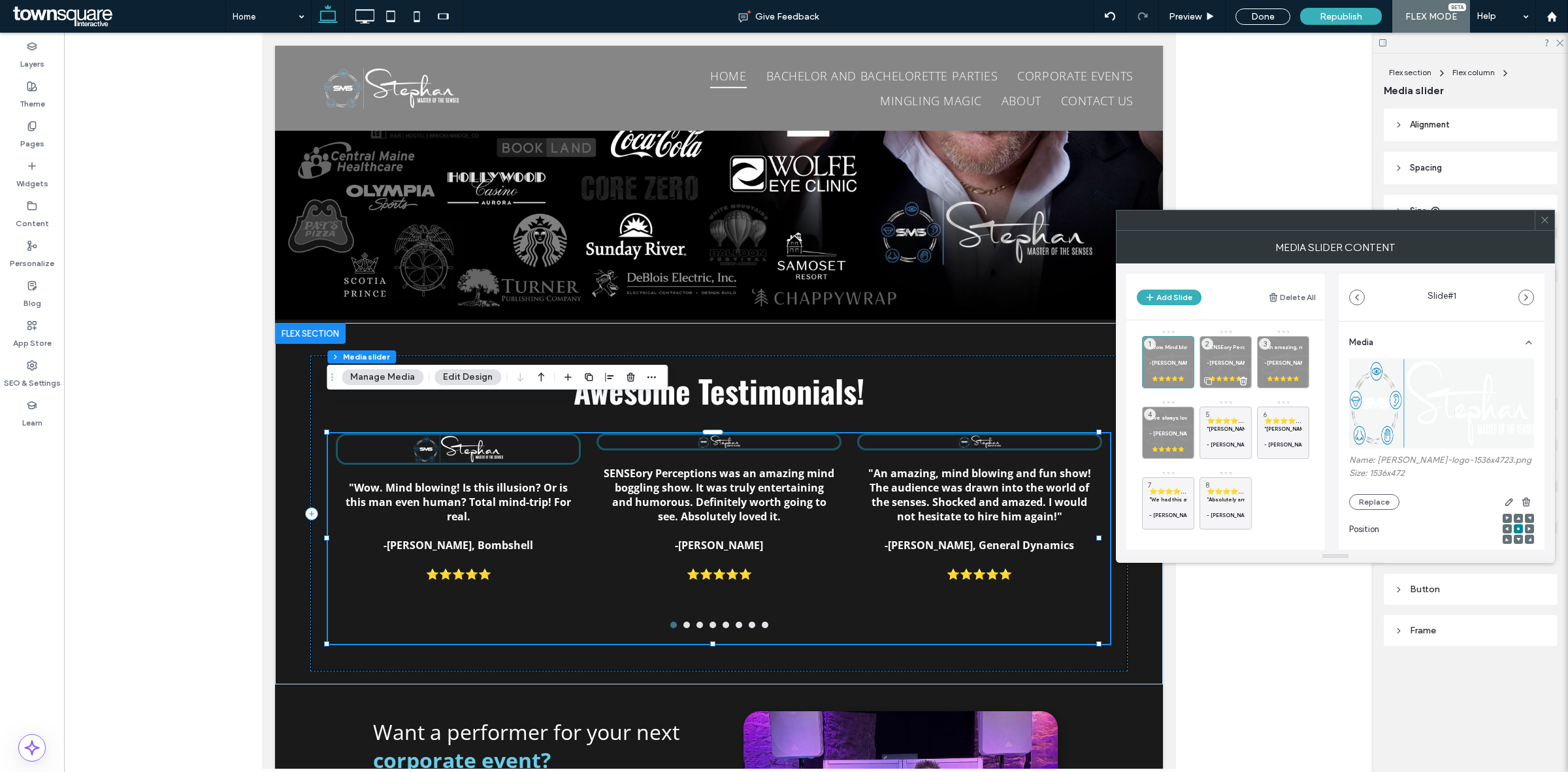
click at [1225, 354] on p at bounding box center [1226, 355] width 38 height 8
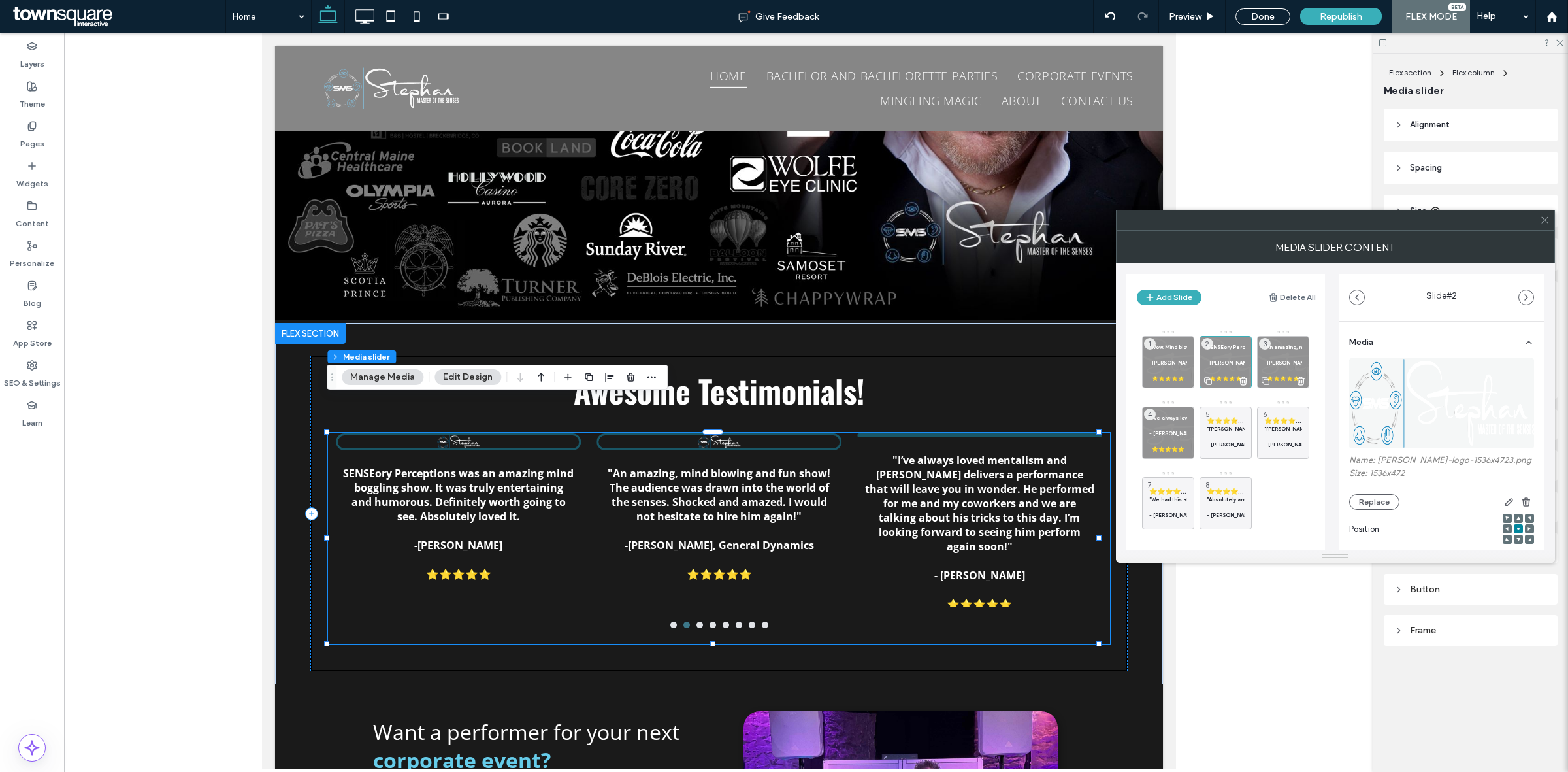
click at [1281, 359] on strong "-[PERSON_NAME], General Dynamics" at bounding box center [1313, 362] width 97 height 6
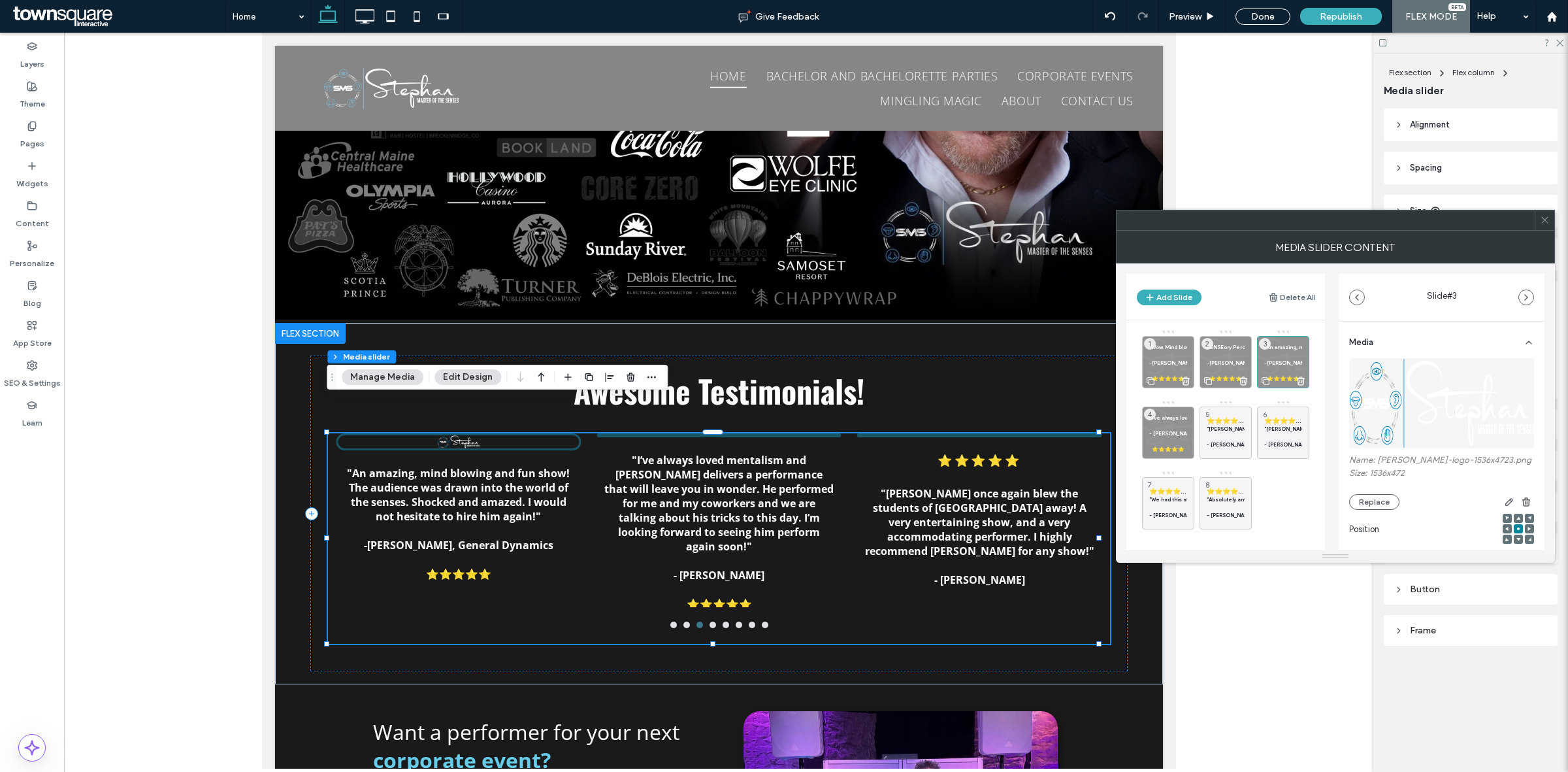
click at [1158, 353] on p at bounding box center [1168, 355] width 38 height 8
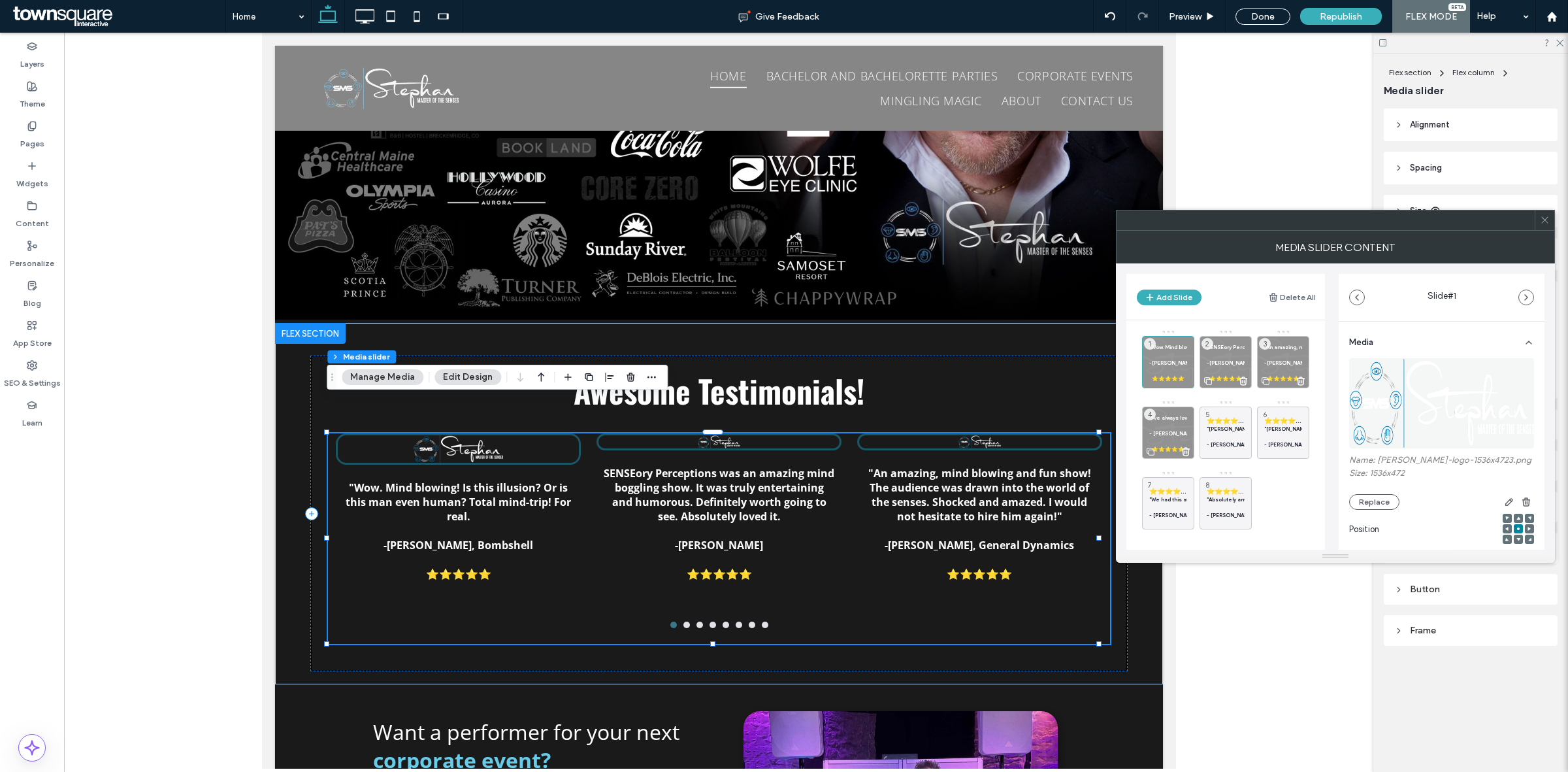
click at [1170, 417] on strong ""I’ve always loved mentalism and [PERSON_NAME] delivers a performance that will…" at bounding box center [1464, 417] width 630 height 6
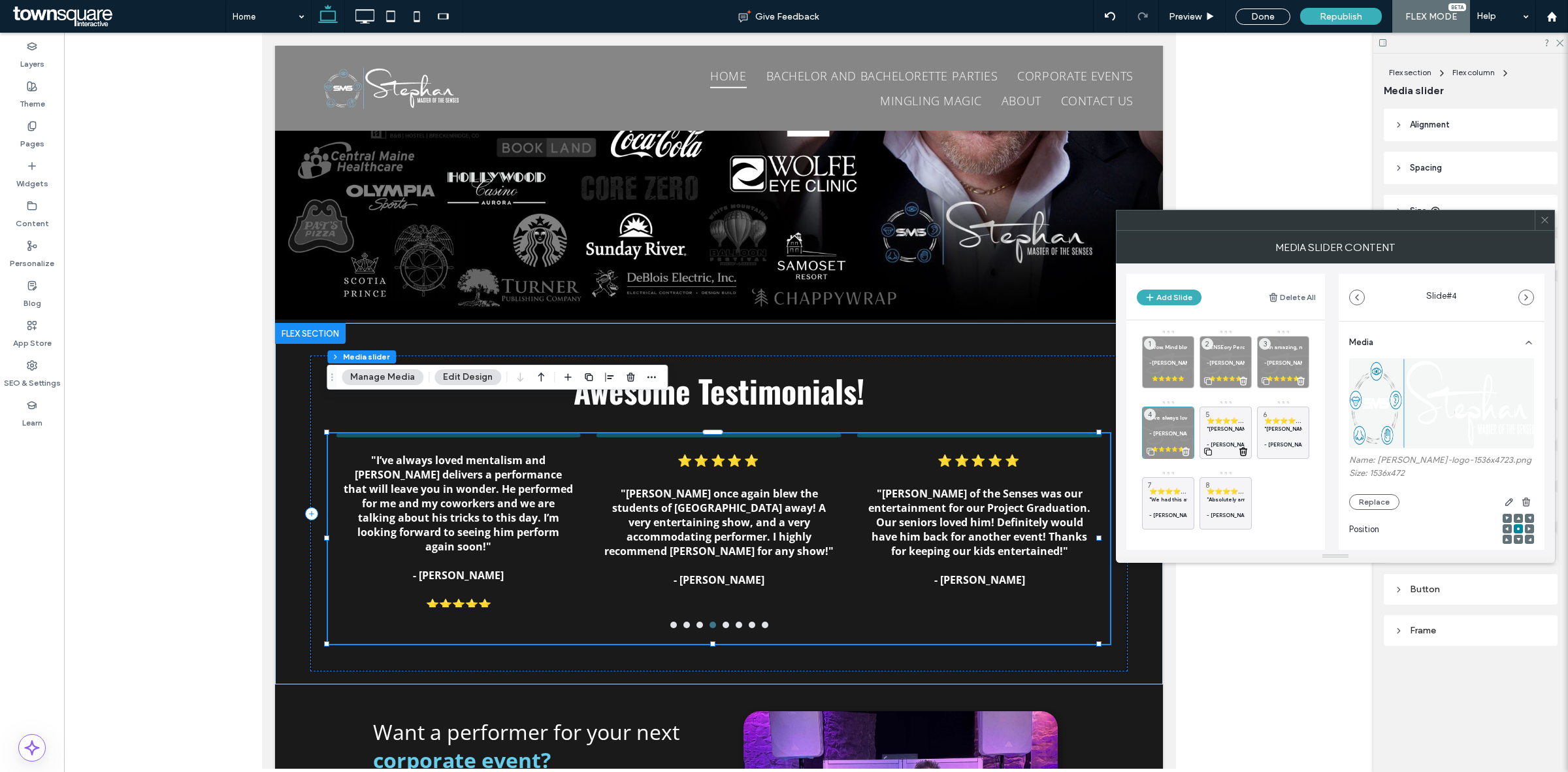
click at [1222, 423] on span "⭐⭐⭐⭐⭐" at bounding box center [1226, 421] width 38 height 9
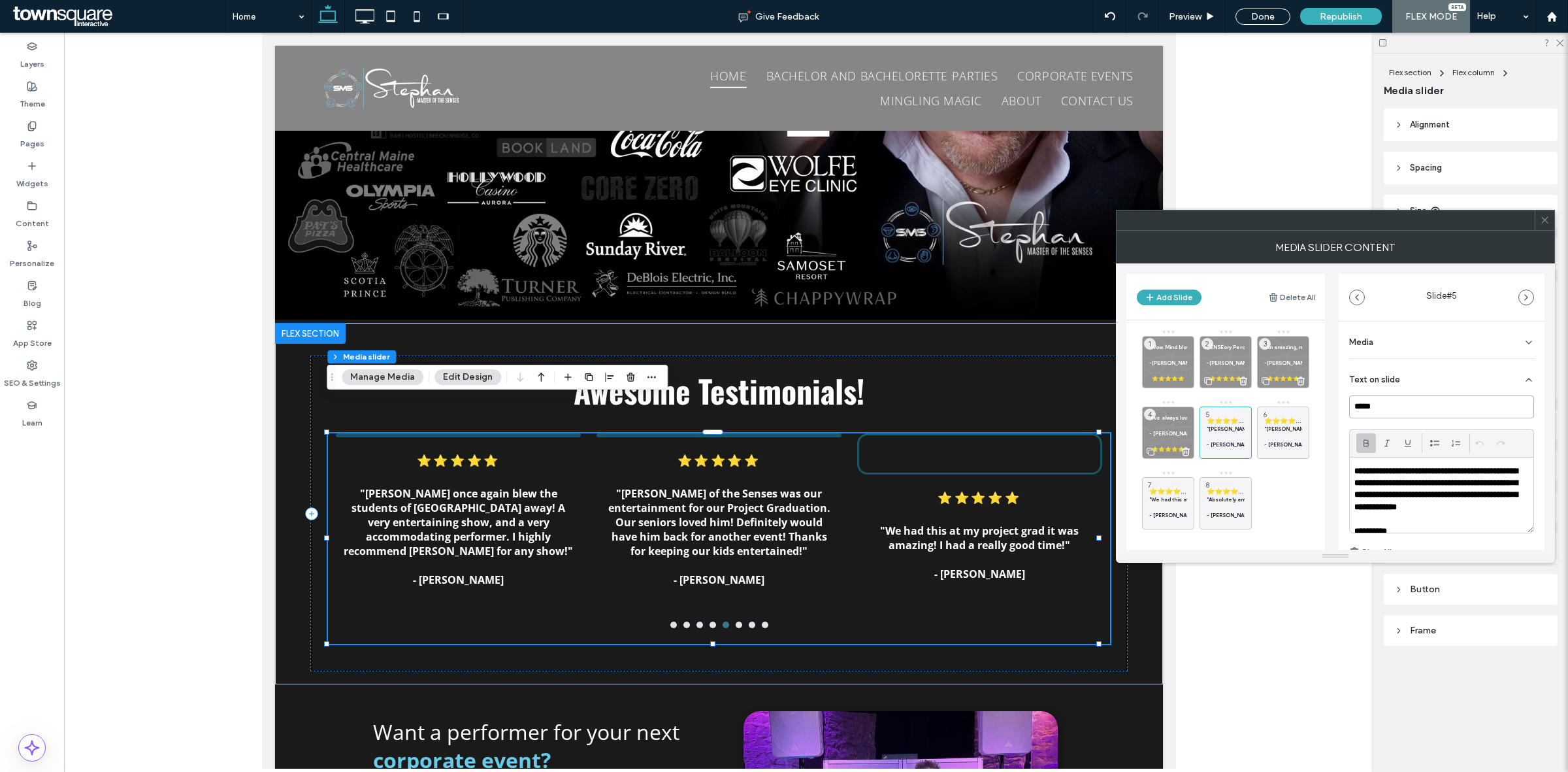
click at [1490, 407] on input "*****" at bounding box center [1442, 406] width 185 height 23
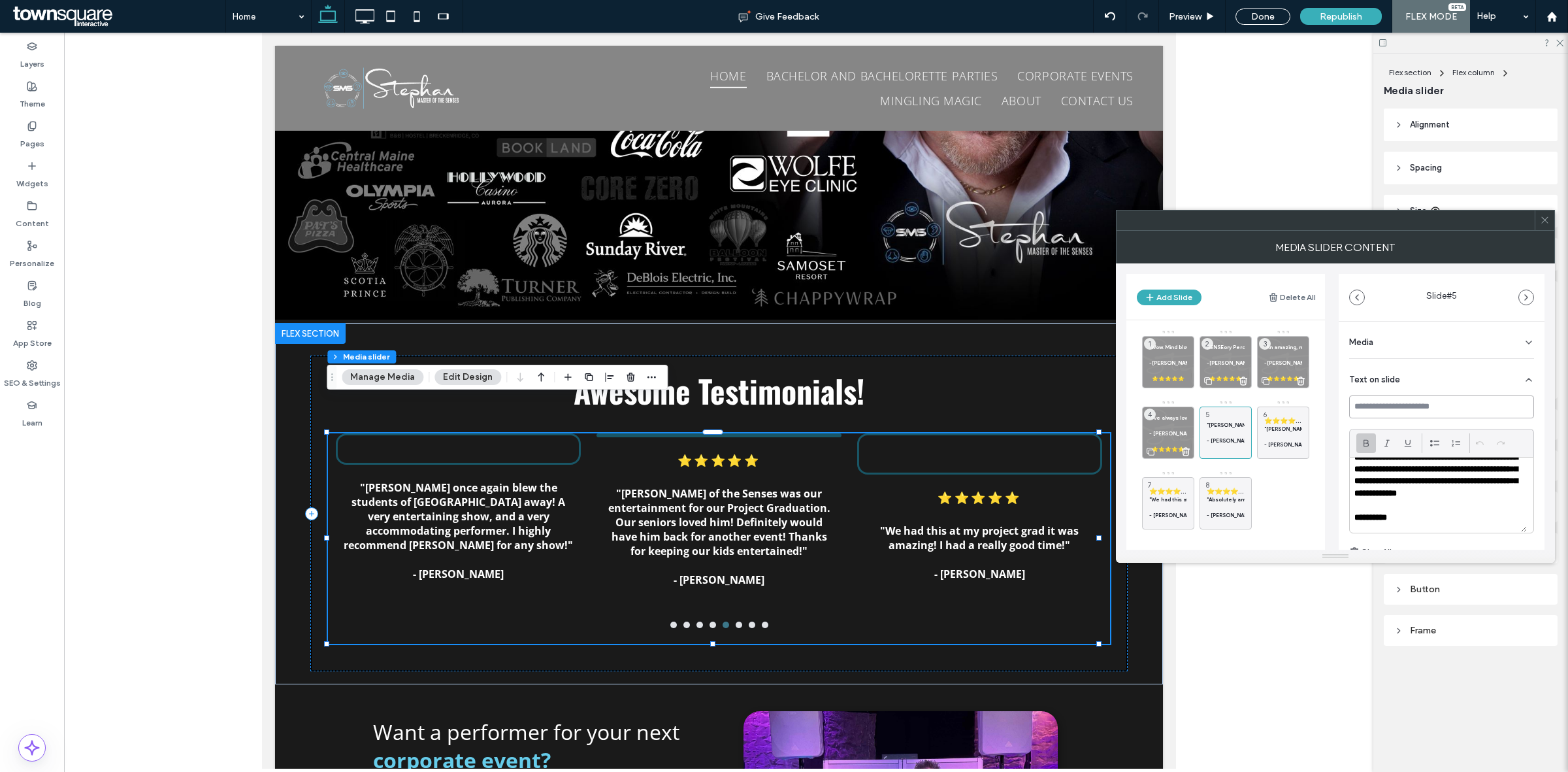
scroll to position [25, 0]
click at [1446, 519] on p "**********" at bounding box center [1438, 517] width 168 height 12
paste div
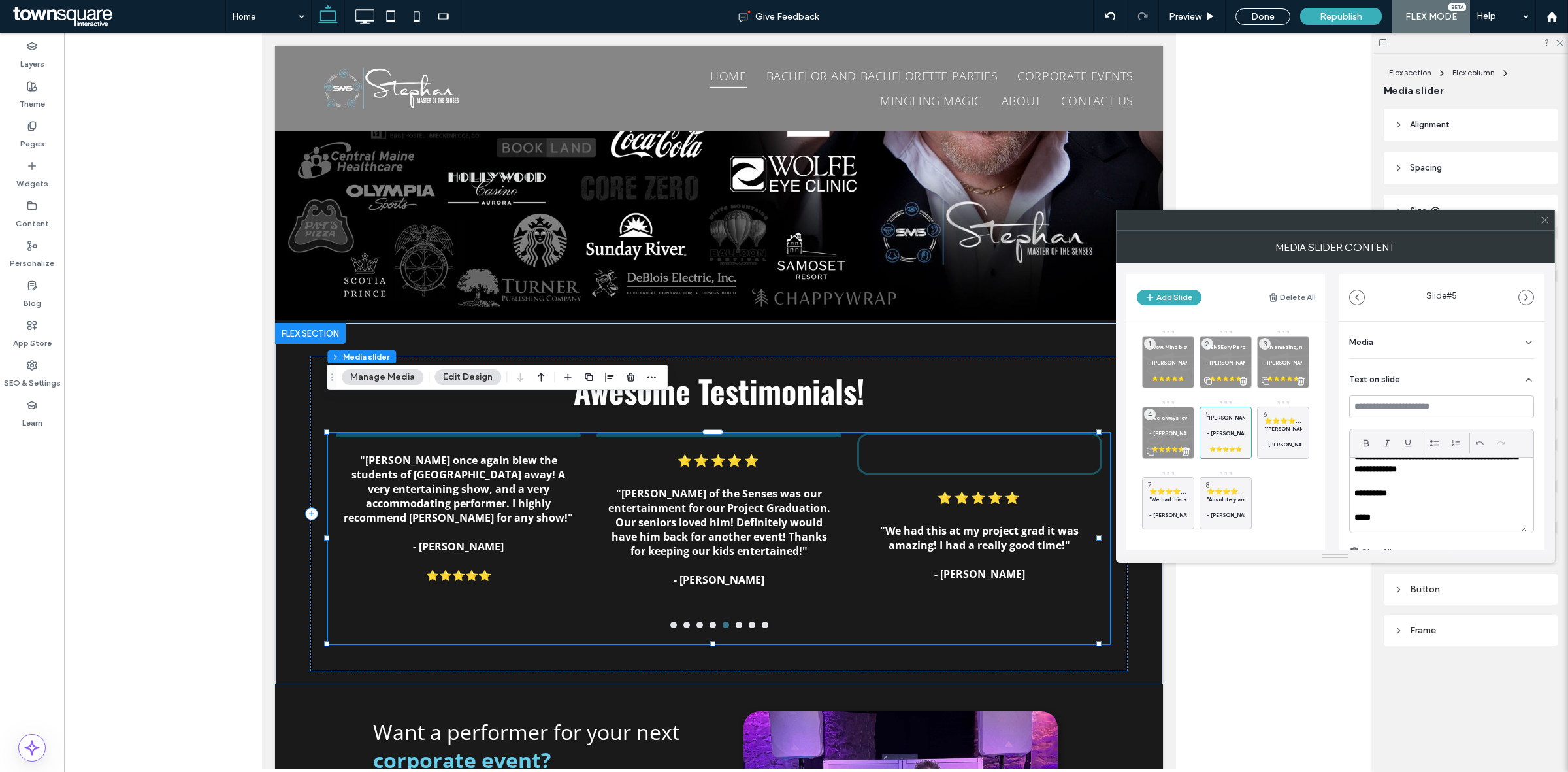
click at [1471, 340] on div "Media" at bounding box center [1442, 339] width 185 height 36
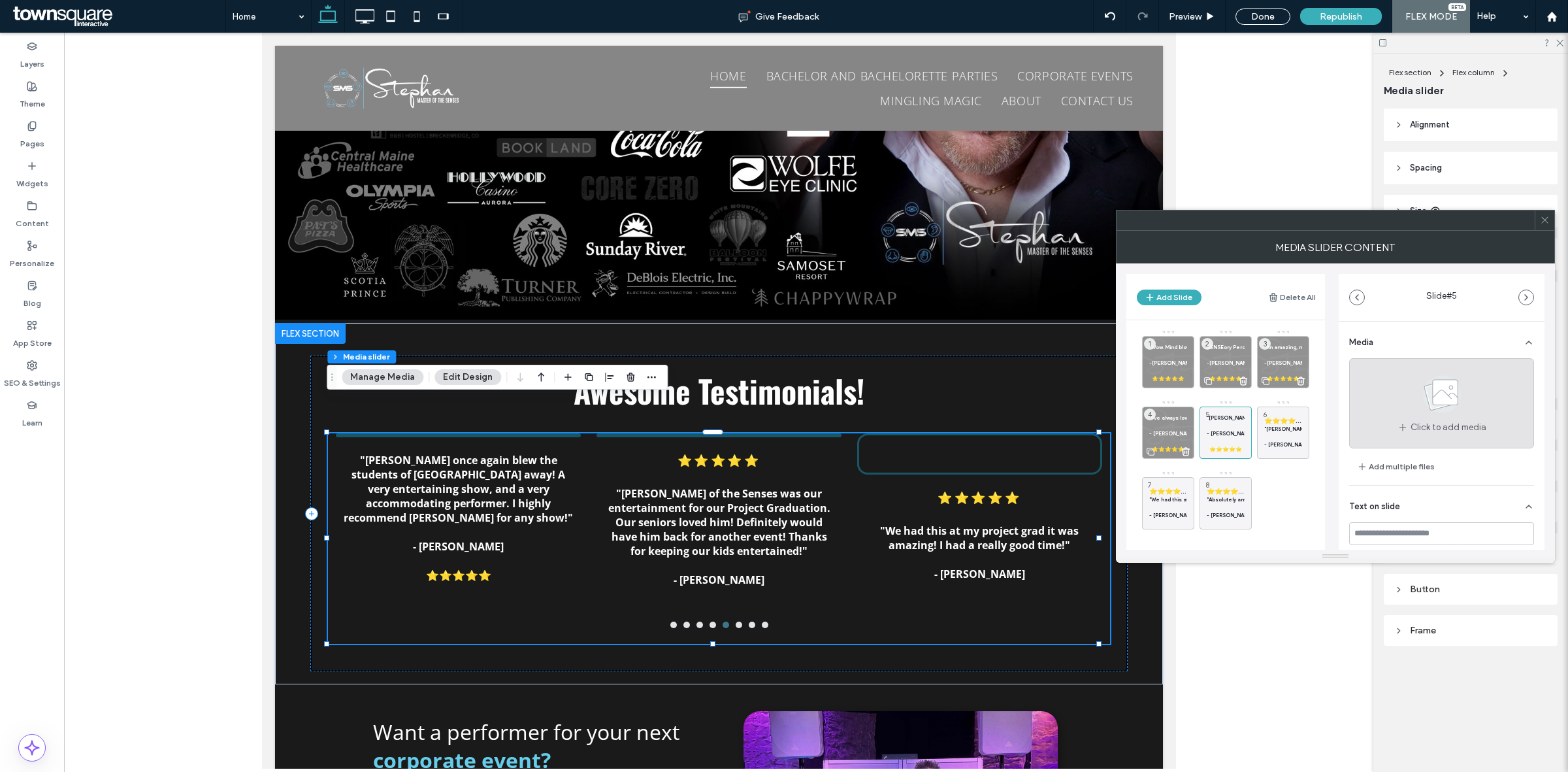
click at [1442, 403] on use at bounding box center [1442, 394] width 38 height 38
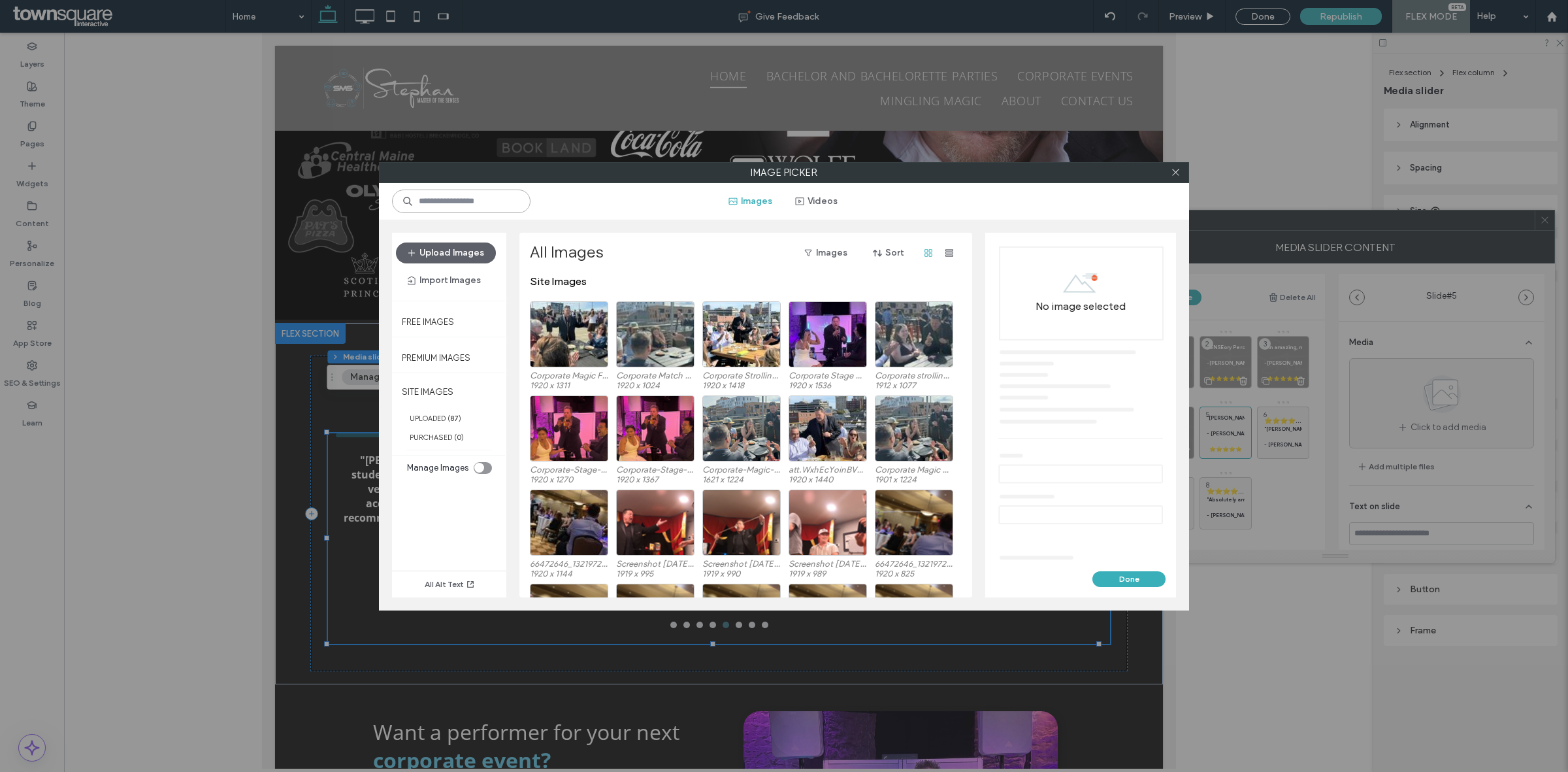
click at [464, 201] on input at bounding box center [462, 201] width 139 height 23
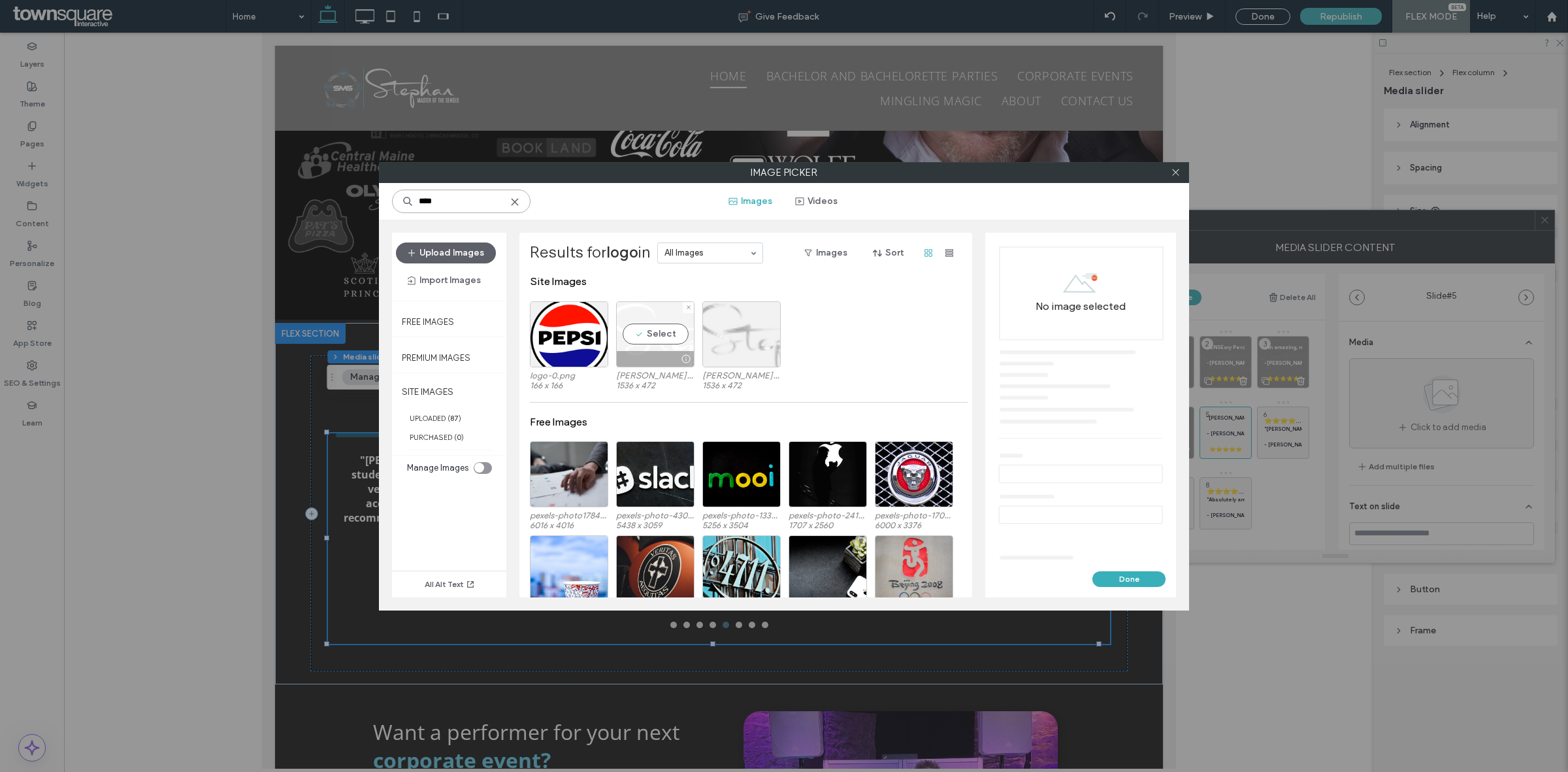
type input "****"
click at [660, 334] on div "Select" at bounding box center [655, 334] width 78 height 66
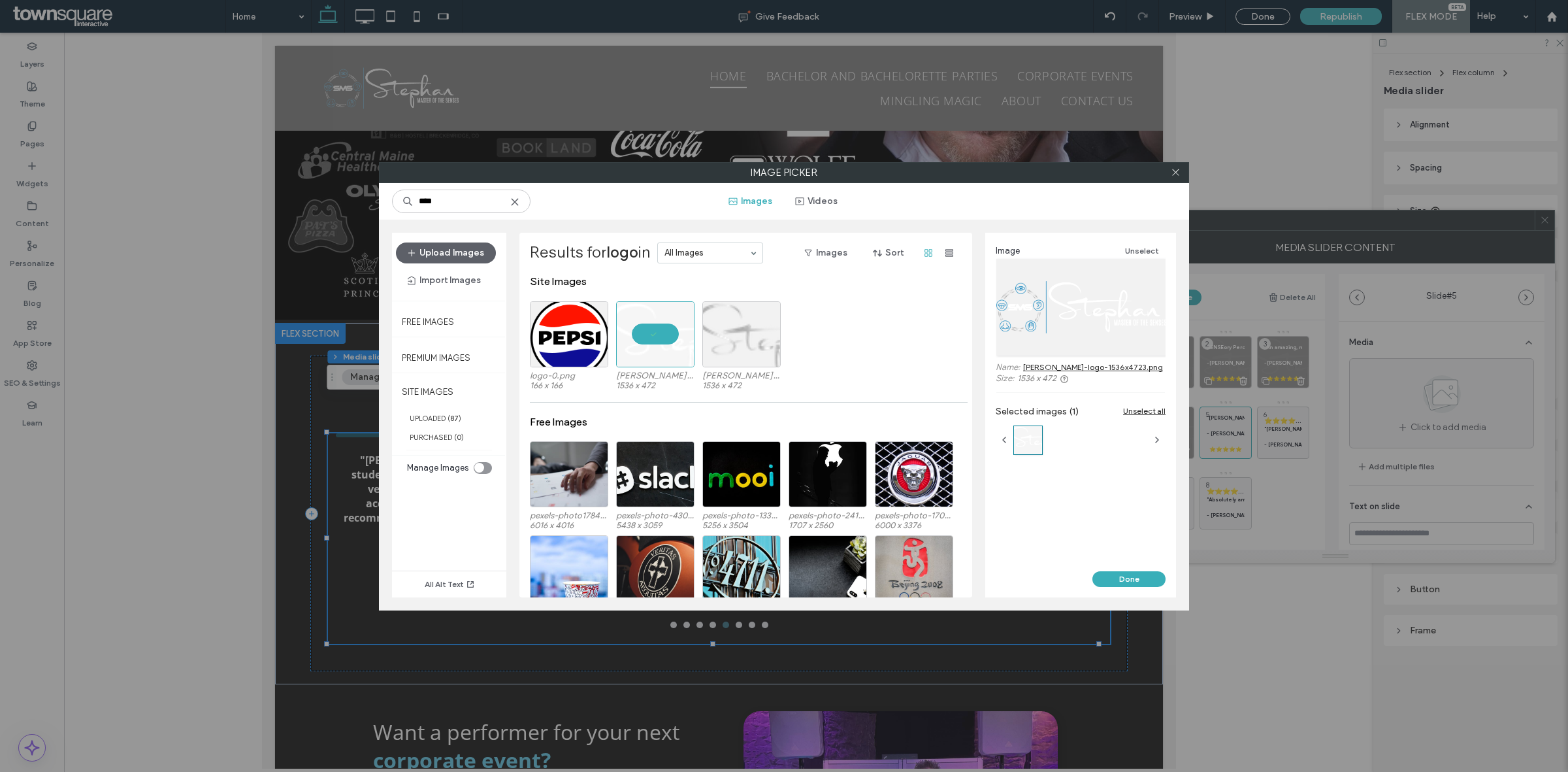
click at [1114, 567] on div "Image Unselect Name: [PERSON_NAME]-logo-1536x4723.png Size: 1536 x 472 Selected…" at bounding box center [1081, 402] width 191 height 339
click at [1127, 579] on button "Done" at bounding box center [1129, 579] width 73 height 16
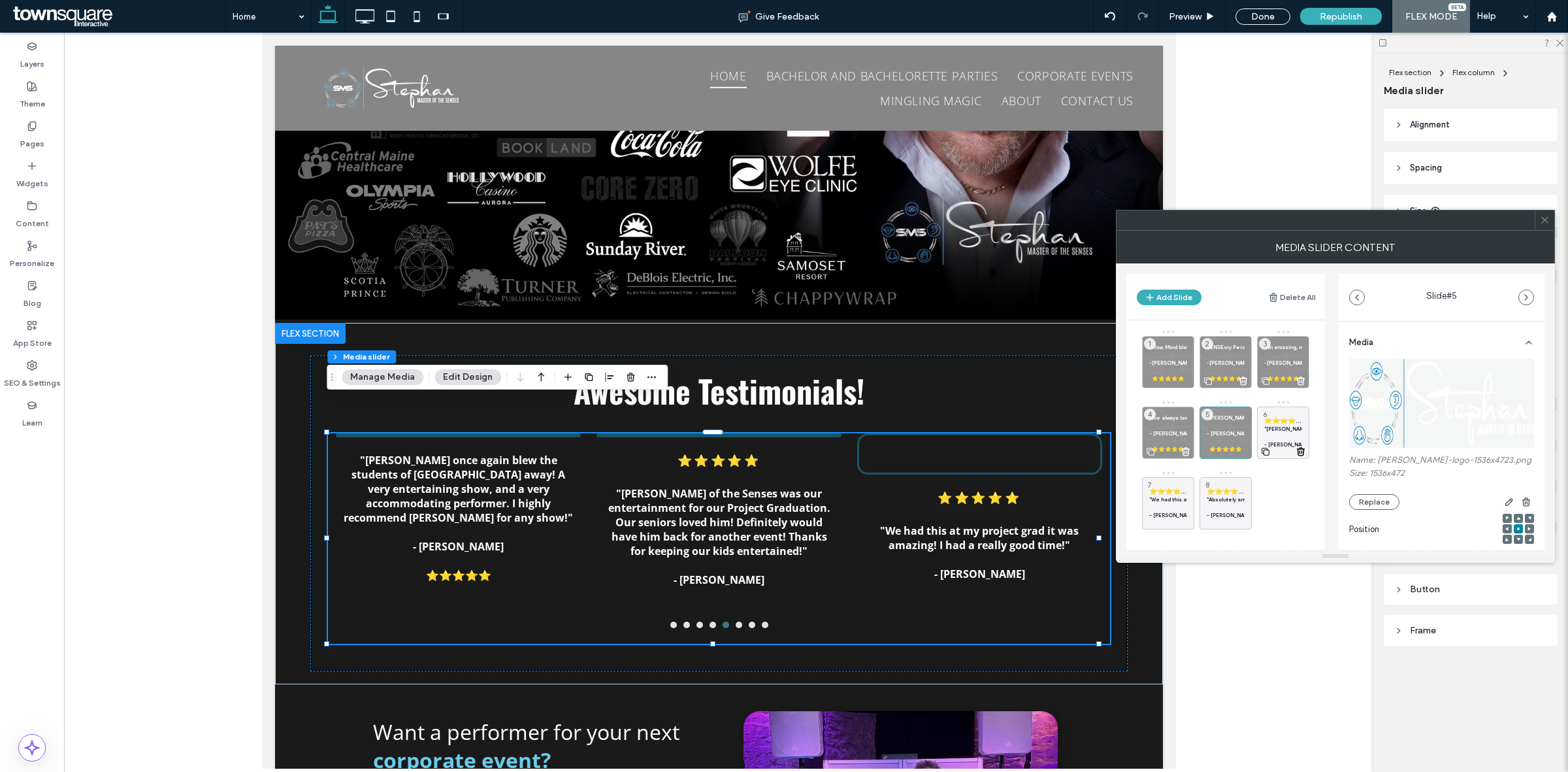
click at [1279, 428] on strong ""[PERSON_NAME] of the Senses was our entertainment for our Project Graduation. …" at bounding box center [1521, 428] width 513 height 6
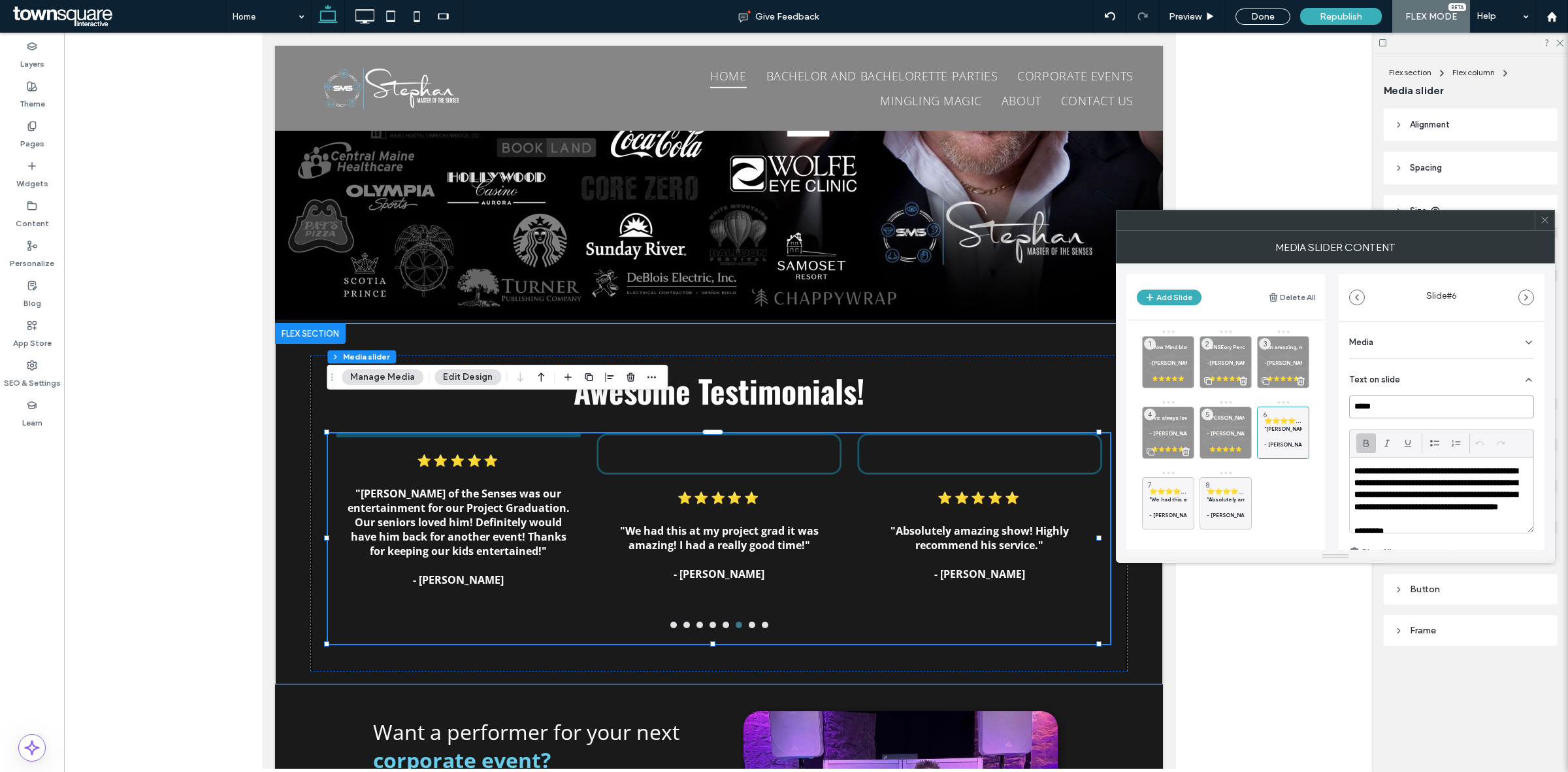
click at [1445, 412] on input "*****" at bounding box center [1442, 406] width 185 height 23
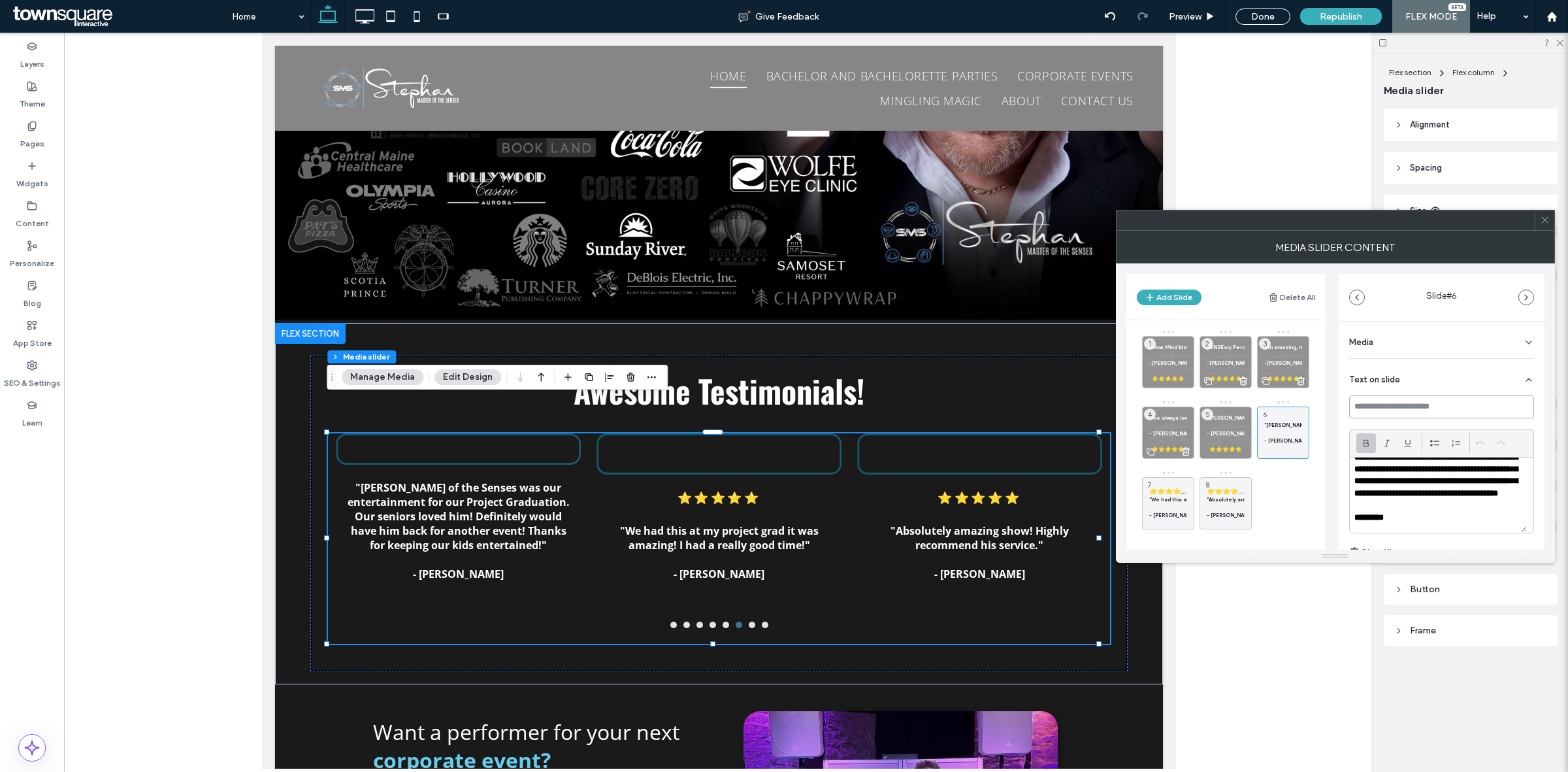
scroll to position [36, 0]
click at [1446, 518] on p "*********" at bounding box center [1438, 517] width 168 height 12
paste div
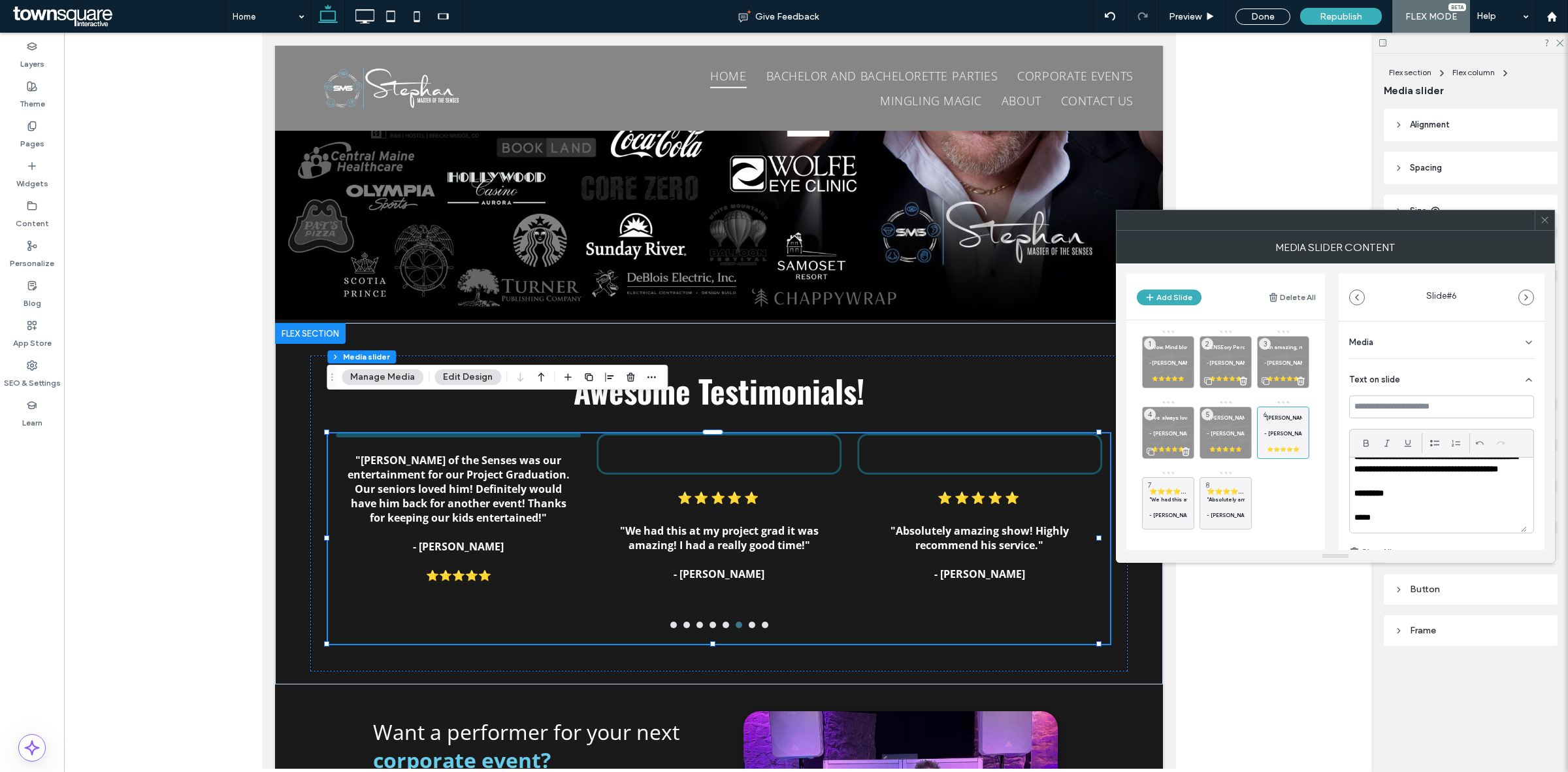
click at [1449, 343] on div "Media" at bounding box center [1442, 339] width 185 height 36
click at [1451, 343] on div "Media" at bounding box center [1442, 339] width 185 height 36
click at [1448, 341] on div "Media" at bounding box center [1442, 339] width 185 height 36
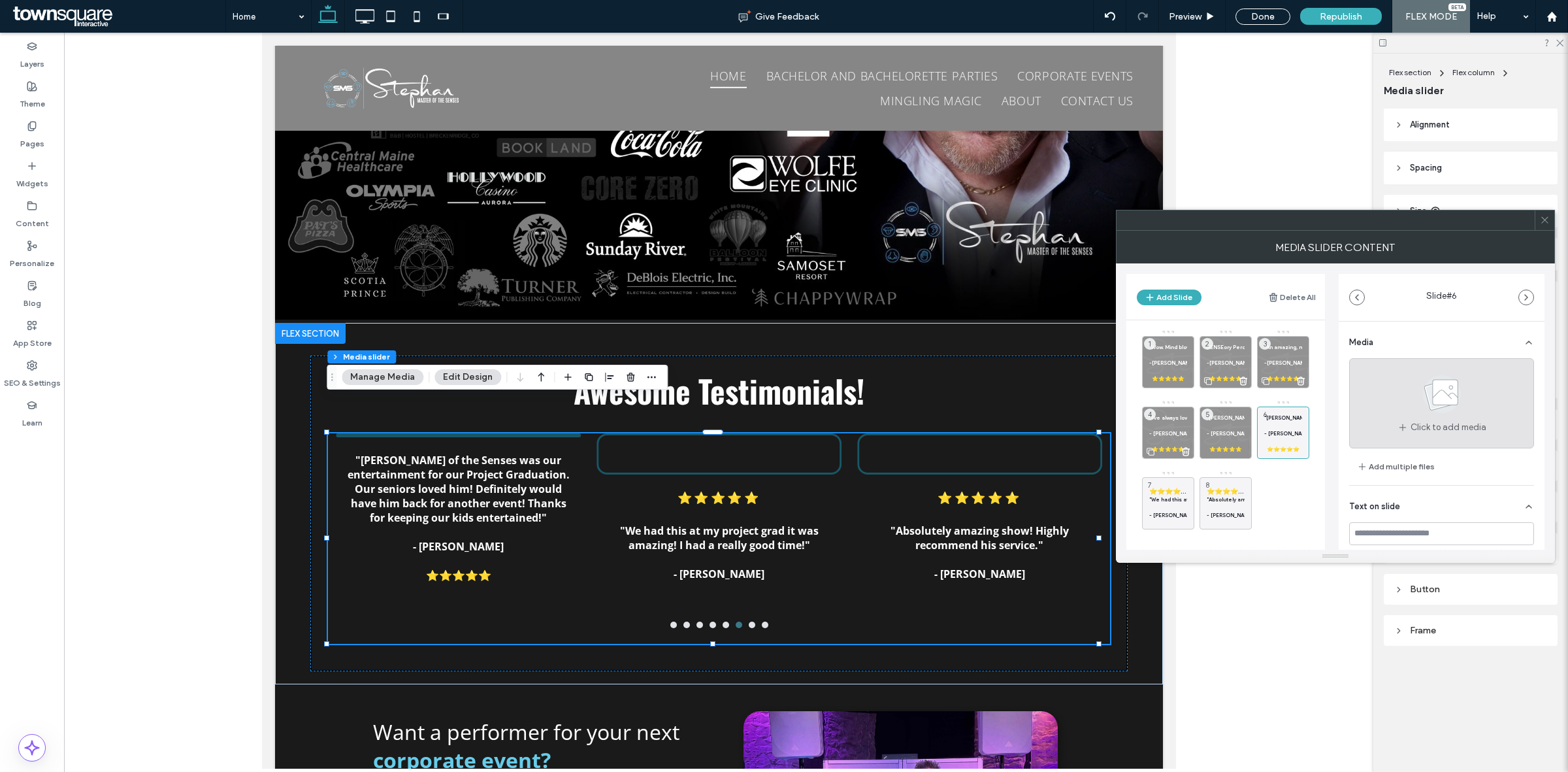
click at [1425, 423] on span "Click to add media" at bounding box center [1448, 427] width 76 height 13
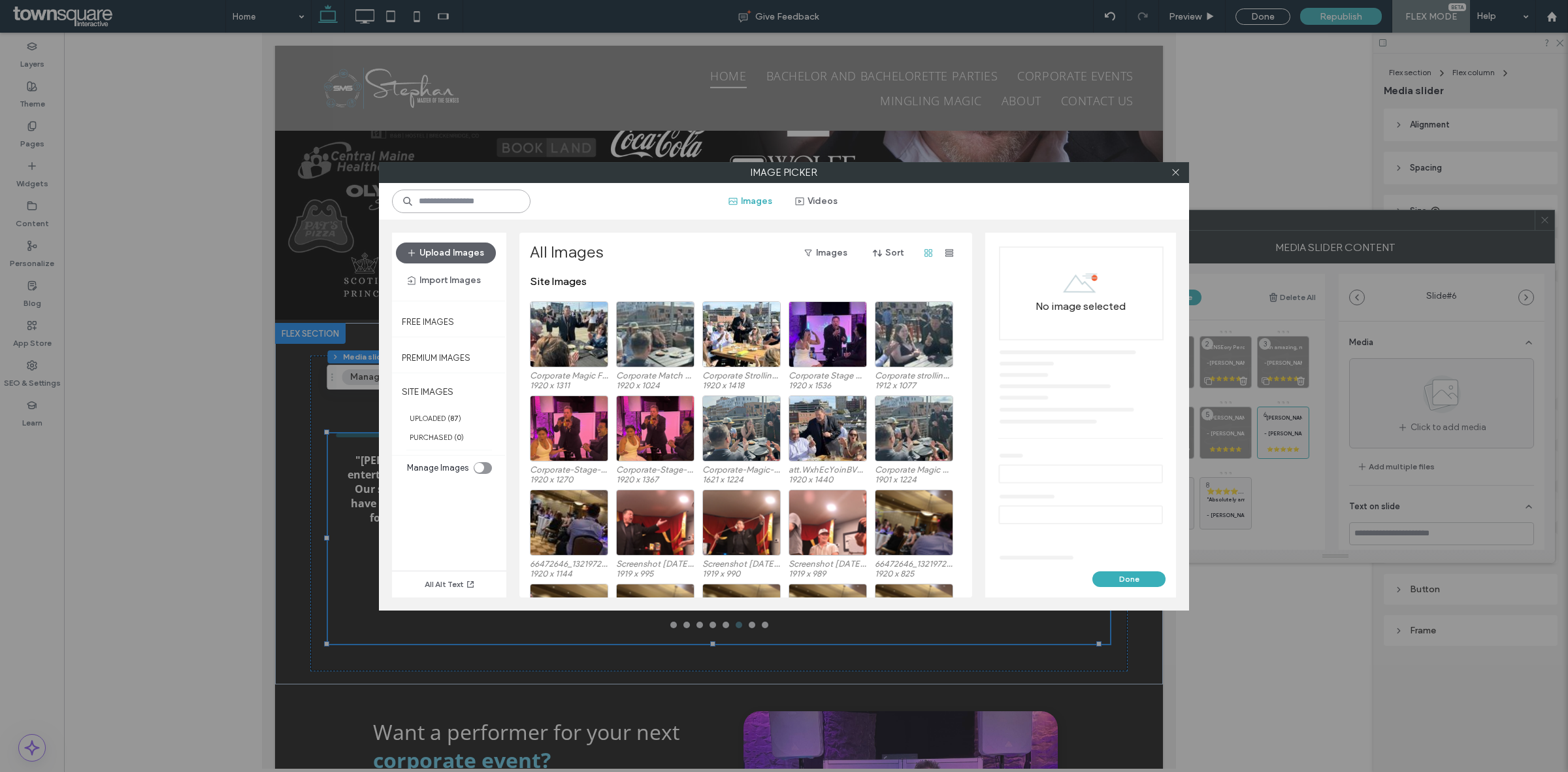
click at [478, 197] on input at bounding box center [462, 201] width 139 height 23
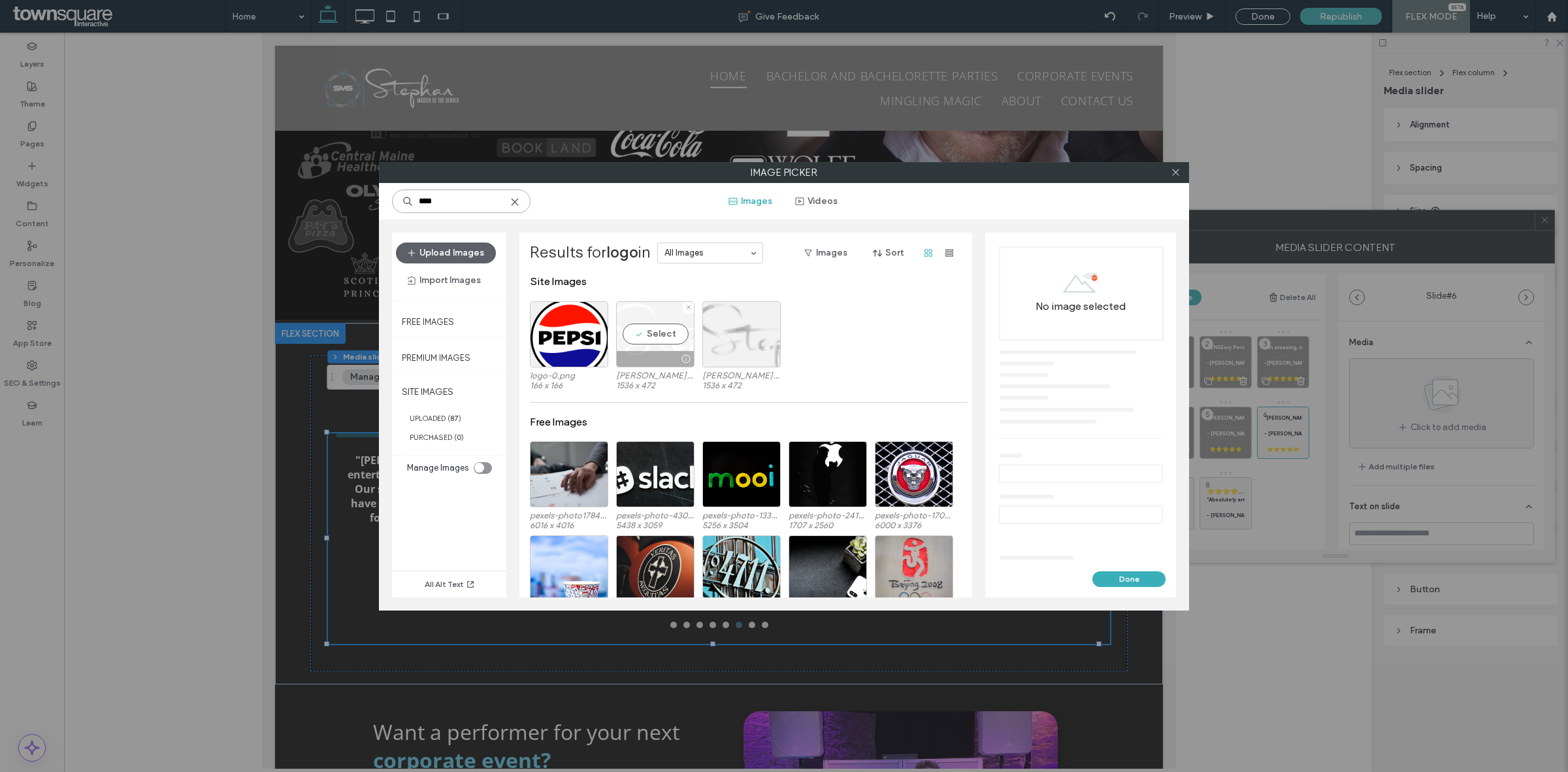
type input "****"
click at [654, 334] on div "Select" at bounding box center [655, 334] width 78 height 66
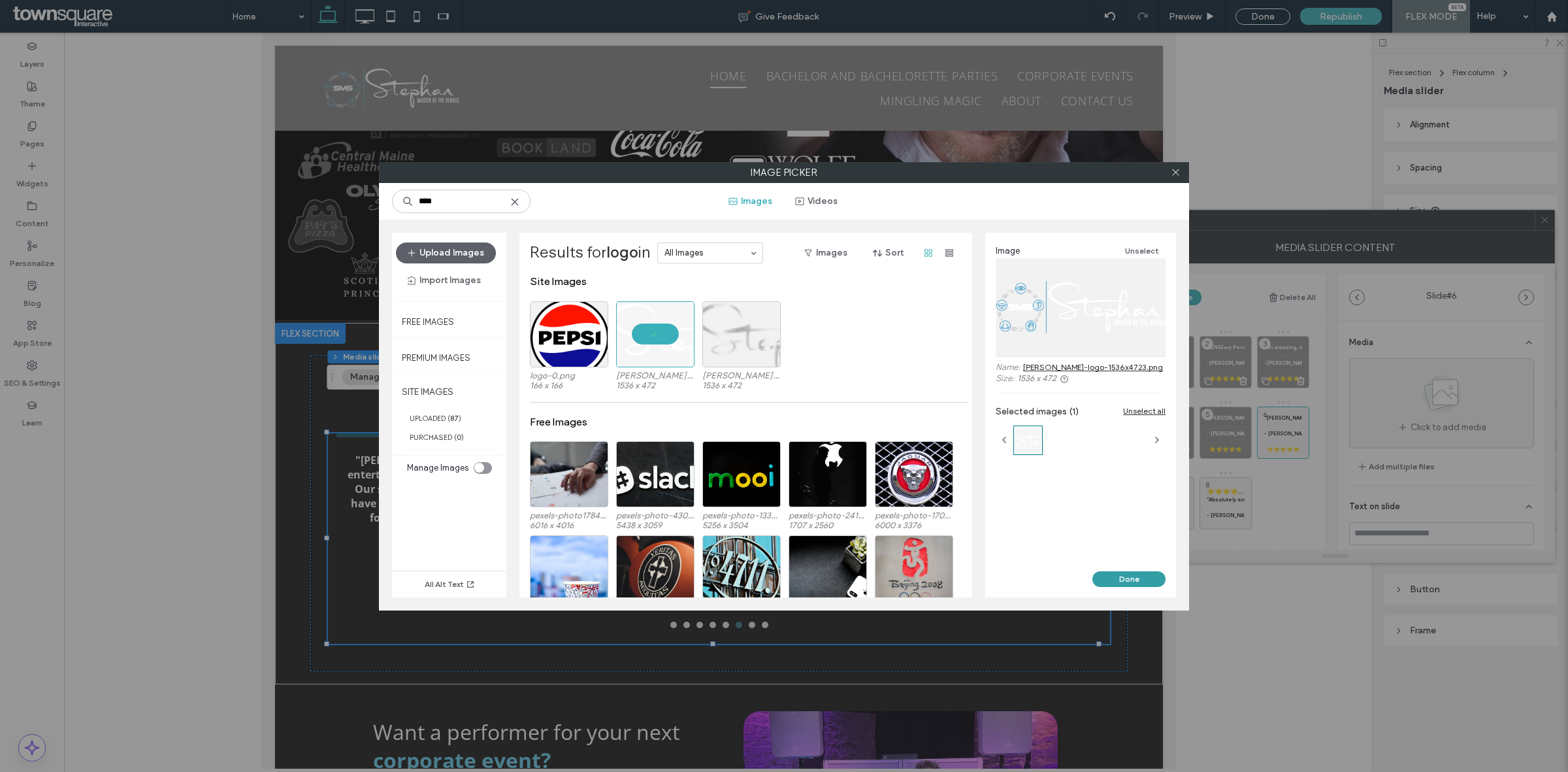
click at [1122, 575] on button "Done" at bounding box center [1129, 579] width 73 height 16
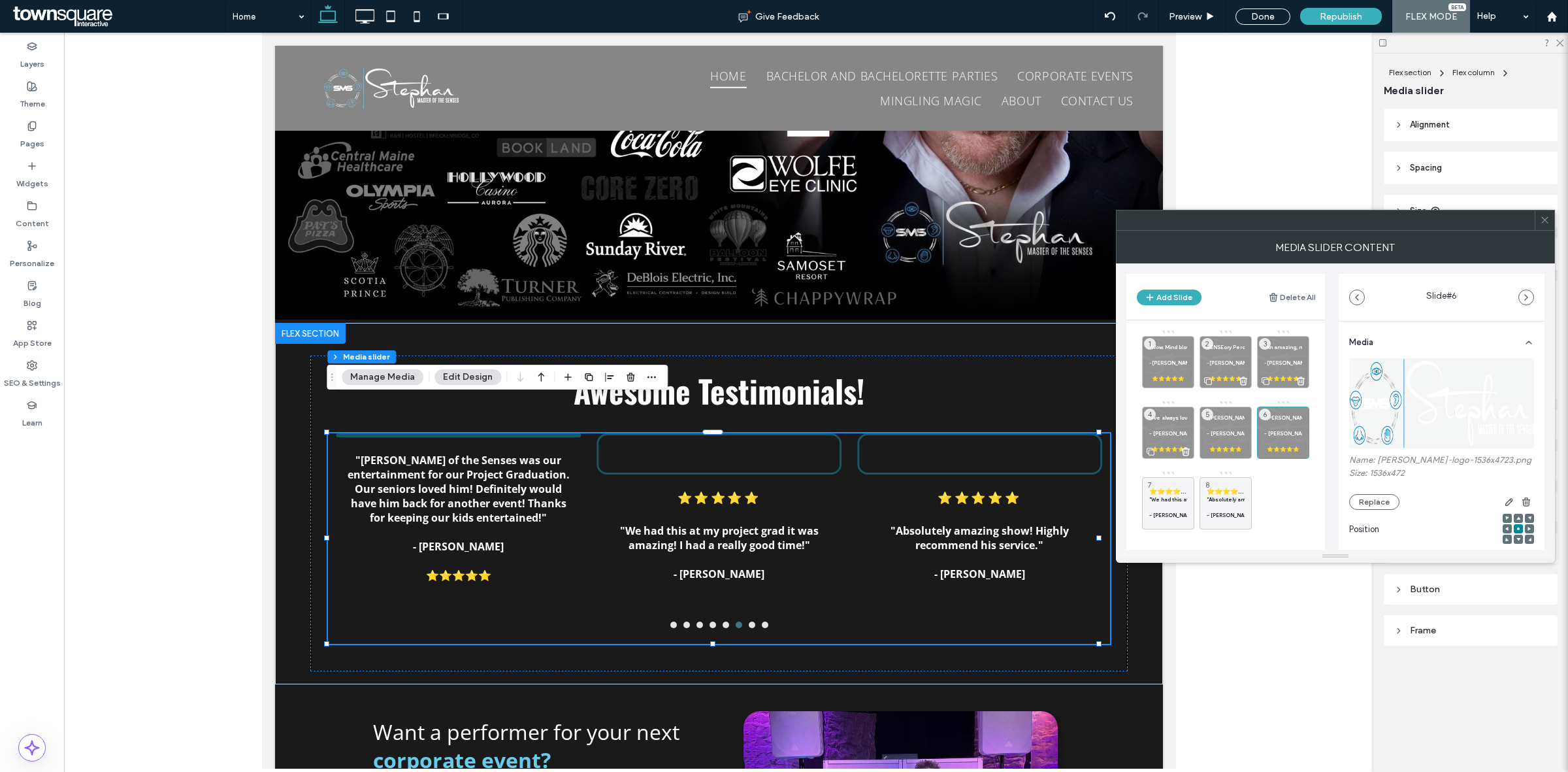
scroll to position [82, 0]
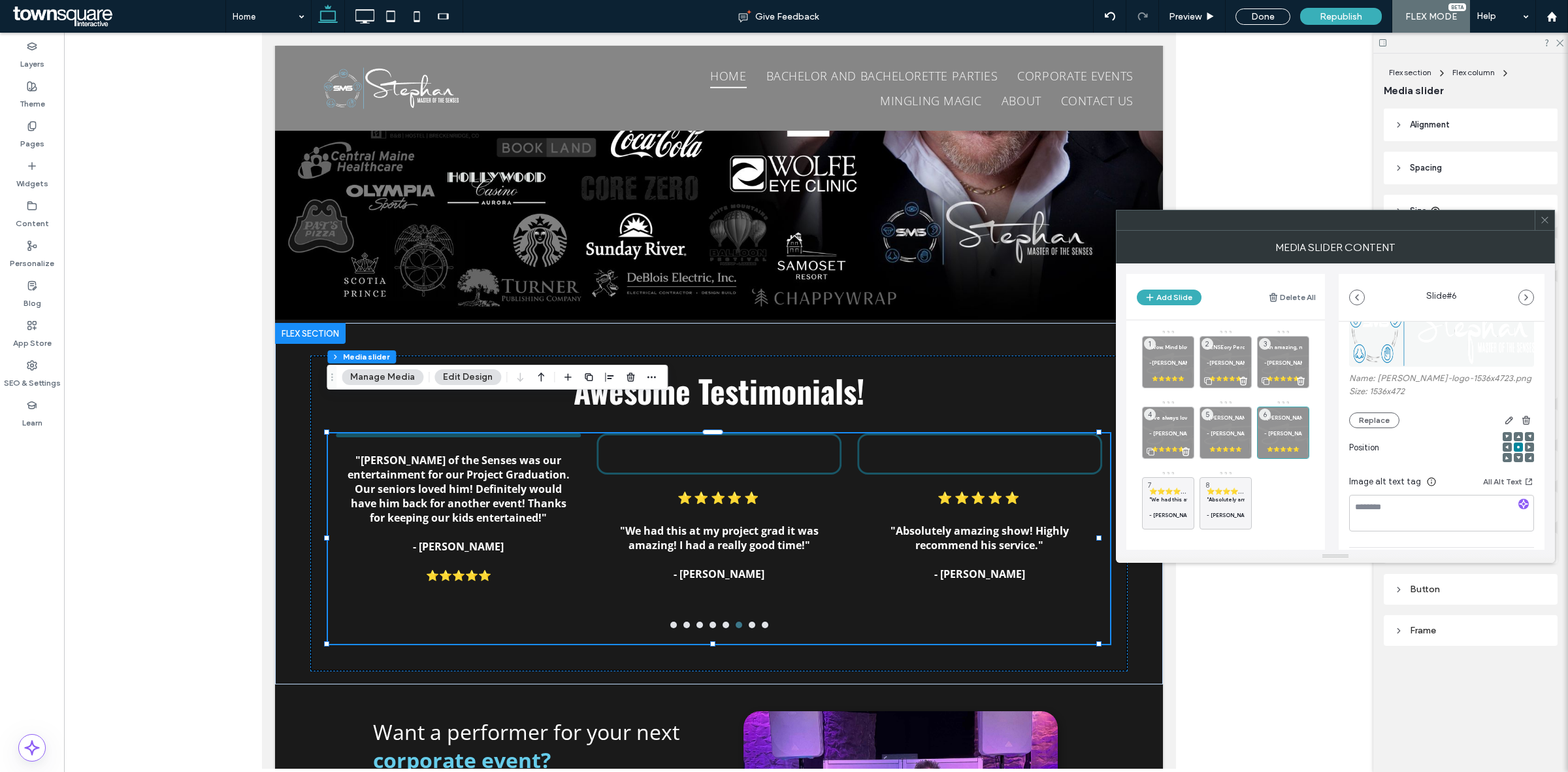
click at [1435, 432] on div "Position" at bounding box center [1442, 450] width 185 height 45
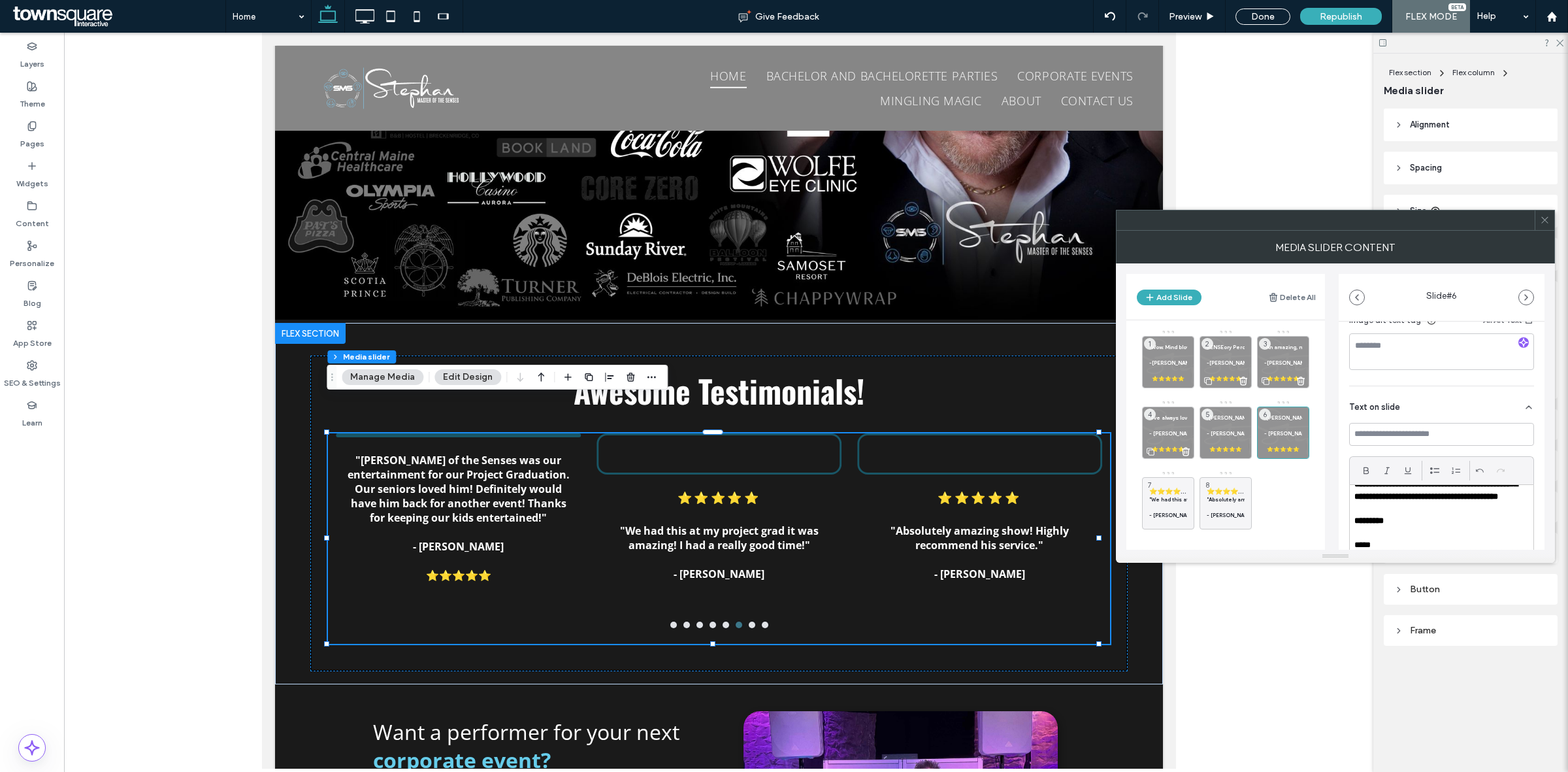
scroll to position [245, 0]
click at [1161, 486] on div "⭐⭐⭐⭐⭐ "We had this at my project grad it was amazing! I had a really good time!…" at bounding box center [1168, 503] width 52 height 52
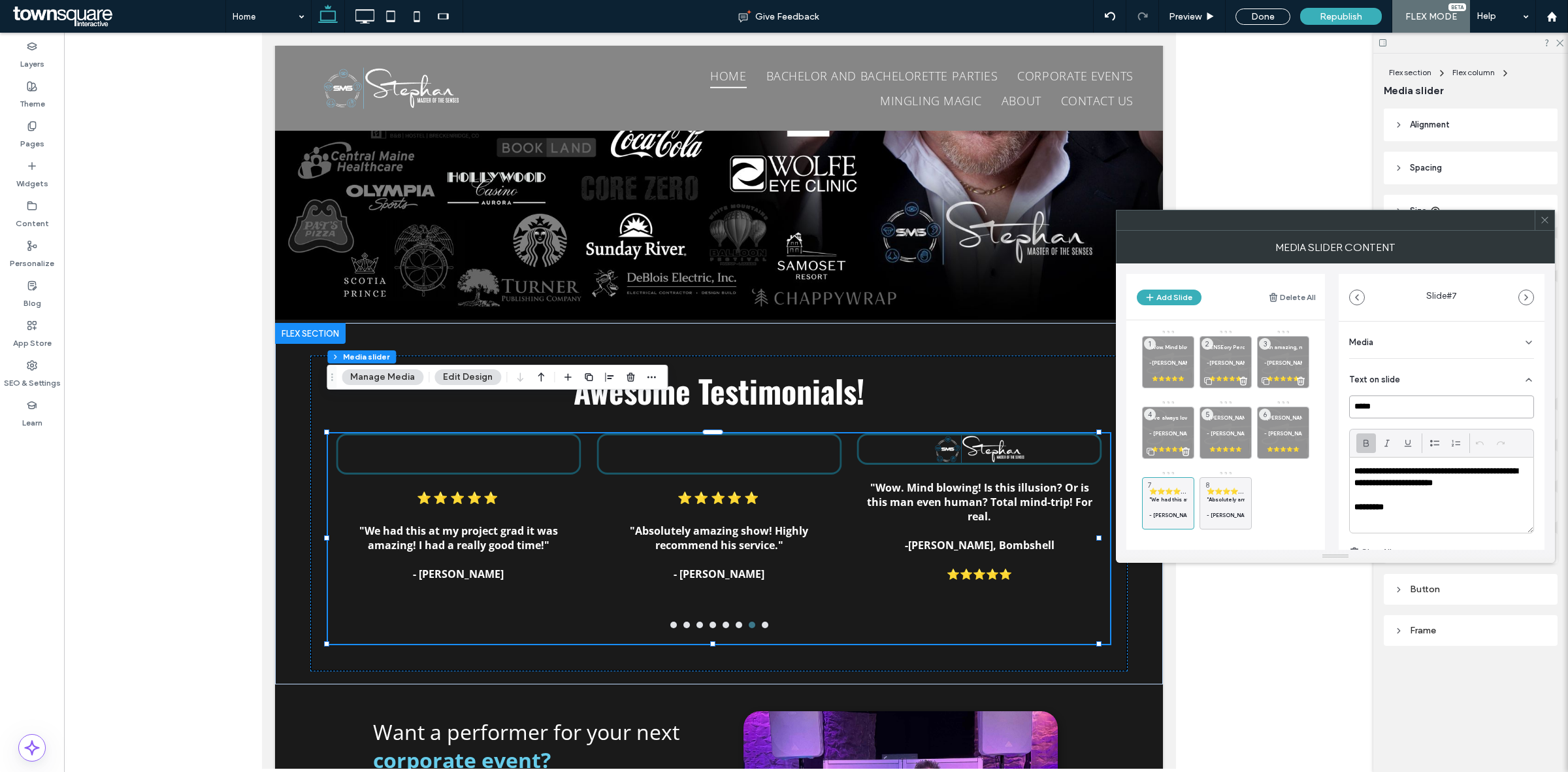
click at [1433, 406] on input "*****" at bounding box center [1442, 406] width 185 height 23
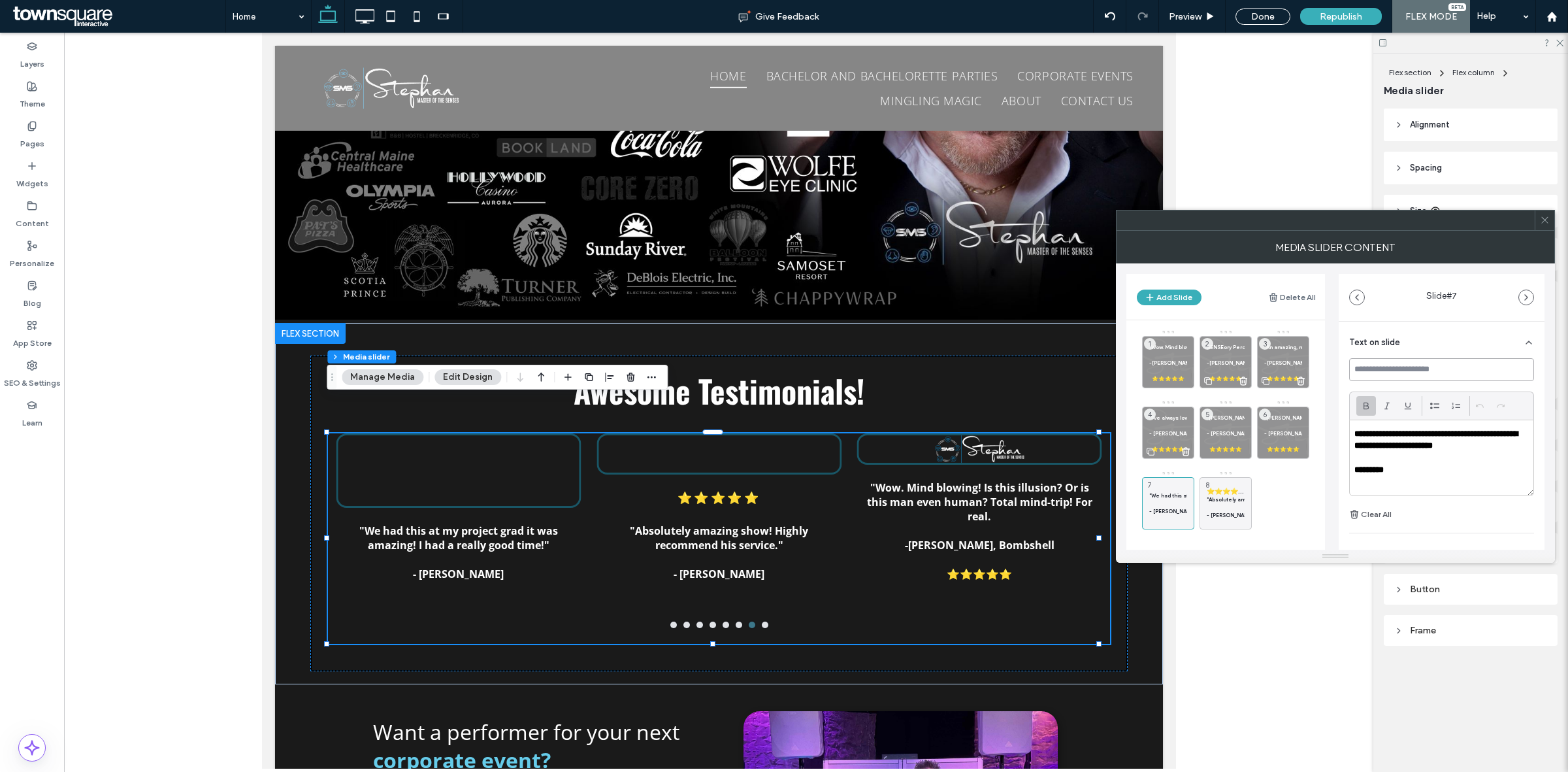
scroll to position [90, 0]
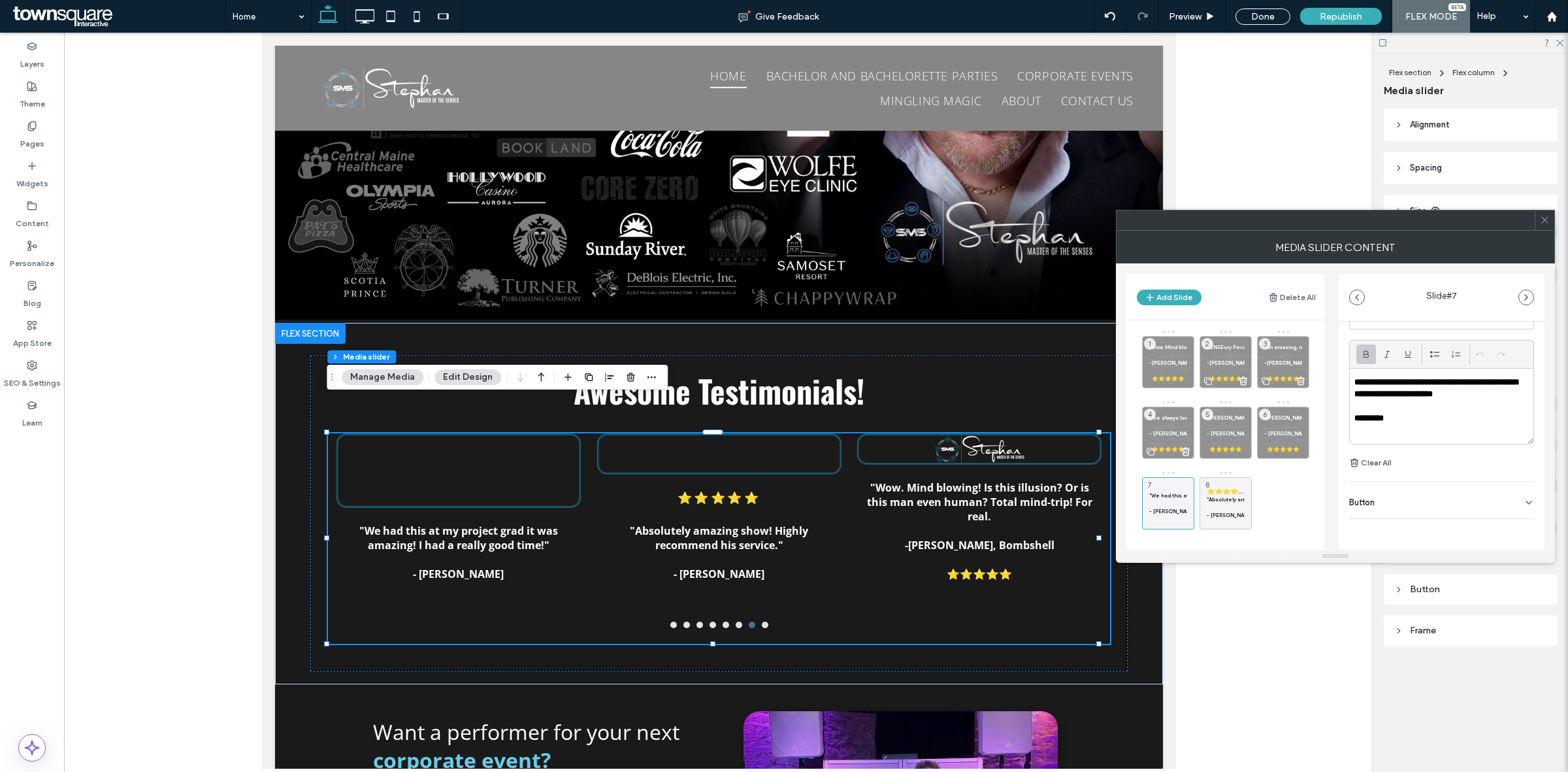
click at [1415, 427] on div "**********" at bounding box center [1442, 406] width 183 height 75
paste div
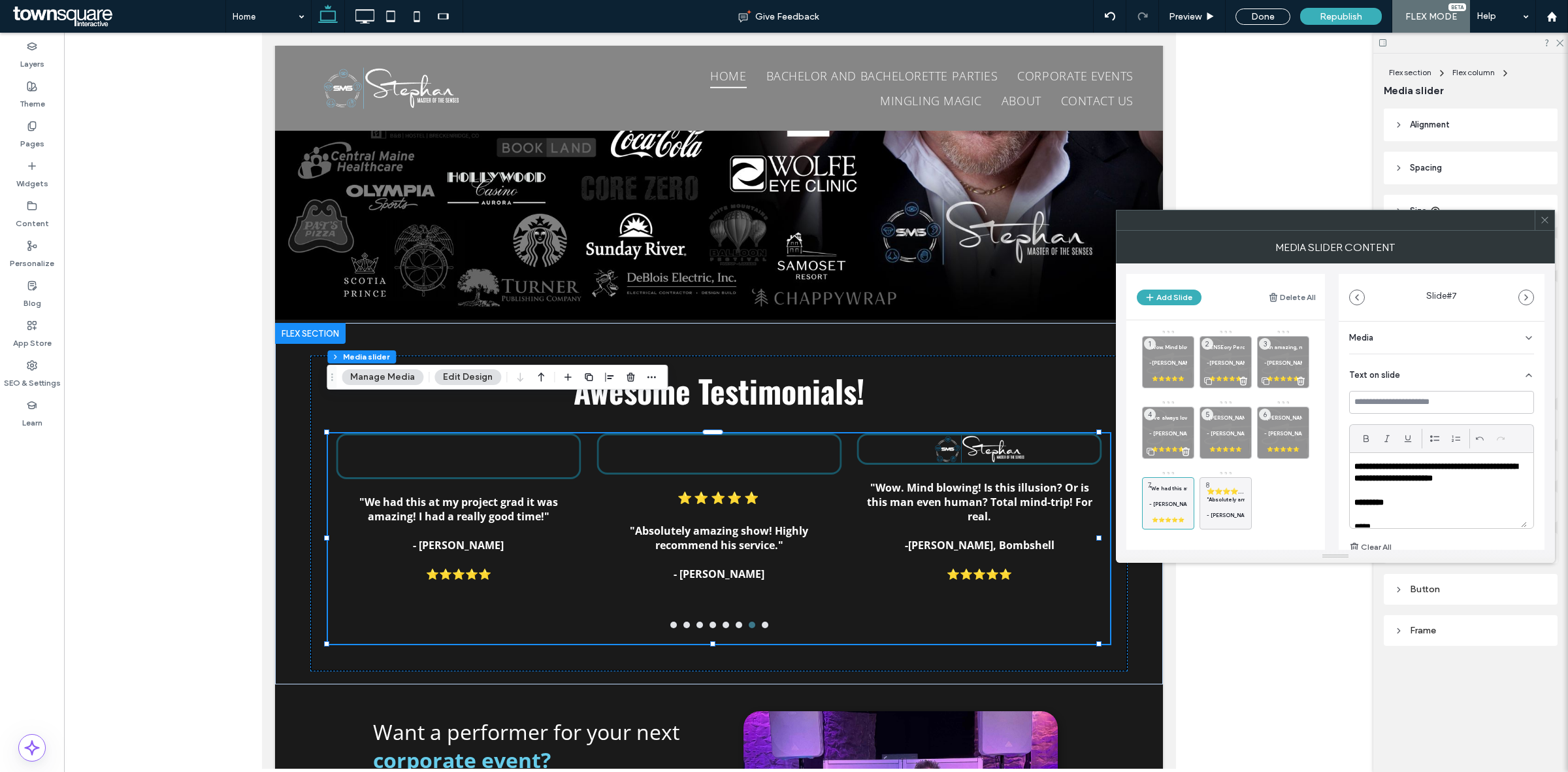
scroll to position [0, 0]
click at [1441, 338] on div "Media" at bounding box center [1442, 339] width 185 height 36
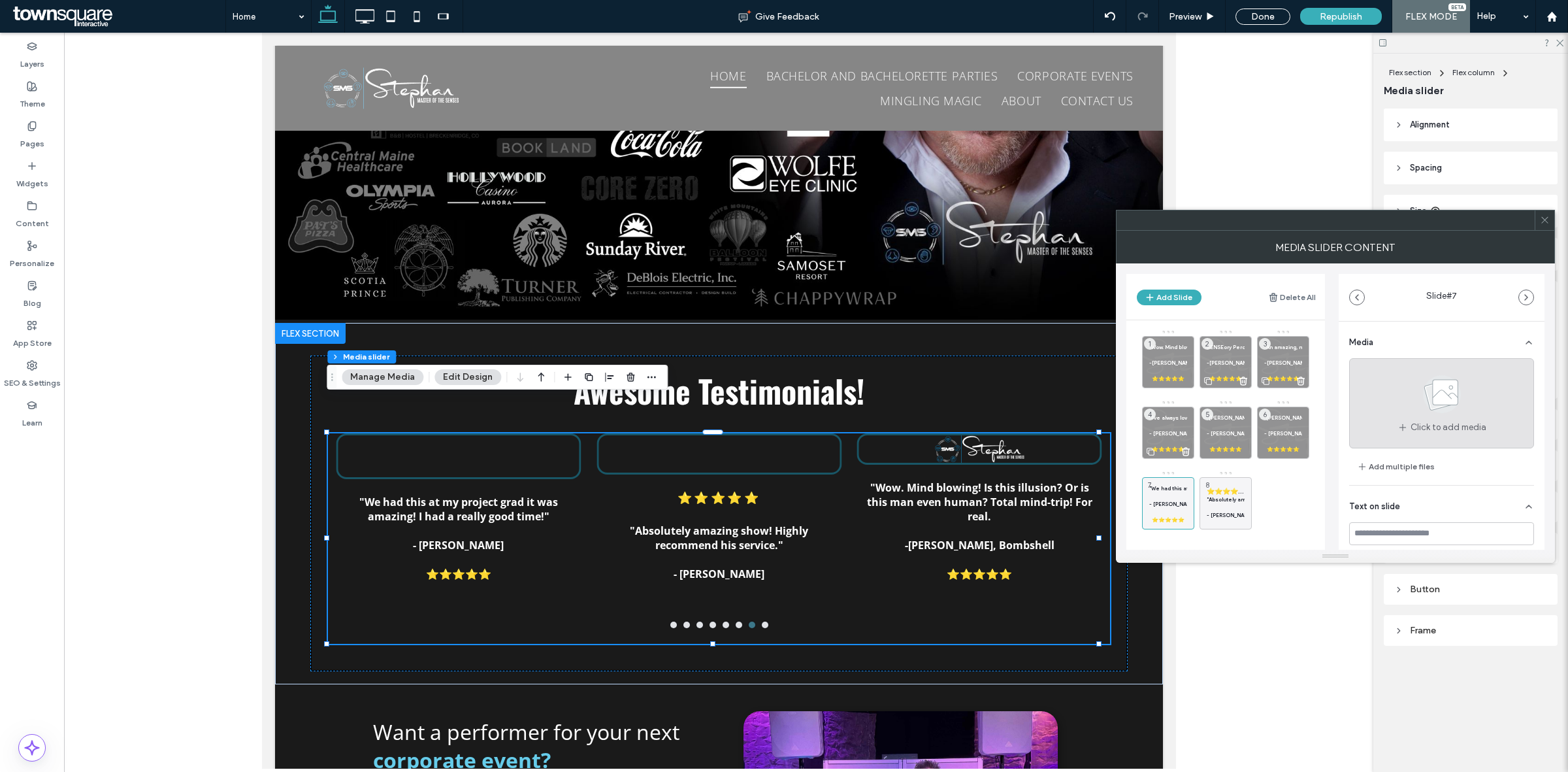
click at [1451, 398] on use at bounding box center [1442, 394] width 38 height 38
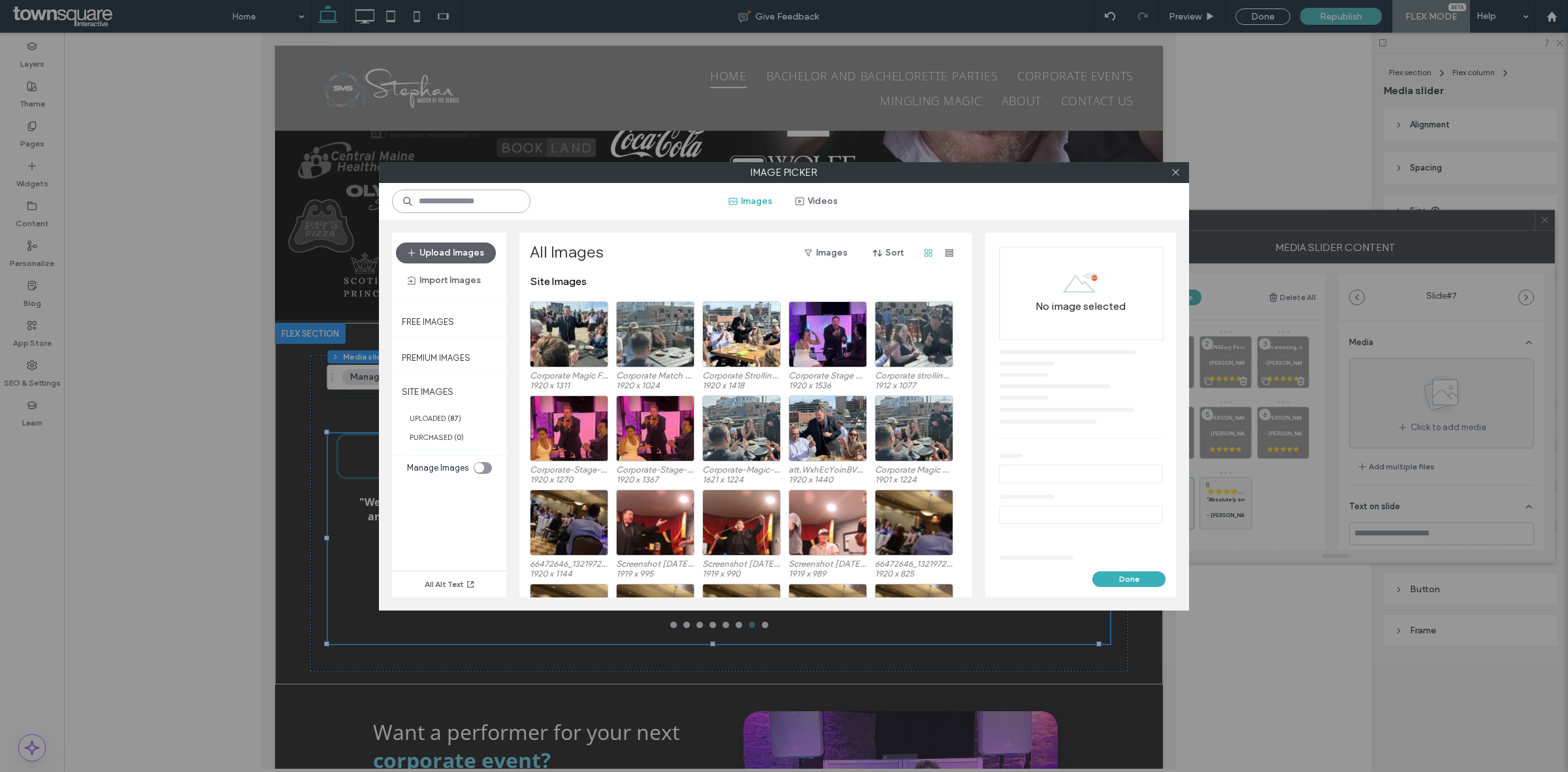
click at [496, 194] on input at bounding box center [462, 201] width 139 height 23
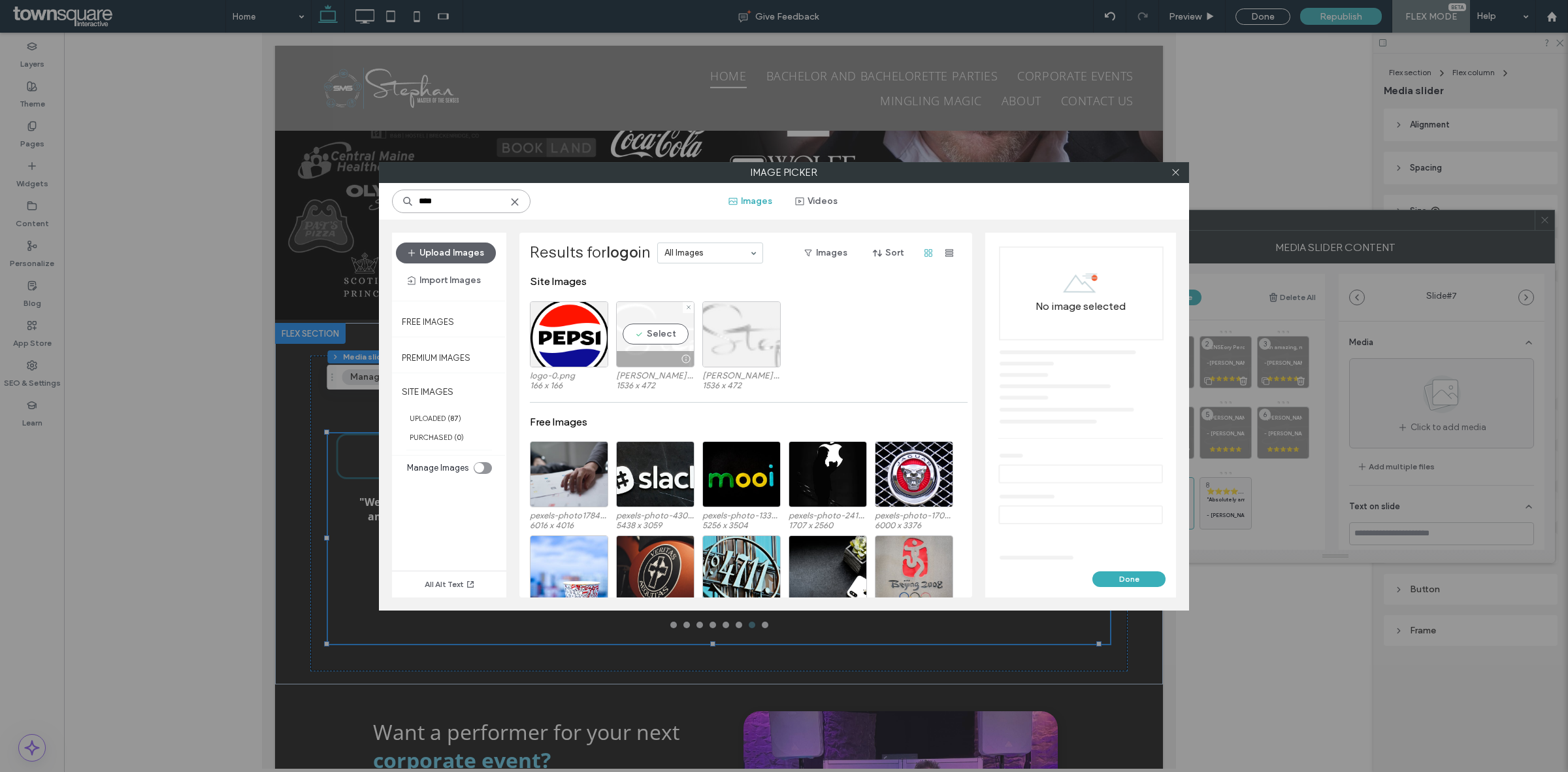
type input "****"
click at [655, 329] on div "Select" at bounding box center [655, 334] width 78 height 66
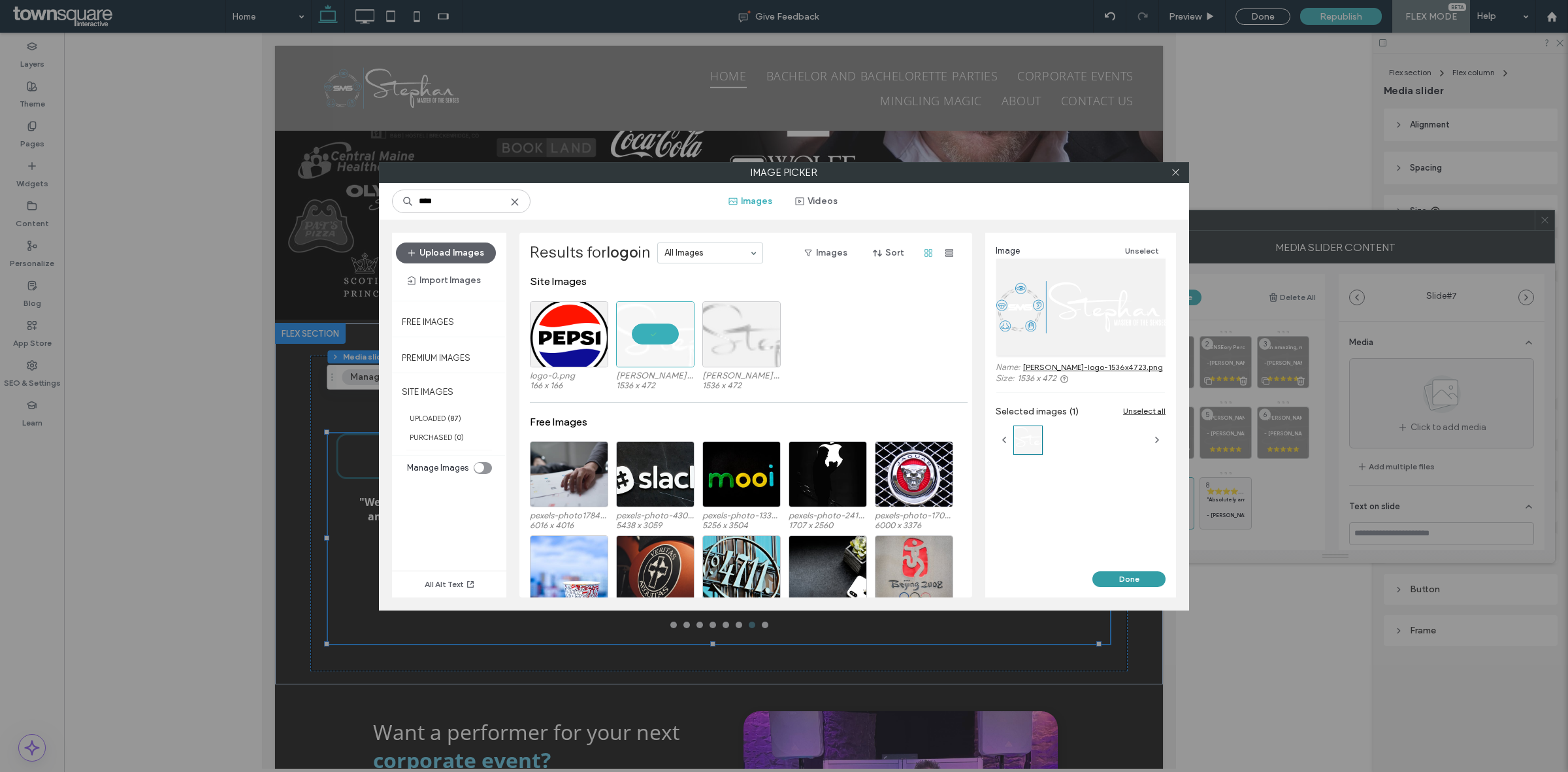
drag, startPoint x: 1131, startPoint y: 579, endPoint x: 873, endPoint y: 541, distance: 260.8
click at [1131, 579] on button "Done" at bounding box center [1129, 579] width 73 height 16
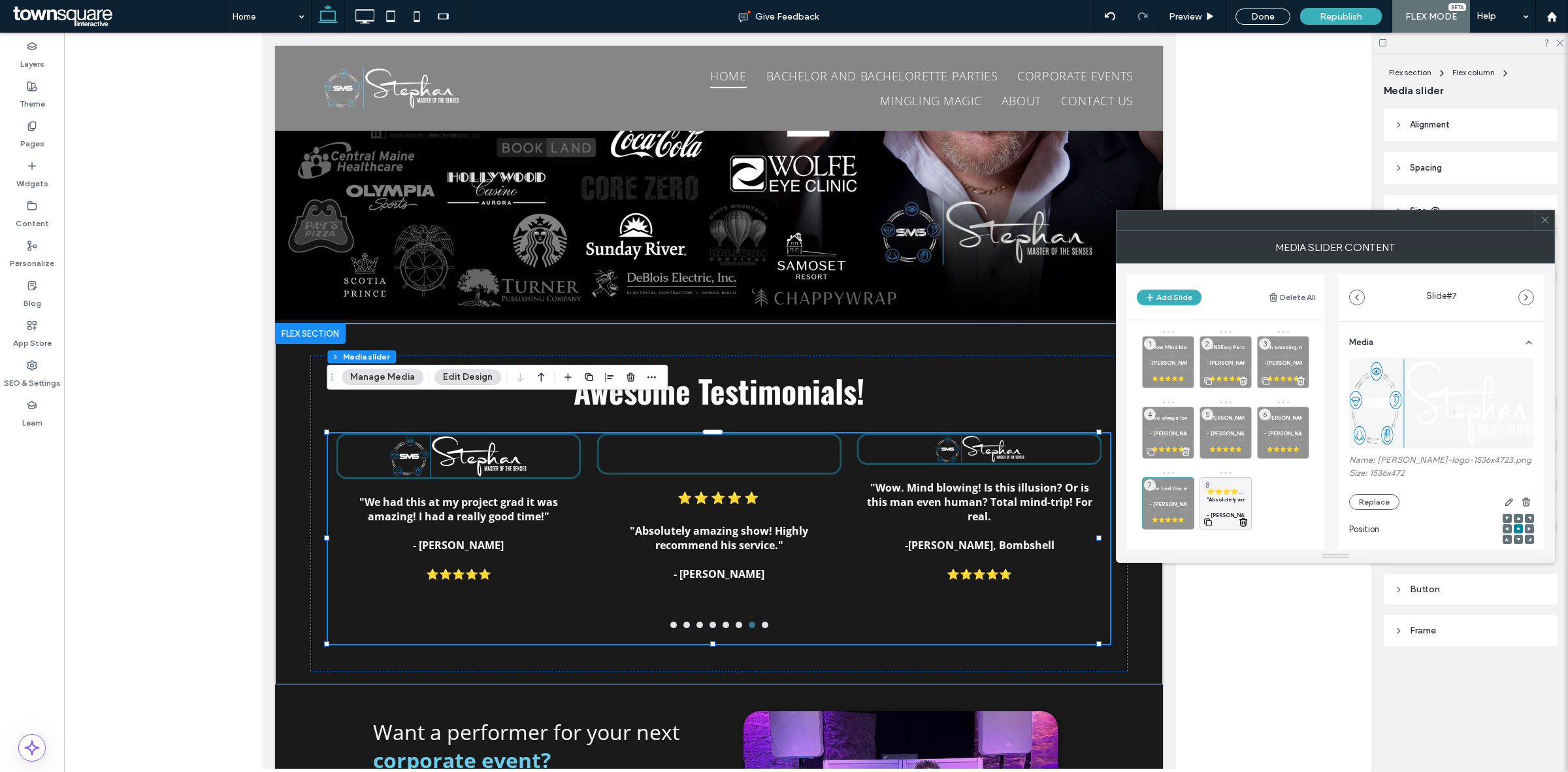
click at [1229, 503] on p ""Absolutely amazing show! Highly recommend his service."" at bounding box center [1226, 499] width 38 height 8
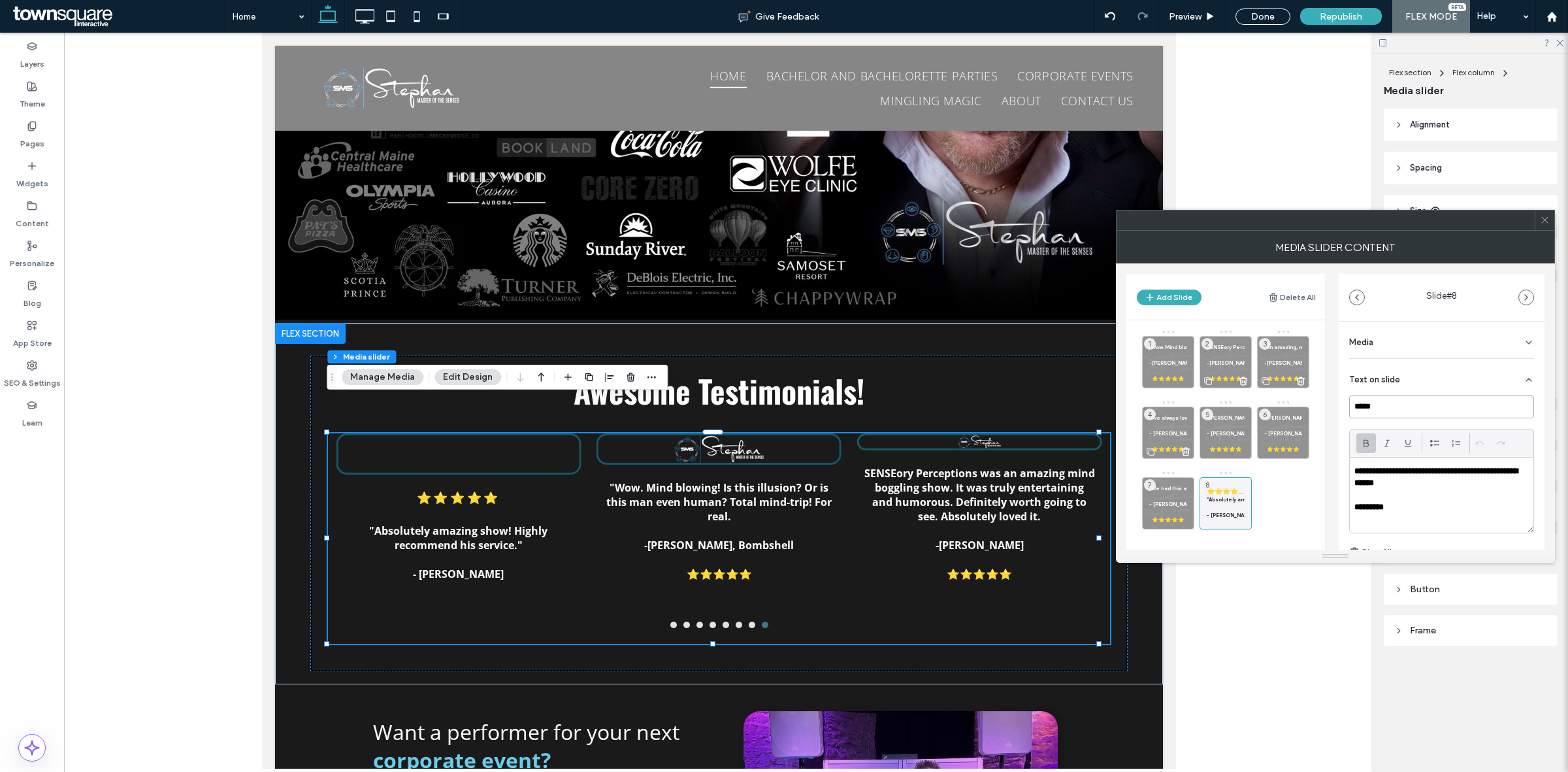
click at [1439, 415] on input "*****" at bounding box center [1442, 406] width 185 height 23
click at [1428, 510] on p "*********" at bounding box center [1442, 506] width 174 height 12
paste div
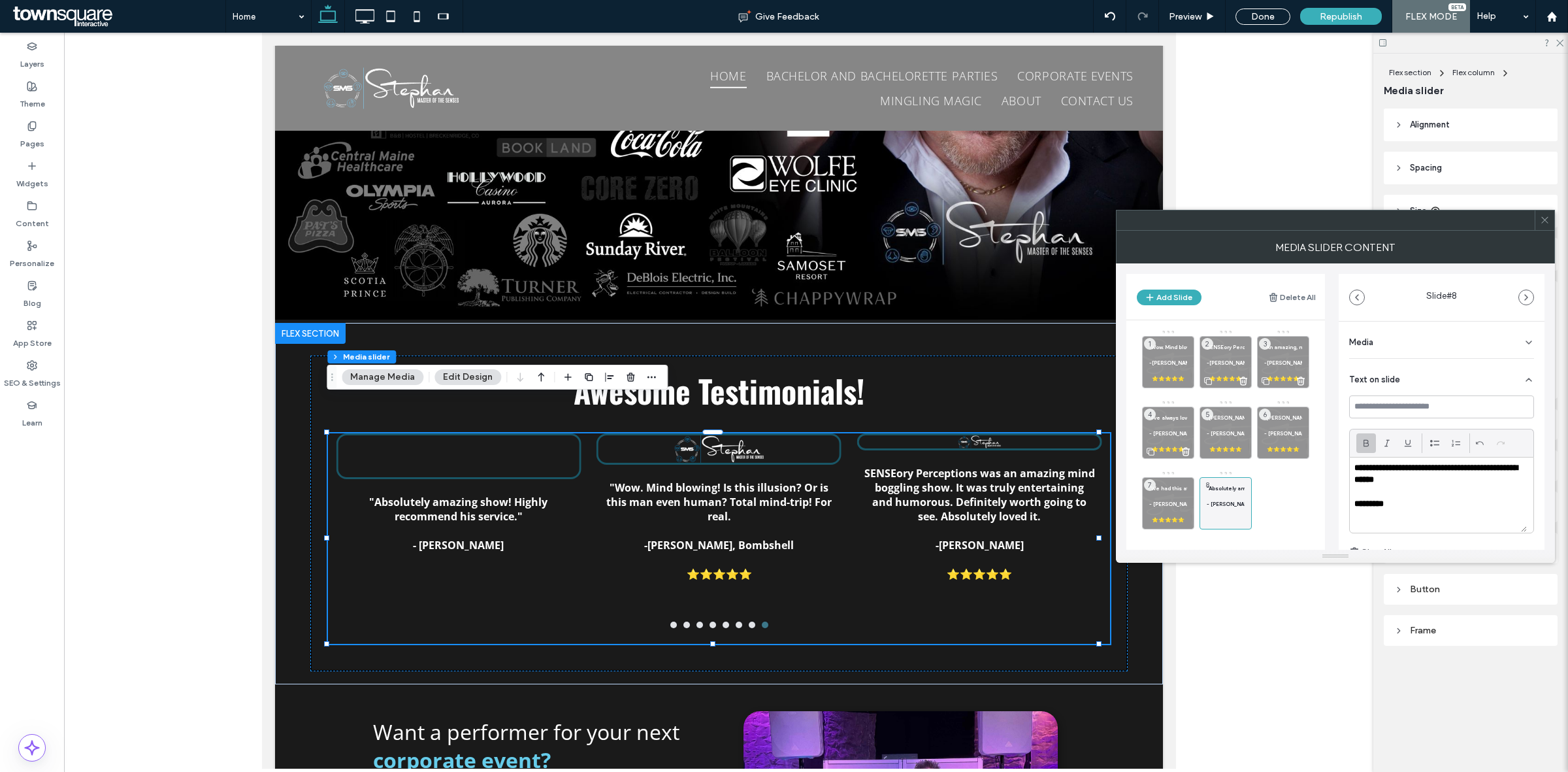
scroll to position [0, 0]
click at [1439, 341] on div "Media" at bounding box center [1442, 339] width 185 height 36
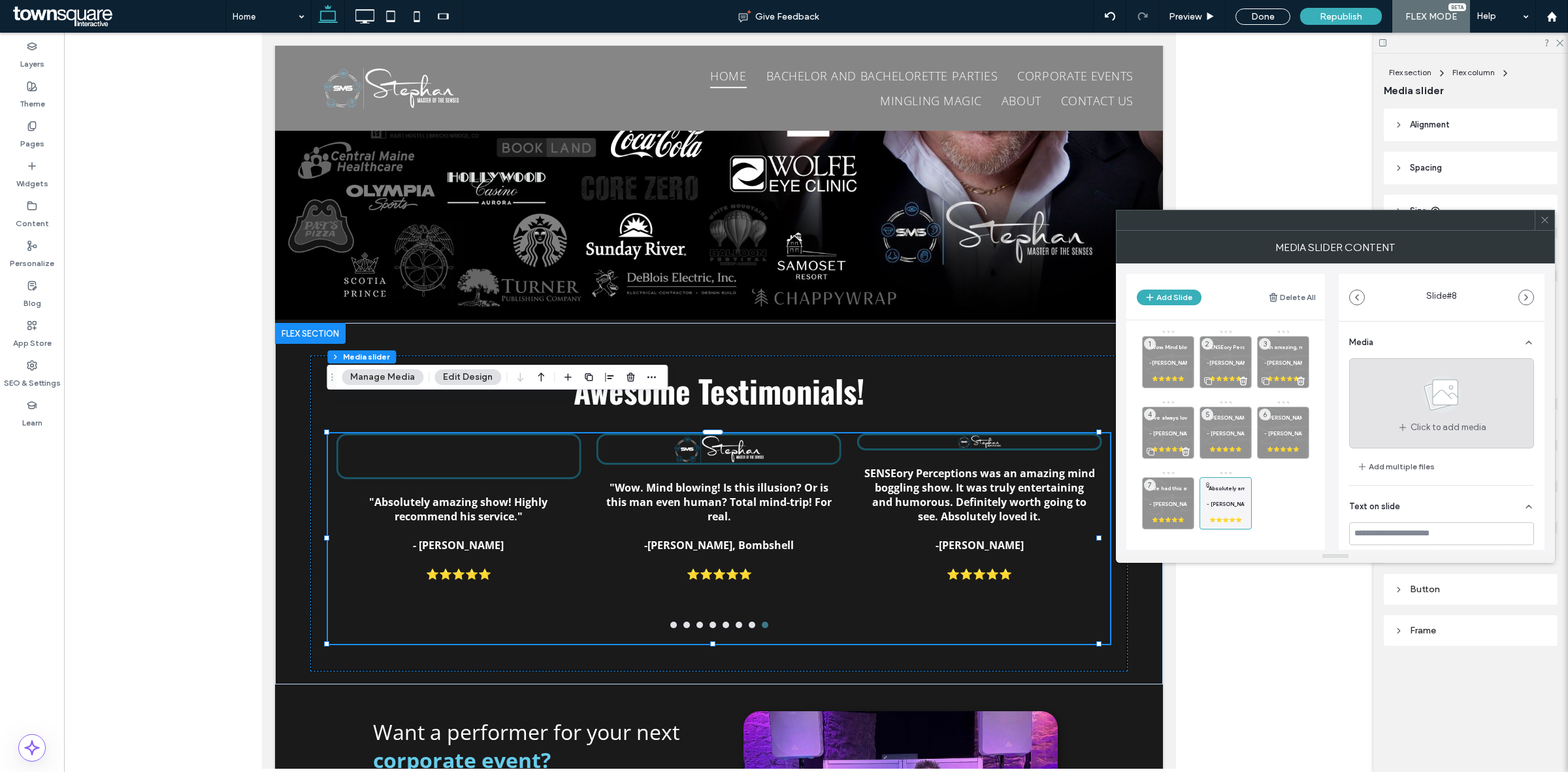
click at [1433, 390] on use at bounding box center [1442, 394] width 38 height 38
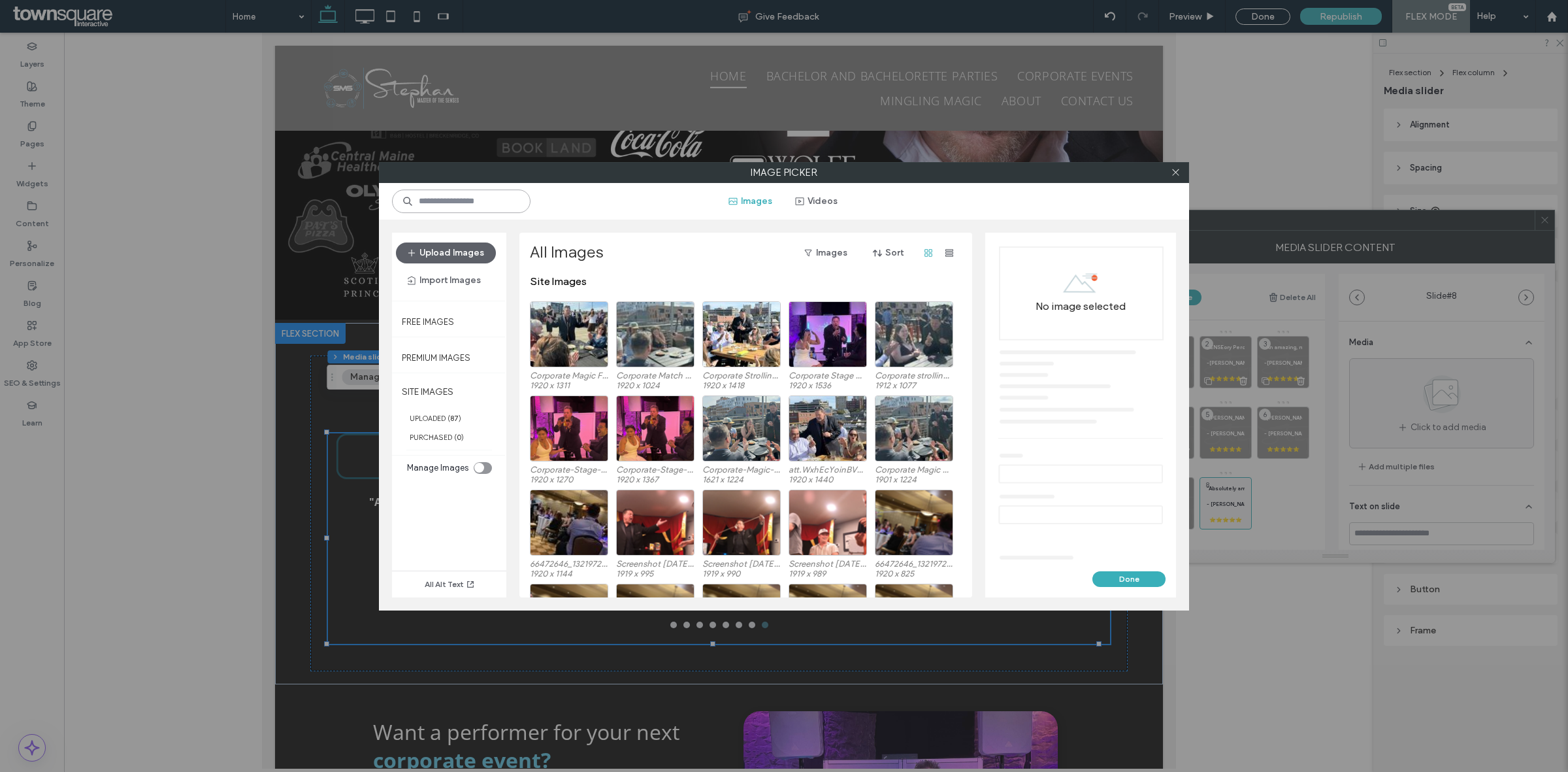
click at [467, 203] on input at bounding box center [462, 201] width 139 height 23
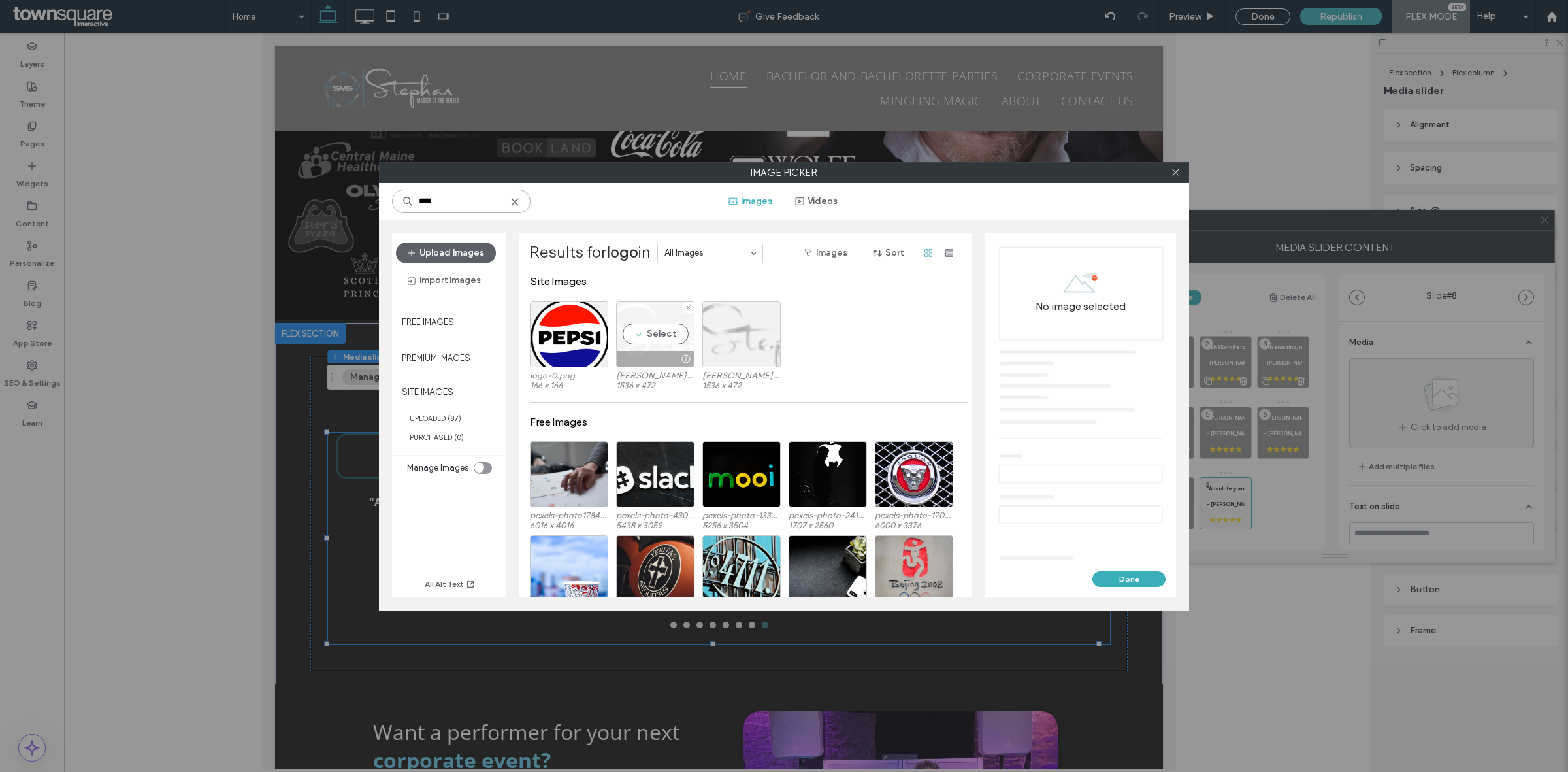
type input "****"
click at [665, 331] on div "Select" at bounding box center [655, 334] width 78 height 66
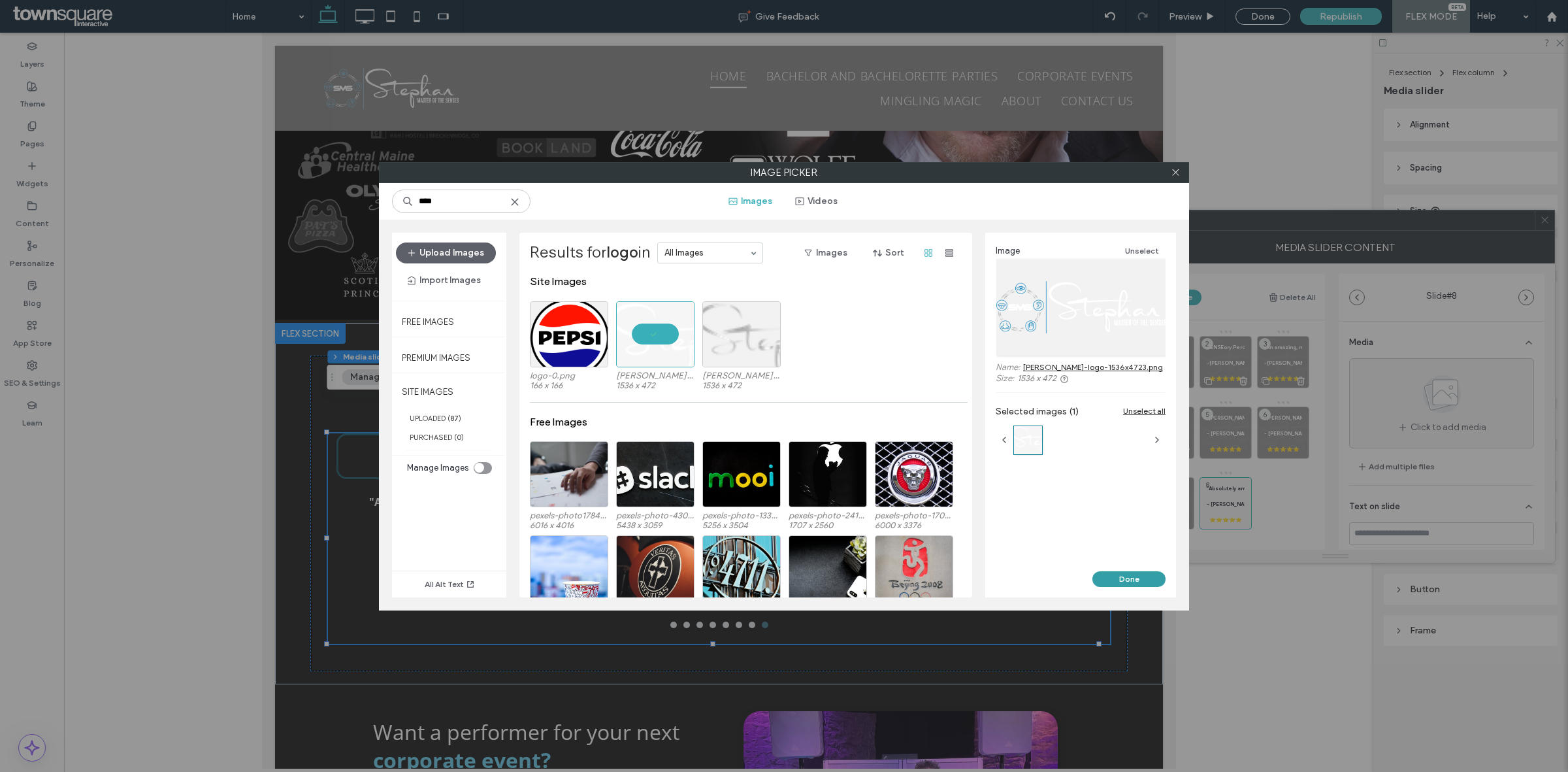
click at [1115, 573] on button "Done" at bounding box center [1129, 579] width 73 height 16
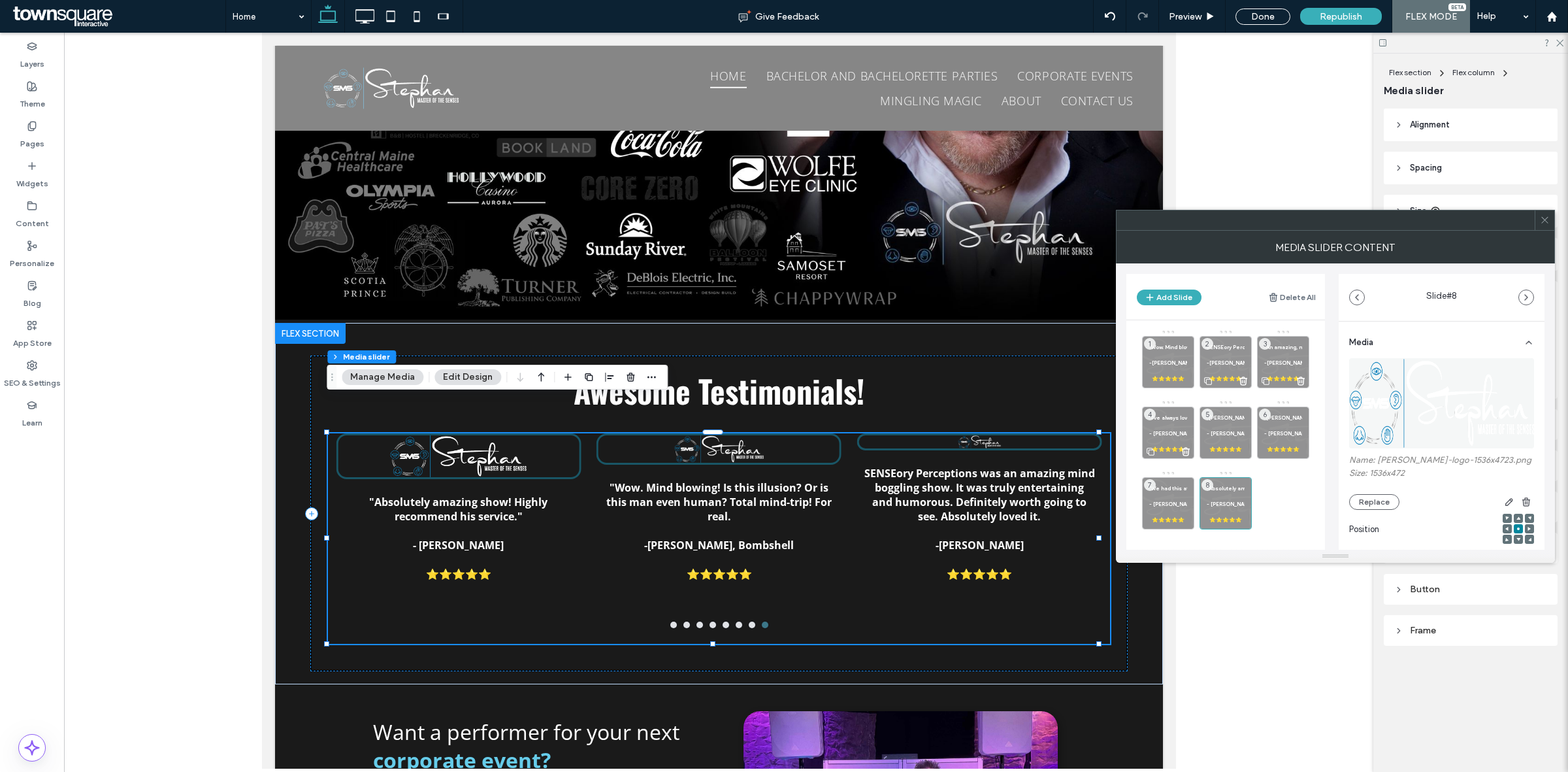
click at [1536, 230] on div "MEDIA SLIDER CONTENT" at bounding box center [1336, 246] width 439 height 33
click at [1547, 226] on span at bounding box center [1545, 221] width 10 height 20
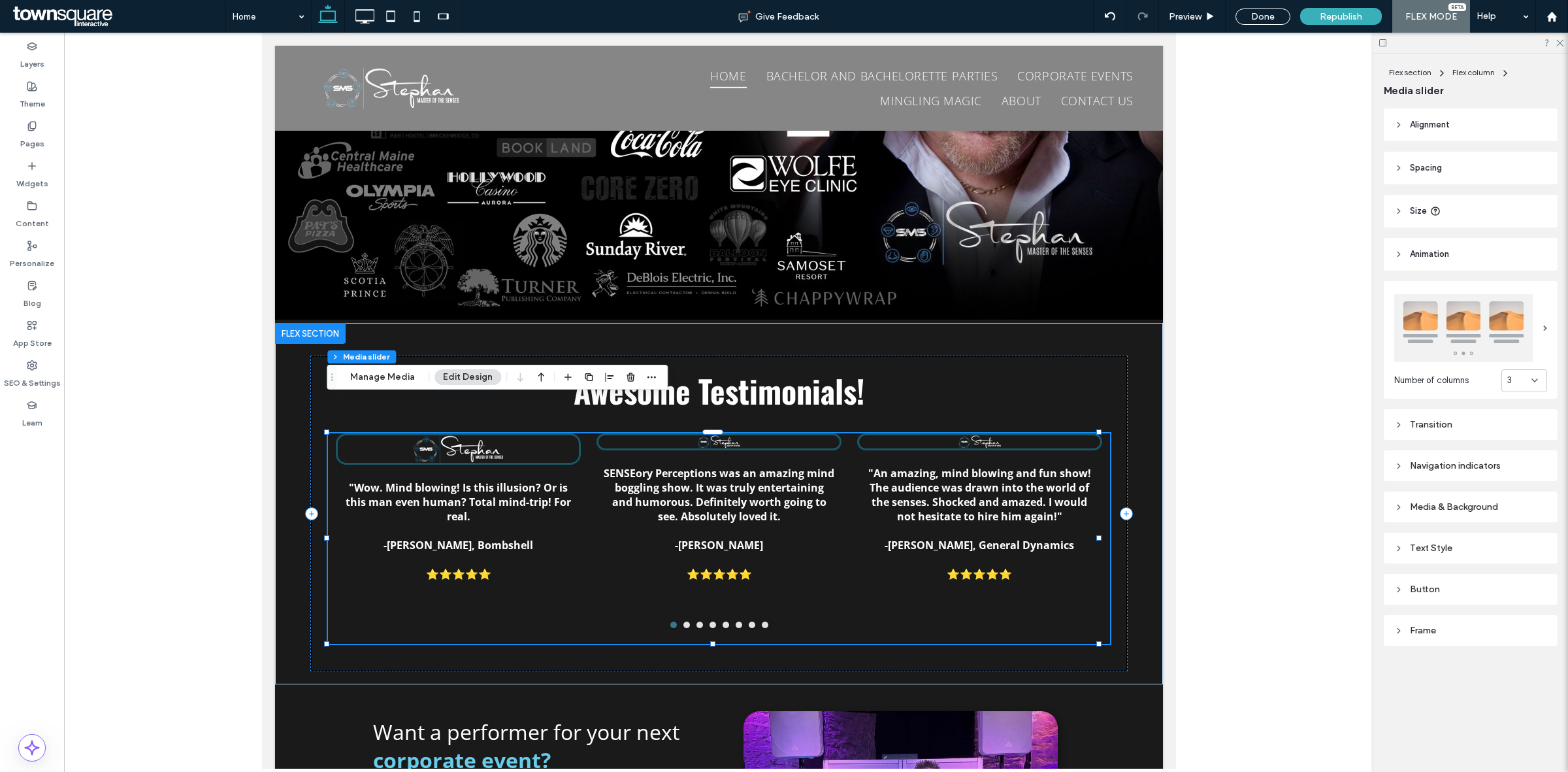
click at [1451, 514] on div "Media & Background" at bounding box center [1471, 507] width 153 height 18
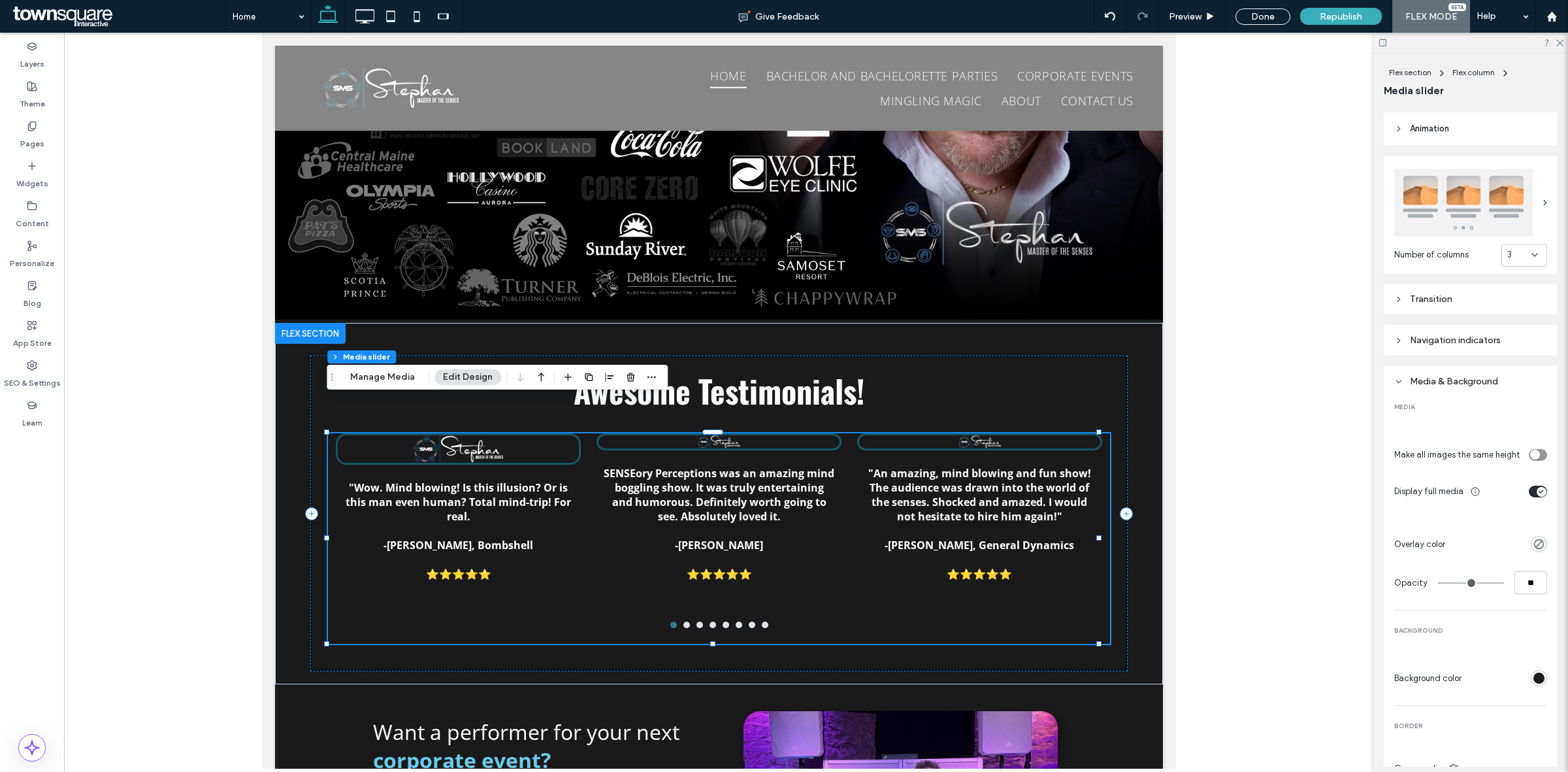
scroll to position [164, 0]
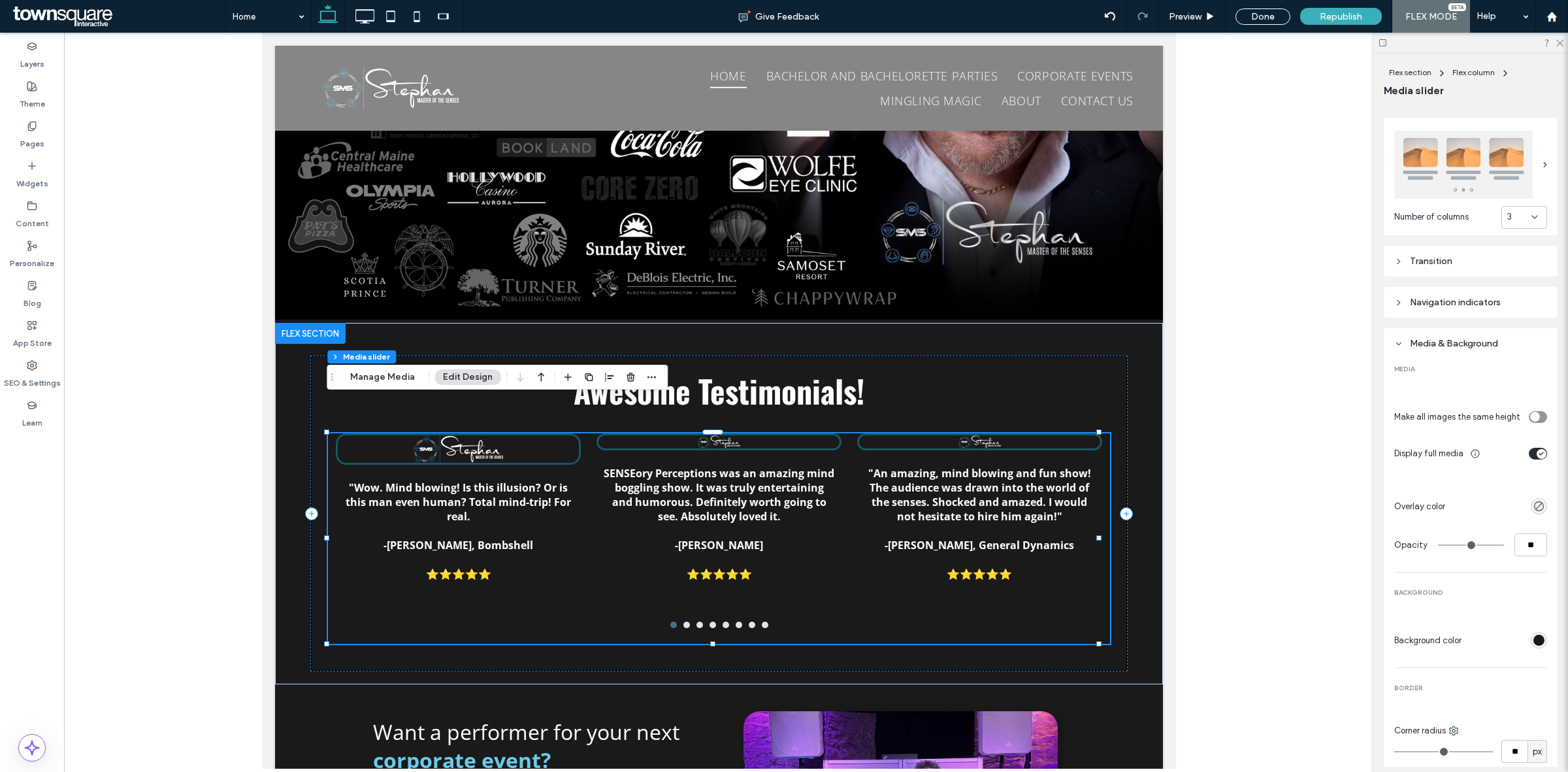
click at [1538, 416] on div "toggle" at bounding box center [1538, 416] width 19 height 12
type input "*"
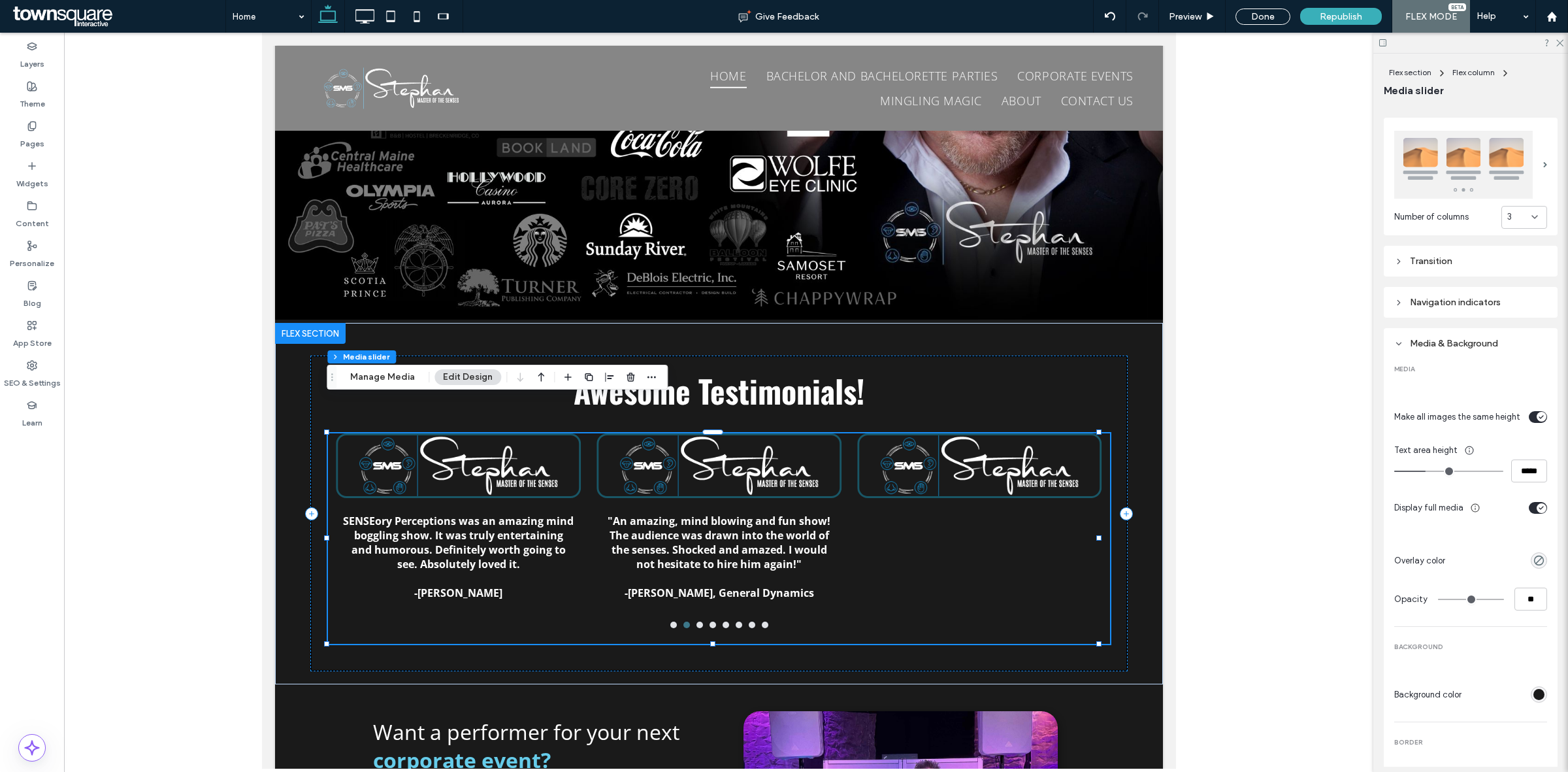
scroll to position [245, 0]
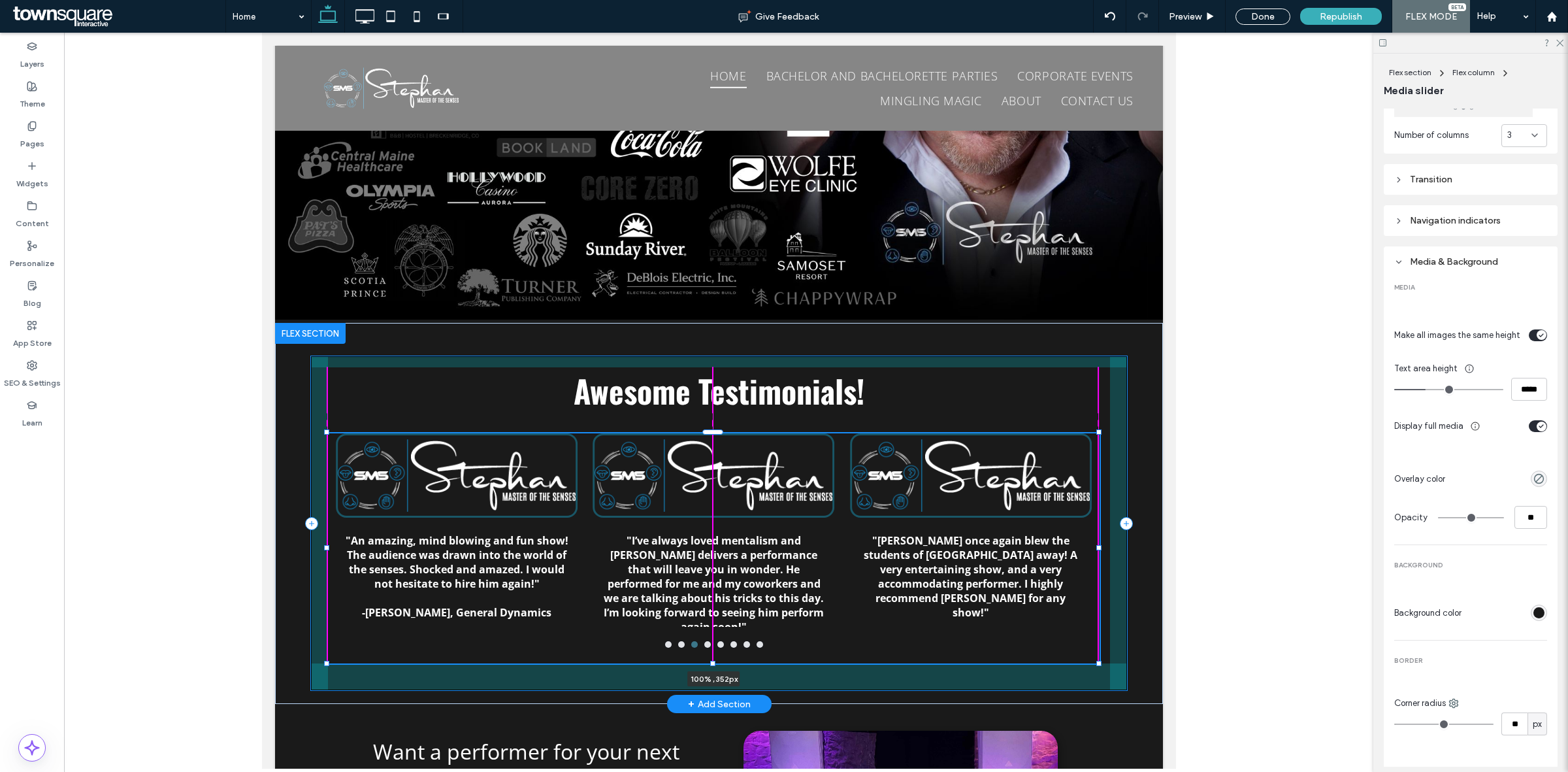
drag, startPoint x: 709, startPoint y: 608, endPoint x: 703, endPoint y: 618, distance: 11.7
click at [703, 618] on div "Awesome Testimonials! "Wow. Mind blowing! Is this illusion? Or is this man even…" at bounding box center [719, 513] width 888 height 381
type input "***"
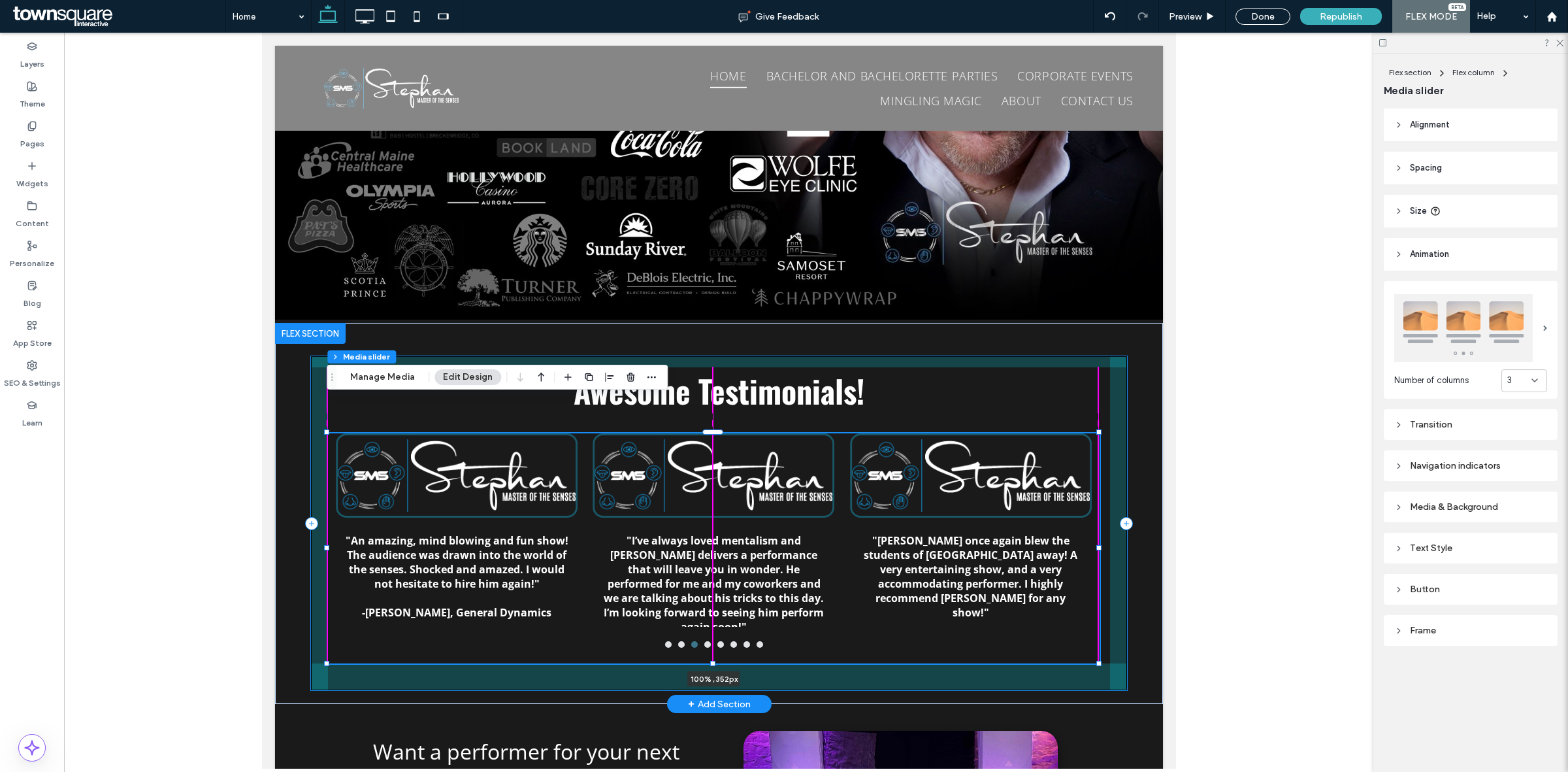
scroll to position [0, 0]
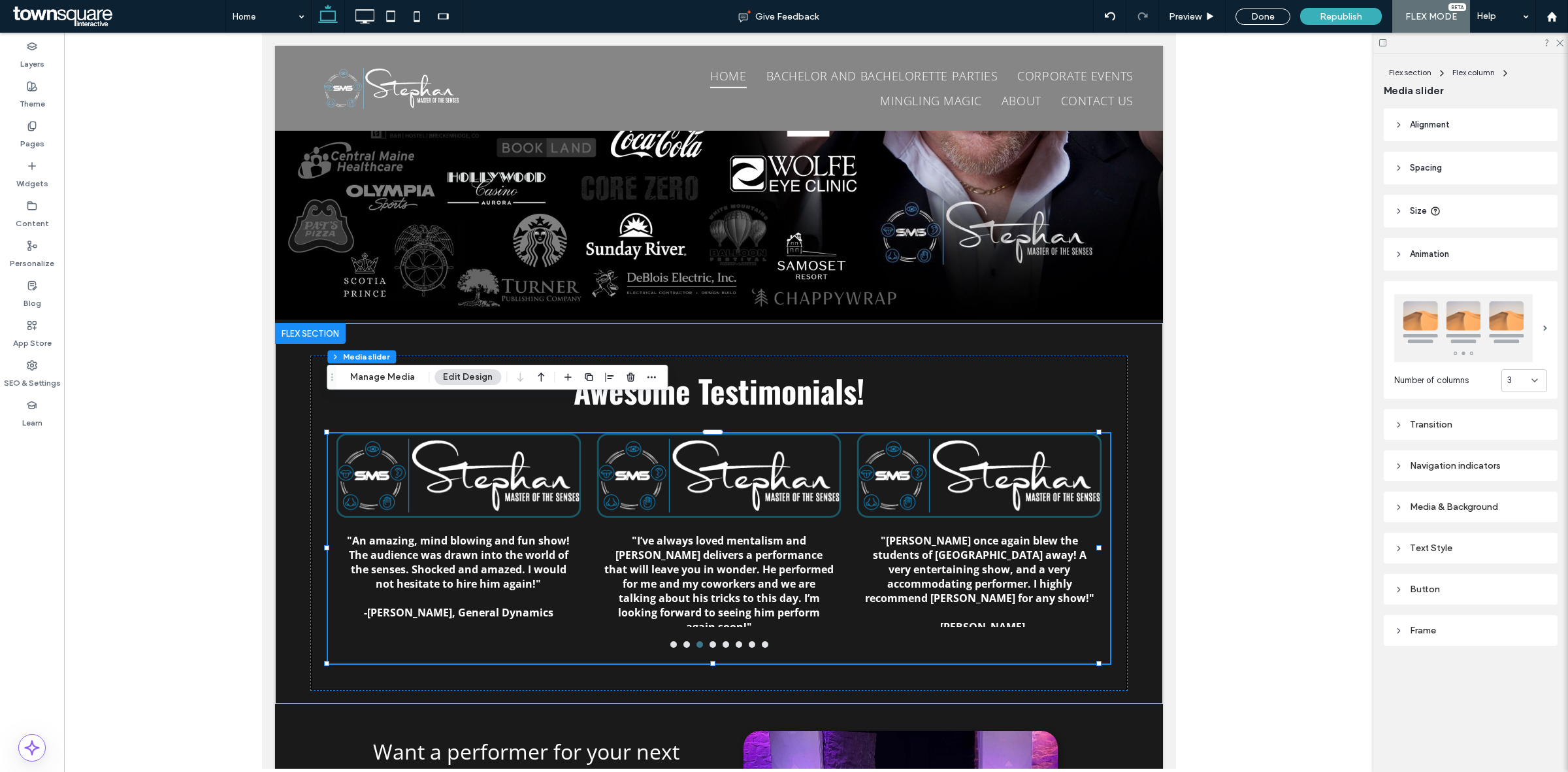
click at [1467, 502] on div "Media & Background" at bounding box center [1471, 506] width 153 height 11
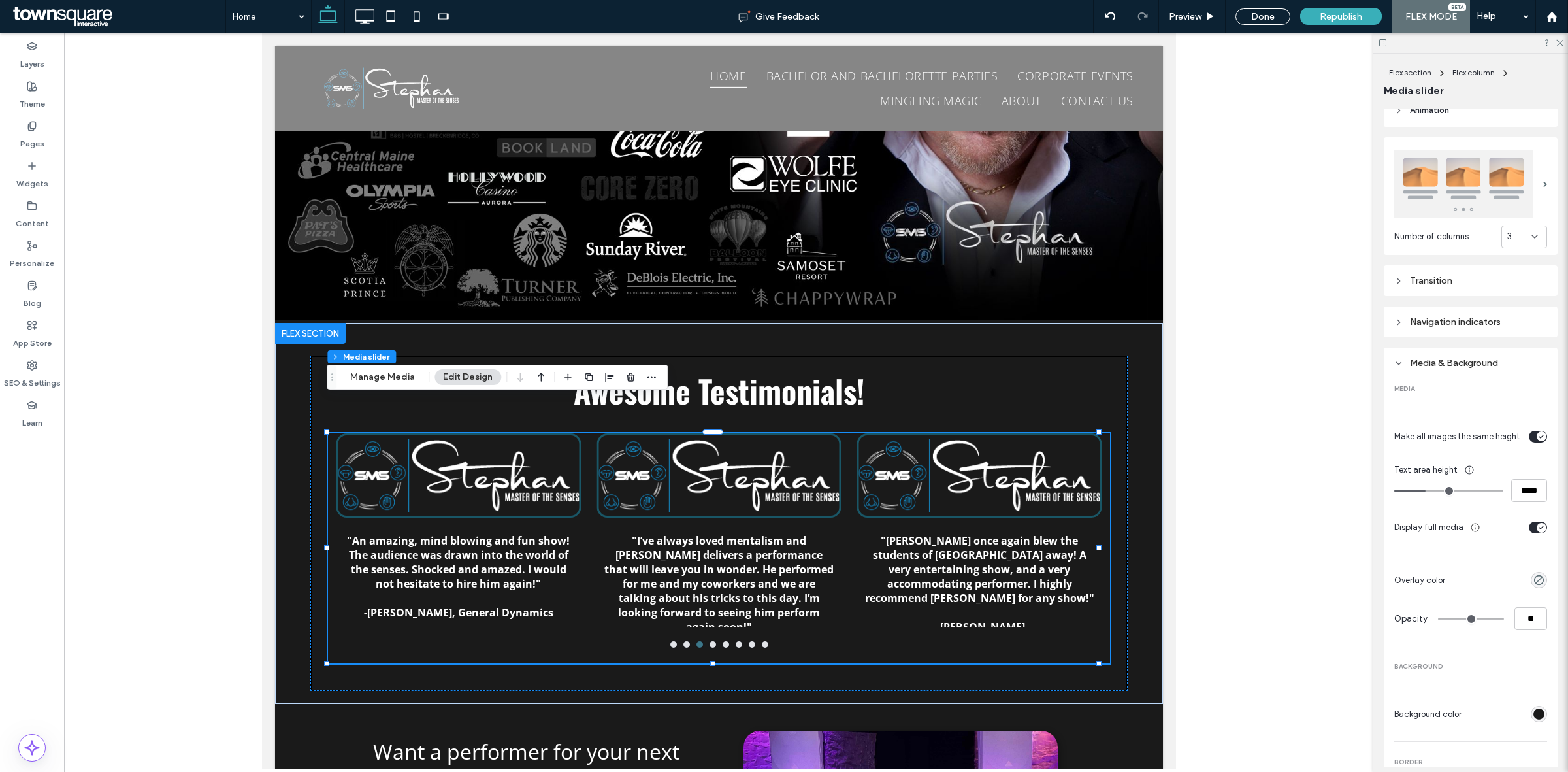
scroll to position [164, 0]
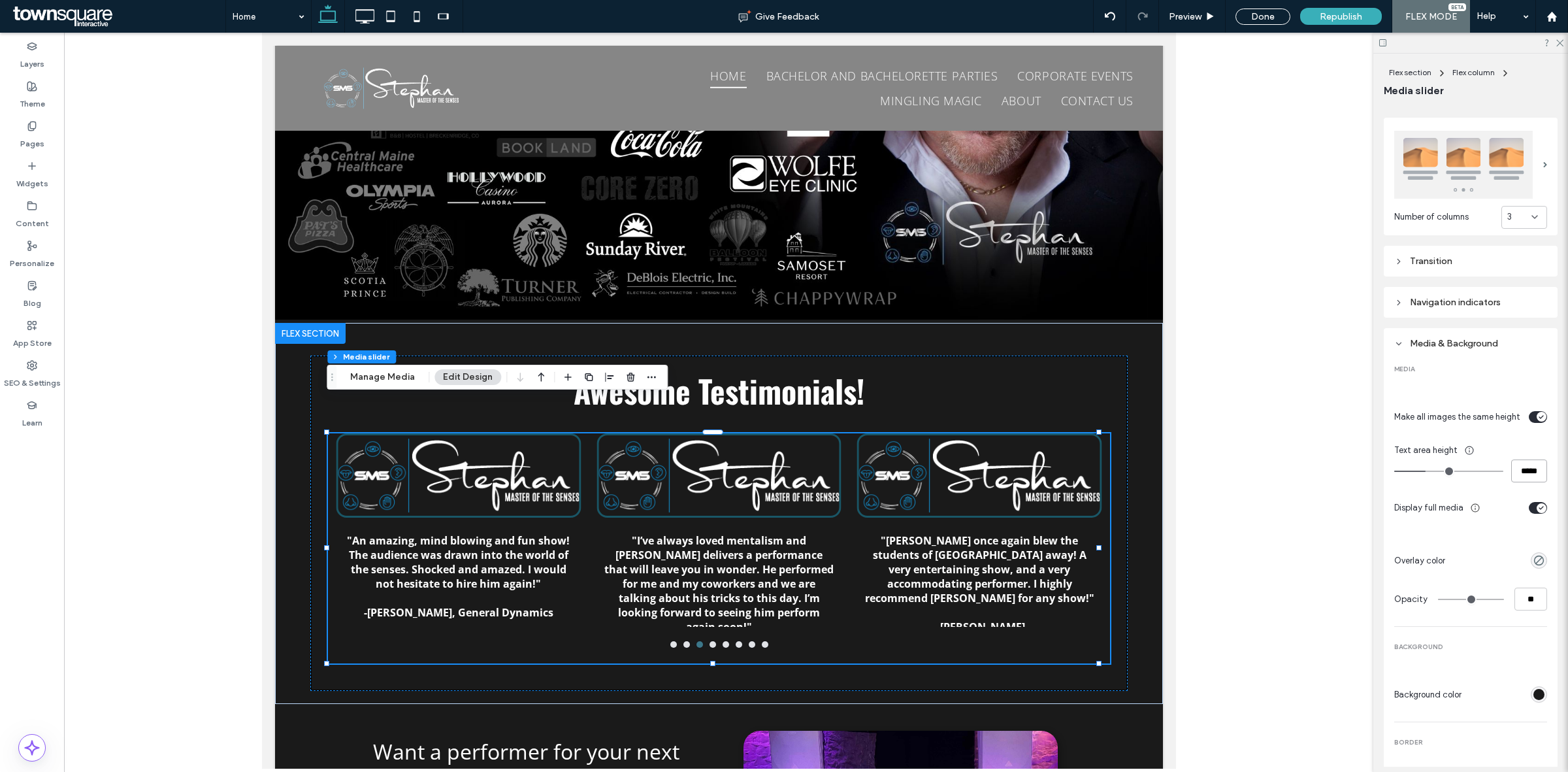
click at [1520, 472] on input "*****" at bounding box center [1529, 470] width 36 height 23
type input "***"
type input "*****"
type input "*"
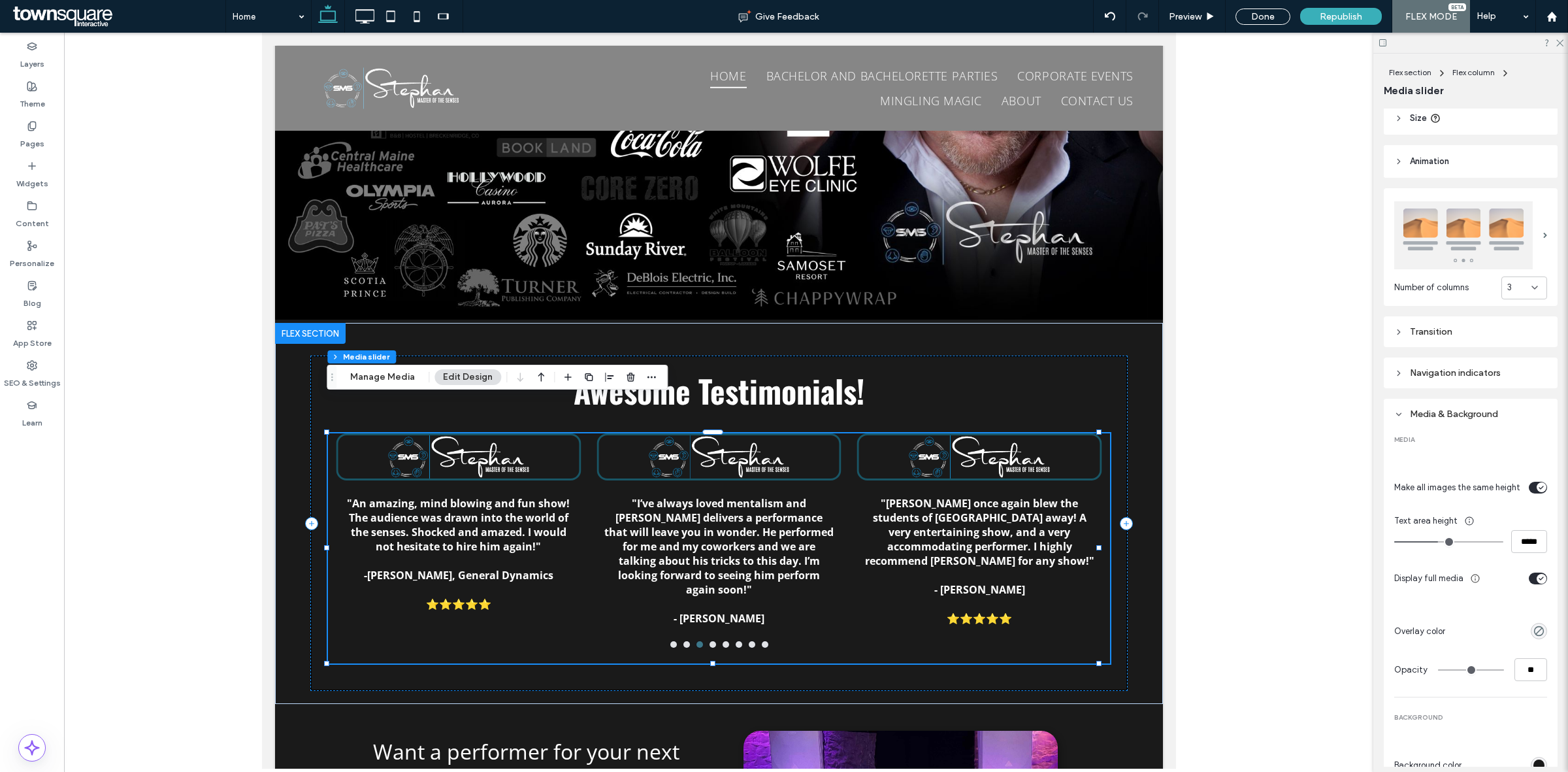
scroll to position [0, 0]
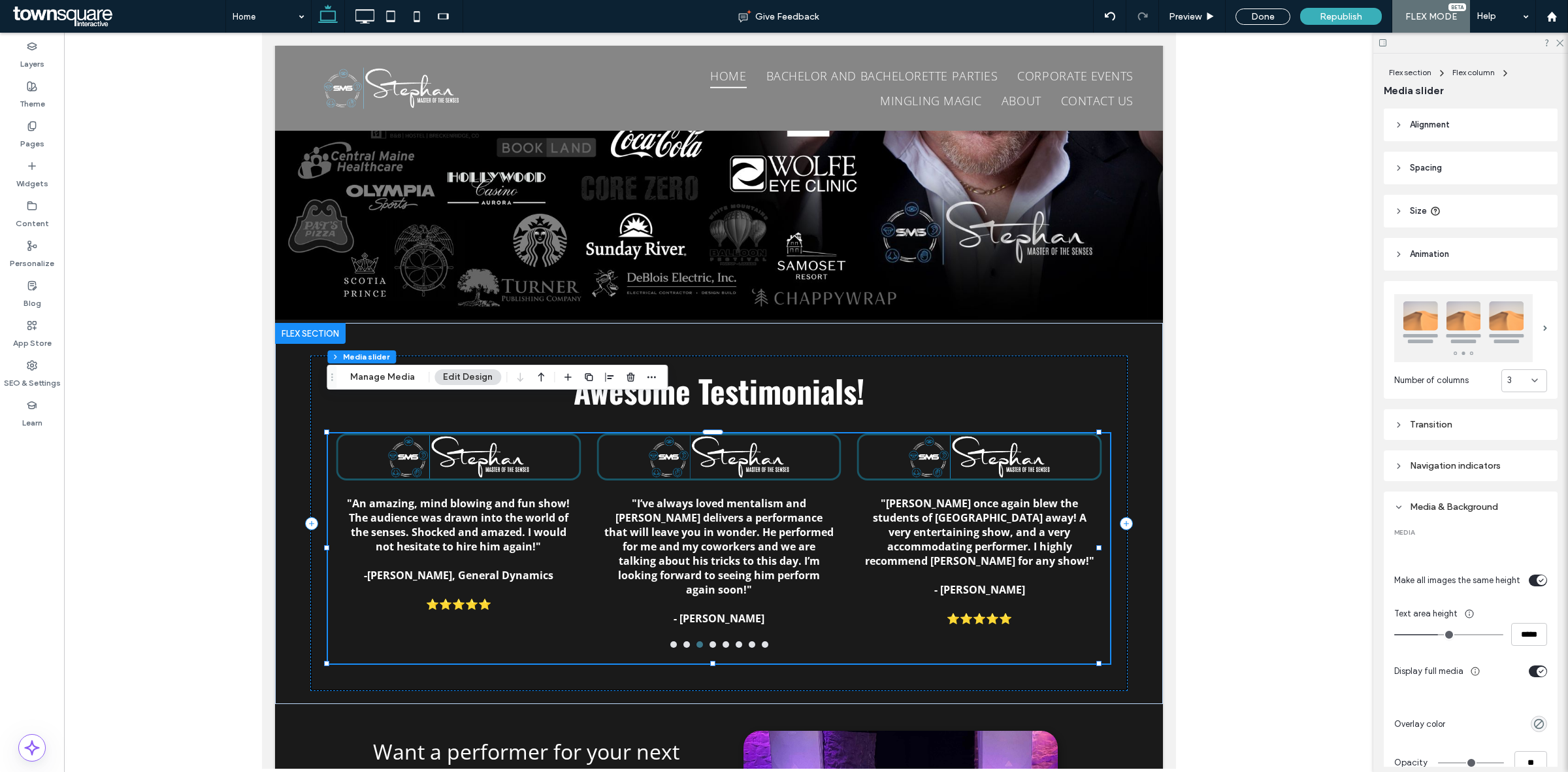
click at [1467, 211] on header "Size" at bounding box center [1470, 211] width 173 height 33
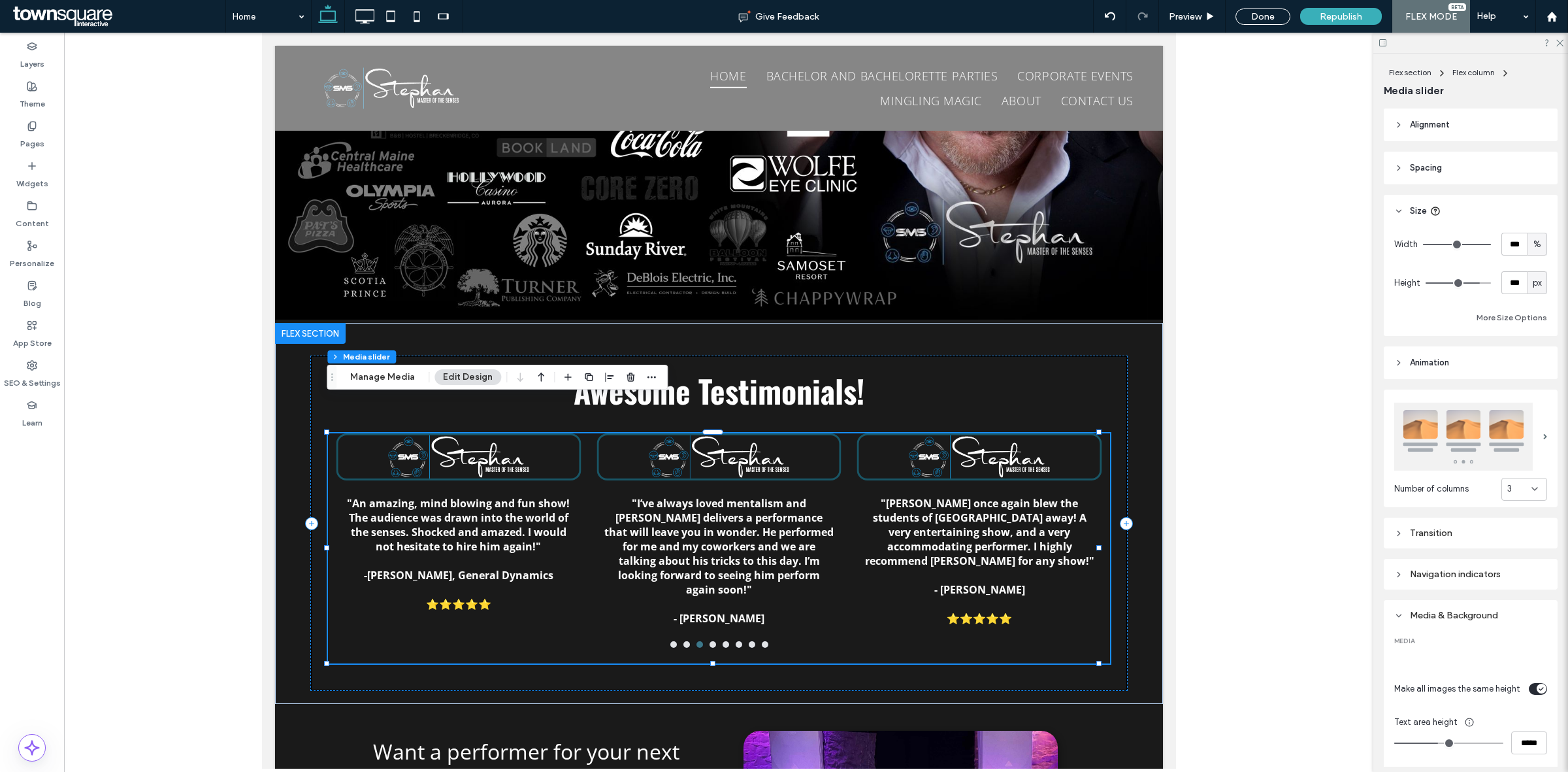
type input "***"
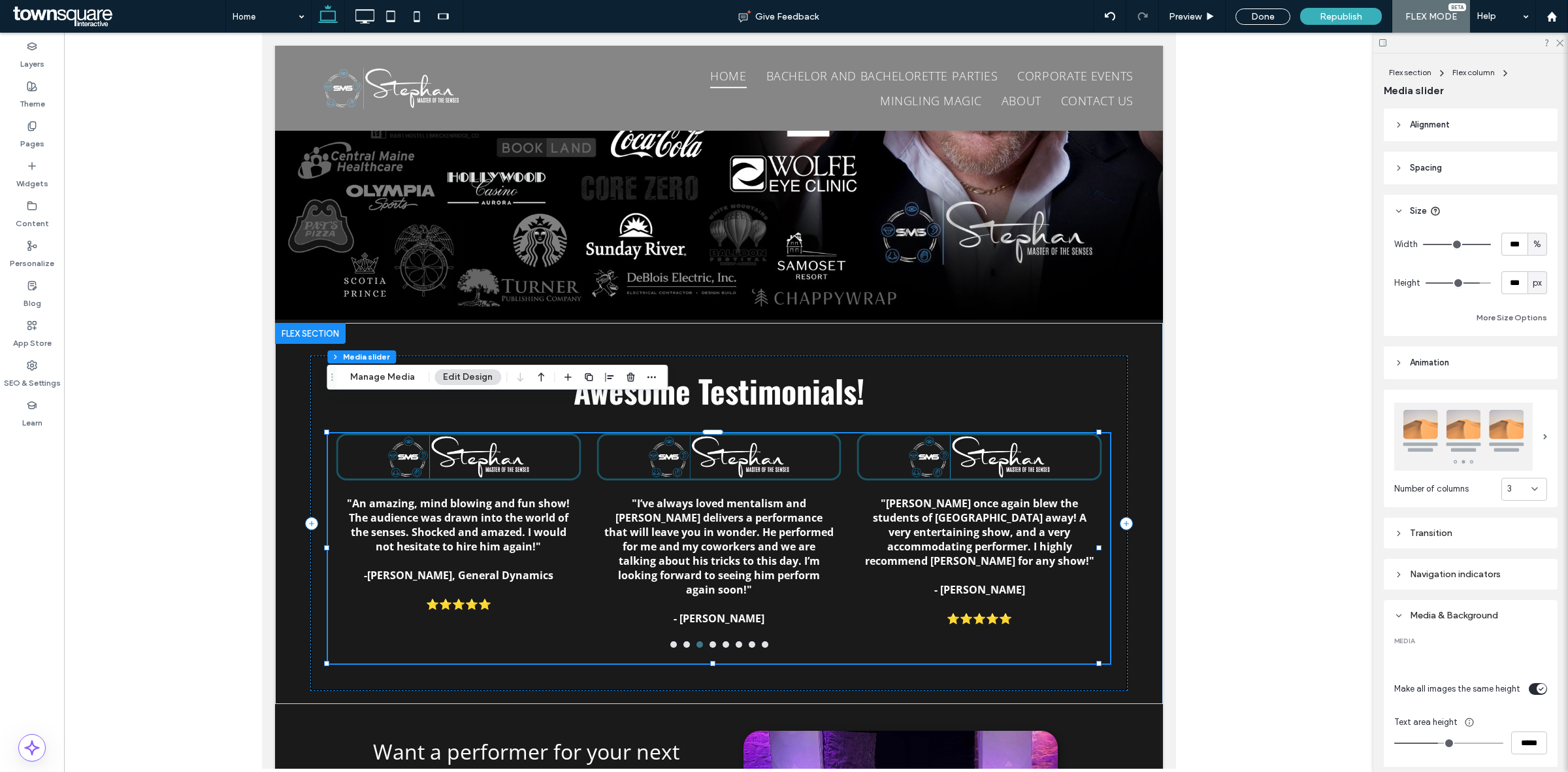
type input "***"
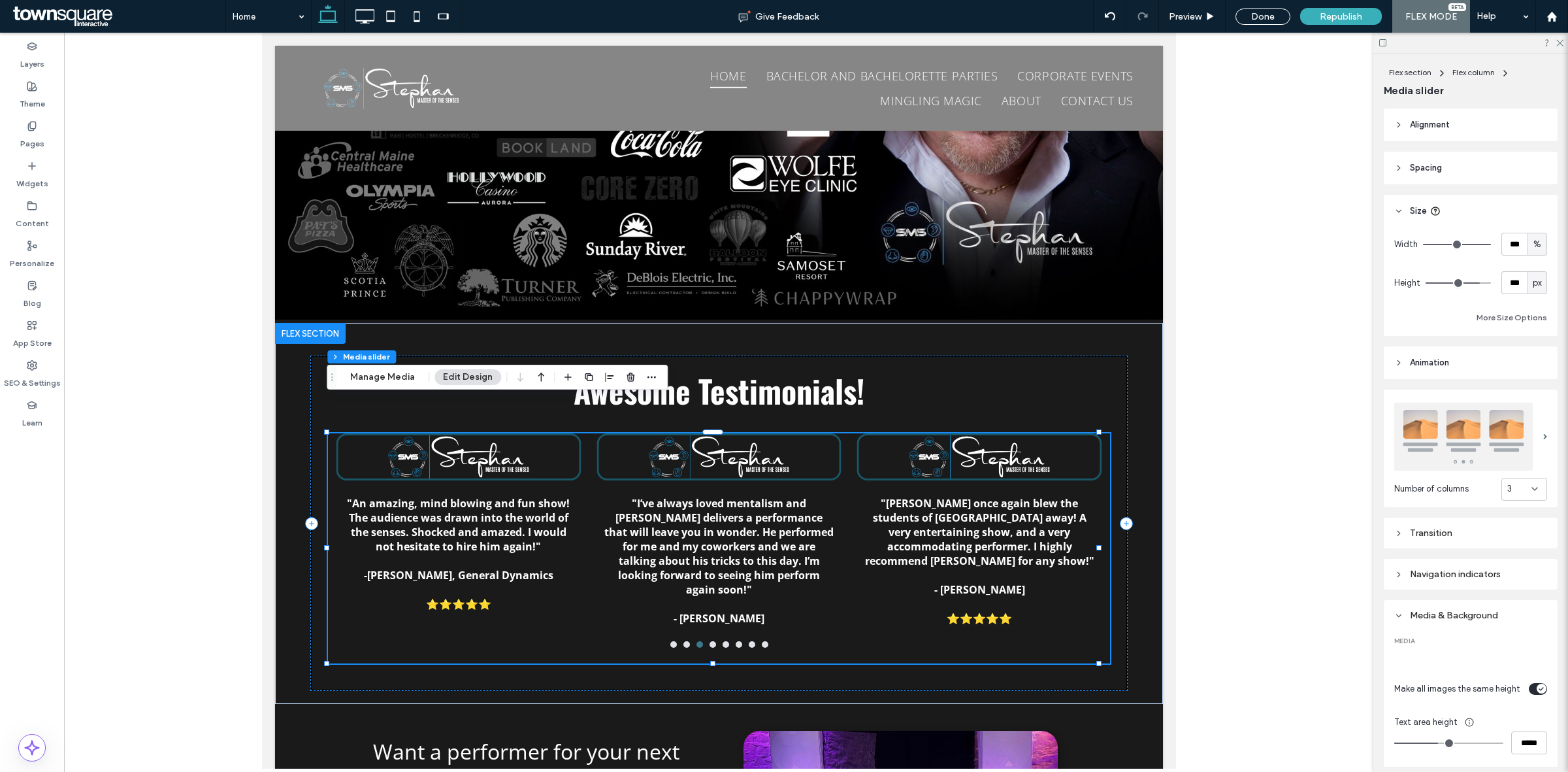
drag, startPoint x: 1467, startPoint y: 281, endPoint x: 1486, endPoint y: 282, distance: 19.0
type input "***"
click at [1486, 282] on input "range" at bounding box center [1458, 282] width 65 height 1
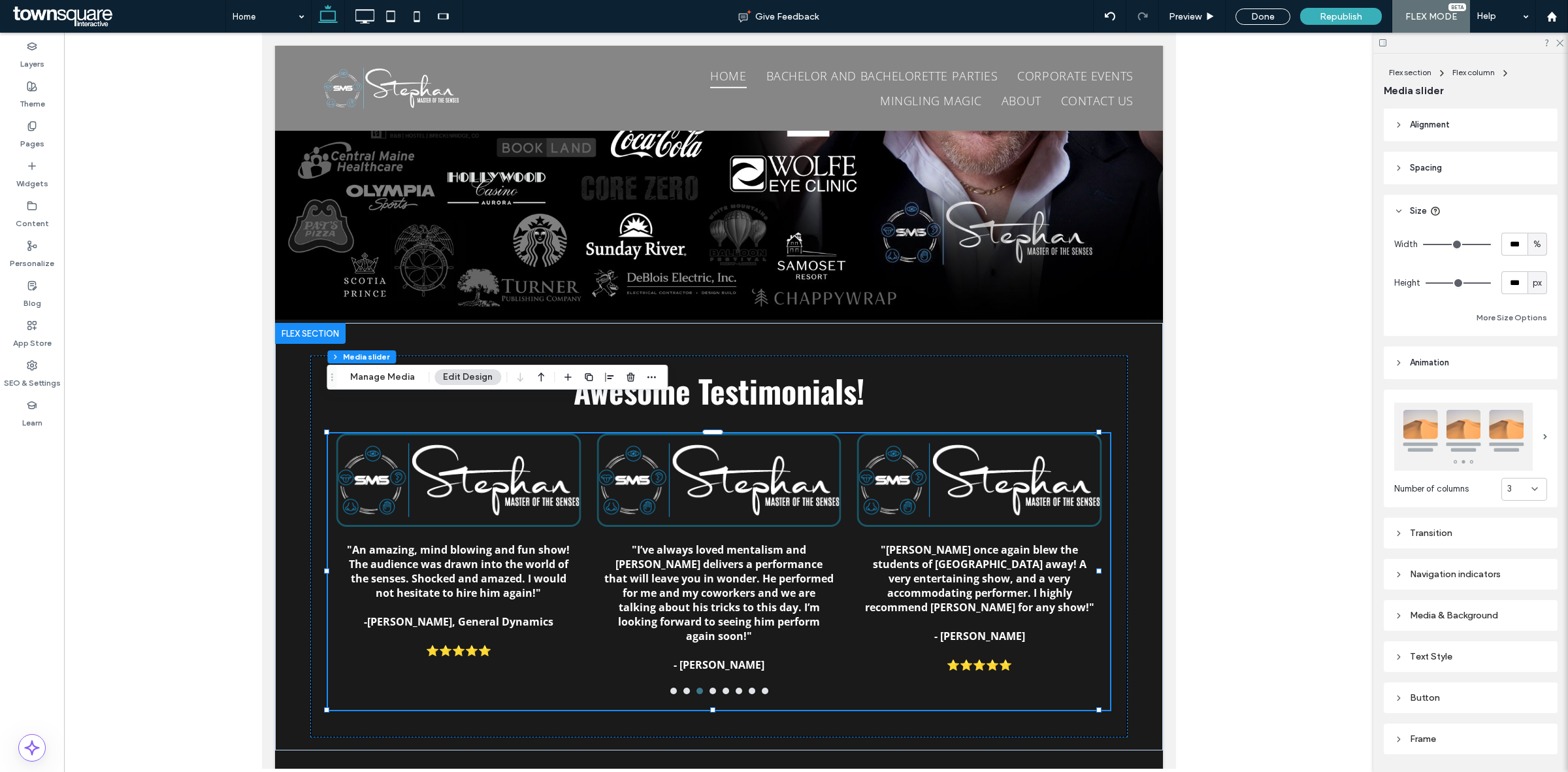
scroll to position [37, 0]
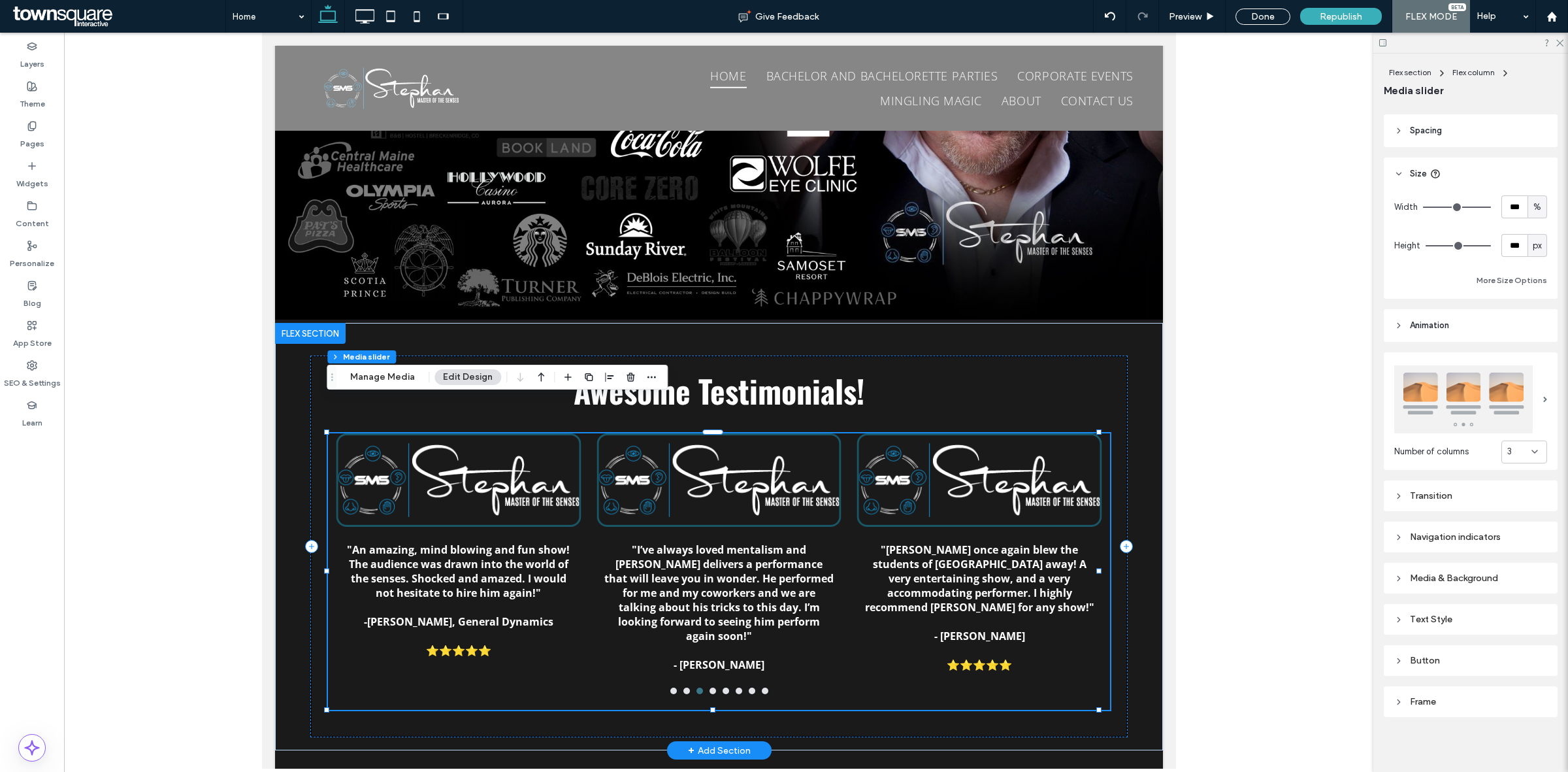
click at [768, 464] on div at bounding box center [718, 479] width 241 height 90
click at [1474, 580] on div "Media & Background" at bounding box center [1471, 578] width 153 height 11
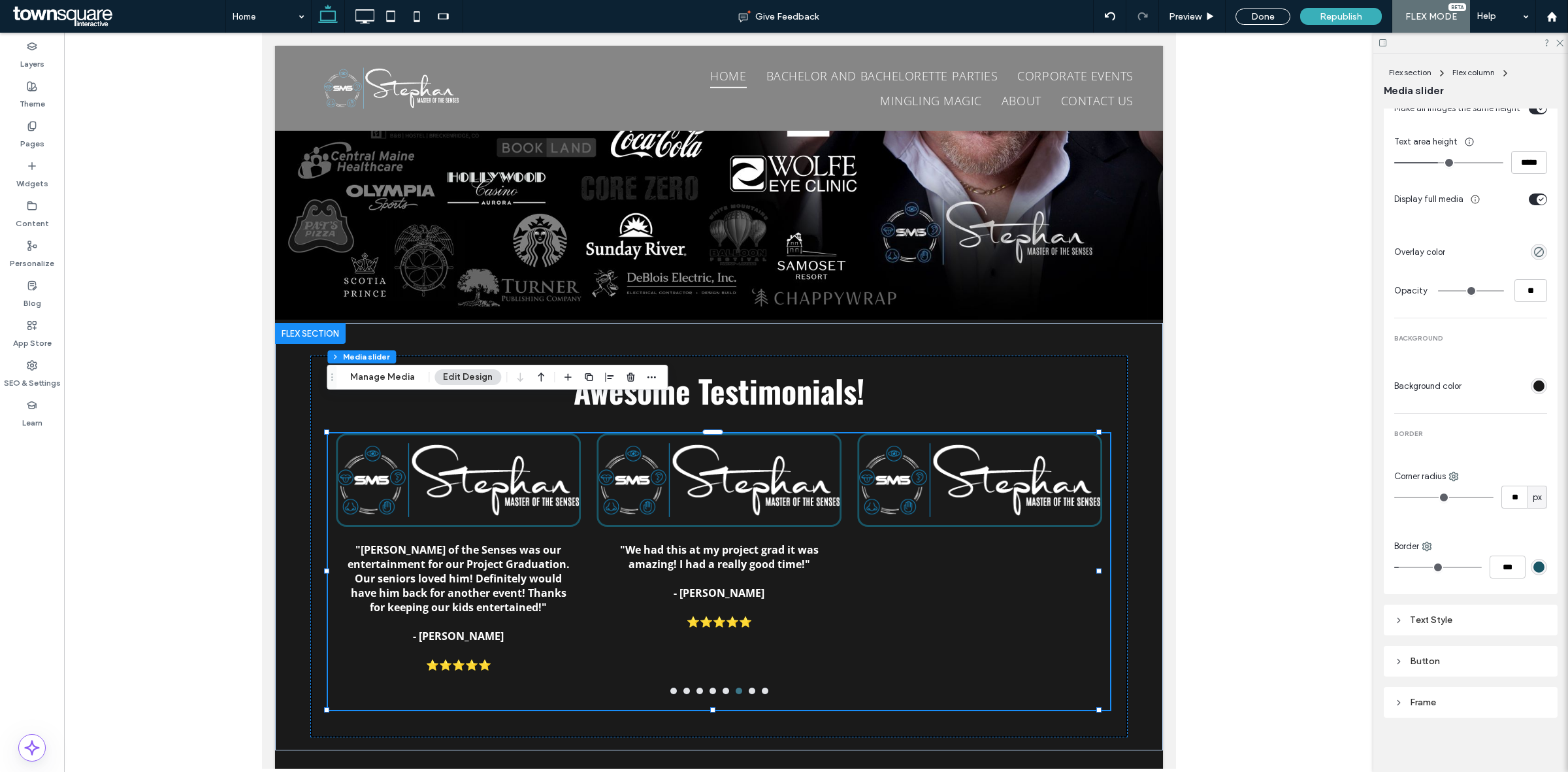
scroll to position [585, 0]
click at [1479, 598] on div "Number of columns 3 Transition Navigation indicators Media & Background MEDIA M…" at bounding box center [1470, 254] width 173 height 919
click at [1481, 612] on div "Text Style" at bounding box center [1471, 616] width 153 height 11
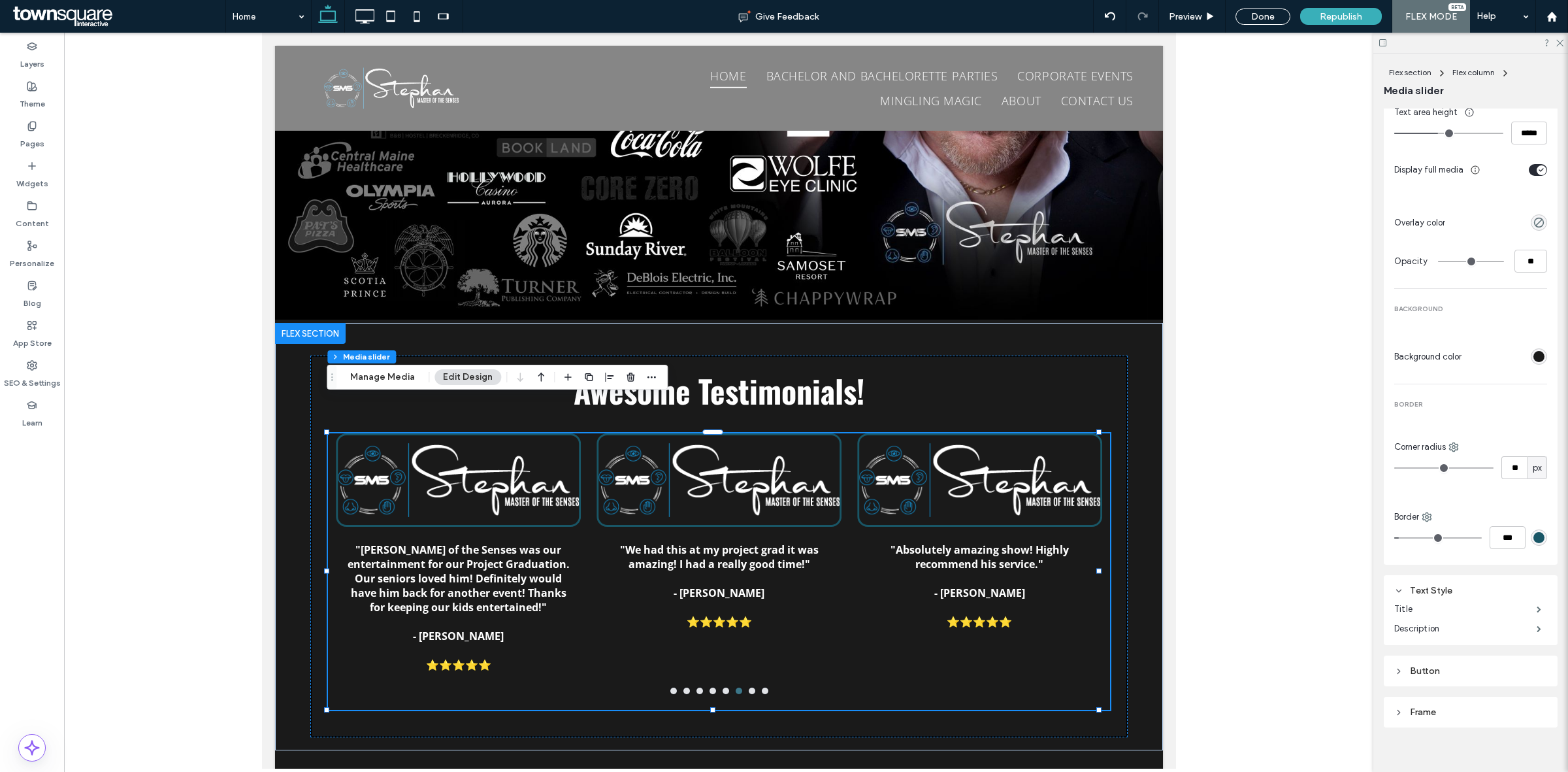
scroll to position [624, 0]
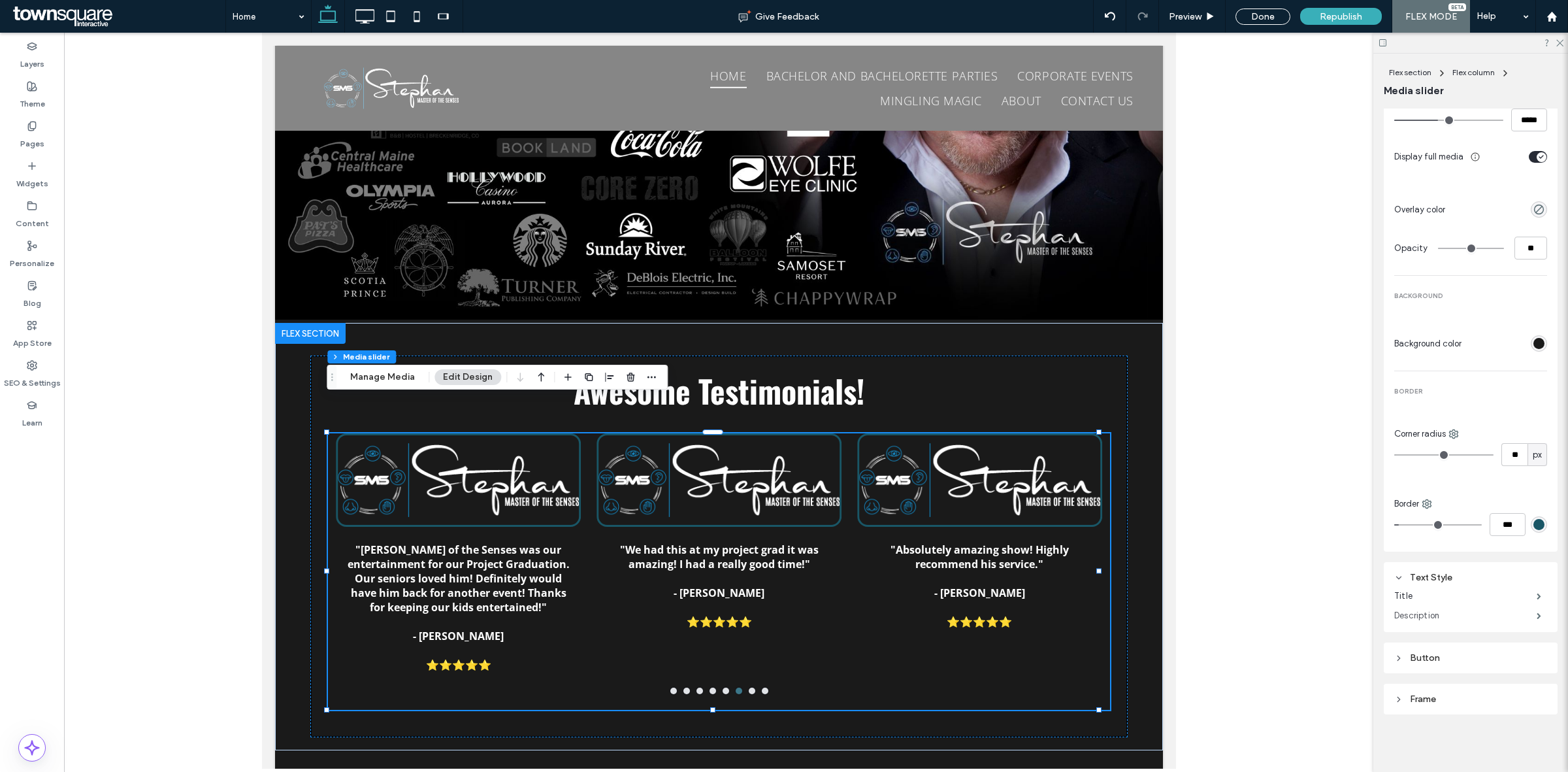
click at [1516, 615] on label "Description" at bounding box center [1466, 615] width 142 height 26
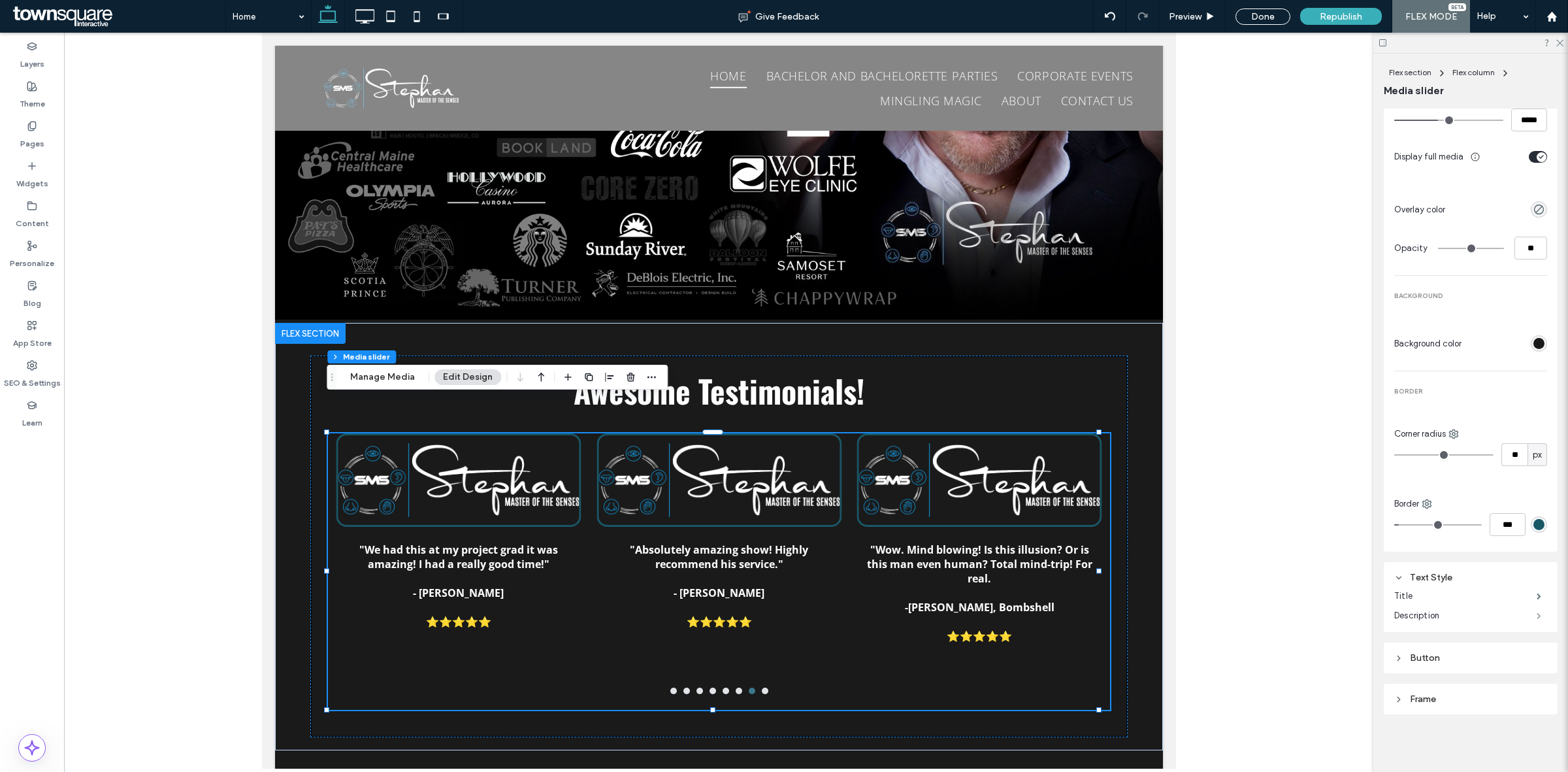
click at [1537, 618] on span at bounding box center [1539, 615] width 4 height 6
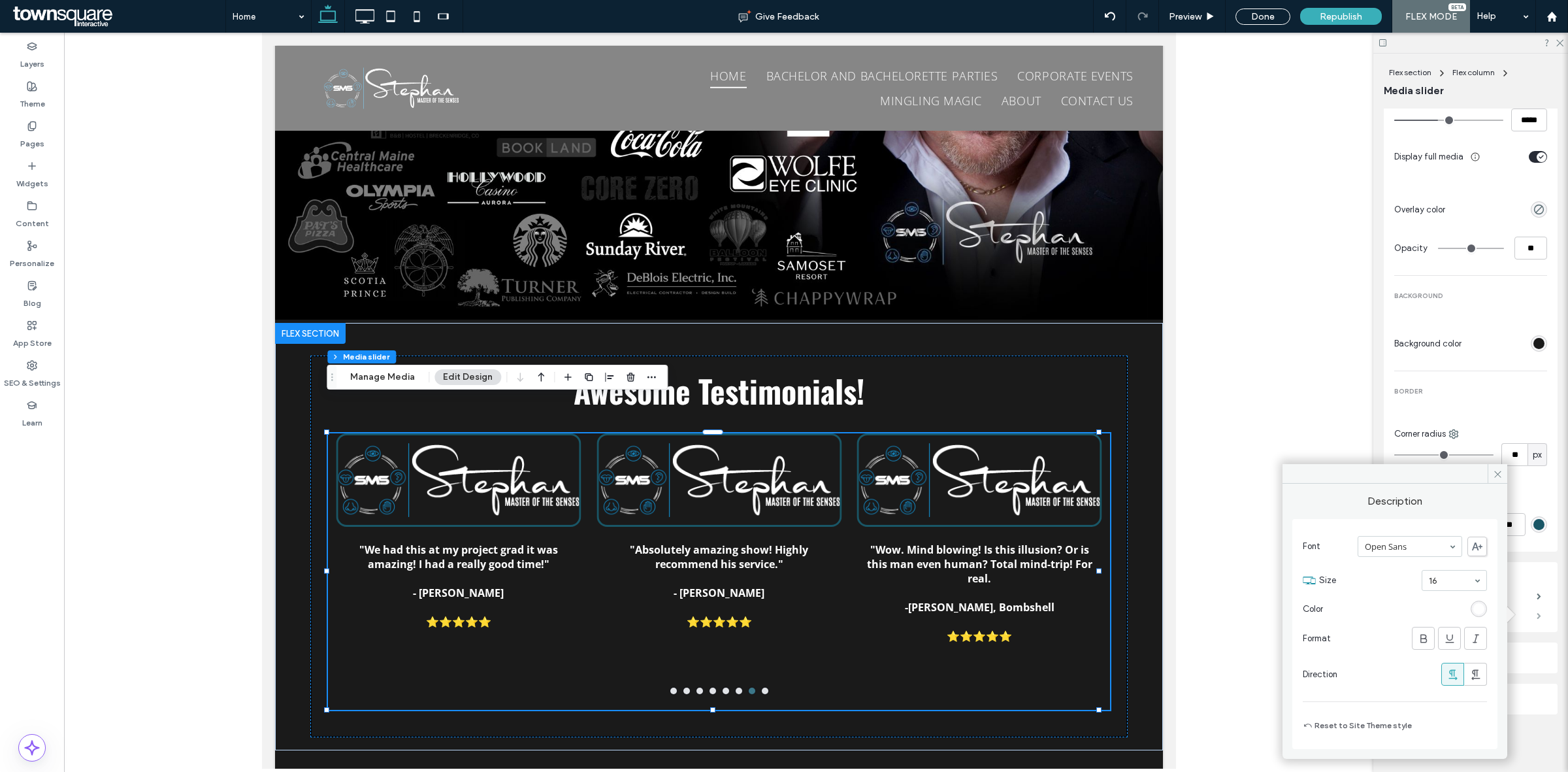
click at [1537, 617] on span at bounding box center [1539, 615] width 4 height 6
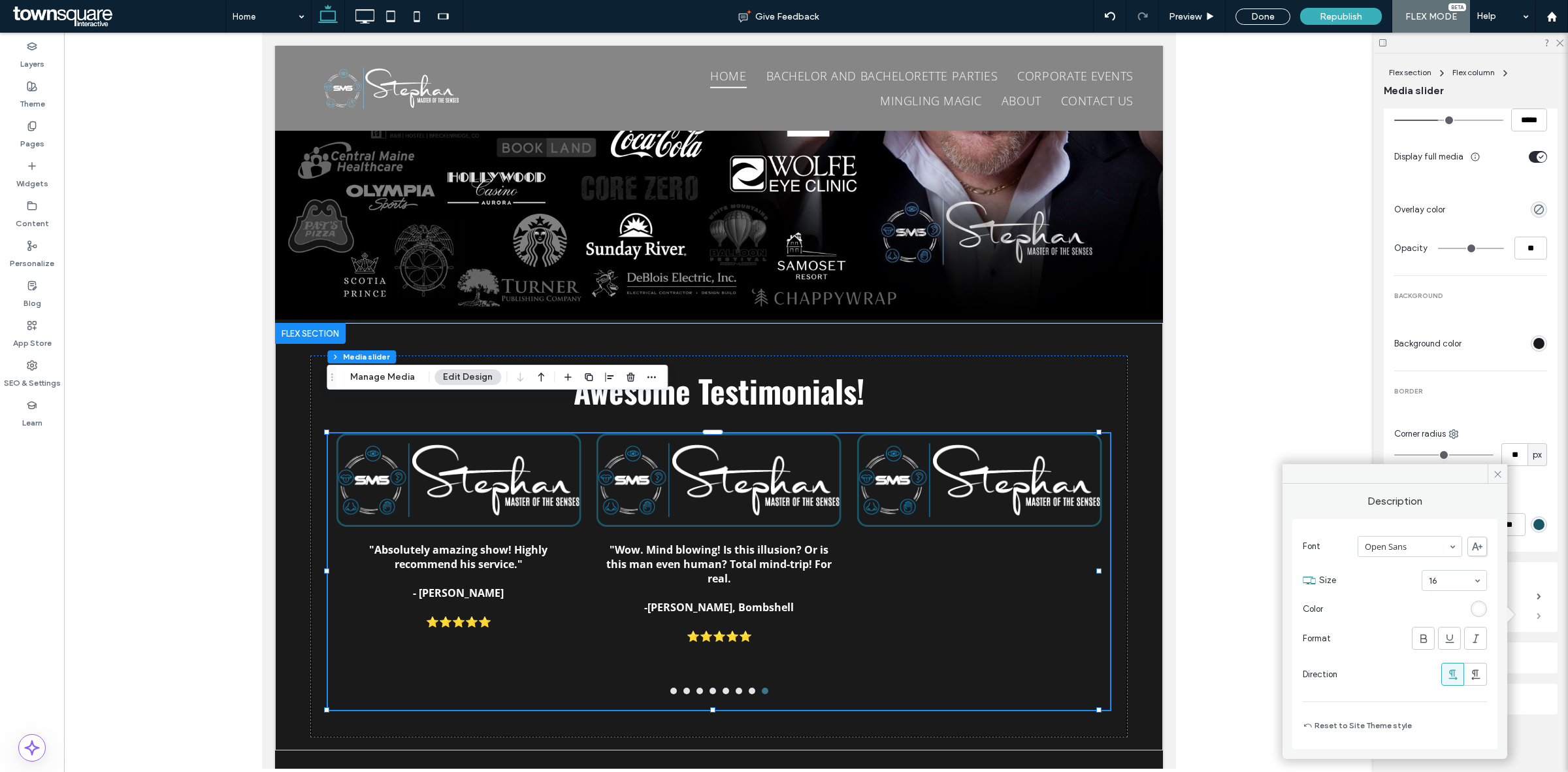
click at [1540, 619] on span at bounding box center [1539, 615] width 4 height 6
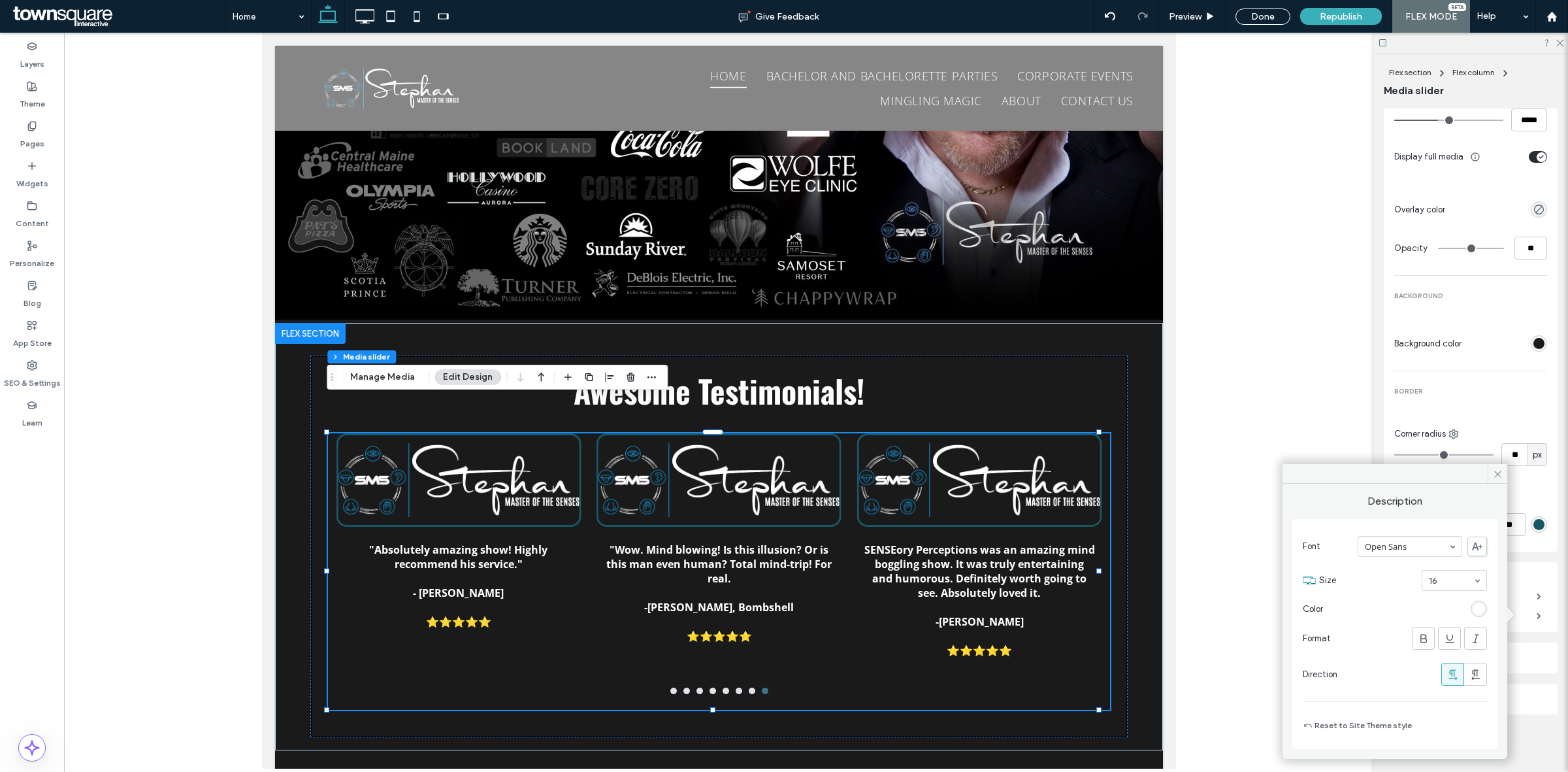
click at [1539, 639] on div "Number of columns 3 Transition Navigation indicators Media & Background MEDIA M…" at bounding box center [1470, 235] width 173 height 958
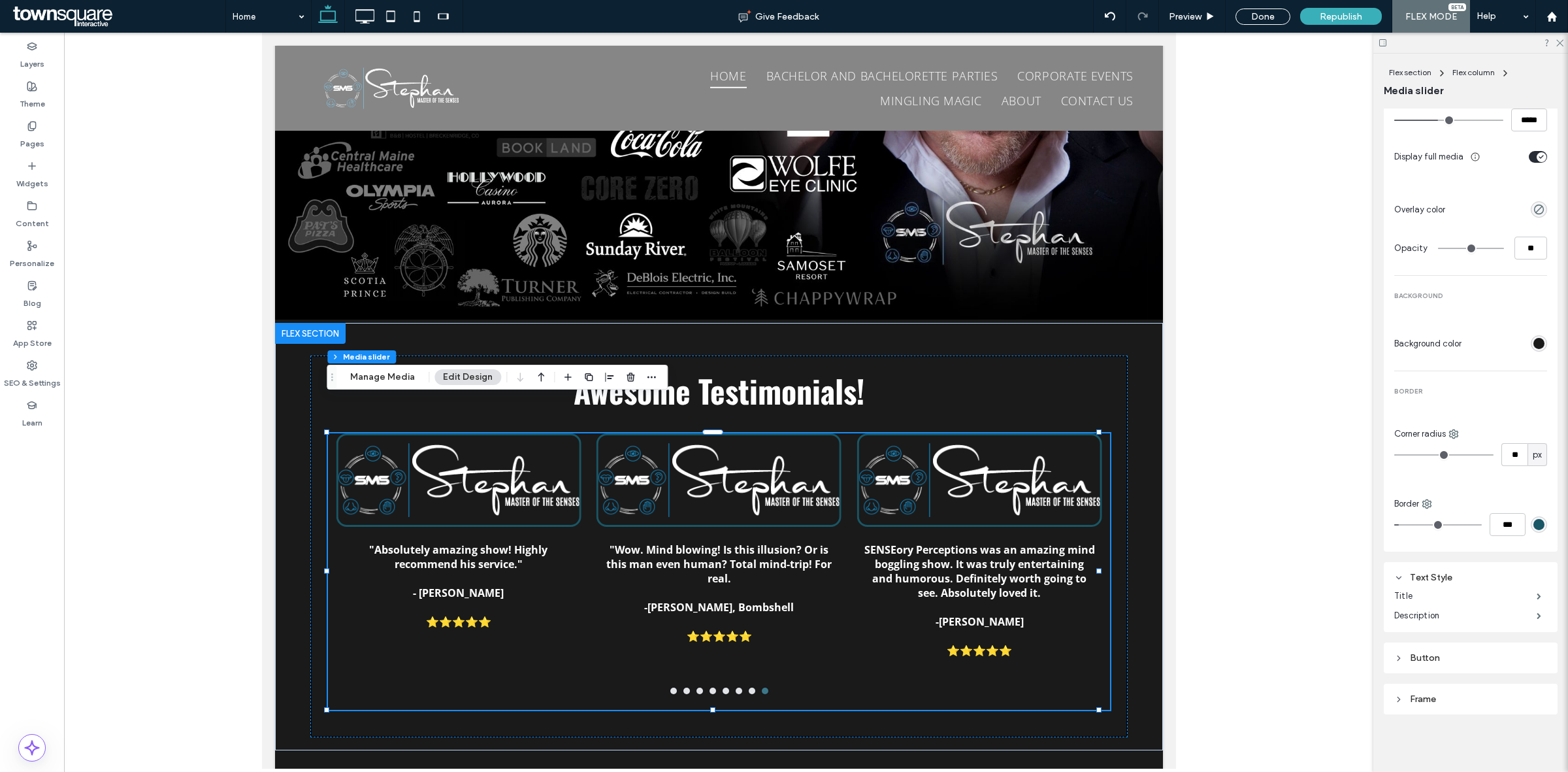
click at [1516, 700] on div "Frame" at bounding box center [1471, 698] width 153 height 11
type input "*"
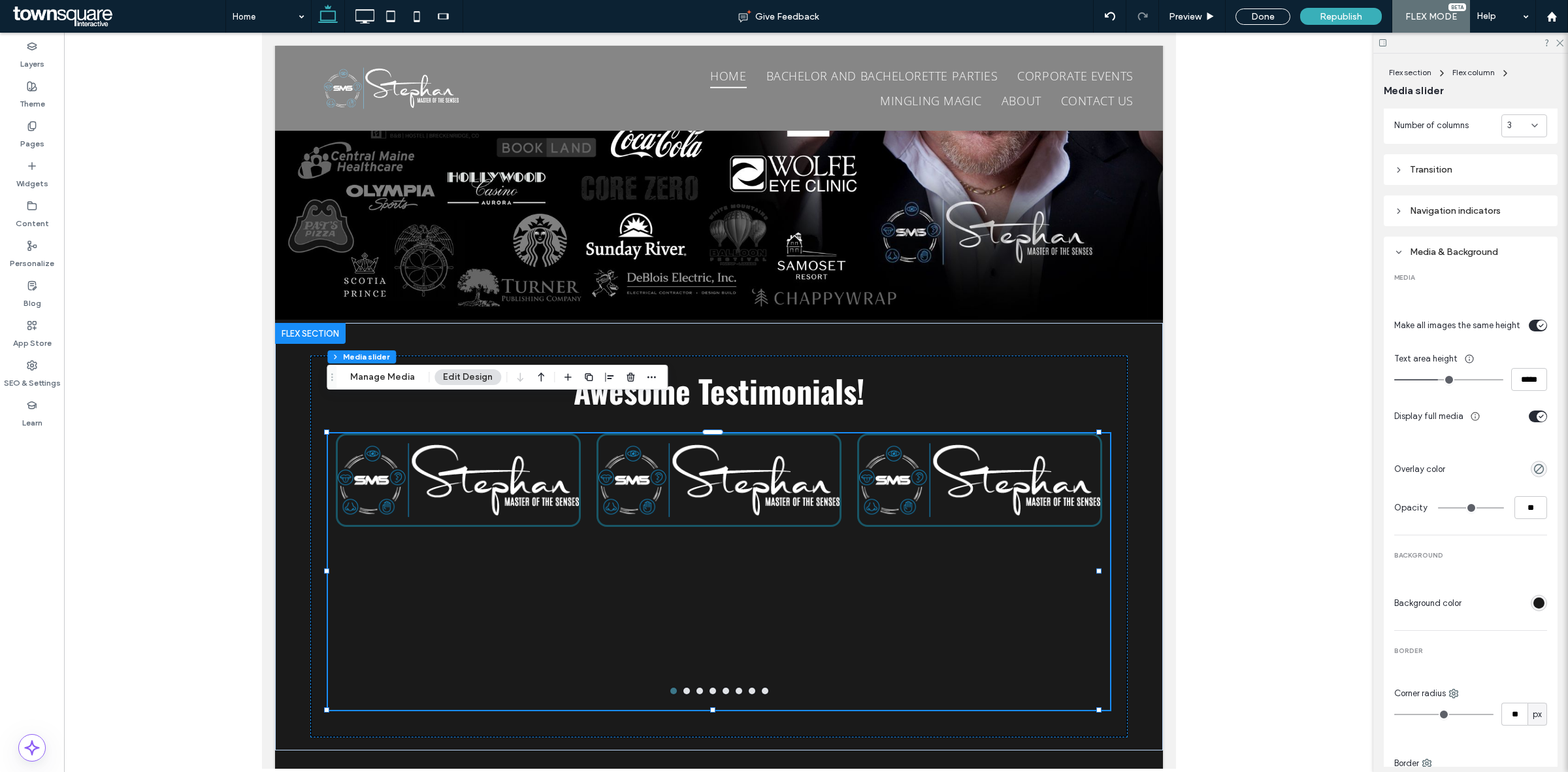
scroll to position [361, 0]
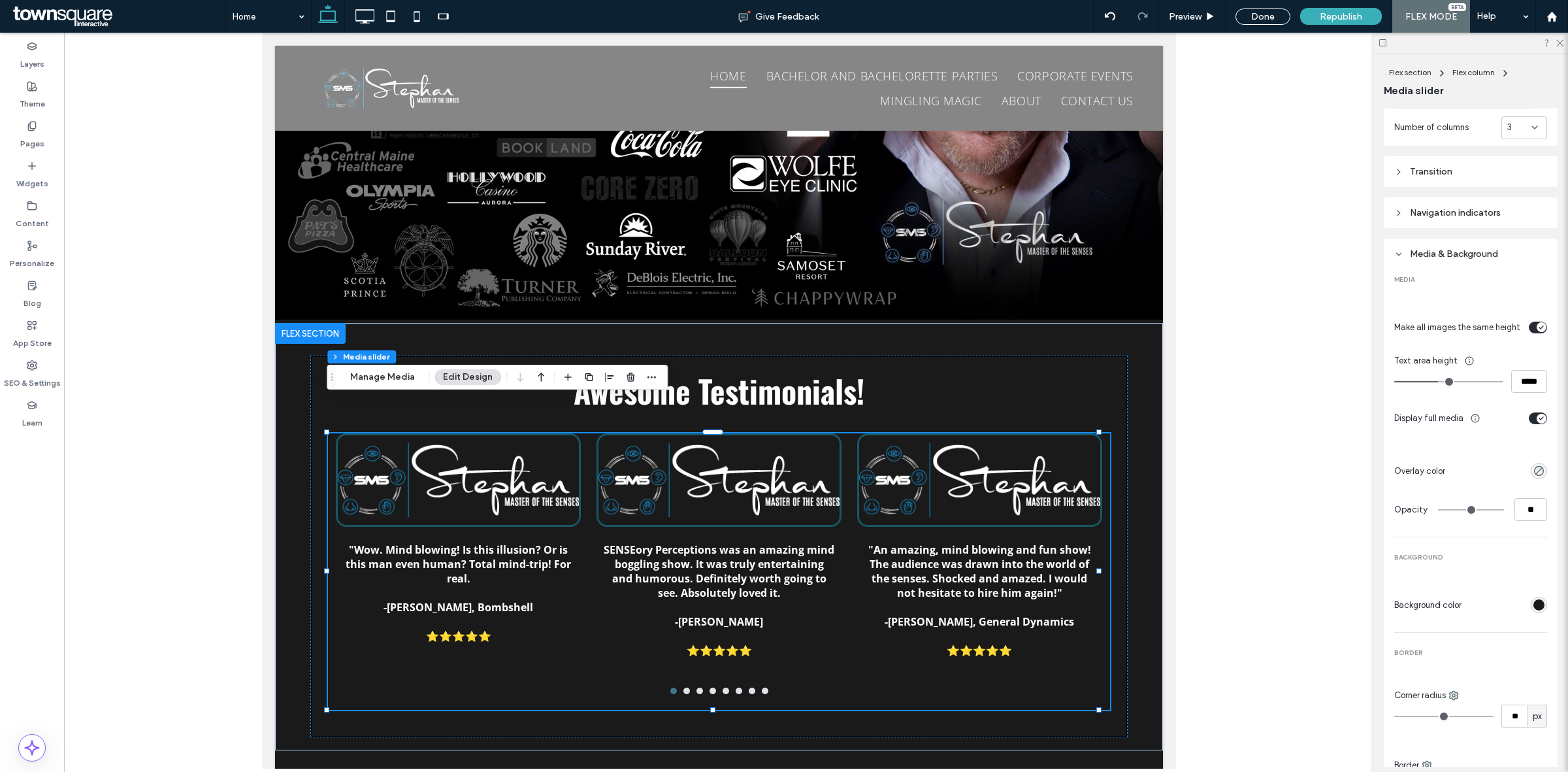
type input "***"
type input "*****"
type input "***"
type input "*****"
type input "***"
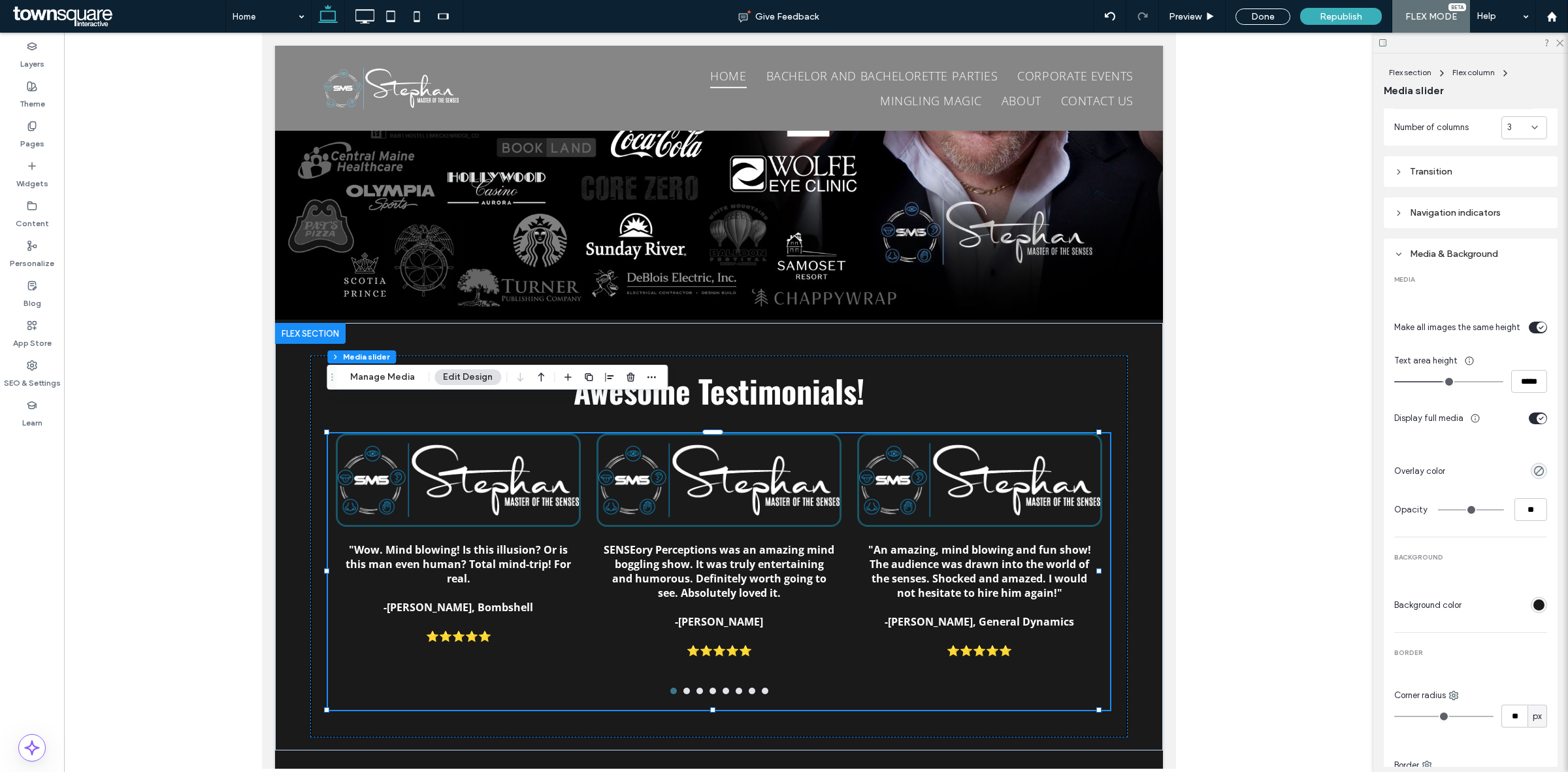
type input "*****"
type input "***"
type input "*****"
type input "***"
type input "*****"
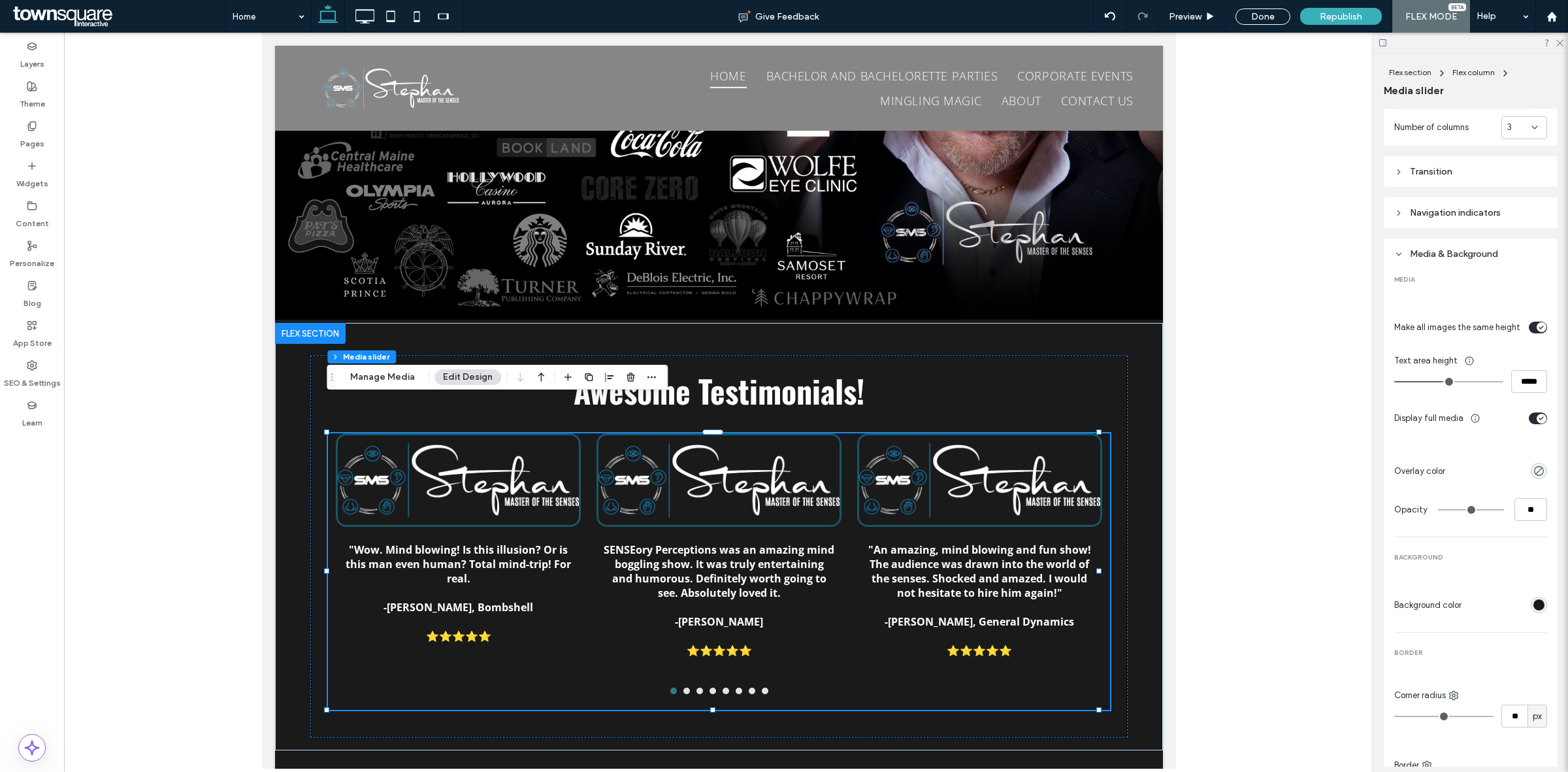
type input "***"
type input "*****"
drag, startPoint x: 1435, startPoint y: 379, endPoint x: 1446, endPoint y: 379, distance: 11.0
type input "***"
click at [1446, 381] on input "range" at bounding box center [1449, 381] width 109 height 1
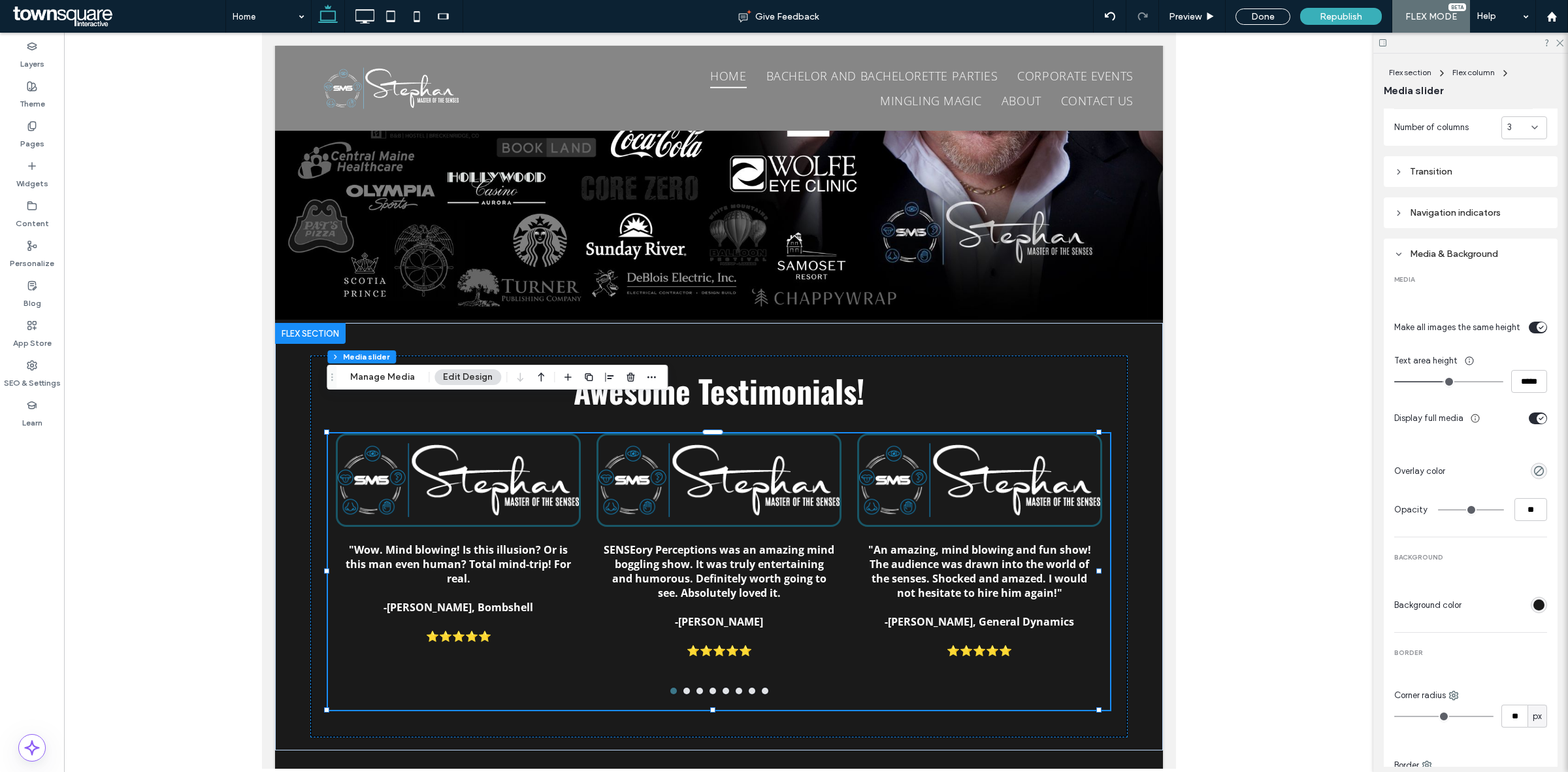
type input "*"
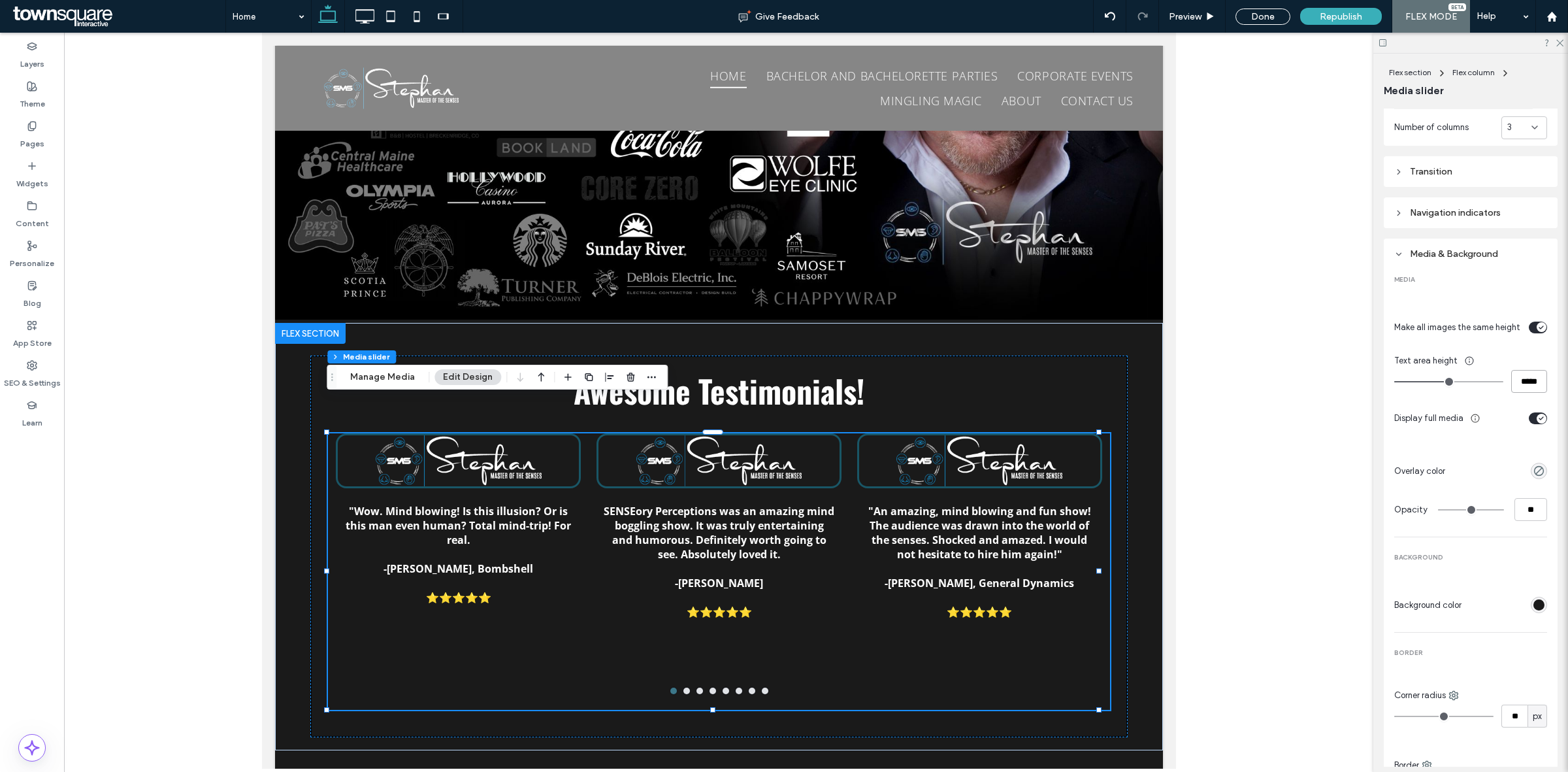
click at [1519, 381] on input "*****" at bounding box center [1529, 382] width 36 height 23
type input "*****"
type input "***"
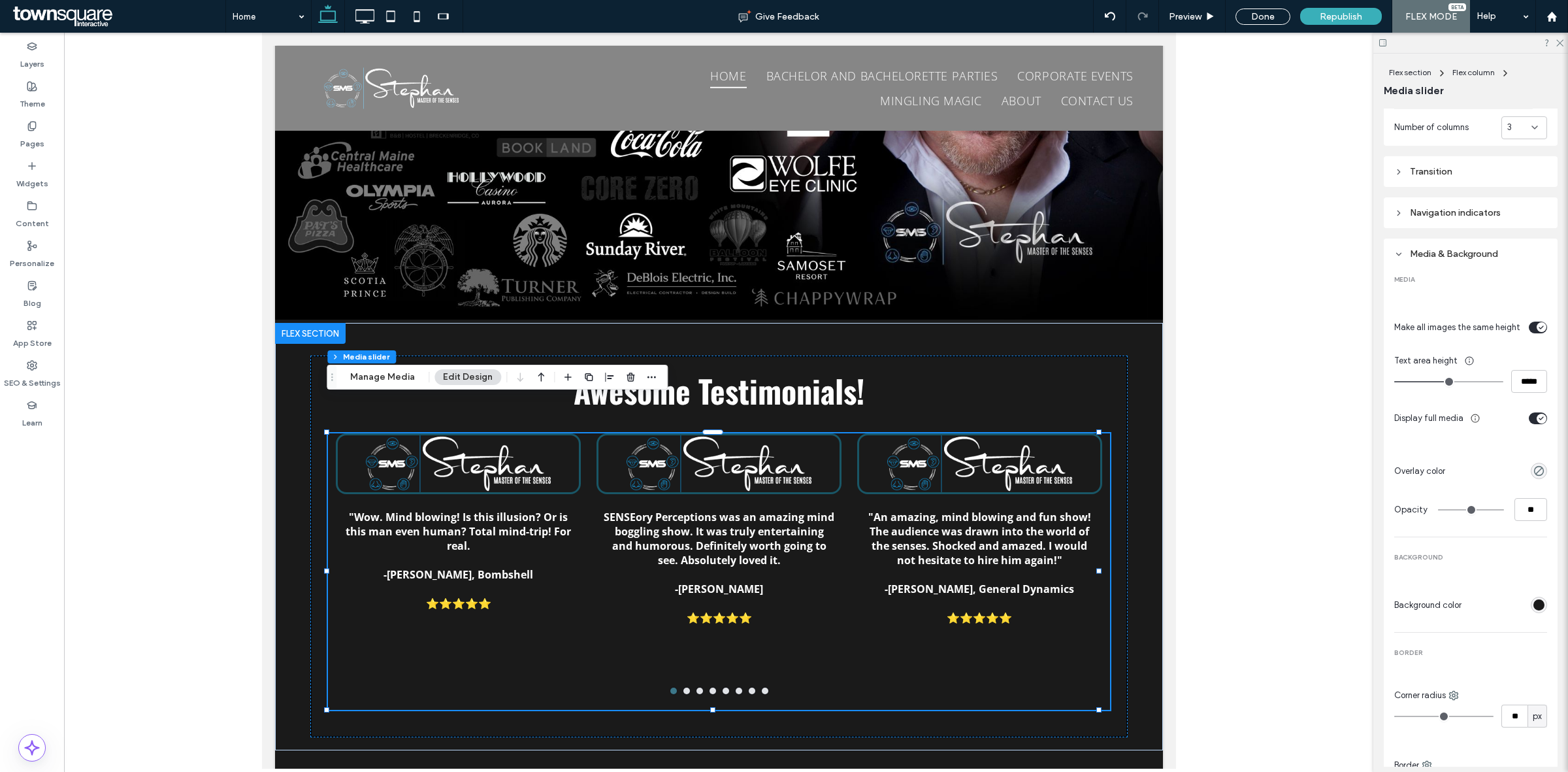
type input "*"
click at [1271, 5] on div "Done" at bounding box center [1263, 16] width 75 height 33
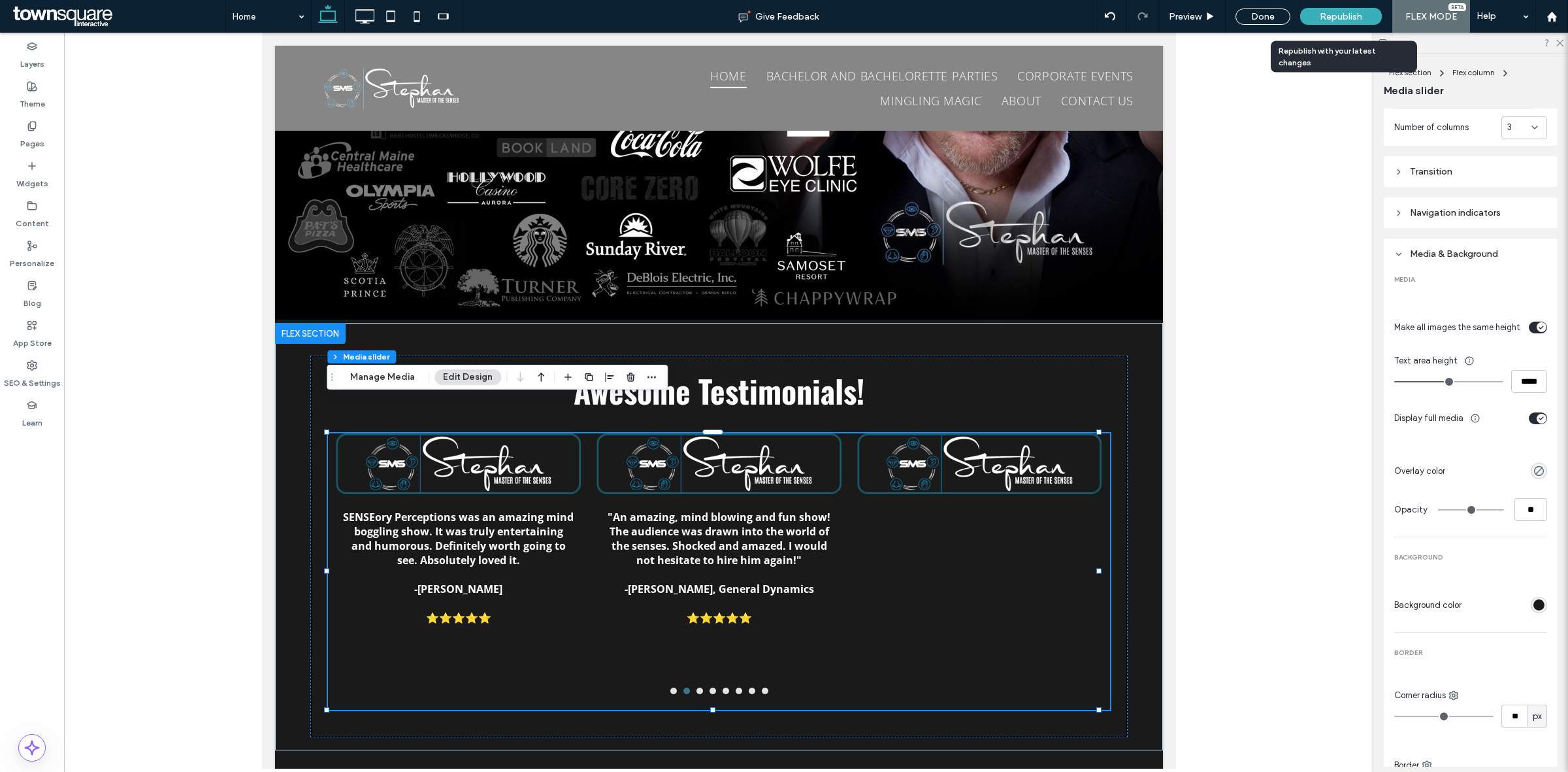
click at [1334, 16] on span "Republish" at bounding box center [1341, 16] width 43 height 11
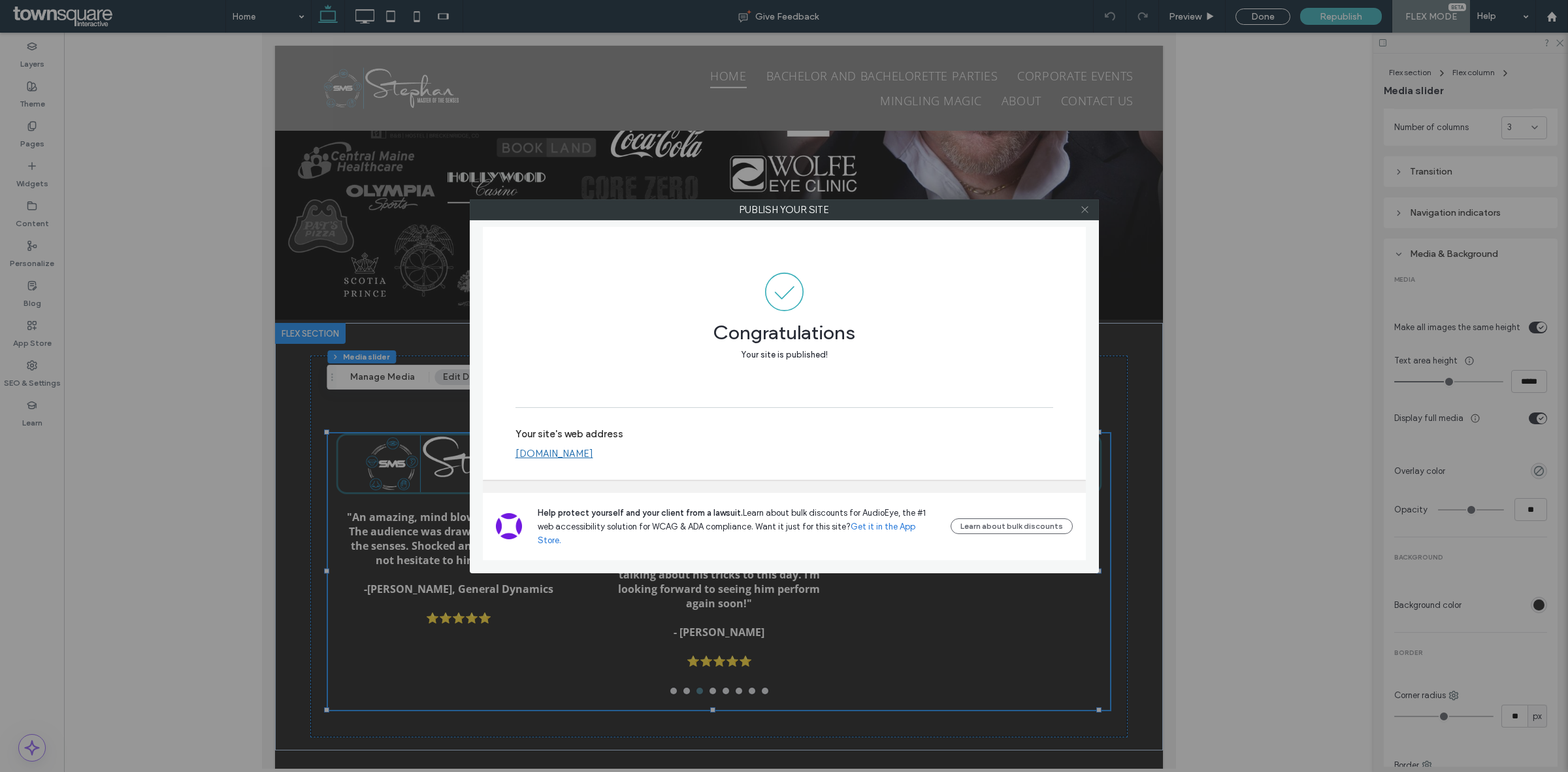
click at [1082, 213] on icon at bounding box center [1084, 209] width 10 height 10
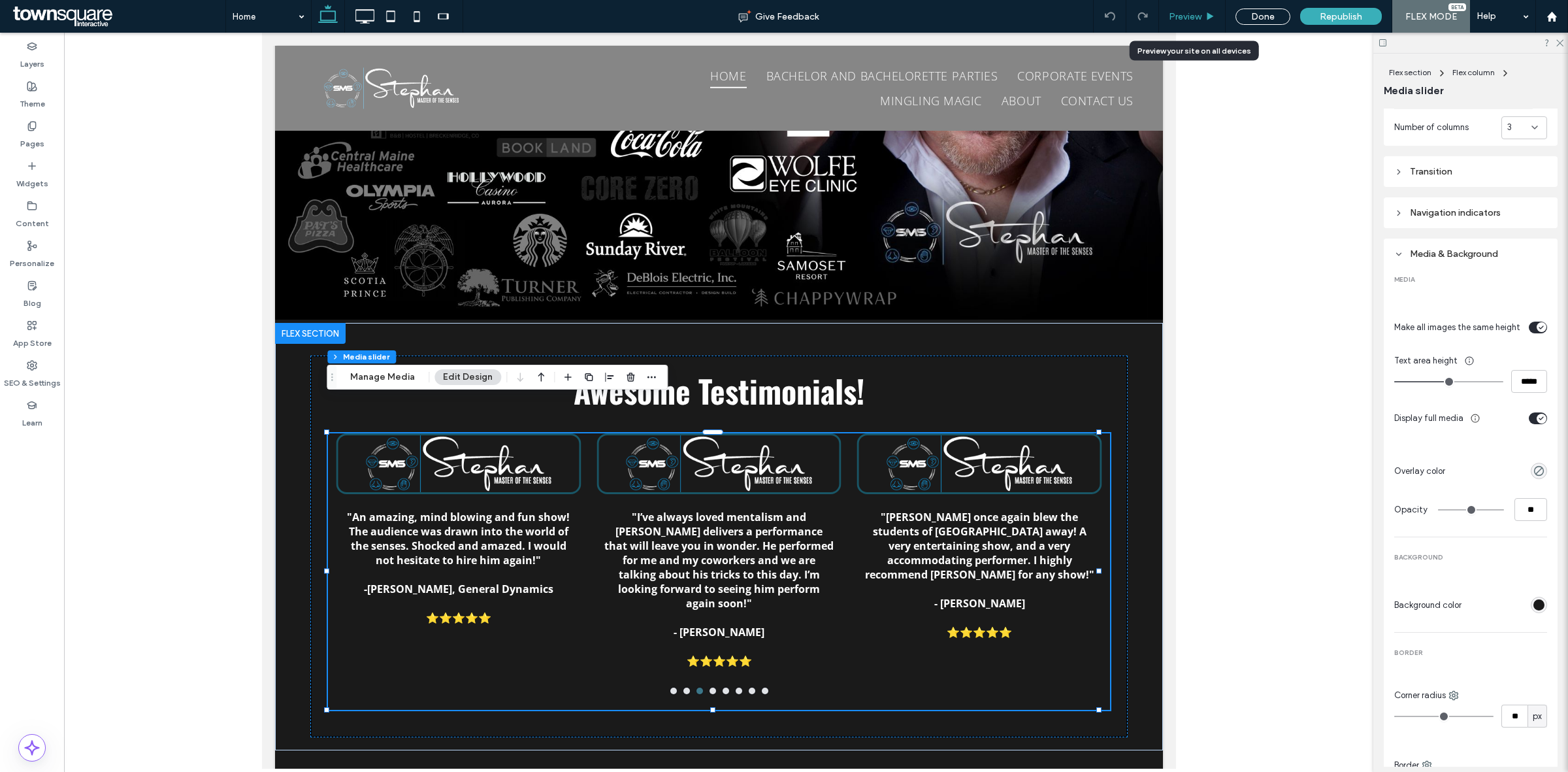
click at [1191, 21] on span "Preview" at bounding box center [1185, 16] width 33 height 11
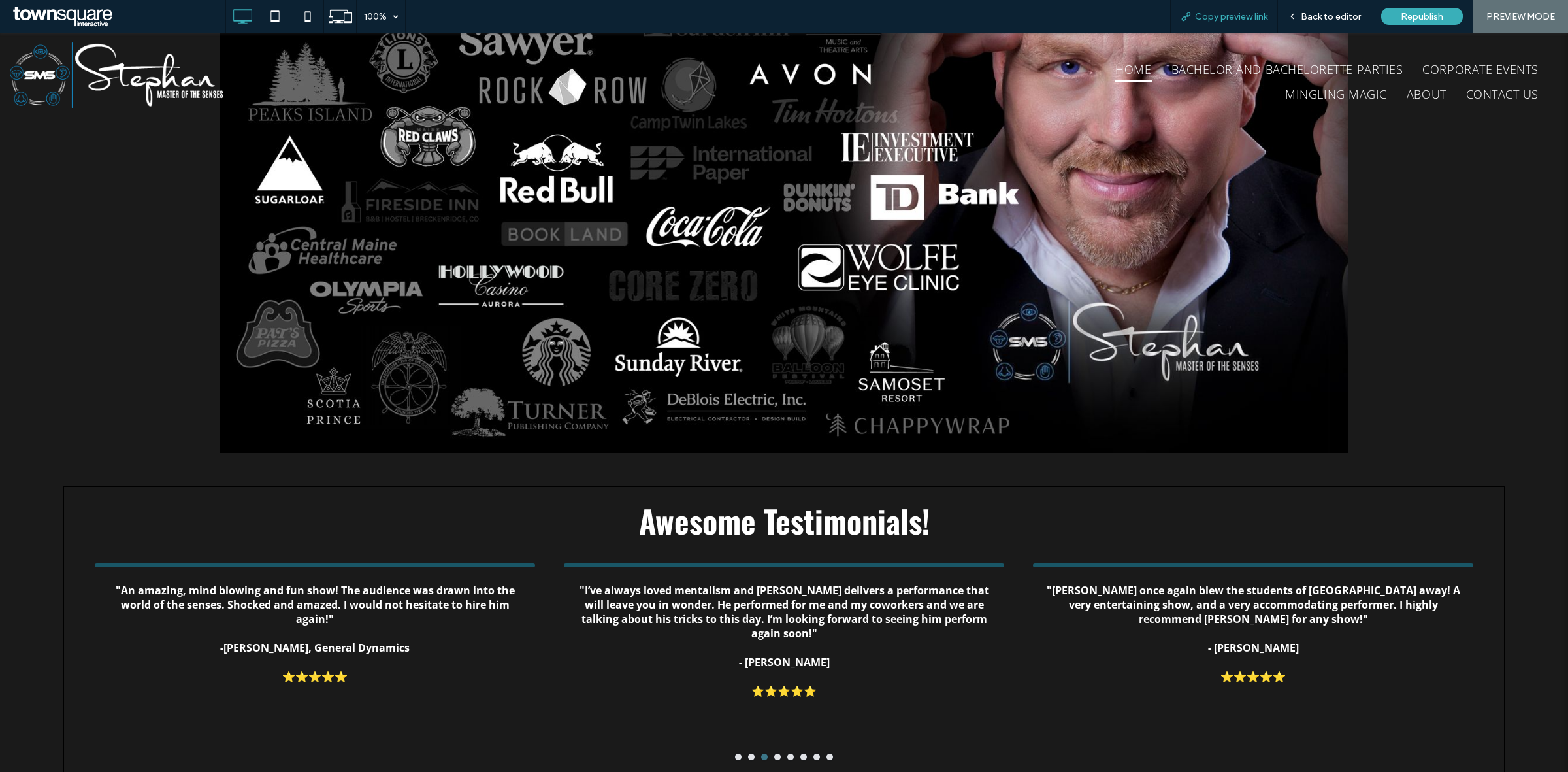
click at [1249, 19] on span "Copy preview link" at bounding box center [1232, 16] width 73 height 11
click at [1317, 11] on span "Back to editor" at bounding box center [1331, 16] width 60 height 11
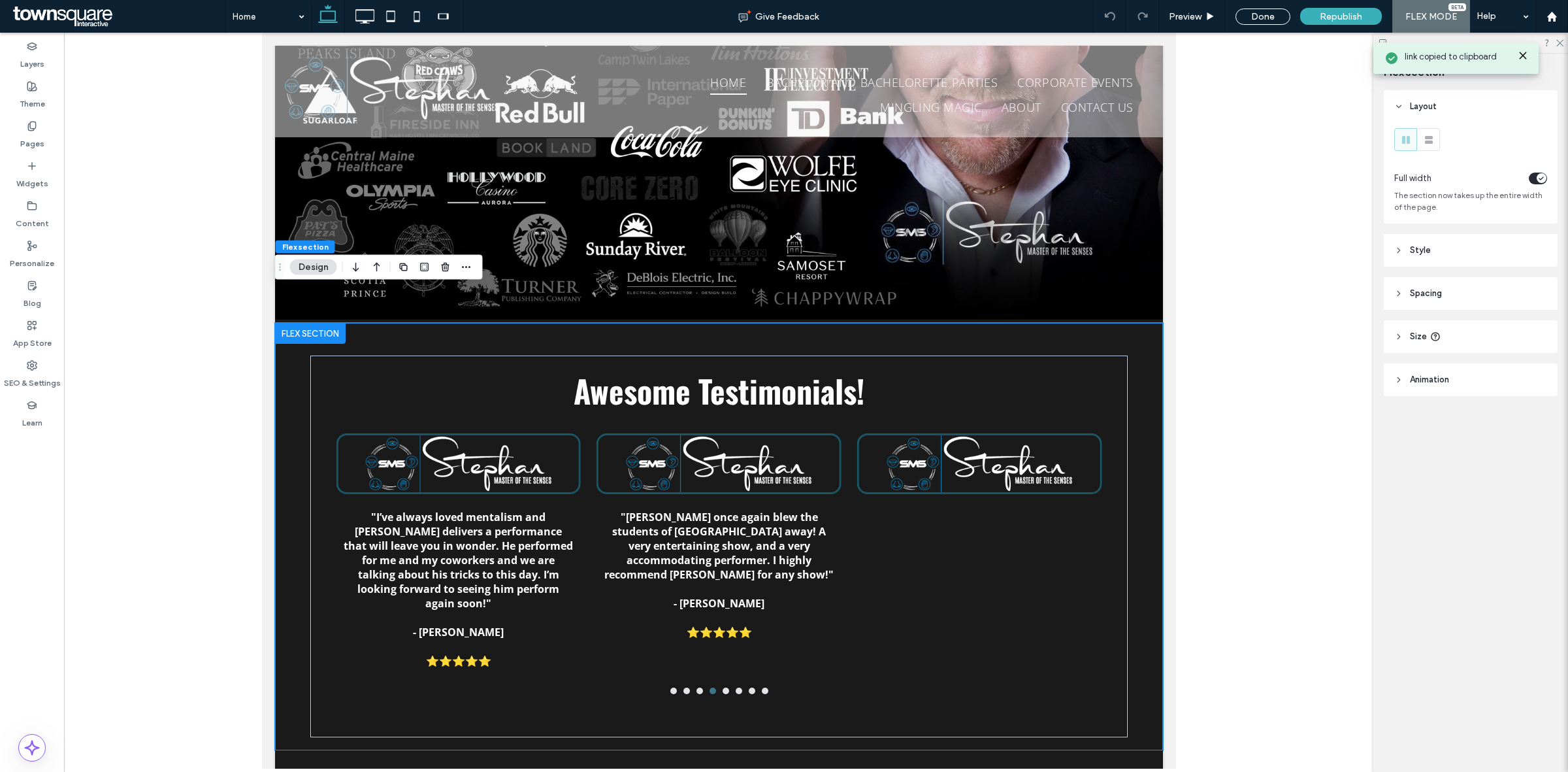
click at [1526, 53] on icon at bounding box center [1524, 56] width 11 height 11
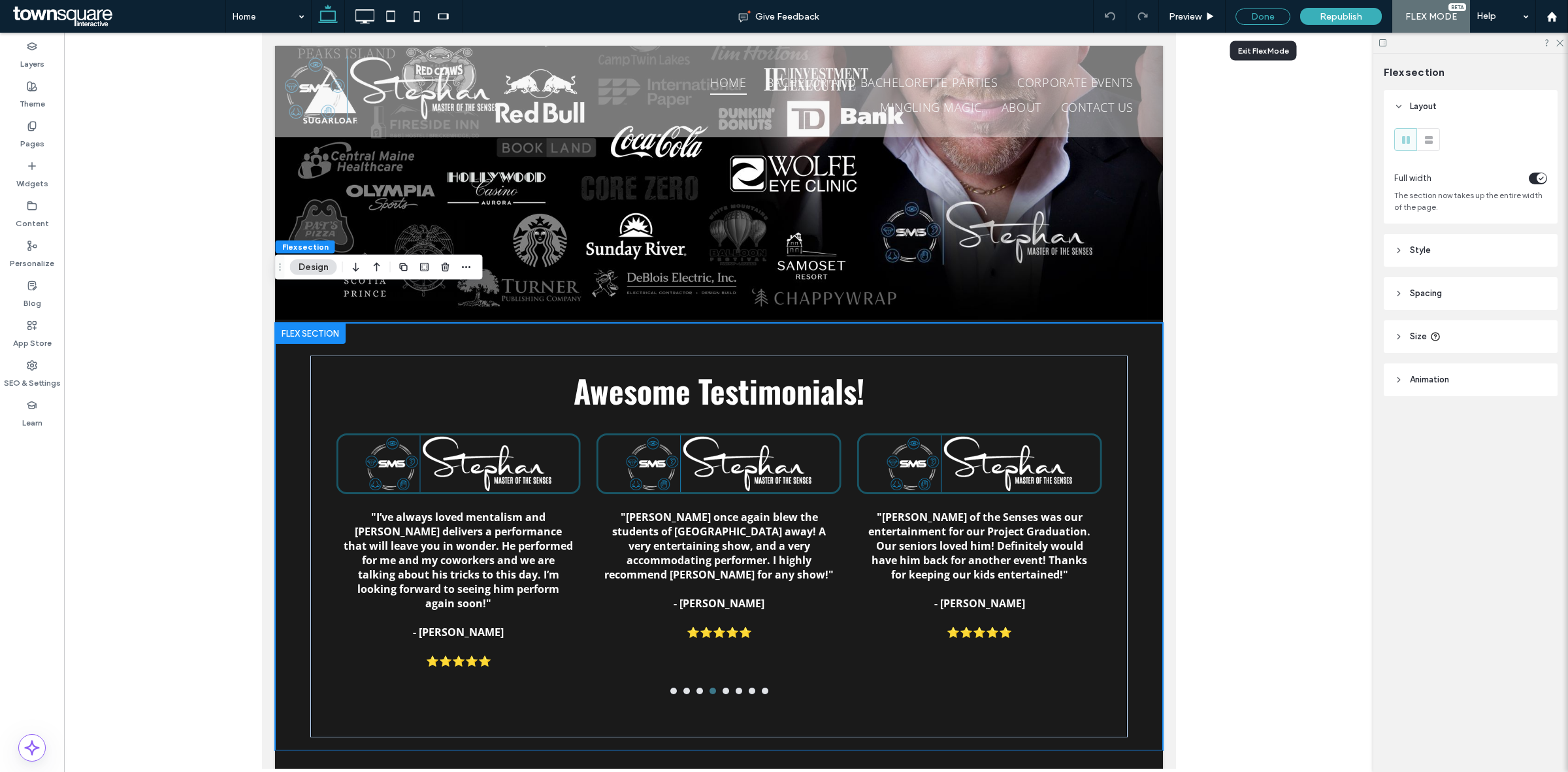
click at [1272, 20] on div "Done" at bounding box center [1263, 17] width 55 height 16
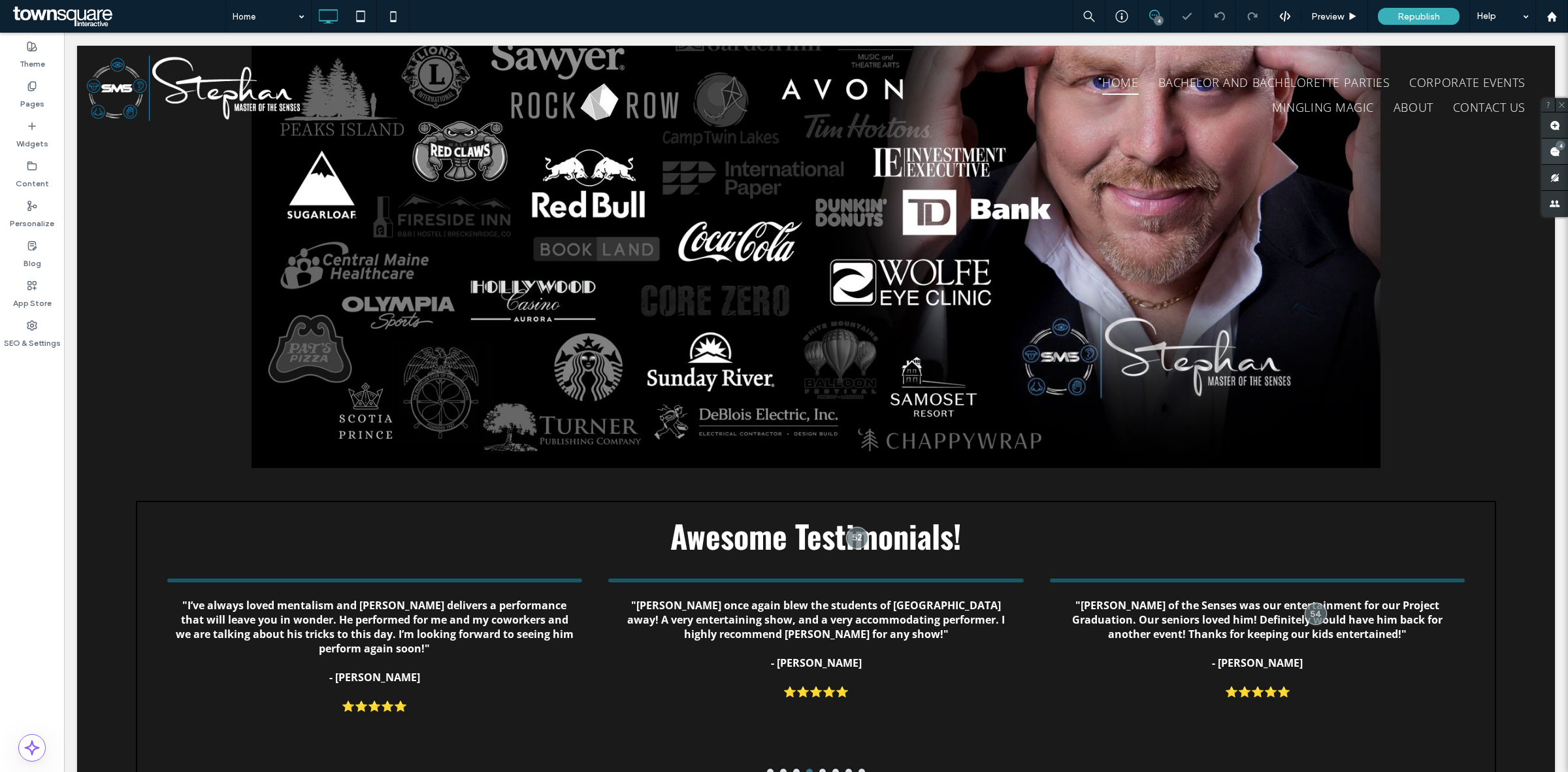
click at [1555, 151] on use at bounding box center [1556, 152] width 11 height 11
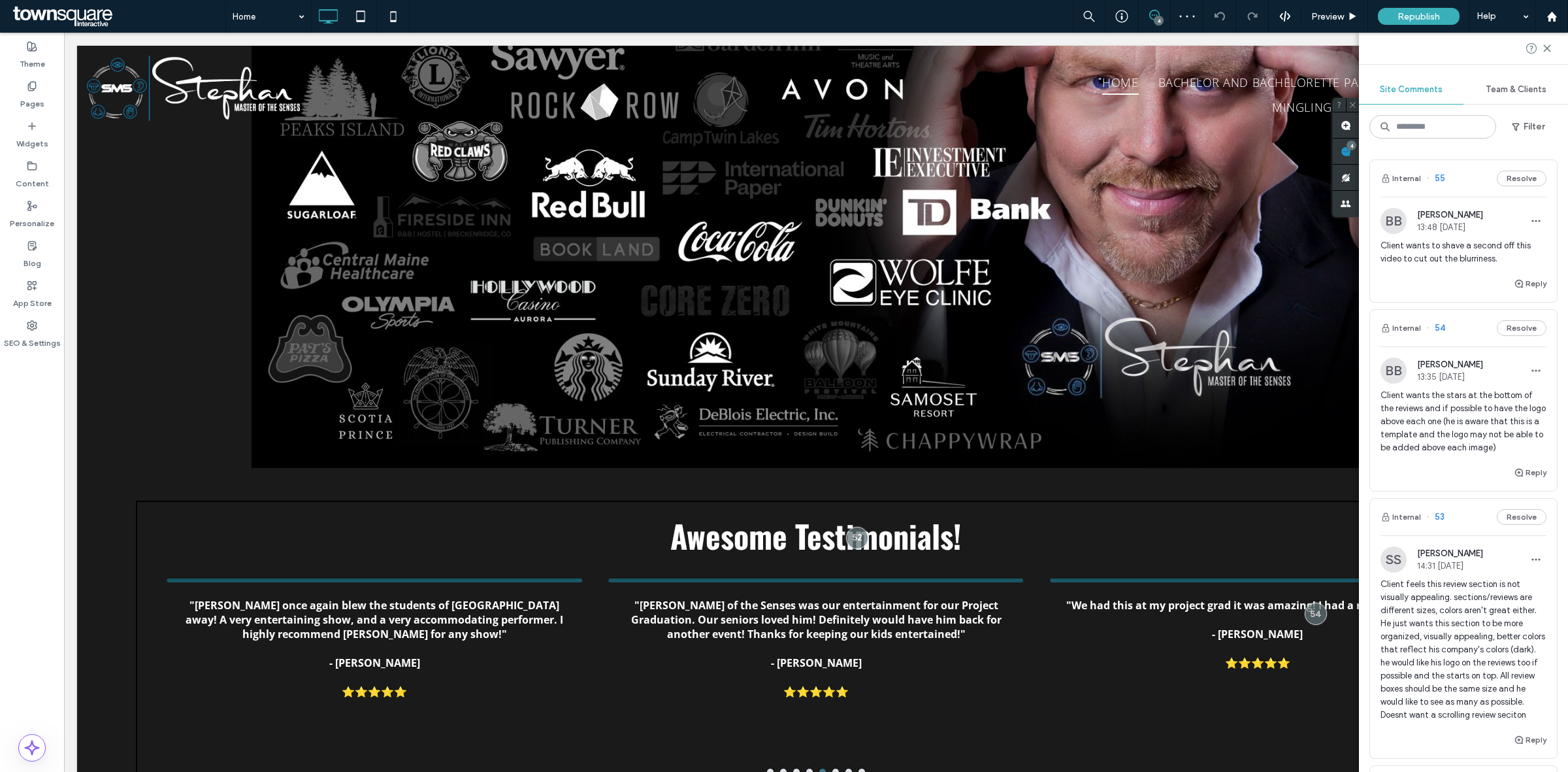
click at [1474, 250] on span "Client wants to shave a second off this video to cut out the blurriness." at bounding box center [1463, 252] width 166 height 26
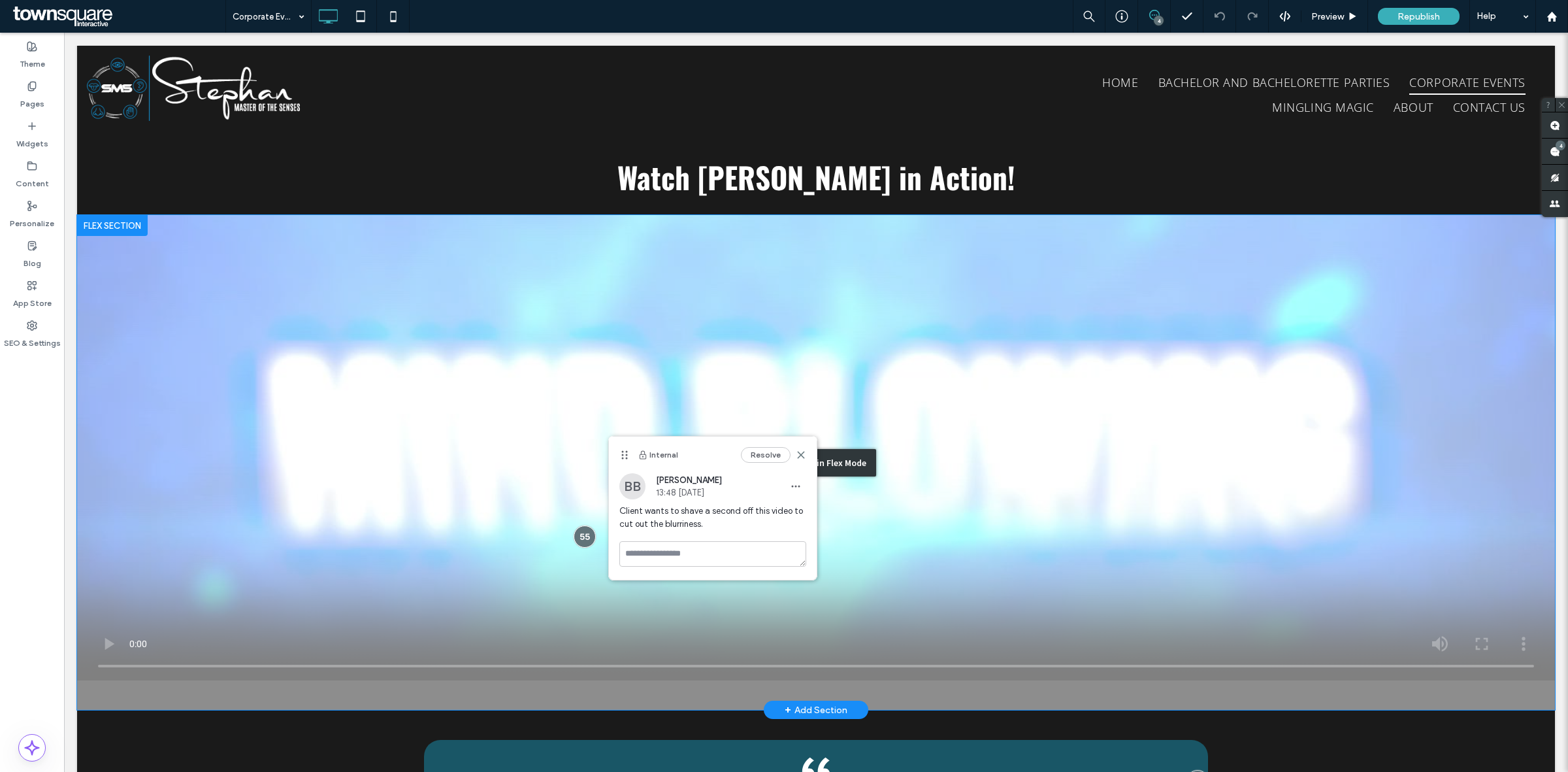
click at [1065, 345] on div "Click to edit in Flex Mode" at bounding box center [816, 462] width 1478 height 495
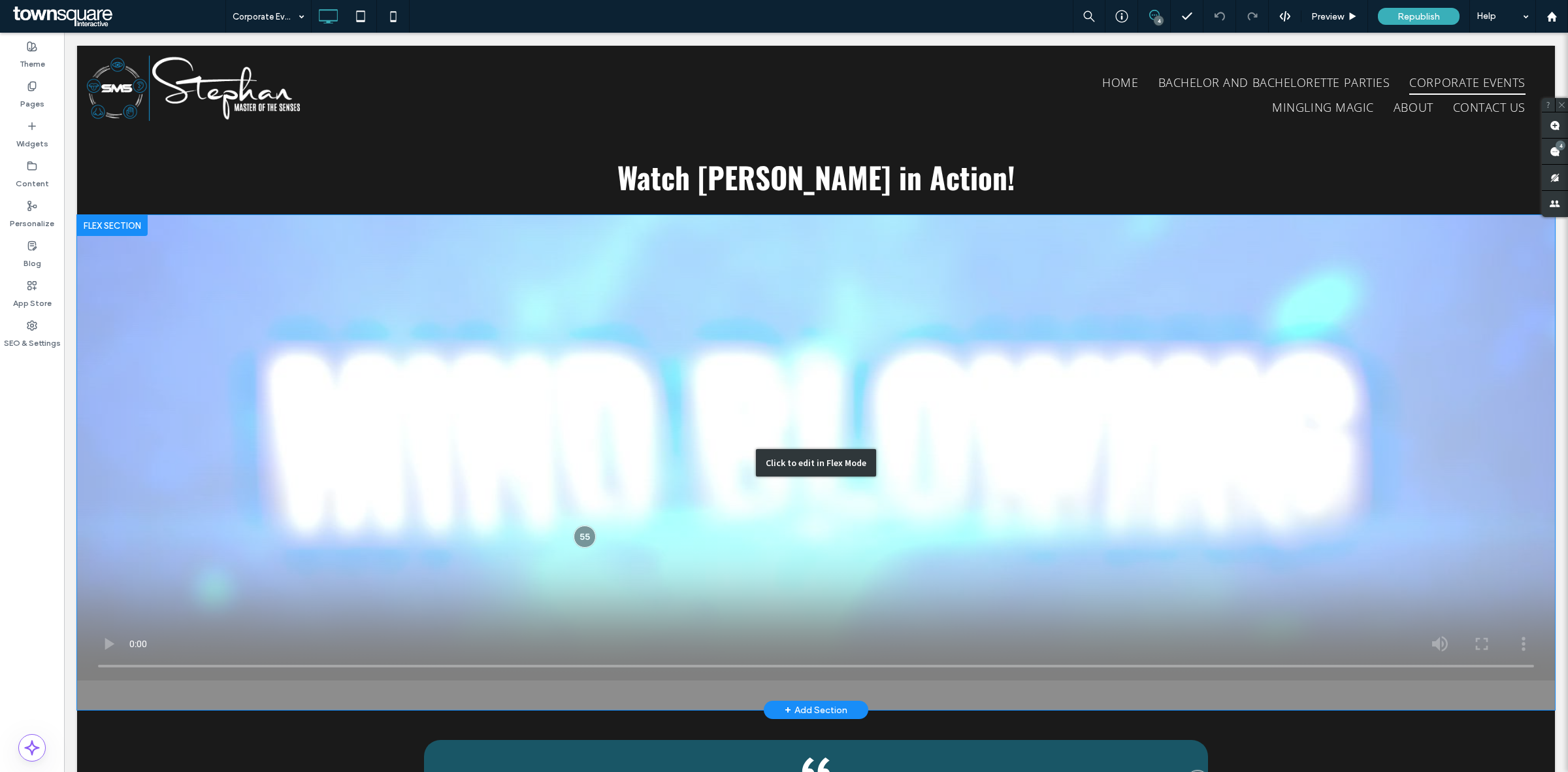
click at [1164, 338] on div "Click to edit in Flex Mode" at bounding box center [816, 462] width 1478 height 495
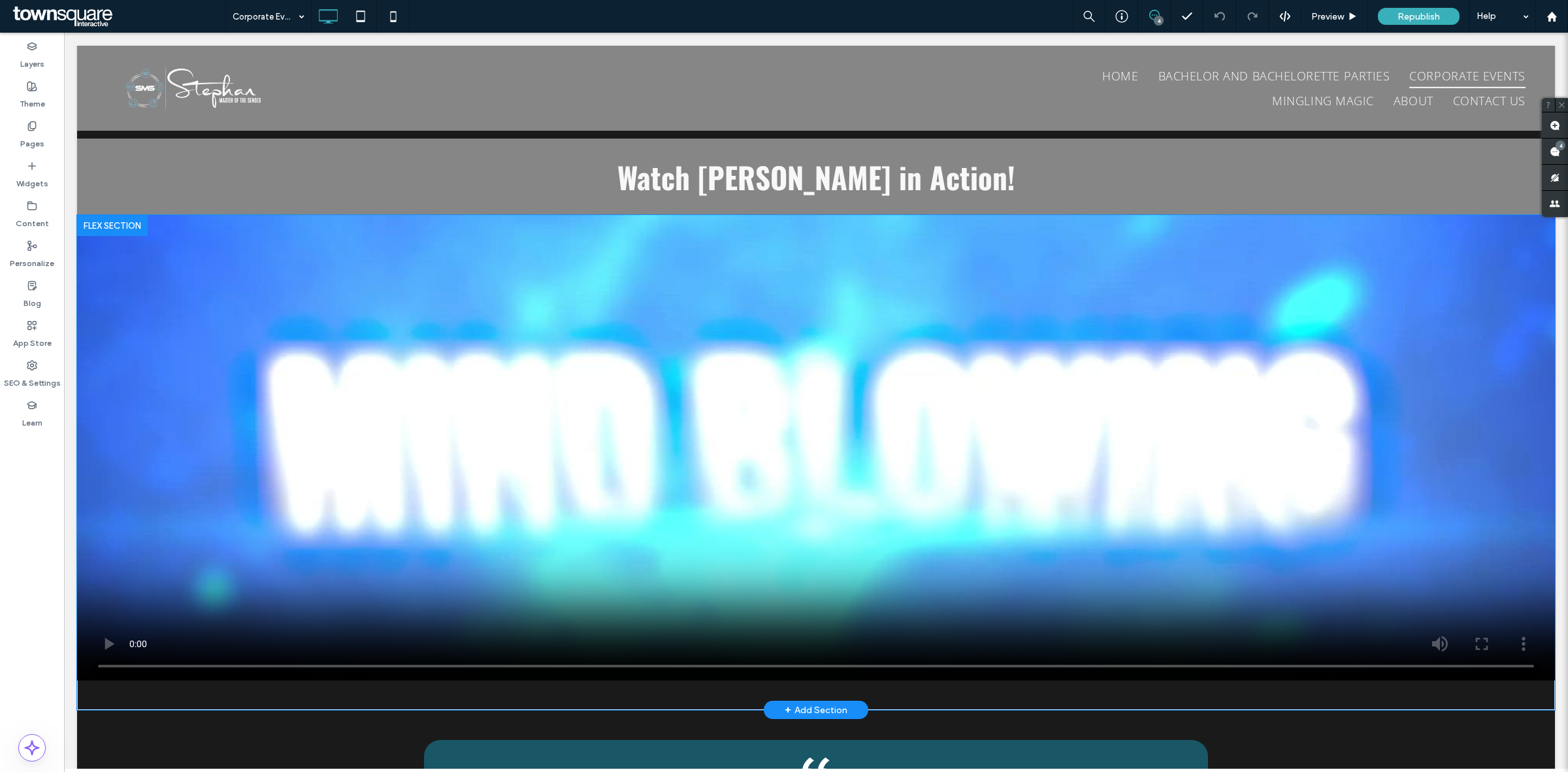
scroll to position [843, 0]
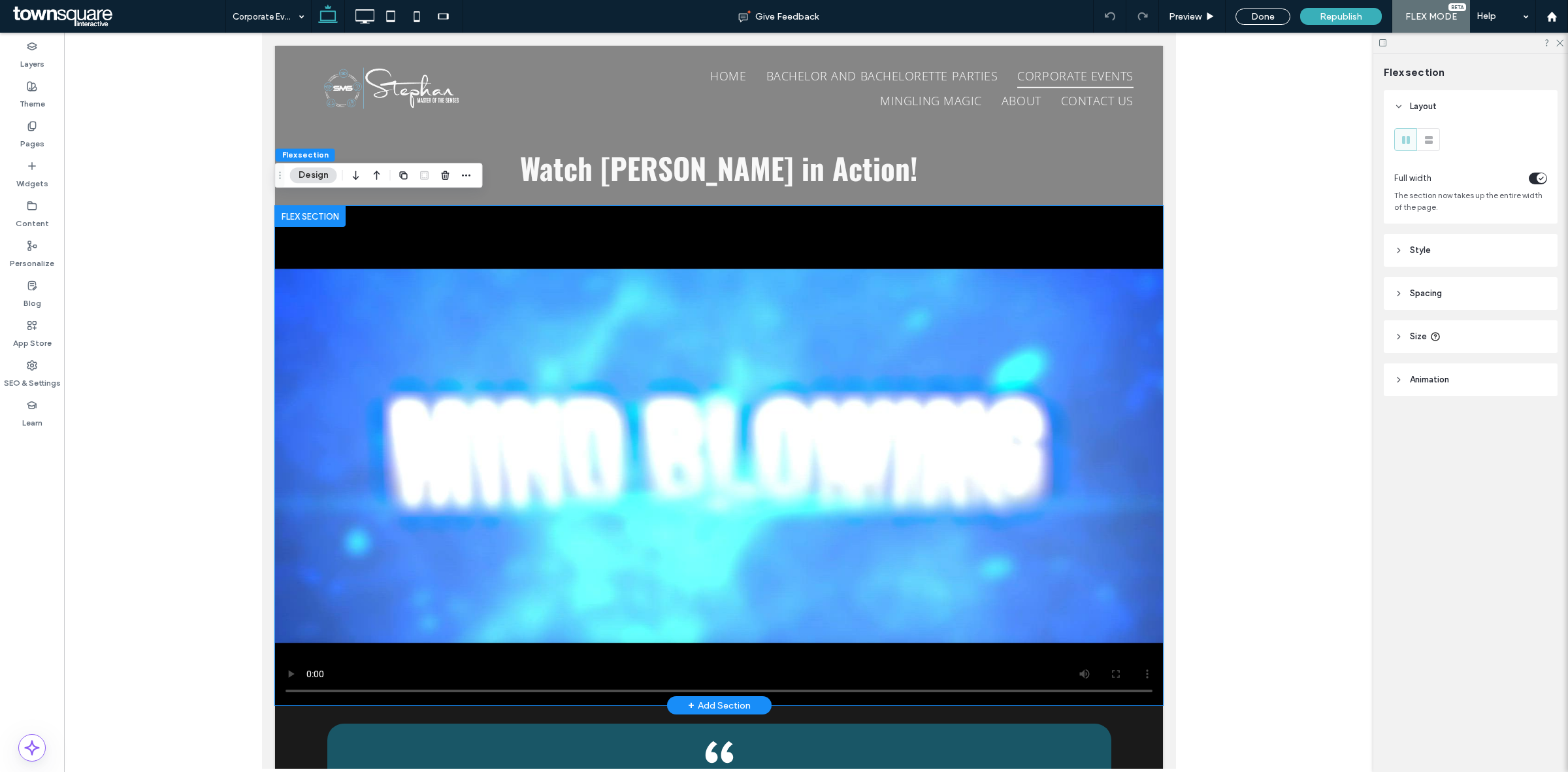
click at [872, 361] on video at bounding box center [719, 454] width 888 height 499
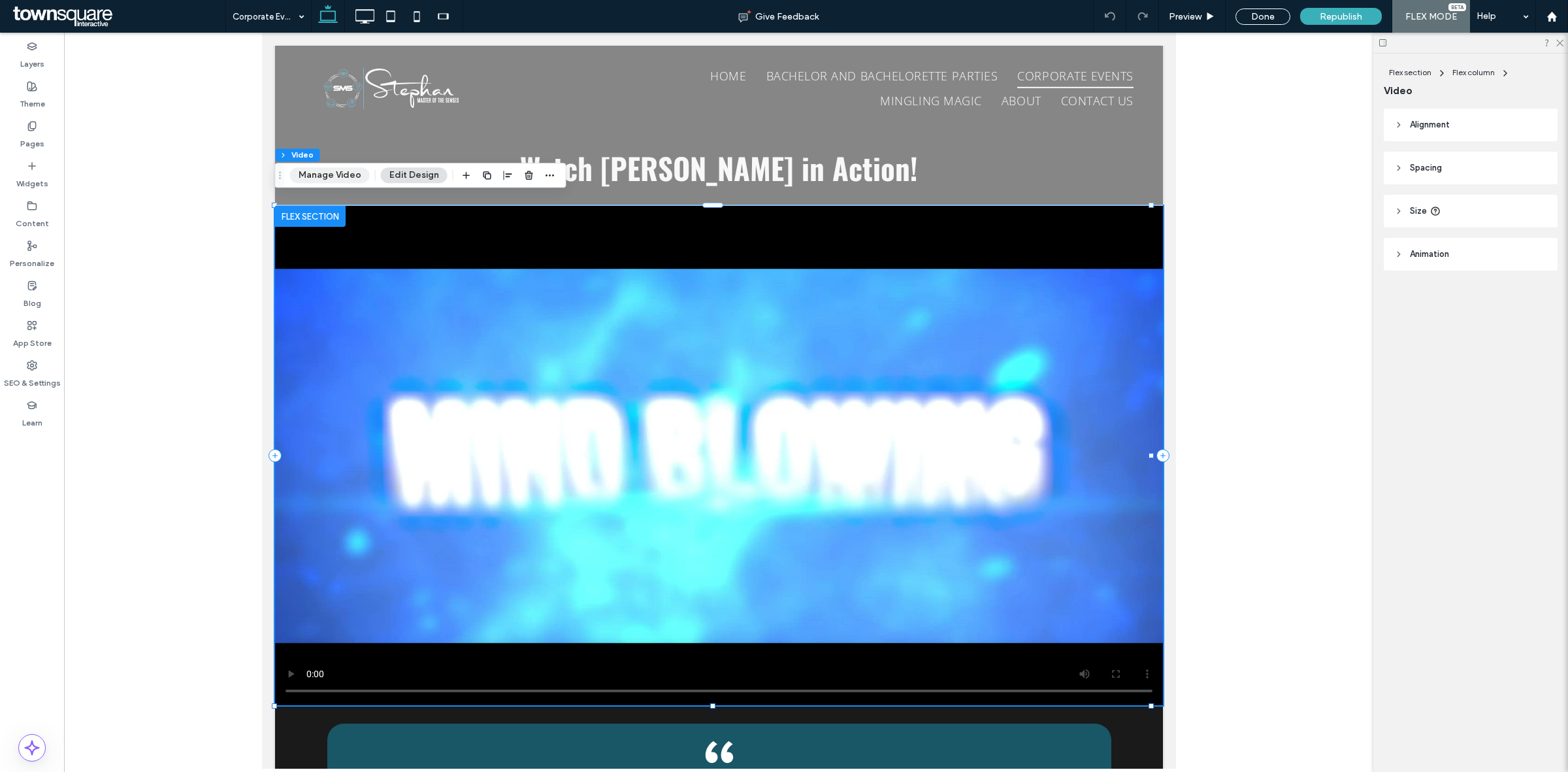
click at [343, 175] on button "Manage Video" at bounding box center [330, 175] width 80 height 16
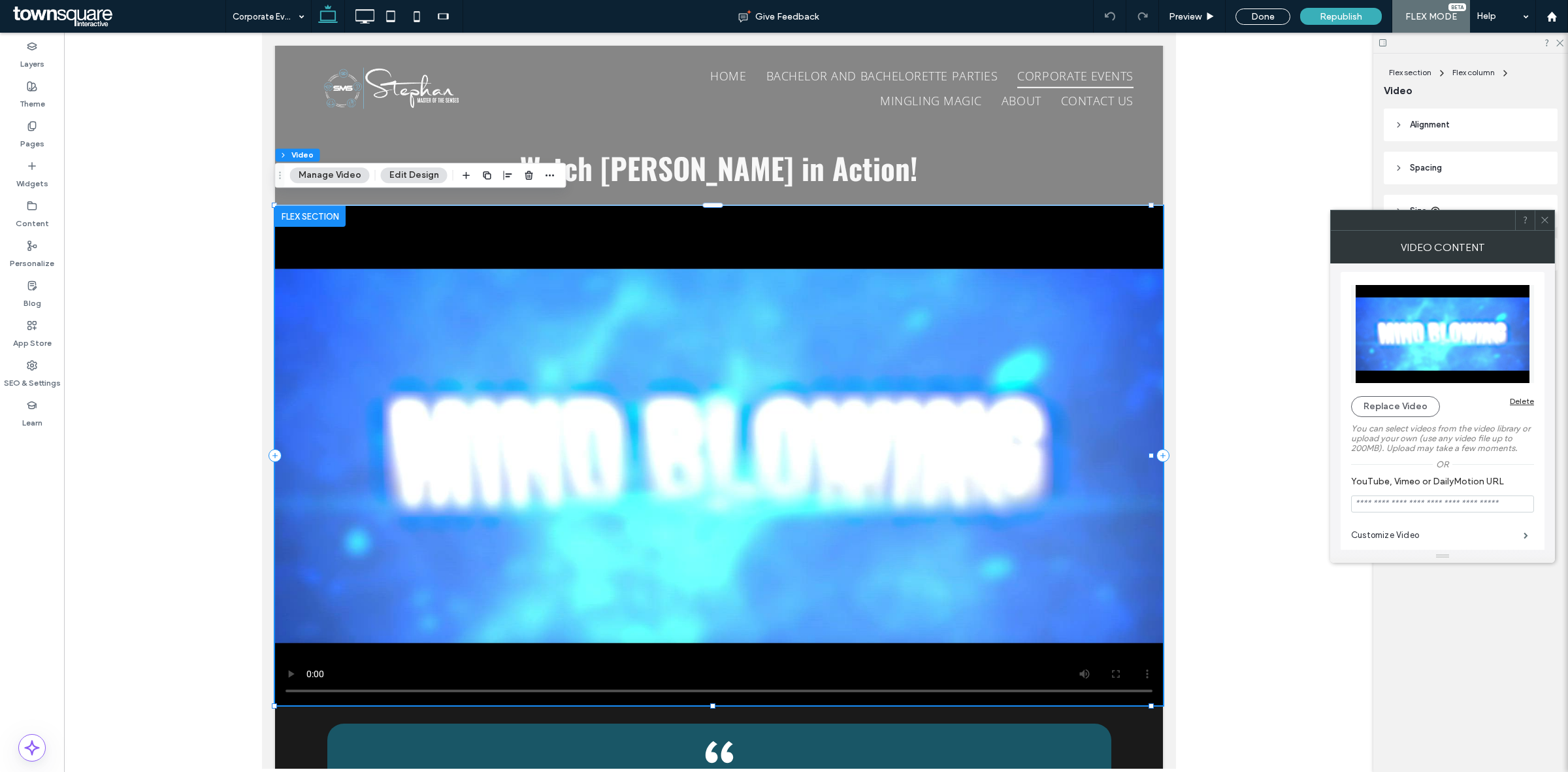
scroll to position [0, 0]
